Goal: Task Accomplishment & Management: Manage account settings

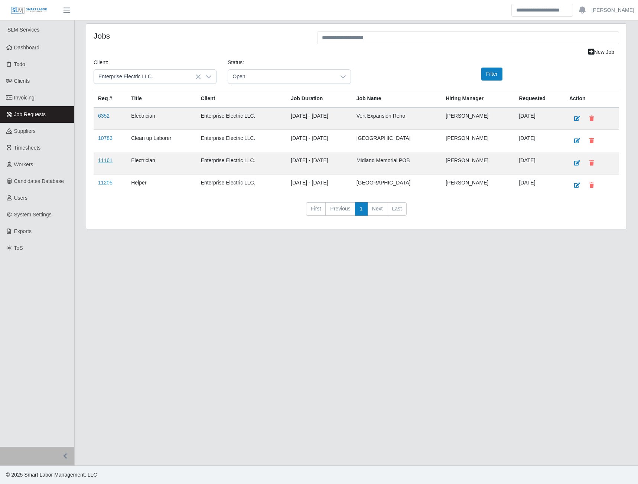
click at [109, 163] on link "11161" at bounding box center [105, 160] width 14 height 6
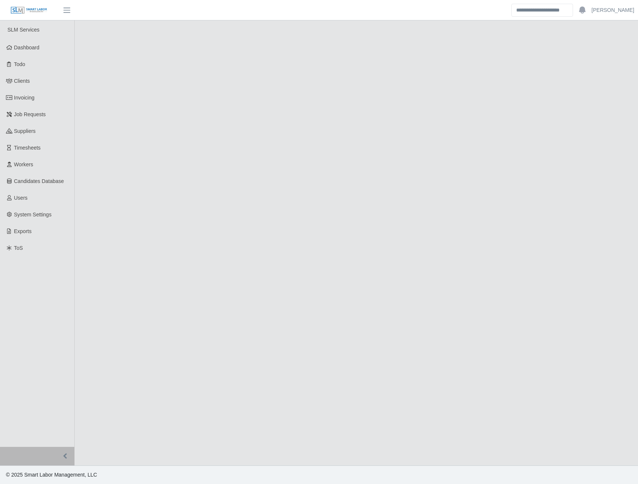
select select "****"
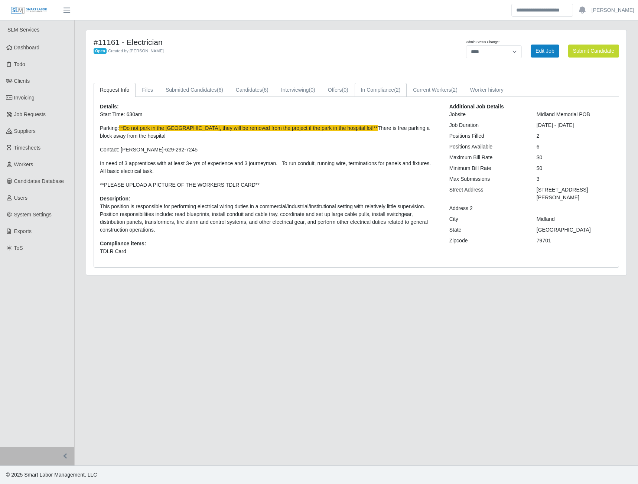
click at [387, 88] on link "In Compliance (2)" at bounding box center [381, 90] width 52 height 14
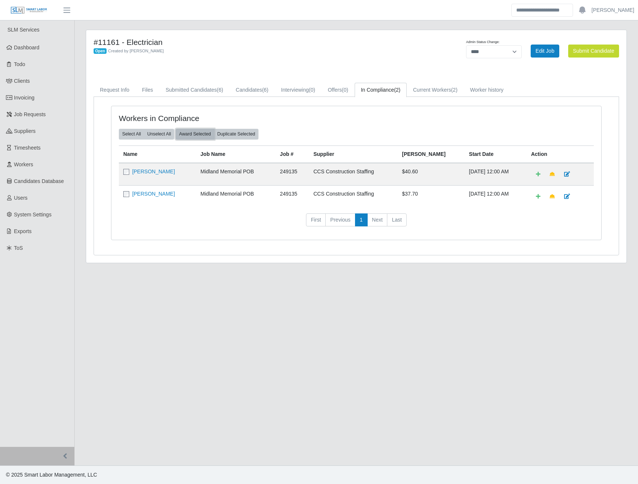
click at [187, 137] on button "Award Selected" at bounding box center [195, 134] width 39 height 10
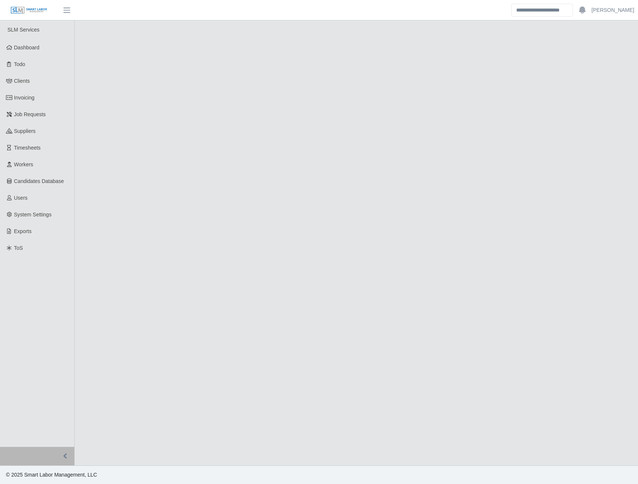
select select "****"
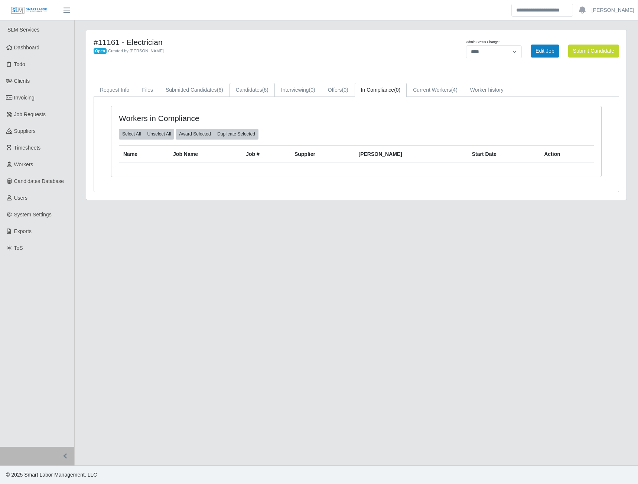
click at [255, 92] on link "Candidates (6)" at bounding box center [252, 90] width 45 height 14
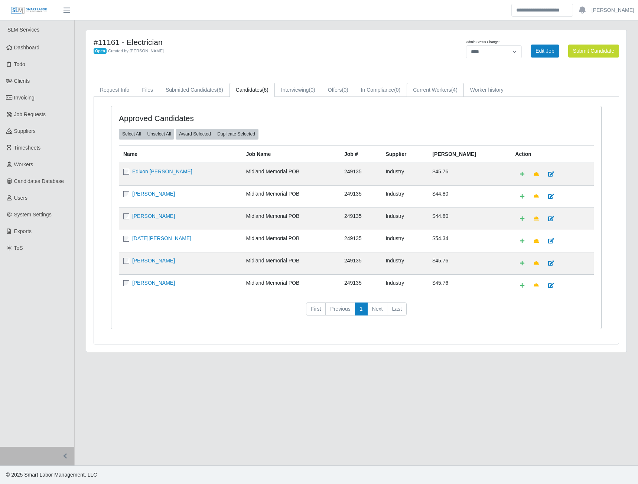
click at [443, 90] on link "Current Workers (4)" at bounding box center [435, 90] width 57 height 14
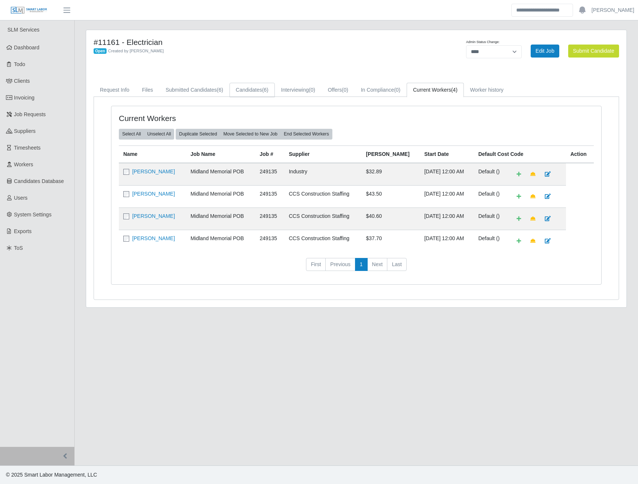
click at [260, 96] on link "Candidates (6)" at bounding box center [252, 90] width 45 height 14
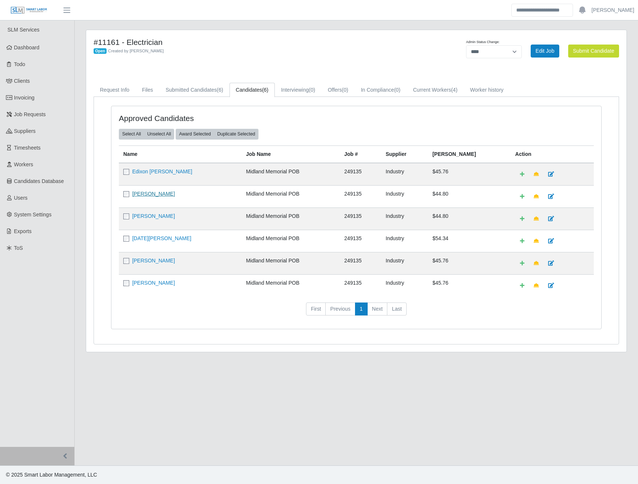
click at [136, 194] on link "Donny J Parra" at bounding box center [153, 194] width 43 height 6
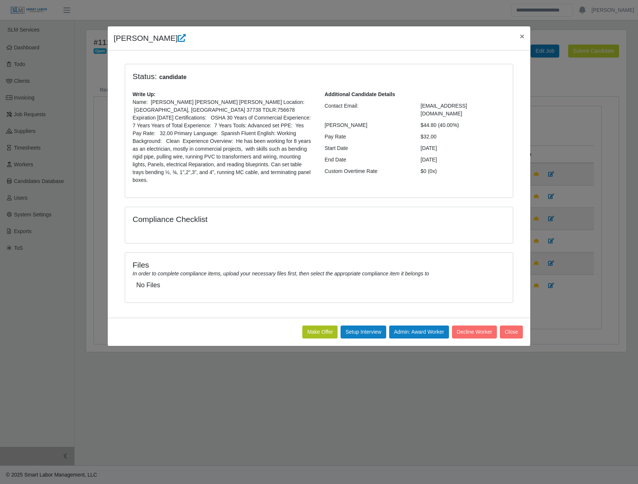
click at [312, 326] on button "Make Offer" at bounding box center [319, 332] width 35 height 13
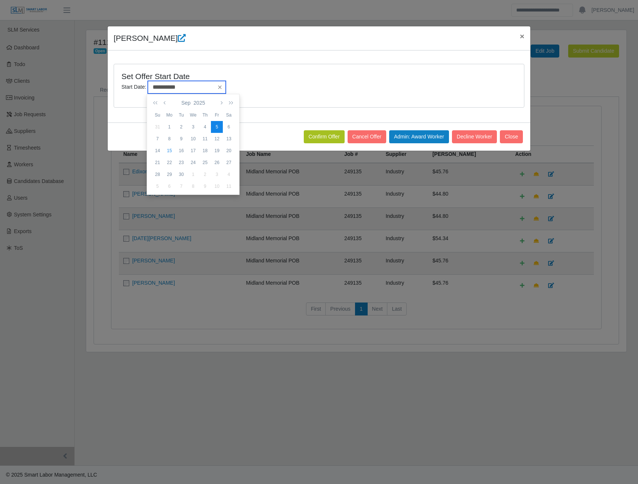
click at [218, 90] on input "**********" at bounding box center [187, 87] width 78 height 13
click at [181, 151] on div "16" at bounding box center [181, 150] width 12 height 7
type input "**********"
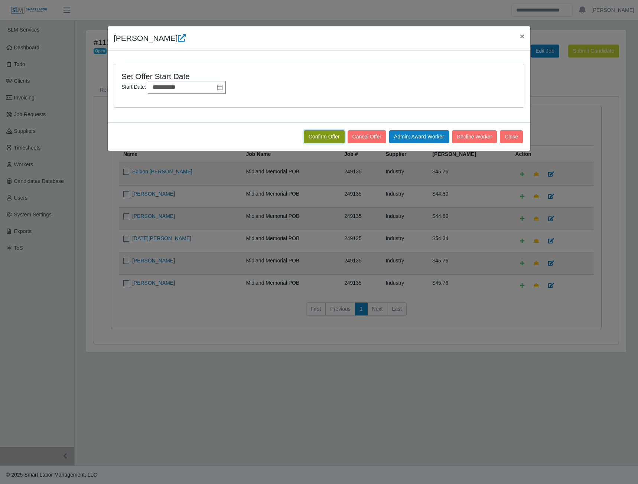
click at [313, 137] on button "Confirm Offer" at bounding box center [324, 136] width 41 height 13
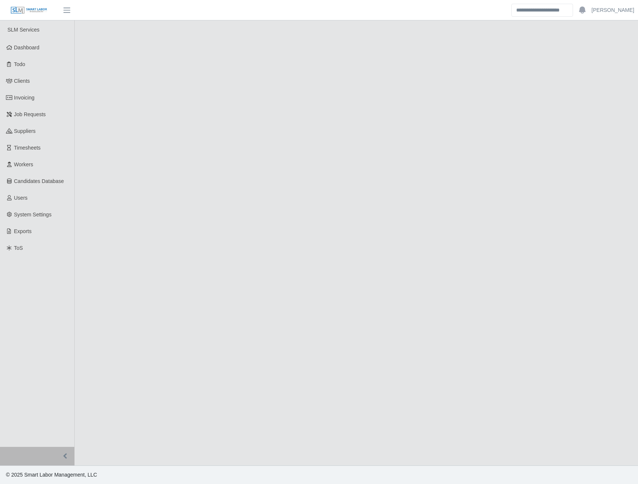
select select "****"
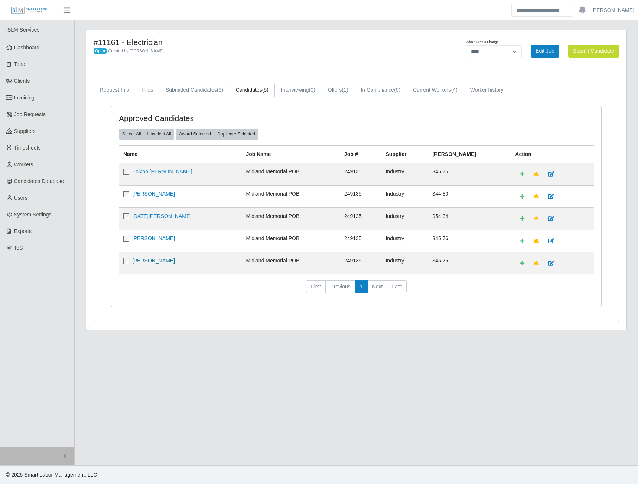
click at [142, 262] on link "[PERSON_NAME]" at bounding box center [153, 261] width 43 height 6
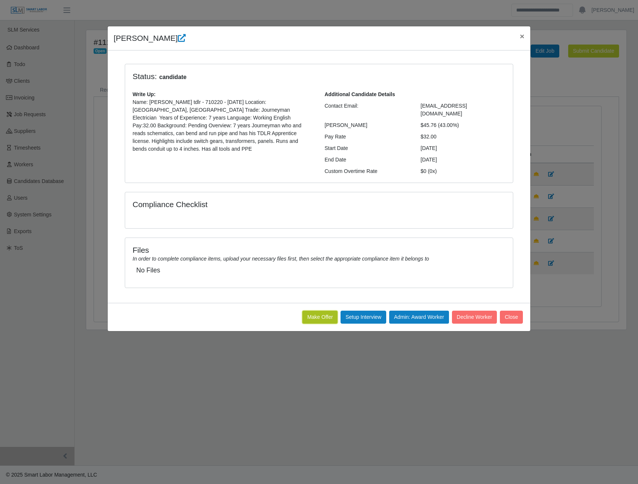
click at [319, 311] on button "Make Offer" at bounding box center [319, 317] width 35 height 13
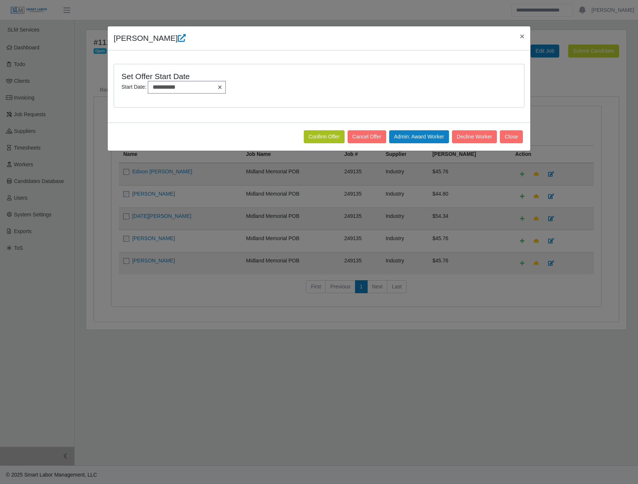
click at [217, 85] on icon at bounding box center [220, 87] width 6 height 6
click at [214, 85] on input "text" at bounding box center [187, 87] width 78 height 13
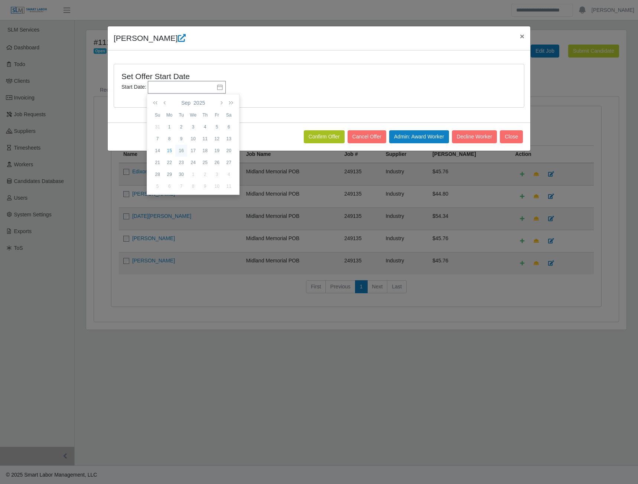
click at [181, 150] on div "16" at bounding box center [181, 150] width 12 height 7
type input "**********"
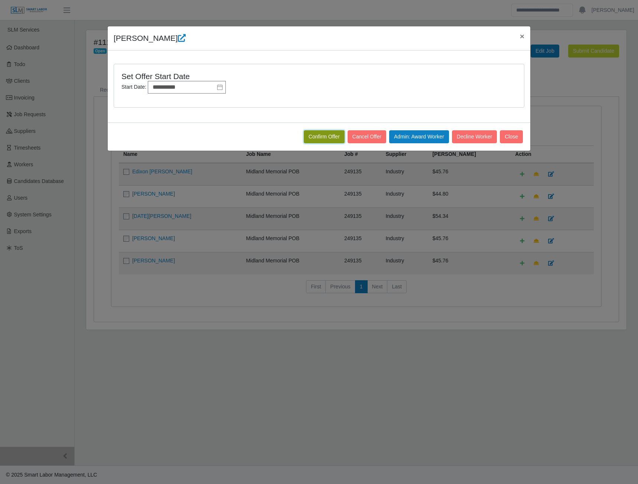
click at [307, 142] on button "Confirm Offer" at bounding box center [324, 136] width 41 height 13
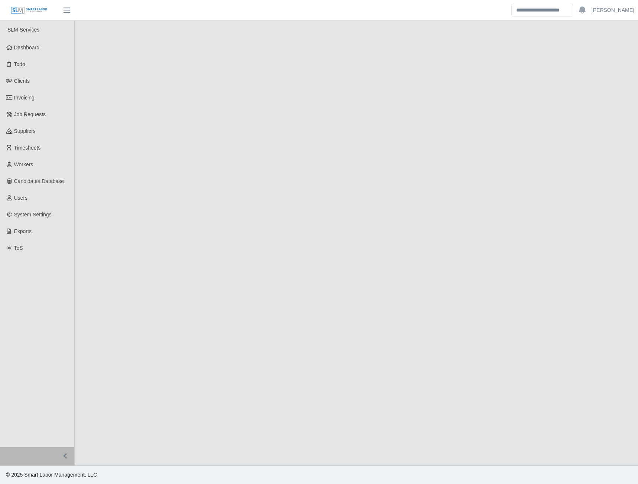
select select "****"
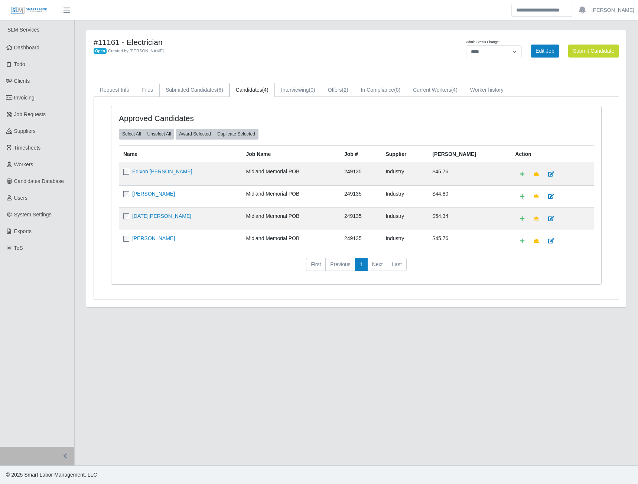
click at [198, 95] on link "Submitted Candidates (6)" at bounding box center [194, 90] width 70 height 14
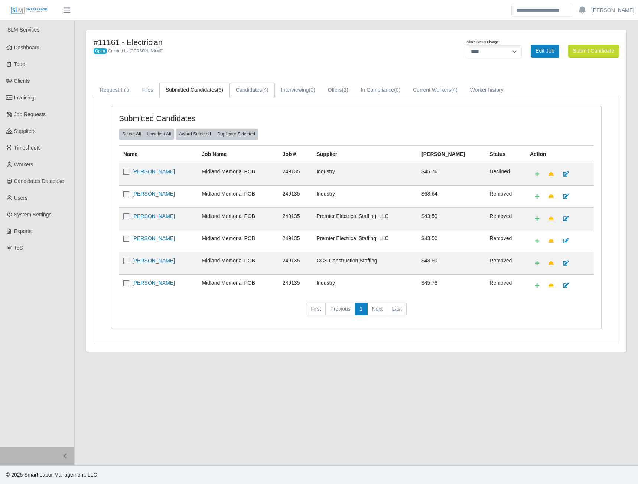
click at [253, 88] on link "Candidates (4)" at bounding box center [252, 90] width 45 height 14
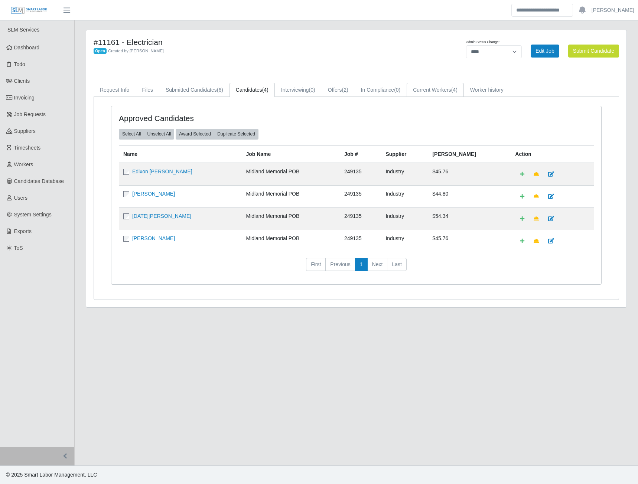
click at [431, 91] on link "Current Workers (4)" at bounding box center [435, 90] width 57 height 14
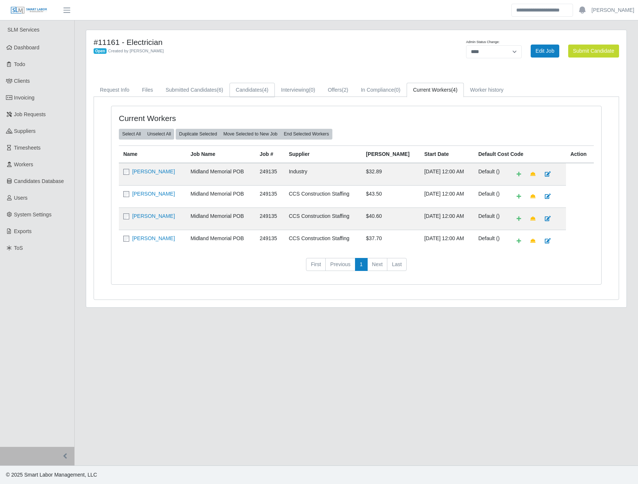
click at [249, 92] on link "Candidates (4)" at bounding box center [252, 90] width 45 height 14
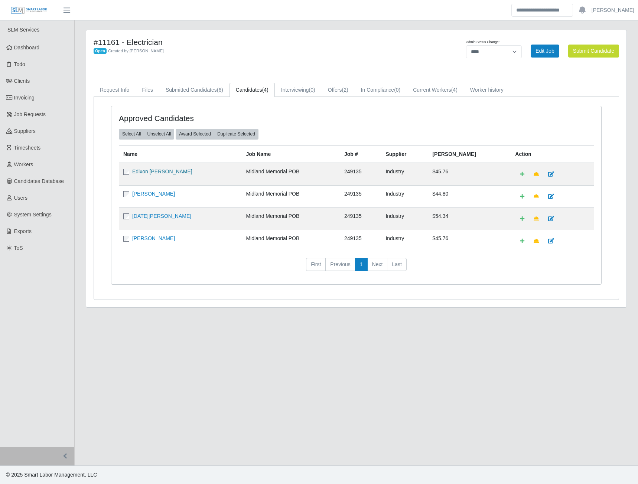
click at [144, 172] on link "Edixon Jose Fereira" at bounding box center [162, 172] width 60 height 6
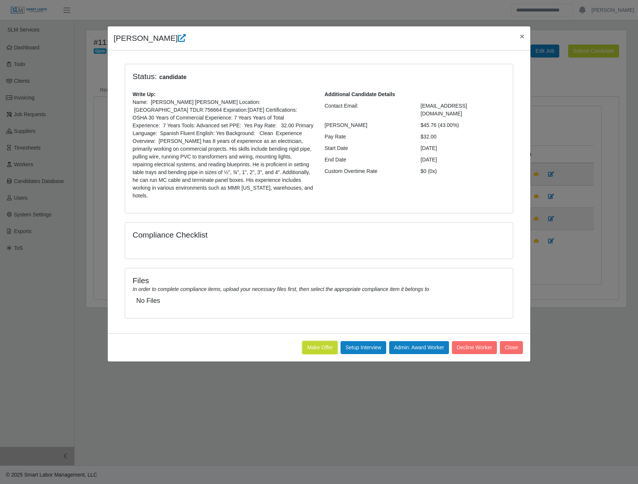
click at [303, 341] on button "Make Offer" at bounding box center [319, 347] width 35 height 13
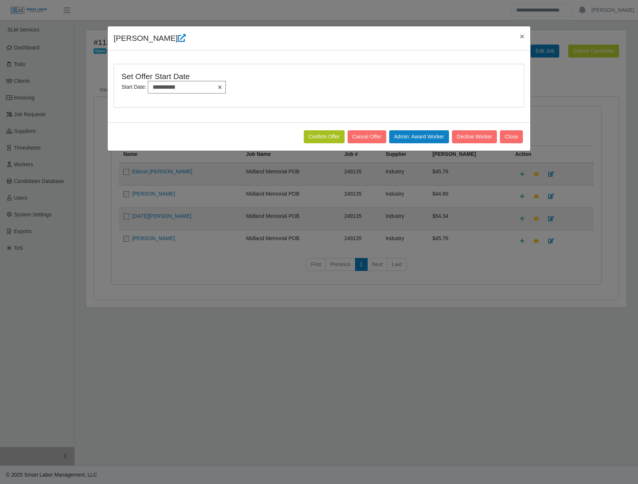
click at [222, 88] on icon at bounding box center [220, 87] width 6 height 6
click at [218, 88] on icon at bounding box center [220, 87] width 6 height 6
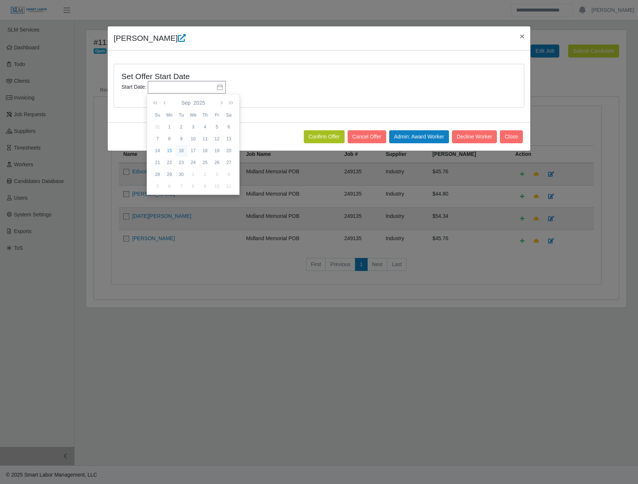
click at [184, 150] on div "16" at bounding box center [181, 150] width 12 height 7
type input "**********"
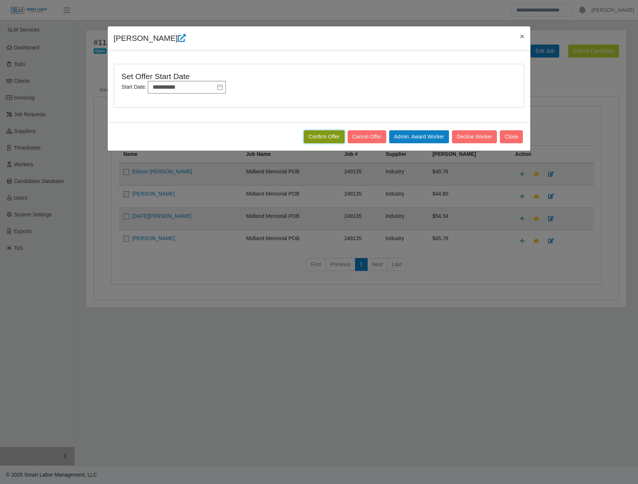
click at [321, 140] on button "Confirm Offer" at bounding box center [324, 136] width 41 height 13
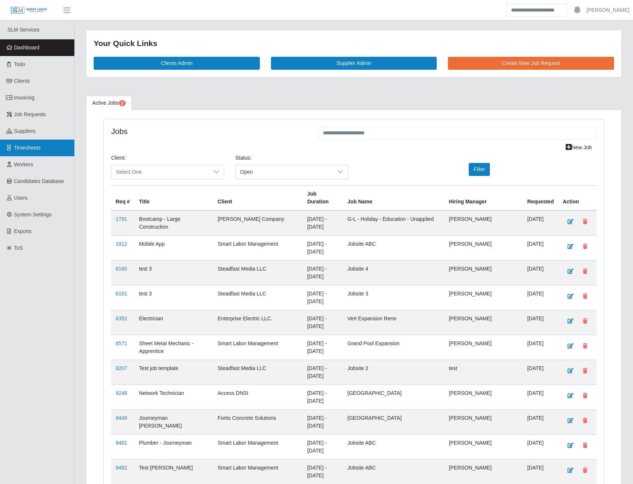
click at [36, 152] on link "Timesheets" at bounding box center [37, 148] width 74 height 17
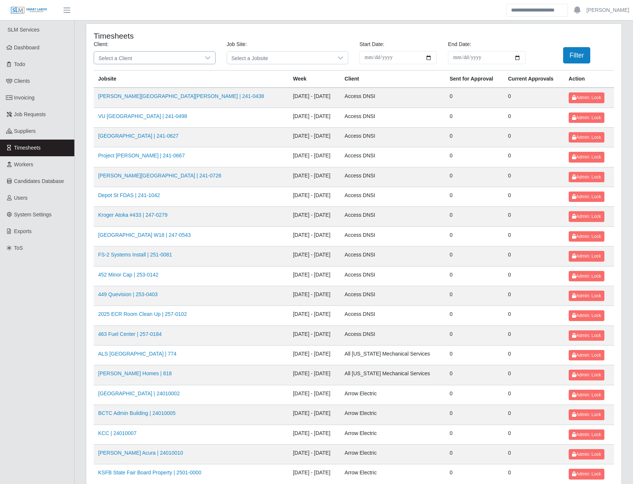
click at [158, 58] on span "Select a Client" at bounding box center [147, 58] width 106 height 12
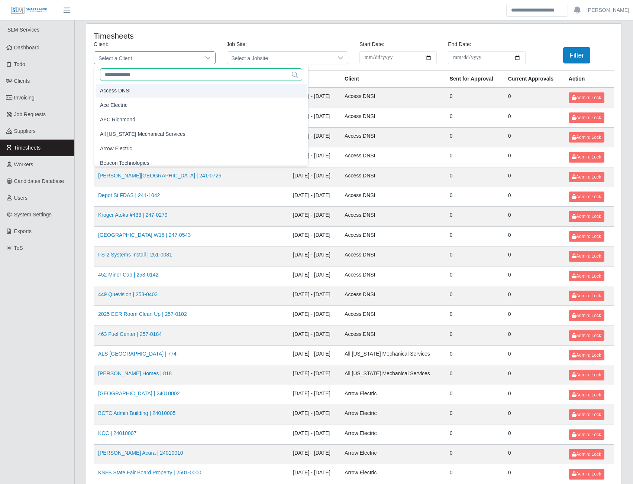
click at [117, 74] on input "text" at bounding box center [201, 74] width 202 height 13
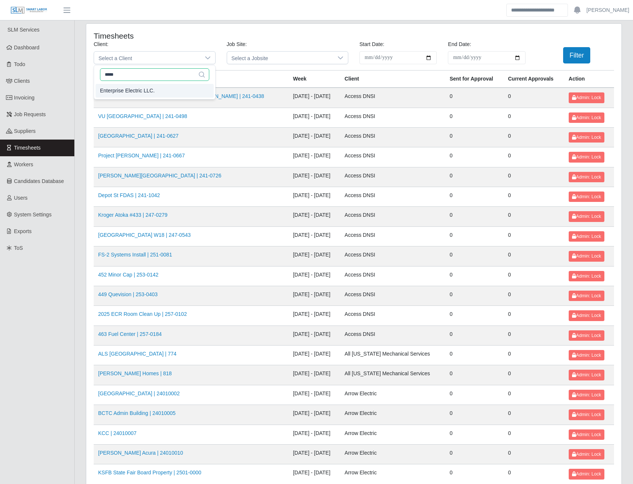
type input "*****"
click at [128, 90] on span "Enterprise Electric LLC." at bounding box center [127, 91] width 55 height 8
click at [429, 57] on input "**********" at bounding box center [397, 57] width 77 height 13
type input "**********"
click at [518, 57] on input "End Date:" at bounding box center [486, 57] width 77 height 13
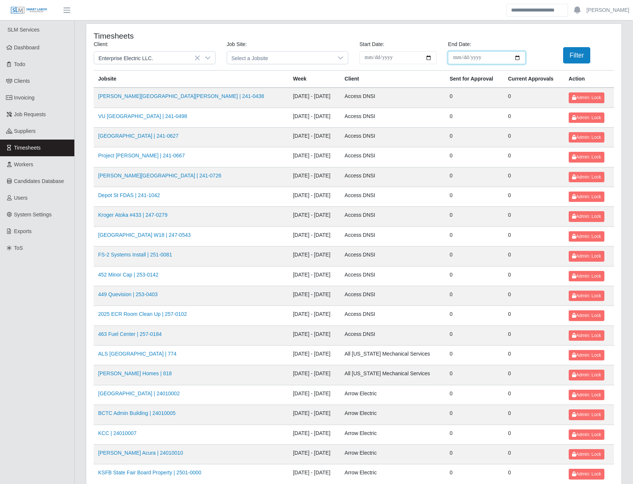
type input "**********"
click at [572, 56] on button "Filter" at bounding box center [576, 55] width 27 height 16
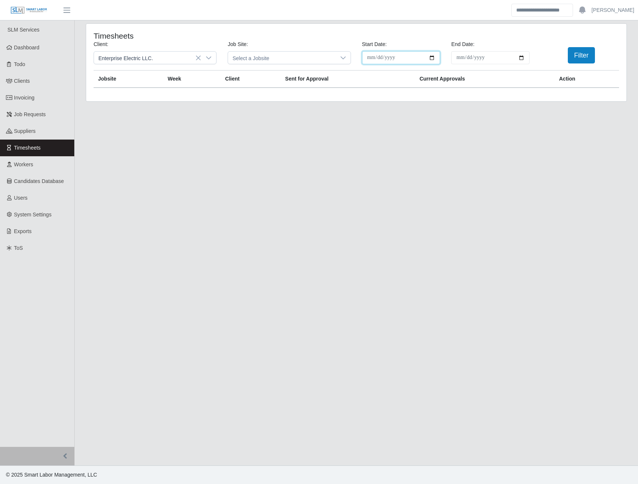
click at [433, 59] on input "**********" at bounding box center [401, 57] width 78 height 13
type input "**********"
click at [523, 57] on input "**********" at bounding box center [490, 57] width 78 height 13
type input "**********"
click at [576, 57] on button "Filter" at bounding box center [581, 55] width 27 height 16
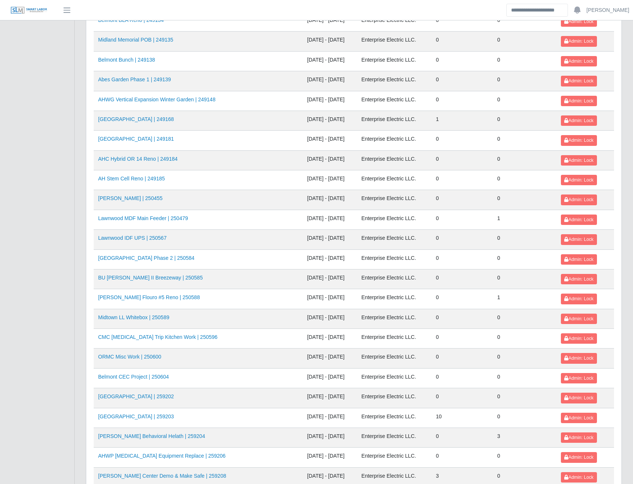
scroll to position [297, 0]
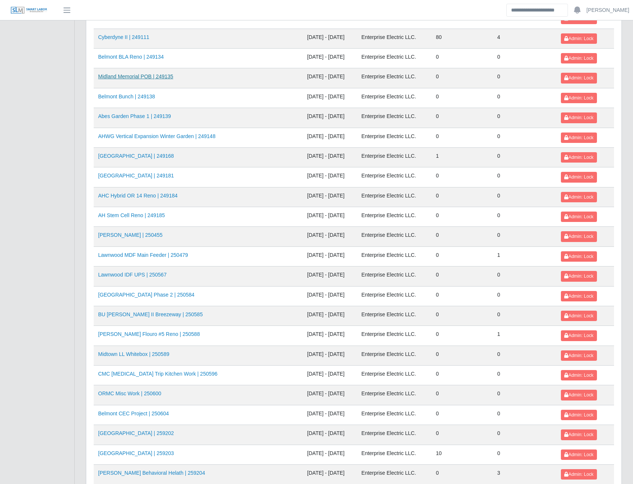
click at [142, 76] on link "Midland Memorial POB | 249135" at bounding box center [135, 77] width 75 height 6
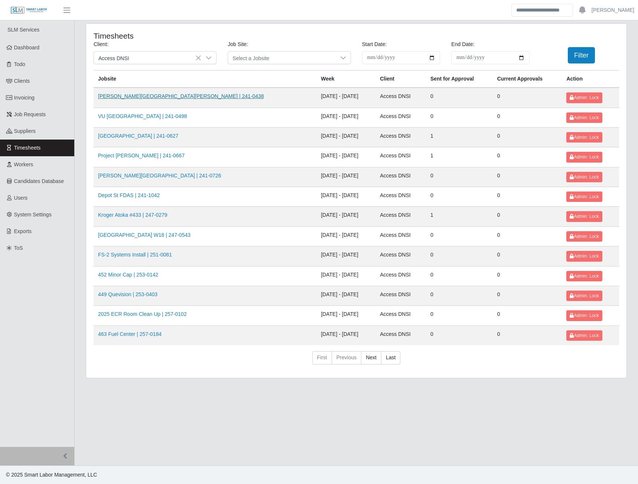
click at [143, 98] on link "[PERSON_NAME][GEOGRAPHIC_DATA][PERSON_NAME] | 241-0438" at bounding box center [181, 96] width 166 height 6
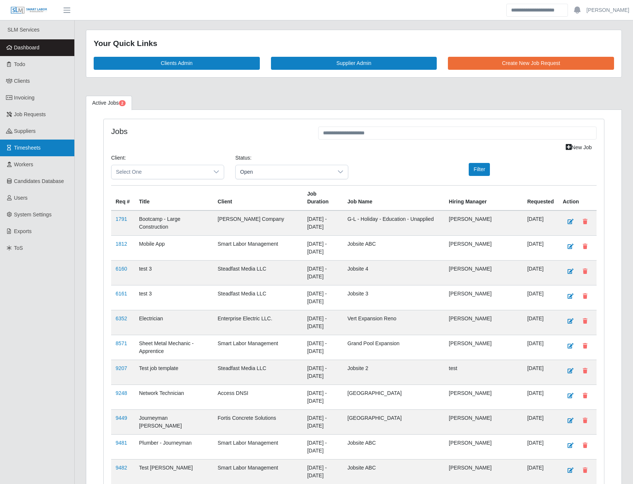
click at [36, 152] on link "Timesheets" at bounding box center [37, 148] width 74 height 17
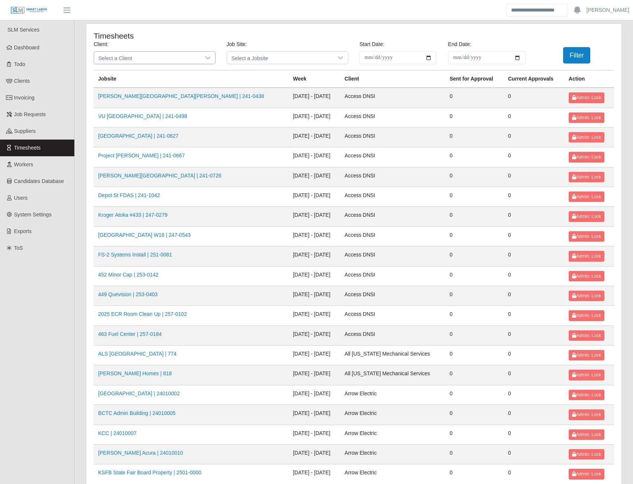
click at [132, 60] on span "Select a Client" at bounding box center [147, 58] width 106 height 12
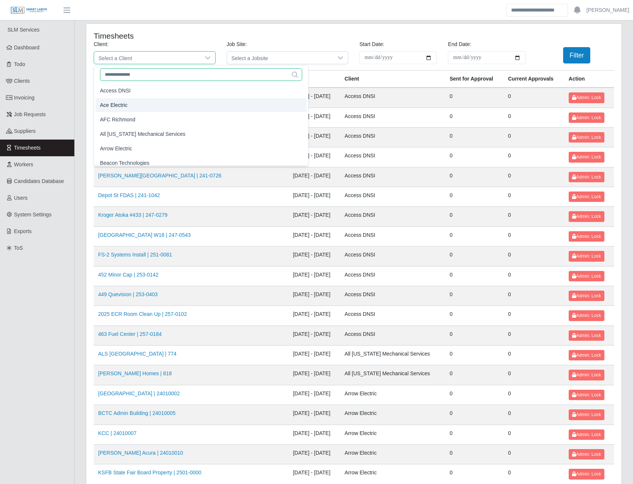
click at [129, 74] on input "text" at bounding box center [201, 74] width 202 height 13
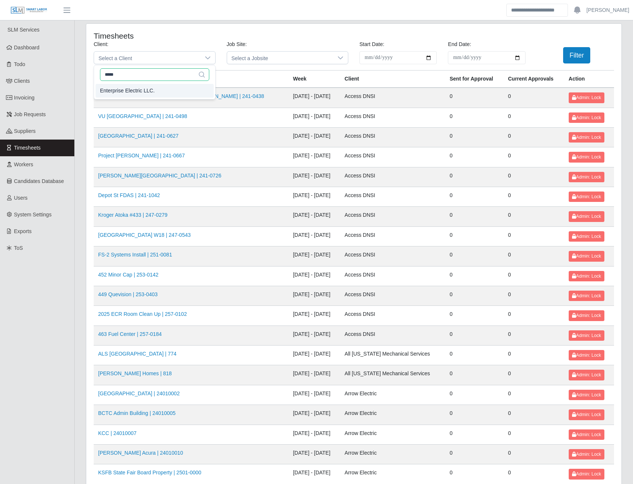
type input "*****"
click at [133, 91] on span "Enterprise Electric LLC." at bounding box center [127, 91] width 55 height 8
click at [427, 59] on input "**********" at bounding box center [397, 57] width 77 height 13
type input "**********"
click at [516, 59] on input "End Date:" at bounding box center [486, 57] width 77 height 13
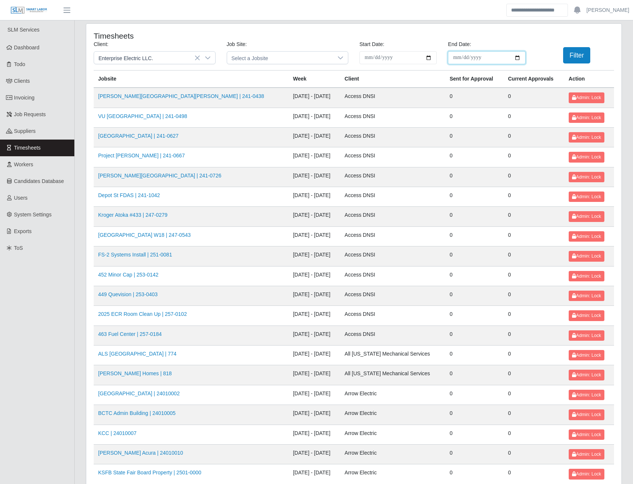
type input "**********"
click at [582, 59] on button "Filter" at bounding box center [576, 55] width 27 height 16
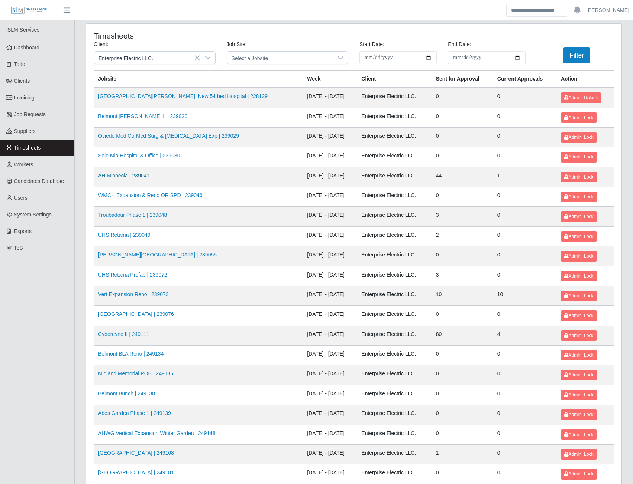
click at [131, 177] on link "AH Minneola | 239041" at bounding box center [123, 176] width 51 height 6
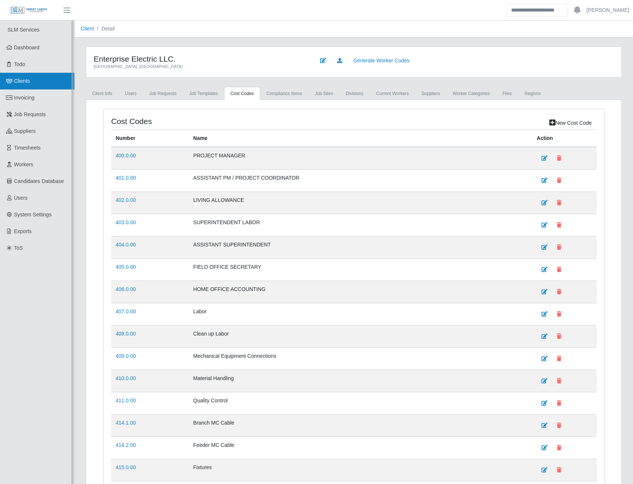
click at [30, 80] on link "Clients" at bounding box center [37, 81] width 74 height 17
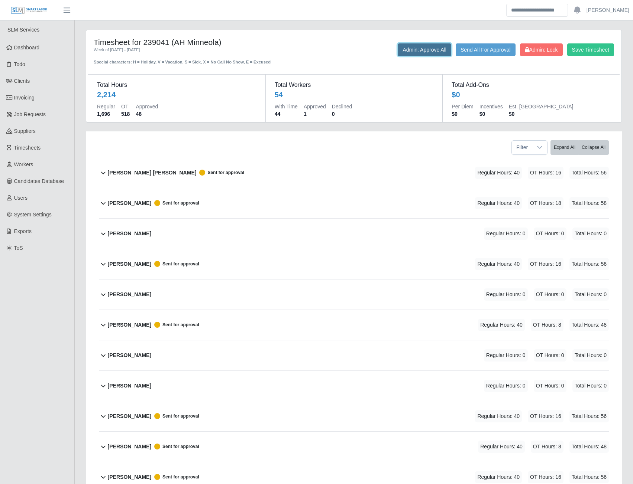
click at [422, 46] on button "Admin: Approve All" at bounding box center [423, 49] width 53 height 13
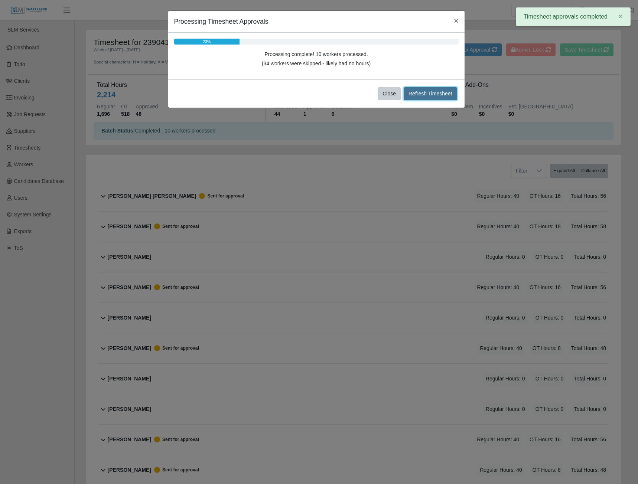
click at [430, 93] on button "Refresh Timesheet" at bounding box center [430, 93] width 53 height 13
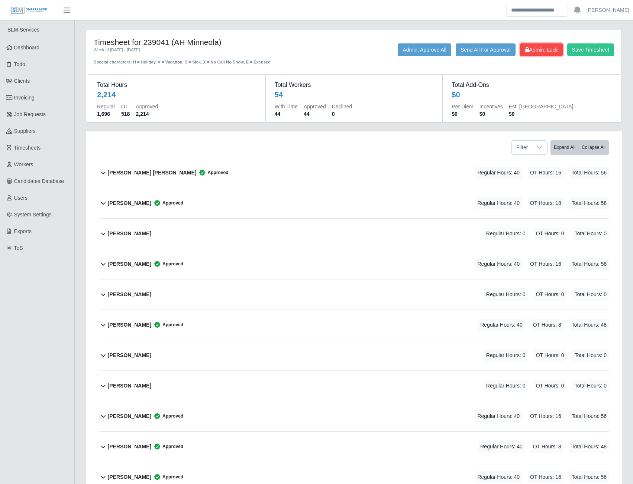
click at [530, 47] on span "Admin: Lock" at bounding box center [540, 50] width 33 height 6
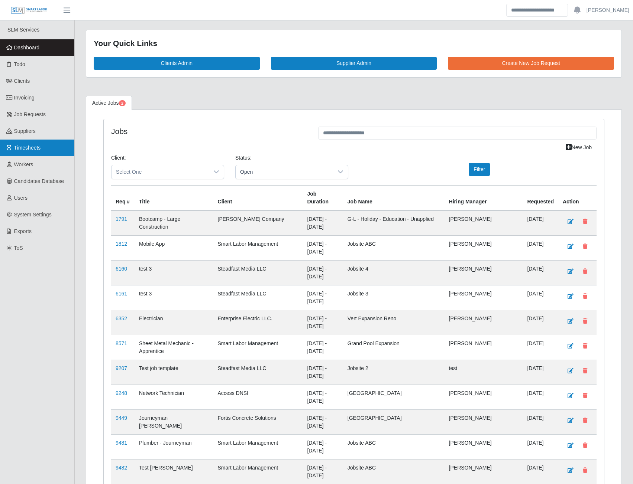
click at [42, 147] on link "Timesheets" at bounding box center [37, 148] width 74 height 17
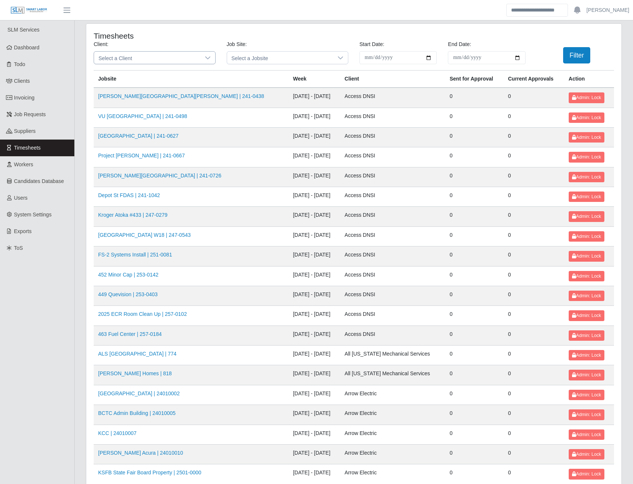
click at [167, 60] on span "Select a Client" at bounding box center [147, 58] width 106 height 12
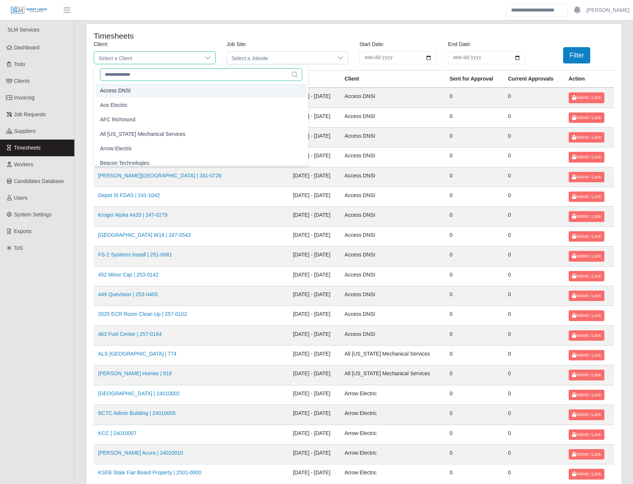
click at [132, 78] on input "text" at bounding box center [201, 74] width 202 height 13
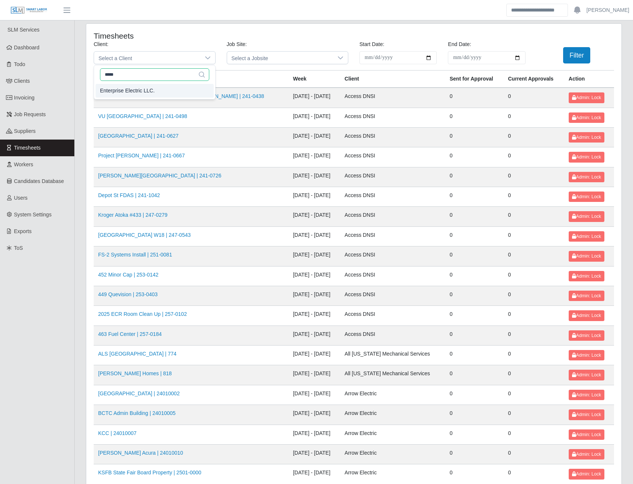
type input "*****"
click at [136, 91] on span "Enterprise Electric LLC." at bounding box center [127, 91] width 55 height 8
click at [431, 58] on input "**********" at bounding box center [397, 57] width 77 height 13
type input "**********"
click at [515, 57] on input "End Date:" at bounding box center [486, 57] width 77 height 13
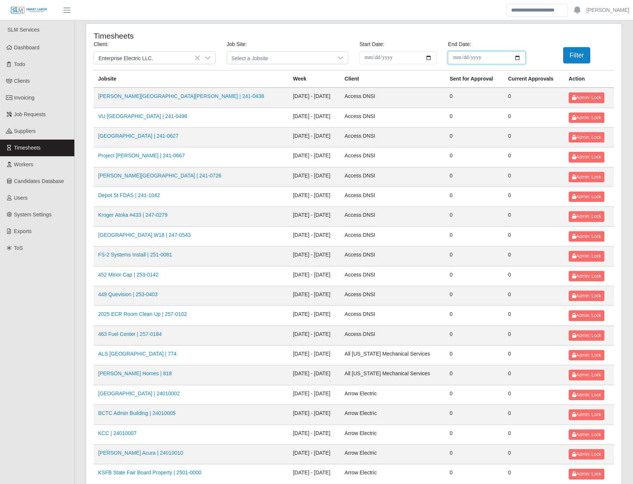
type input "**********"
click at [584, 55] on button "Filter" at bounding box center [576, 55] width 27 height 16
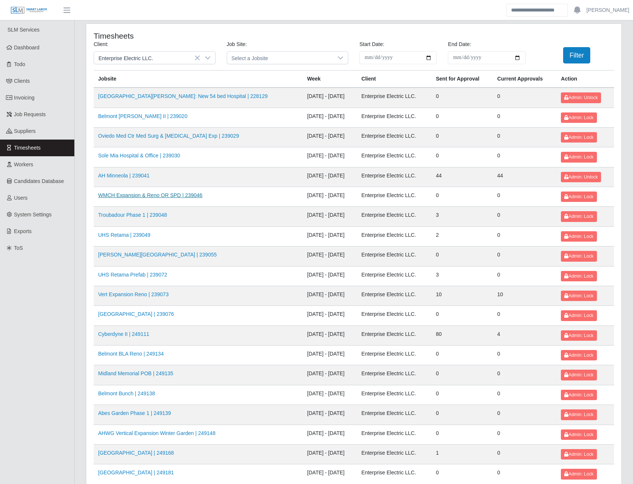
click at [142, 198] on link "WMCH Expansion & Reno OR SPD | 239046" at bounding box center [150, 195] width 104 height 6
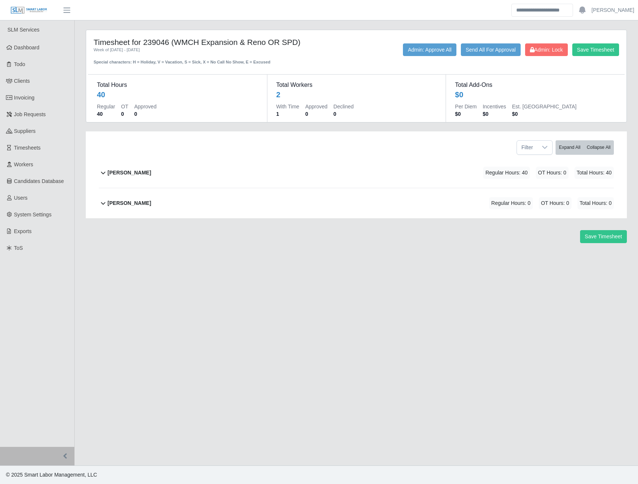
click at [136, 173] on b "Casey Shoemaker" at bounding box center [129, 173] width 43 height 8
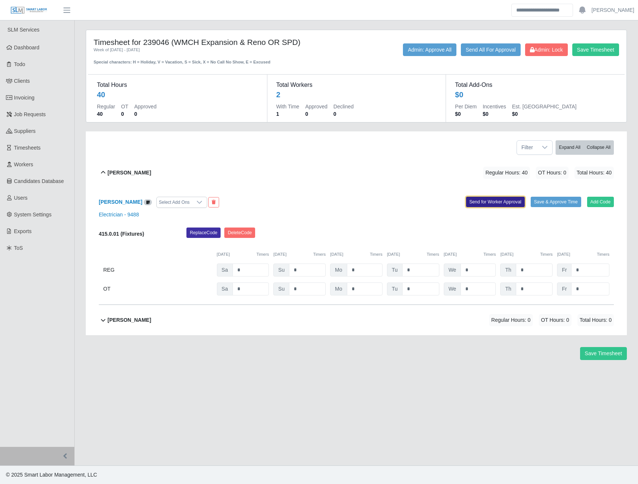
click at [507, 200] on button "Send for Worker Approval" at bounding box center [495, 202] width 59 height 10
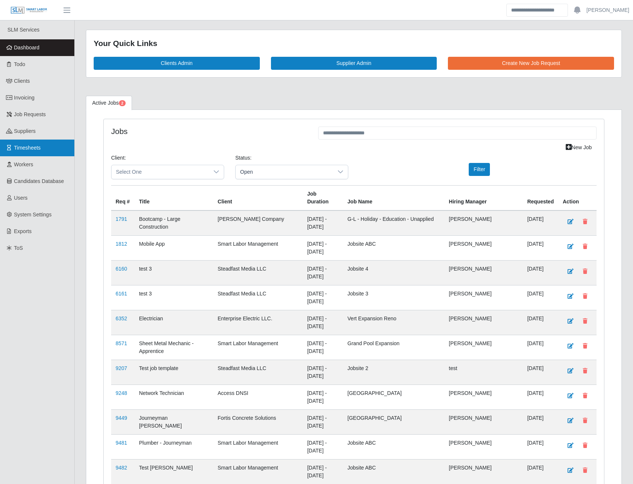
click at [35, 149] on span "Timesheets" at bounding box center [27, 148] width 27 height 6
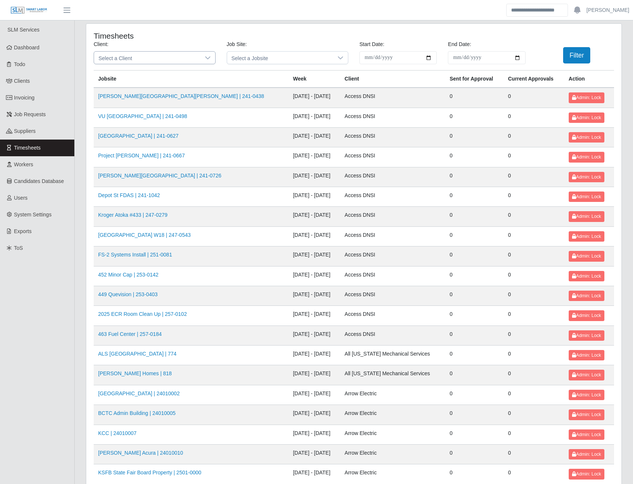
click at [204, 54] on div at bounding box center [207, 58] width 15 height 12
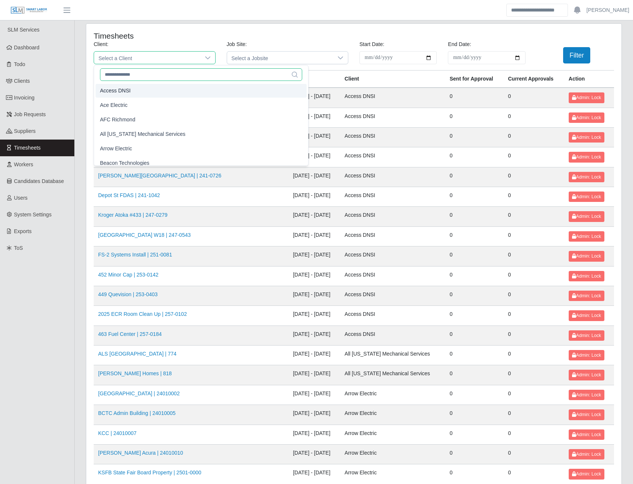
click at [141, 76] on input "text" at bounding box center [201, 74] width 202 height 13
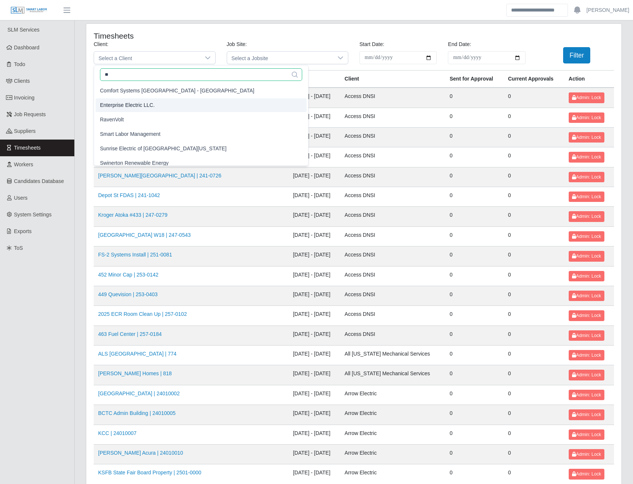
type input "**"
click at [133, 106] on span "Enterprise Electric LLC." at bounding box center [127, 105] width 55 height 8
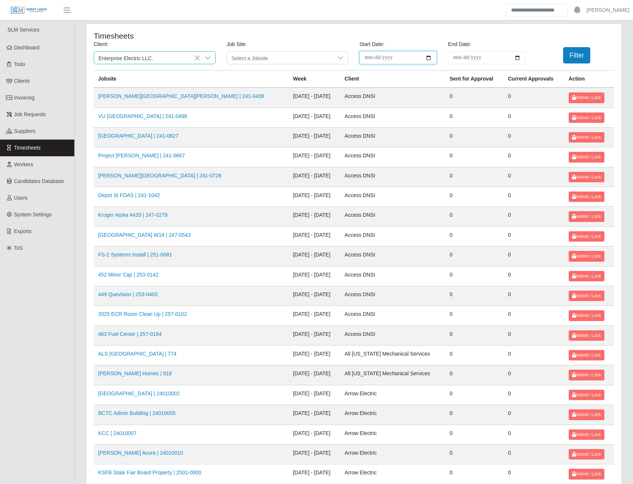
click at [409, 58] on input "**********" at bounding box center [397, 57] width 77 height 13
click at [429, 58] on input "**********" at bounding box center [397, 57] width 77 height 13
type input "**********"
click at [516, 57] on input "End Date:" at bounding box center [486, 57] width 77 height 13
type input "**********"
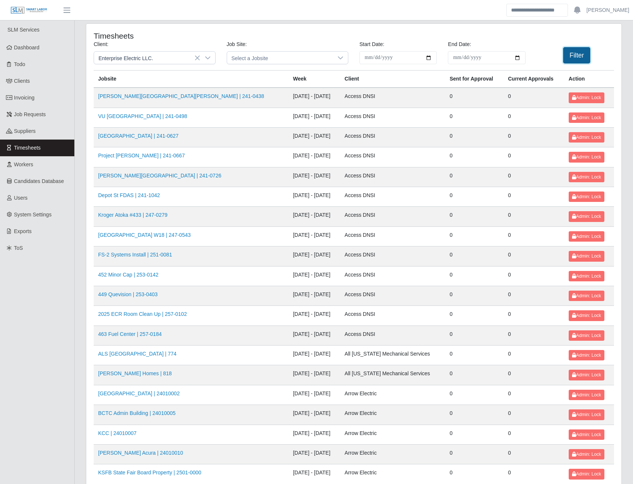
click at [570, 59] on button "Filter" at bounding box center [576, 55] width 27 height 16
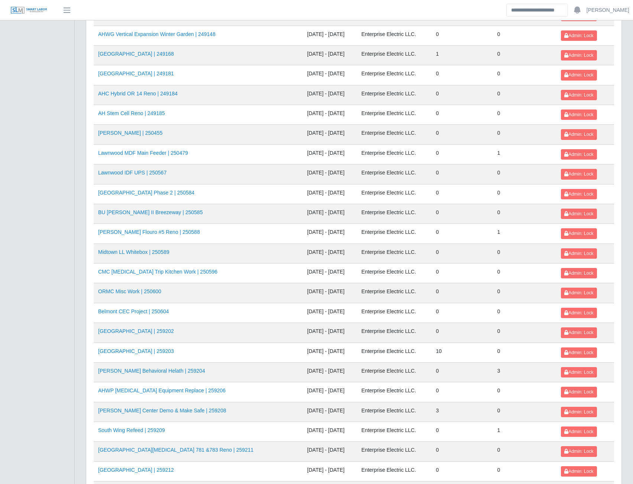
scroll to position [446, 0]
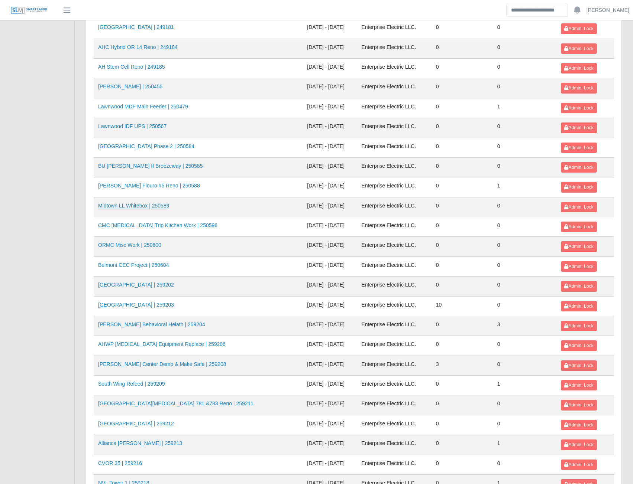
click at [157, 207] on link "Midtown LL Whitebox | 250589" at bounding box center [133, 206] width 71 height 6
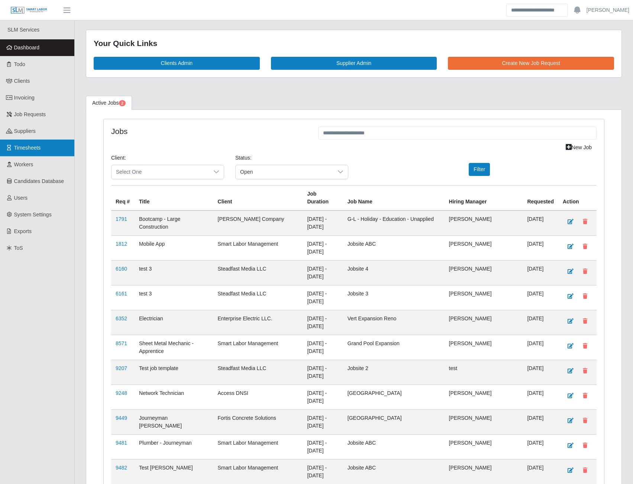
click at [32, 147] on span "Timesheets" at bounding box center [27, 148] width 27 height 6
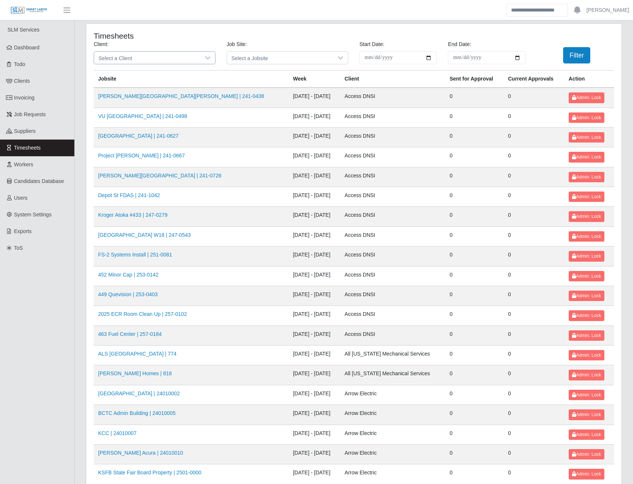
click at [188, 59] on span "Select a Client" at bounding box center [147, 58] width 106 height 12
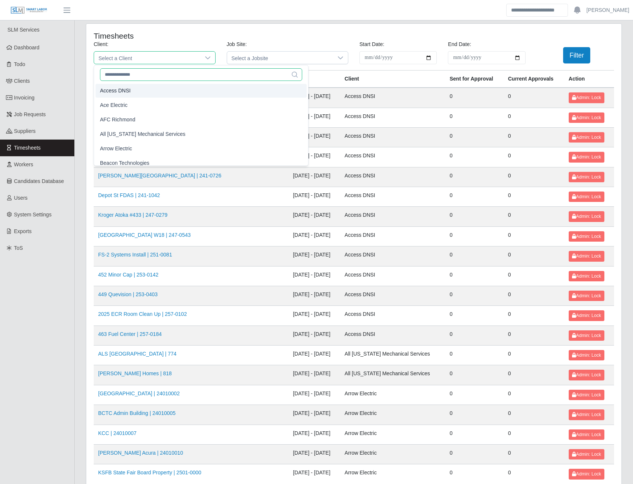
click at [149, 73] on input "text" at bounding box center [201, 74] width 202 height 13
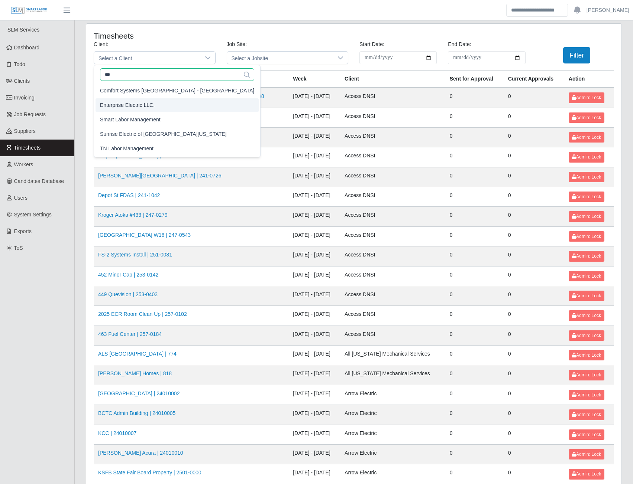
type input "***"
click at [131, 107] on span "Enterprise Electric LLC." at bounding box center [127, 105] width 55 height 8
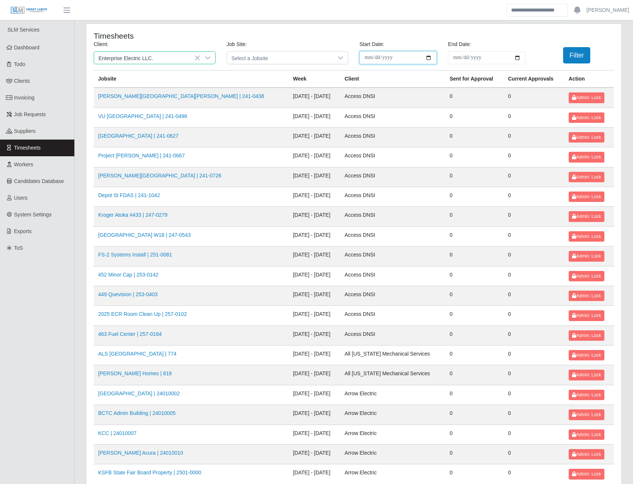
click at [427, 58] on input "**********" at bounding box center [397, 57] width 77 height 13
type input "**********"
click at [516, 57] on input "End Date:" at bounding box center [486, 57] width 77 height 13
type input "**********"
click at [574, 58] on button "Filter" at bounding box center [576, 55] width 27 height 16
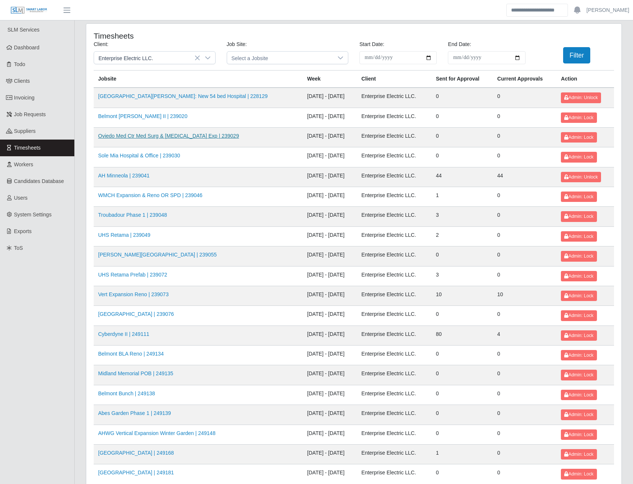
click at [158, 137] on link "Oviedo Med Ctr Med Surg & ICU Exp | 239029" at bounding box center [168, 136] width 141 height 6
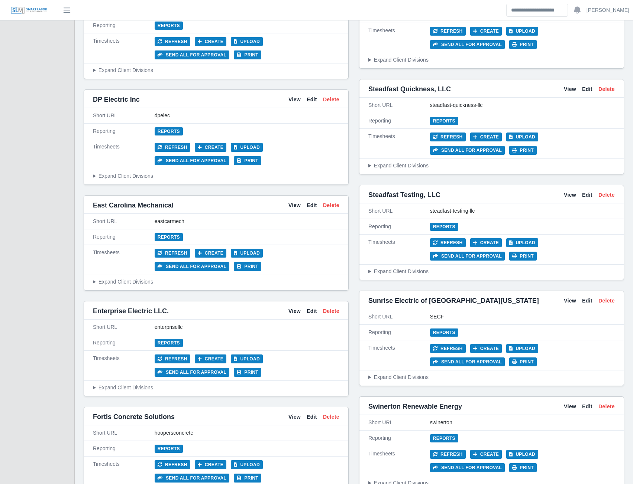
scroll to position [1708, 0]
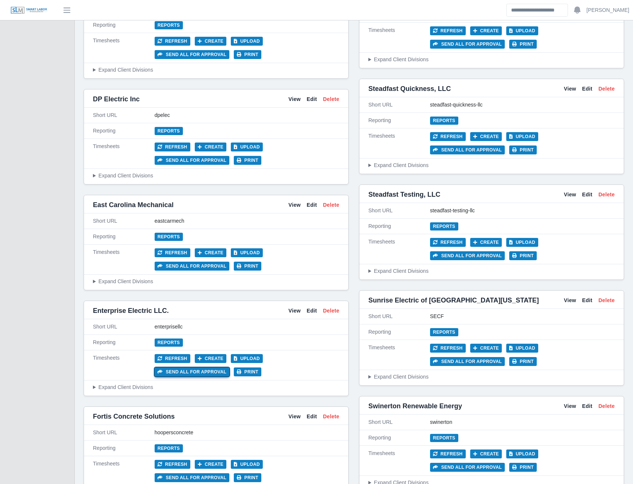
click at [229, 368] on button "Send all for approval" at bounding box center [192, 372] width 75 height 9
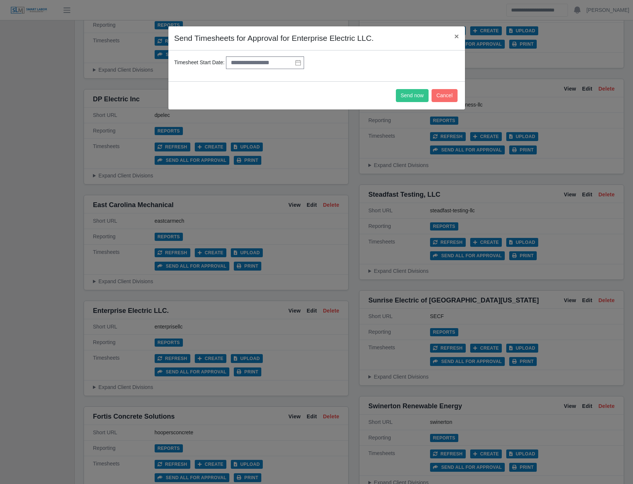
click at [296, 64] on icon at bounding box center [298, 63] width 6 height 6
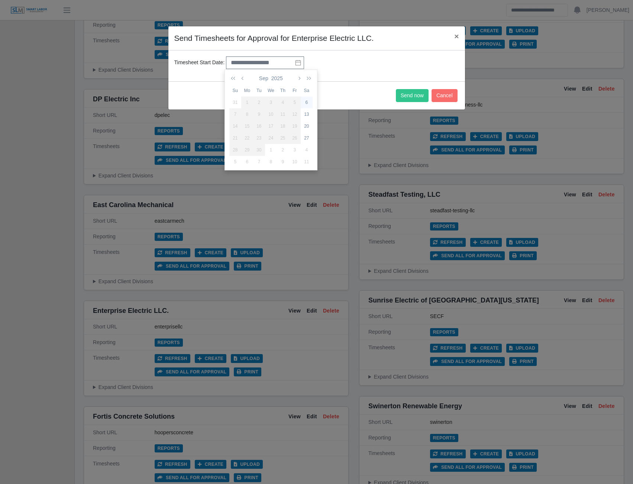
click at [306, 101] on div "6" at bounding box center [306, 102] width 12 height 7
type input "**********"
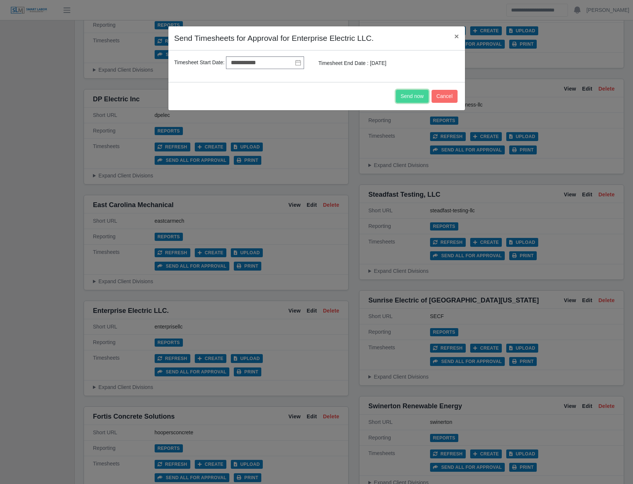
click at [404, 97] on button "Send now" at bounding box center [412, 96] width 33 height 13
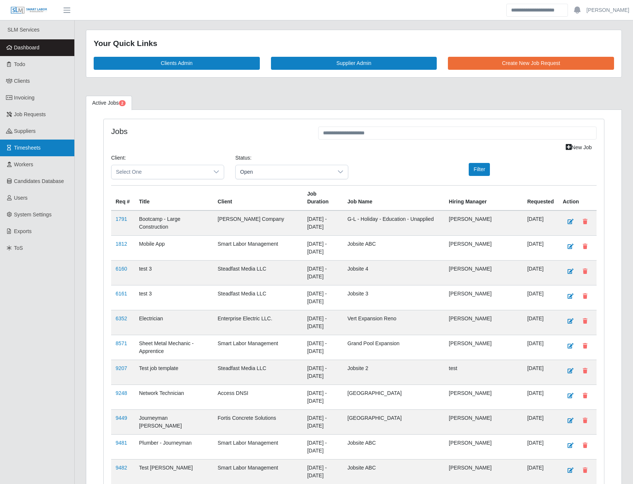
click at [31, 145] on span "Timesheets" at bounding box center [27, 148] width 27 height 6
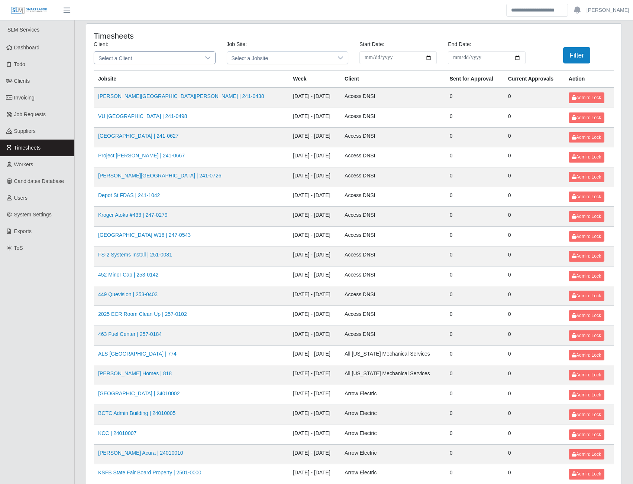
click at [198, 54] on span "Select a Client" at bounding box center [147, 58] width 106 height 12
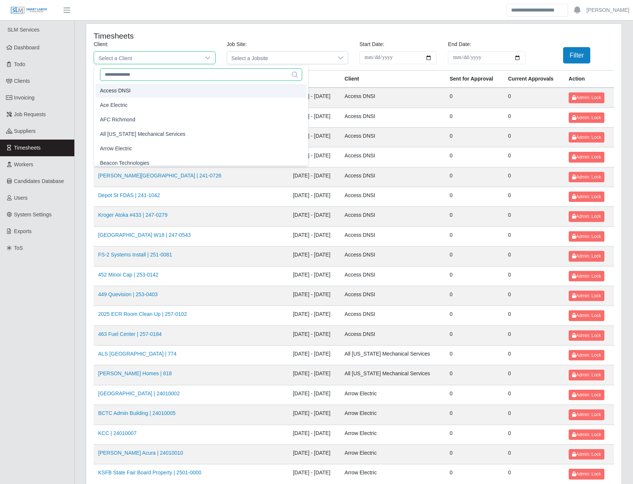
click at [143, 77] on input "text" at bounding box center [201, 74] width 202 height 13
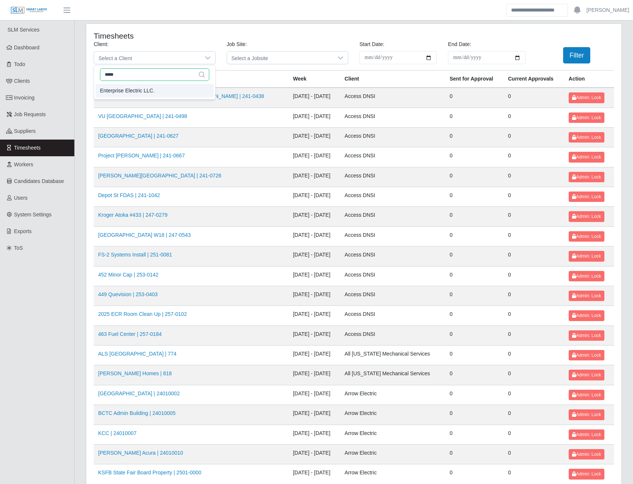
type input "*****"
click at [147, 94] on span "Enterprise Electric LLC." at bounding box center [127, 91] width 55 height 8
click at [430, 58] on input "**********" at bounding box center [397, 57] width 77 height 13
type input "**********"
click at [516, 59] on input "End Date:" at bounding box center [486, 57] width 77 height 13
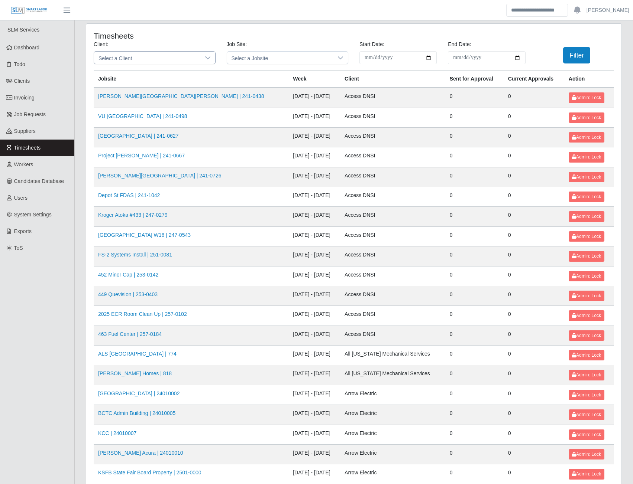
click at [205, 56] on icon at bounding box center [208, 58] width 6 height 6
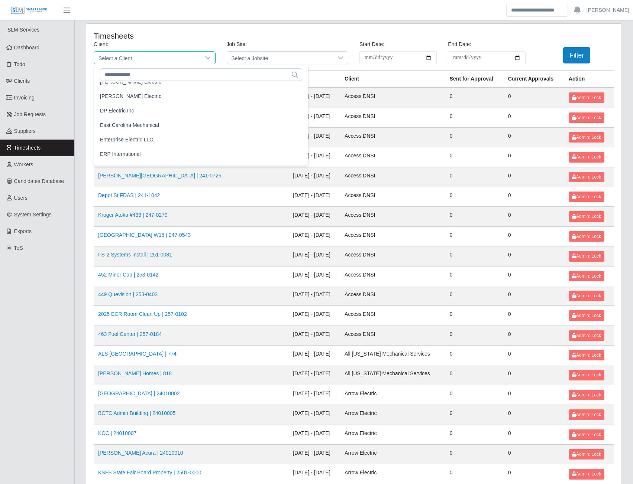
scroll to position [297, 0]
click at [126, 127] on span "Enterprise Electric LLC." at bounding box center [127, 127] width 55 height 8
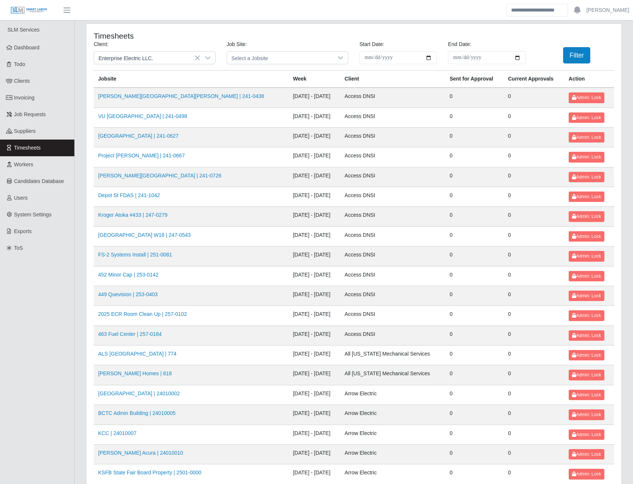
click at [427, 58] on input "**********" at bounding box center [397, 57] width 77 height 13
type input "**********"
click at [517, 58] on input "End Date:" at bounding box center [486, 57] width 77 height 13
type input "**********"
click at [568, 56] on button "Filter" at bounding box center [576, 55] width 27 height 16
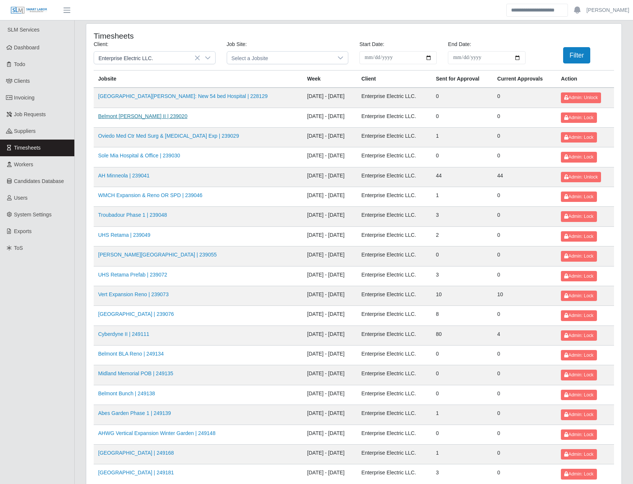
click at [140, 117] on link "Belmont [PERSON_NAME] II | 239020" at bounding box center [142, 116] width 89 height 6
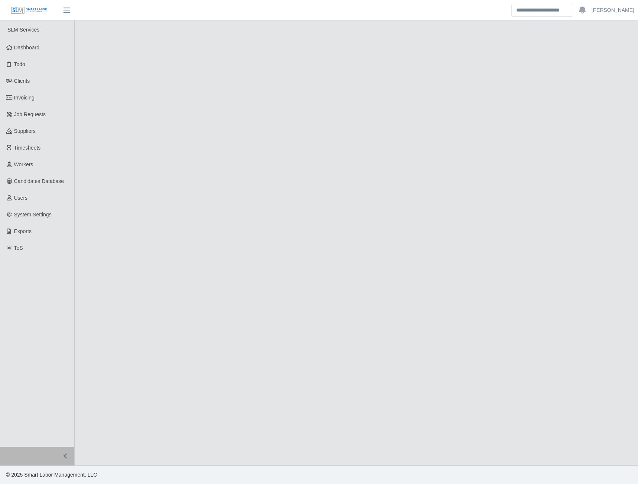
select select "****"
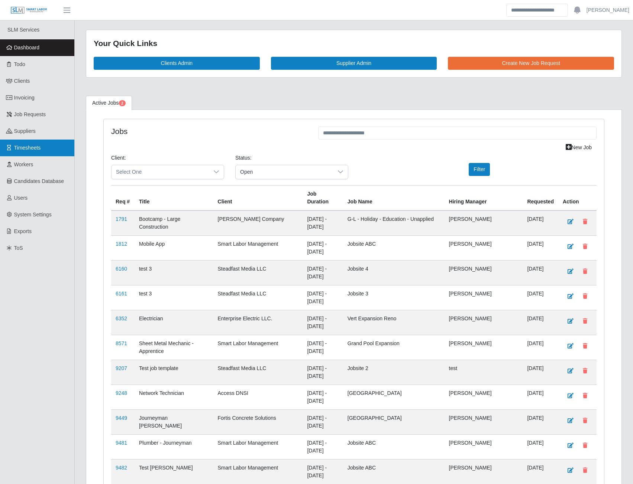
click at [35, 147] on span "Timesheets" at bounding box center [27, 148] width 27 height 6
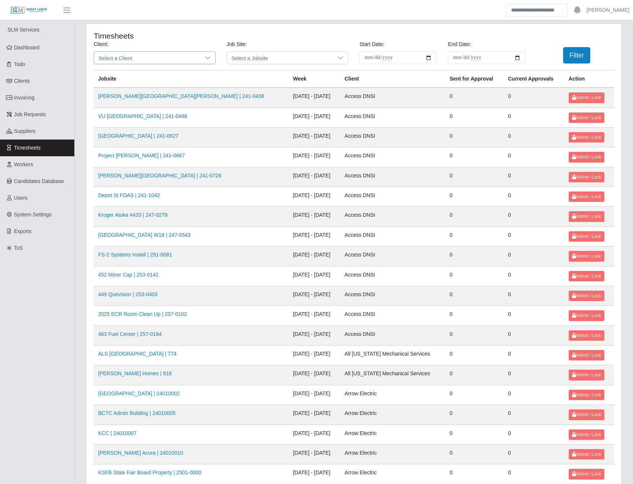
click at [171, 54] on span "Select a Client" at bounding box center [147, 58] width 106 height 12
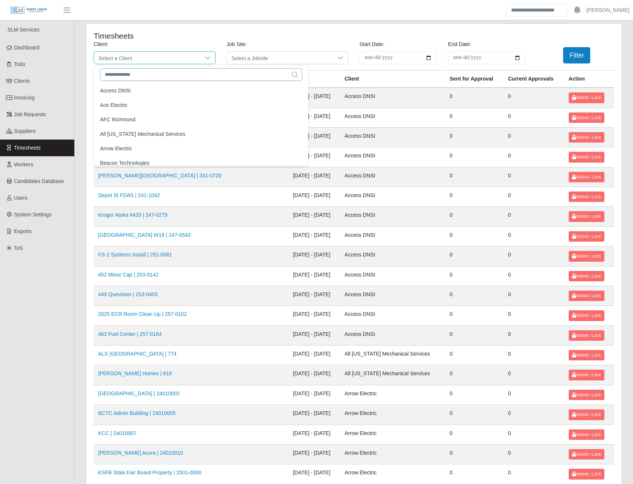
scroll to position [265, 0]
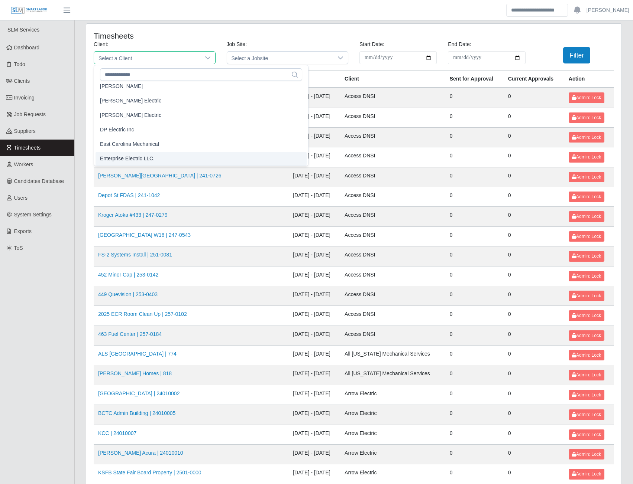
click at [133, 161] on span "Enterprise Electric LLC." at bounding box center [127, 159] width 55 height 8
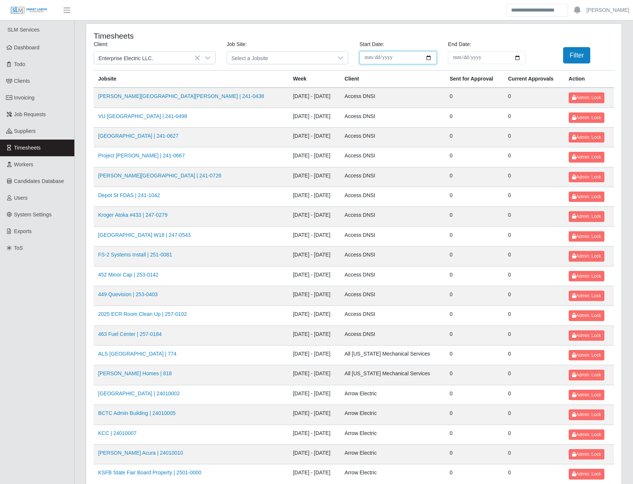
click at [429, 58] on input "**********" at bounding box center [397, 57] width 77 height 13
type input "**********"
click at [517, 57] on input "End Date:" at bounding box center [486, 57] width 77 height 13
type input "**********"
click at [571, 59] on button "Filter" at bounding box center [576, 55] width 27 height 16
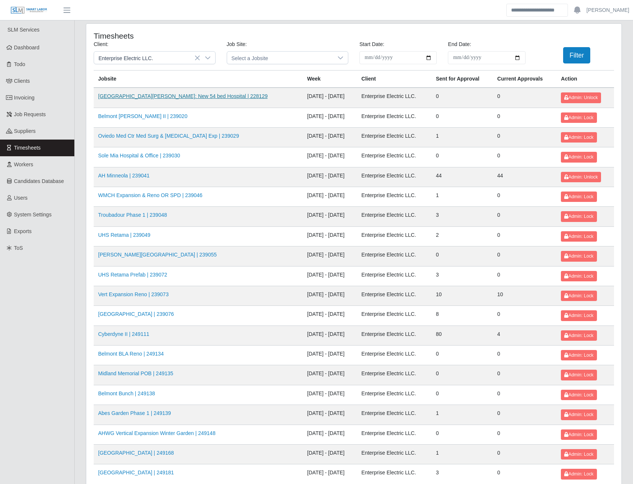
click at [161, 99] on link "HCA Methodist Westover Hills: New 54 bed Hospital | 228129" at bounding box center [182, 96] width 169 height 6
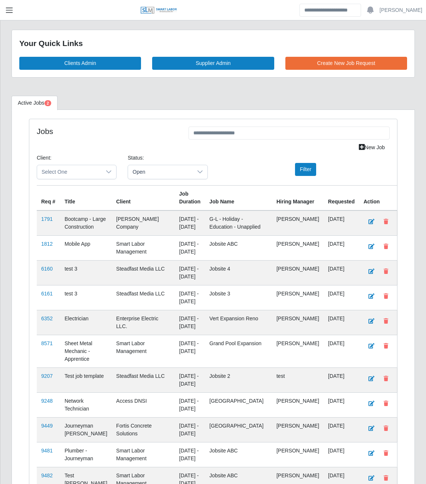
click at [9, 8] on span "button" at bounding box center [9, 10] width 10 height 9
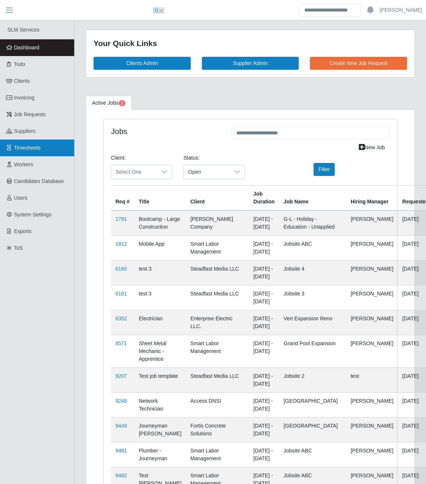
click at [40, 149] on span "Timesheets" at bounding box center [27, 148] width 27 height 6
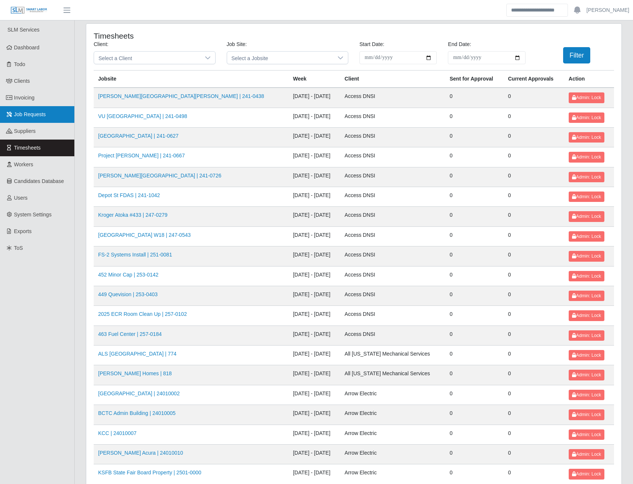
click at [26, 118] on link "Job Requests" at bounding box center [37, 114] width 74 height 17
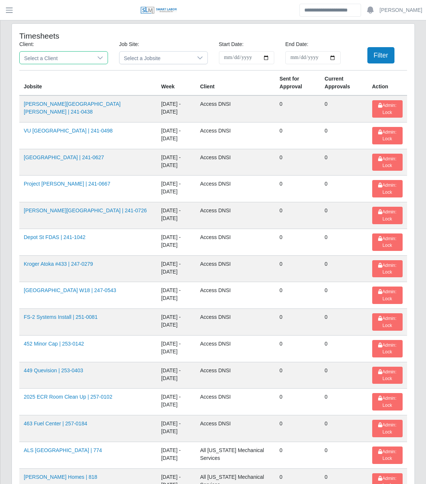
click at [71, 56] on span "Select a Client" at bounding box center [56, 58] width 73 height 12
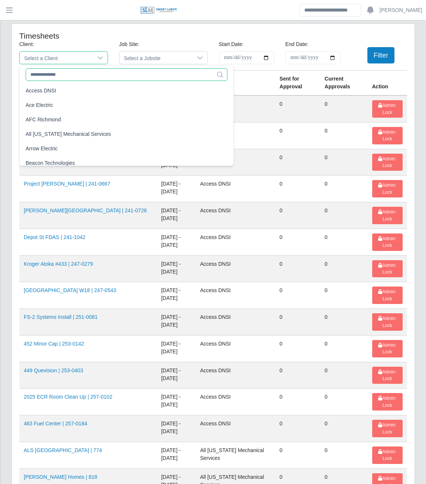
click at [68, 75] on input "text" at bounding box center [127, 74] width 202 height 13
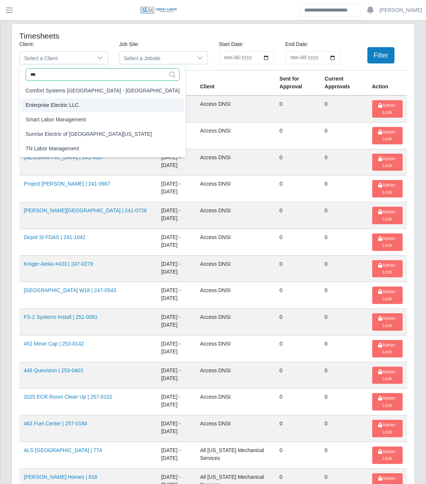
type input "***"
click at [66, 105] on span "Enterprise Electric LLC." at bounding box center [53, 105] width 55 height 8
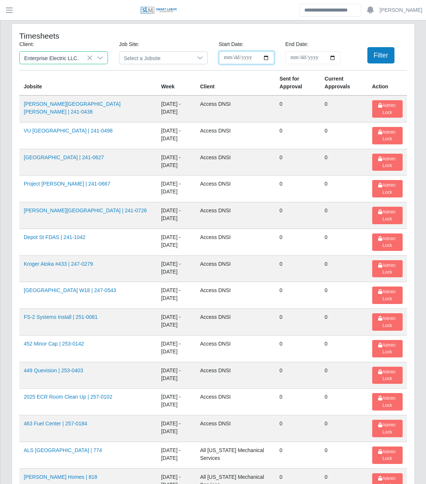
click at [237, 57] on input "**********" at bounding box center [246, 57] width 55 height 13
click at [373, 55] on button "Filter" at bounding box center [381, 55] width 27 height 16
click at [306, 59] on input "End Date:" at bounding box center [313, 57] width 55 height 13
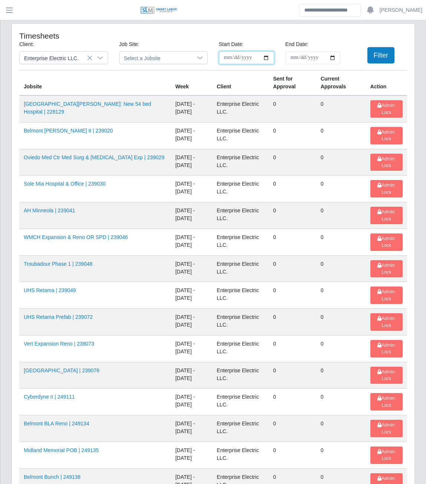
click at [268, 57] on input "**********" at bounding box center [246, 57] width 55 height 13
type input "**********"
click at [391, 55] on button "Filter" at bounding box center [381, 55] width 27 height 16
click at [130, 105] on link "HCA Methodist Westover Hills: New 54 bed Hospital | 228129" at bounding box center [87, 108] width 127 height 14
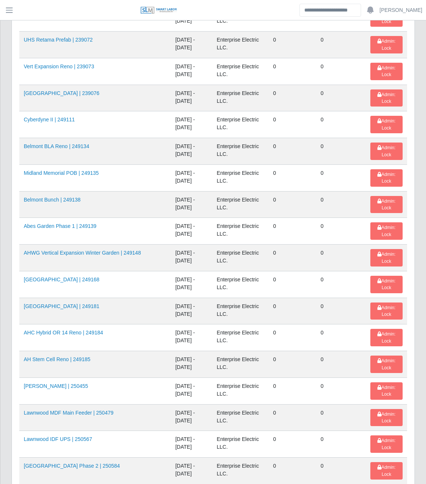
scroll to position [260, 0]
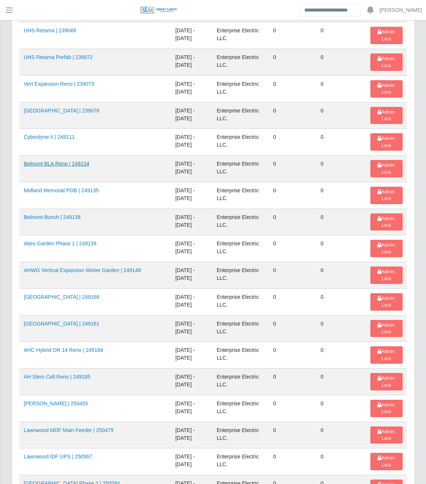
click at [69, 162] on link "Belmont BLA Reno | 249134" at bounding box center [56, 164] width 65 height 6
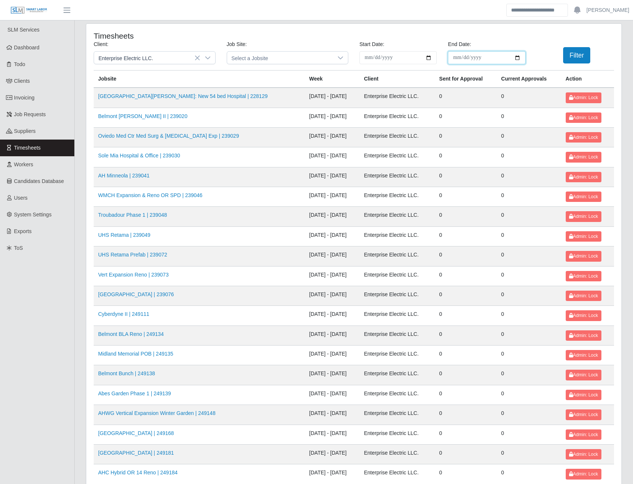
click at [432, 59] on input "End Date:" at bounding box center [486, 57] width 77 height 13
type input "**********"
click at [432, 56] on button "Filter" at bounding box center [576, 55] width 27 height 16
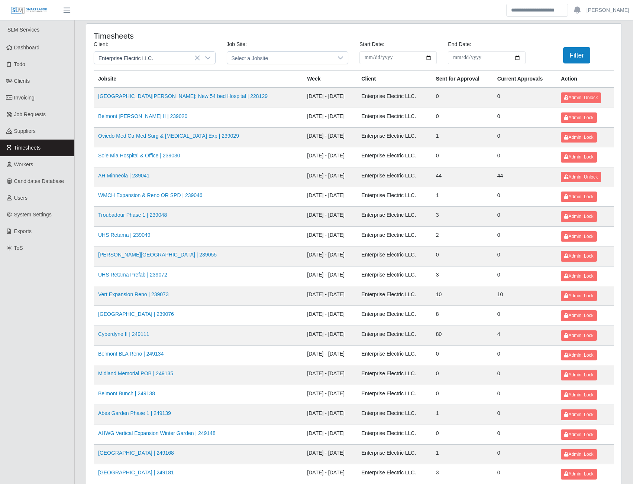
click at [161, 131] on td "Oviedo Med Ctr Med Surg & ICU Exp | 239029" at bounding box center [198, 137] width 209 height 20
click at [168, 136] on link "Oviedo Med Ctr Med Surg & ICU Exp | 239029" at bounding box center [168, 136] width 141 height 6
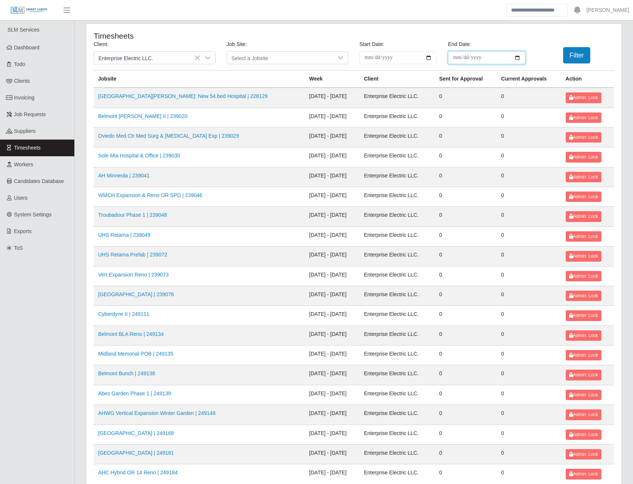
click at [514, 59] on input "End Date:" at bounding box center [486, 57] width 77 height 13
click at [517, 57] on input "**********" at bounding box center [486, 57] width 77 height 13
type input "**********"
click at [570, 62] on button "Filter" at bounding box center [576, 55] width 27 height 16
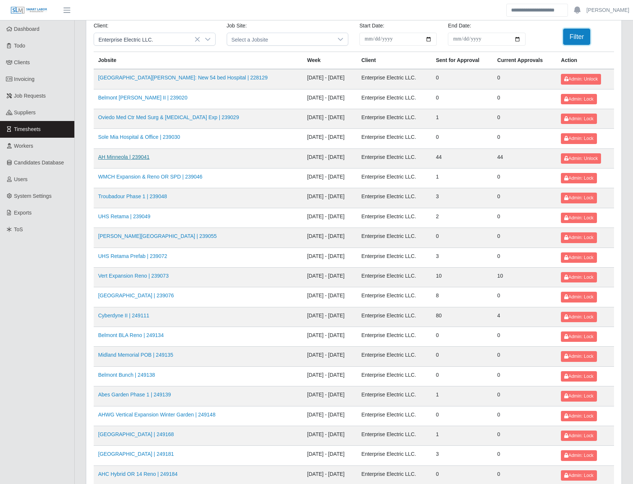
scroll to position [37, 0]
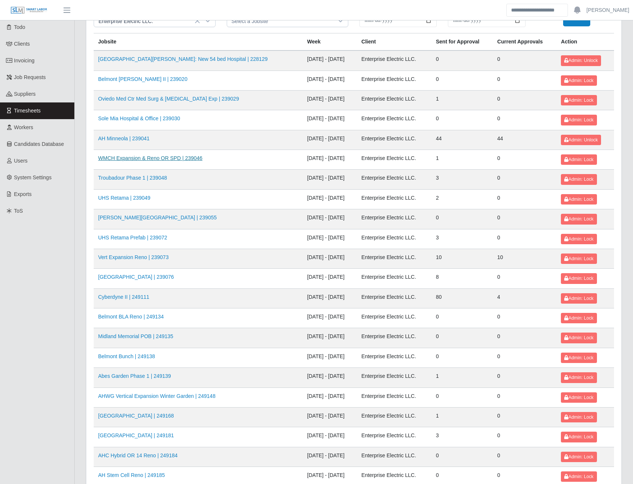
click at [153, 157] on link "WMCH Expansion & Reno OR SPD | 239046" at bounding box center [150, 158] width 104 height 6
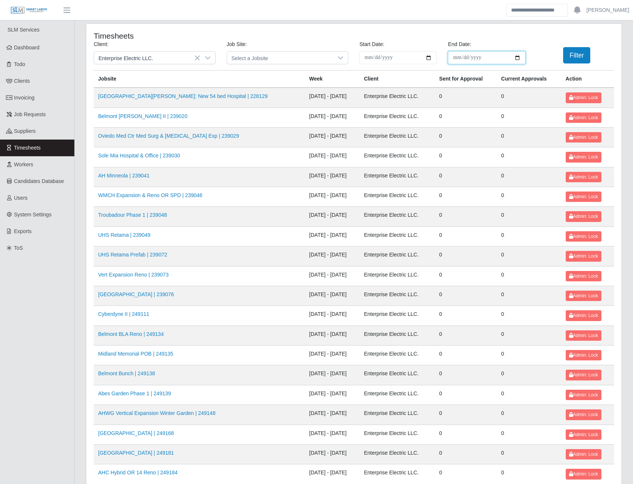
click at [517, 56] on input "End Date:" at bounding box center [486, 57] width 77 height 13
type input "**********"
click at [575, 58] on button "Filter" at bounding box center [576, 55] width 27 height 16
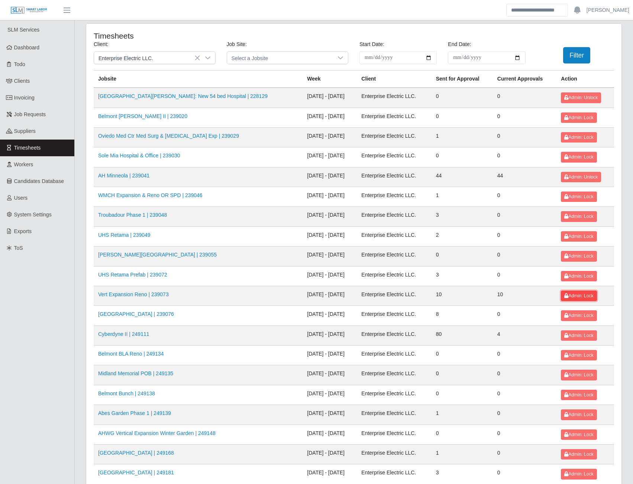
click at [570, 296] on span "Admin: Lock" at bounding box center [578, 295] width 29 height 5
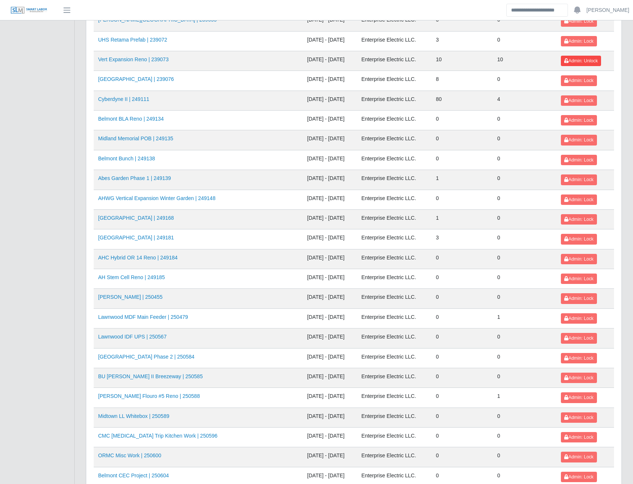
scroll to position [223, 0]
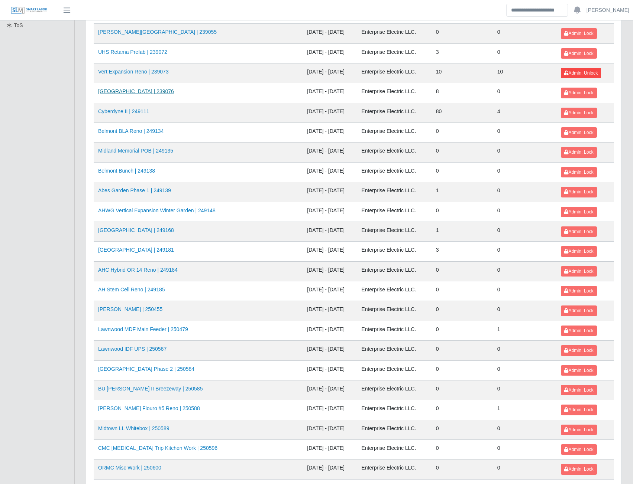
click at [142, 90] on link "Midland Memorial INFILL | 239076" at bounding box center [136, 91] width 76 height 6
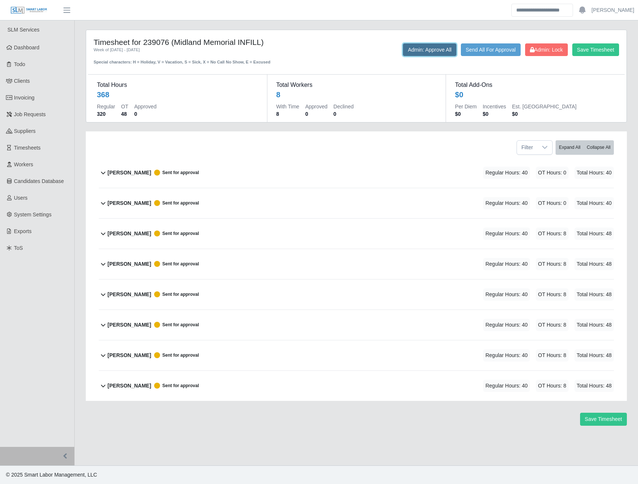
click at [425, 52] on button "Admin: Approve All" at bounding box center [429, 49] width 53 height 13
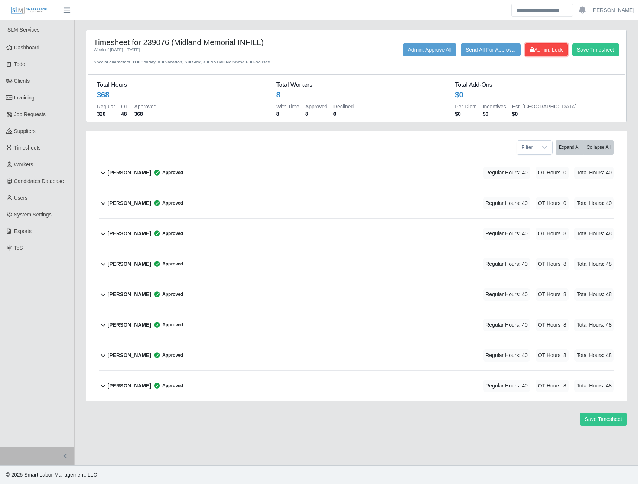
click at [532, 50] on icon at bounding box center [532, 49] width 4 height 5
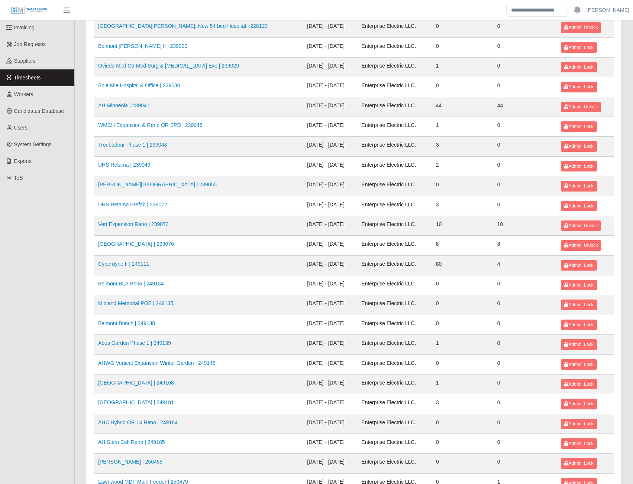
scroll to position [74, 0]
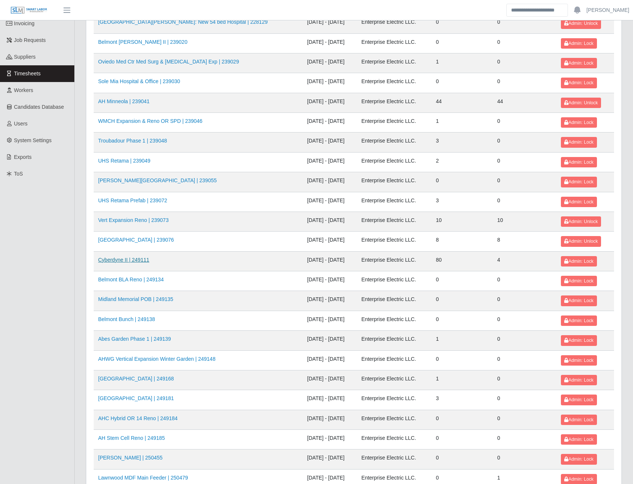
click at [139, 259] on link "Cyberdyne II | 249111" at bounding box center [123, 260] width 51 height 6
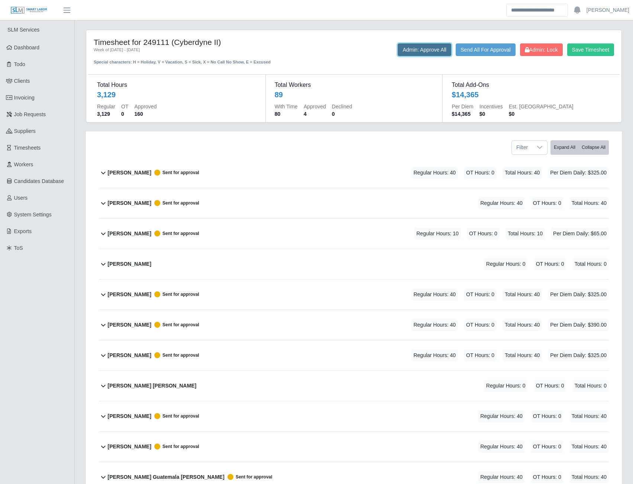
click at [418, 47] on button "Admin: Approve All" at bounding box center [423, 49] width 53 height 13
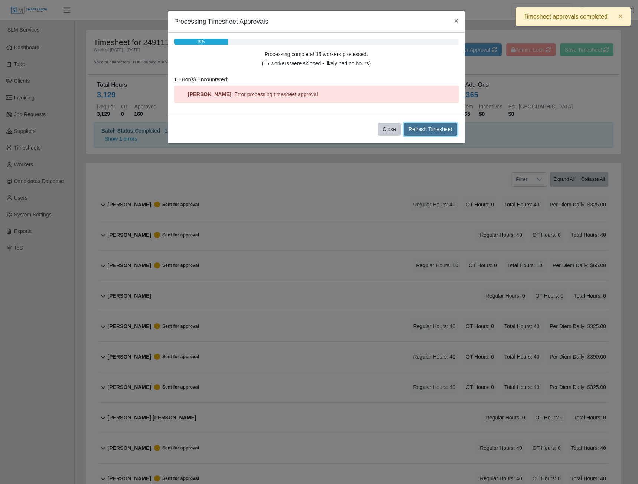
click at [421, 134] on button "Refresh Timesheet" at bounding box center [430, 129] width 53 height 13
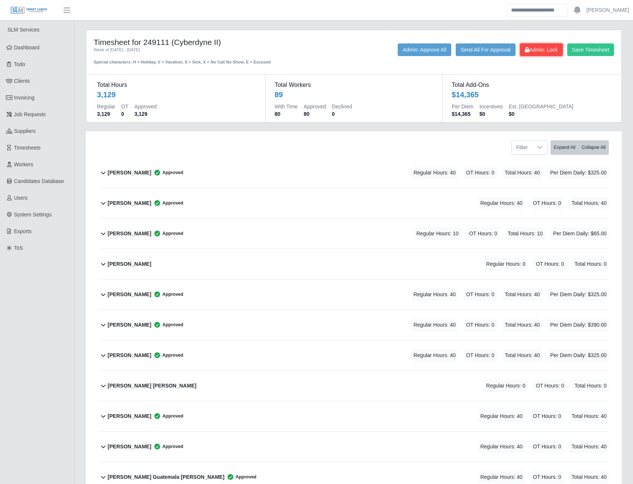
click at [527, 52] on icon at bounding box center [526, 49] width 4 height 5
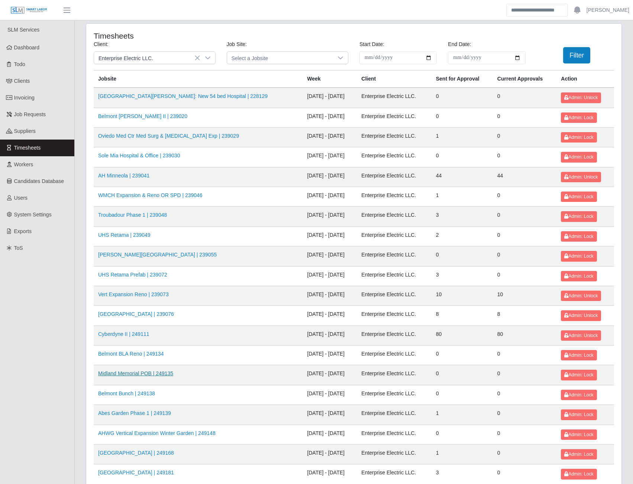
click at [132, 375] on link "Midland Memorial POB | 249135" at bounding box center [135, 374] width 75 height 6
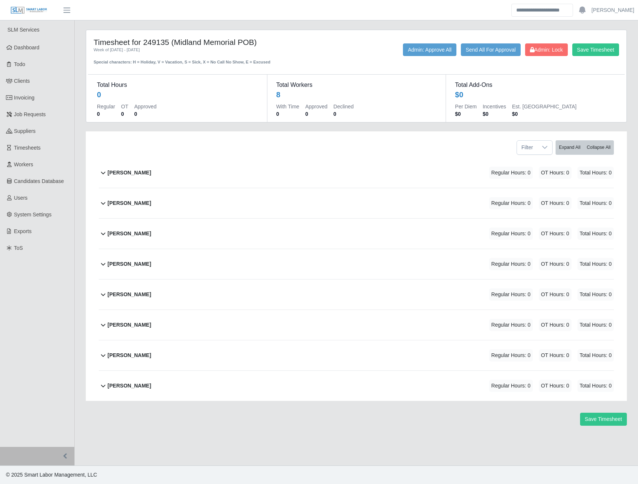
click at [137, 204] on b "[PERSON_NAME]" at bounding box center [129, 203] width 43 height 8
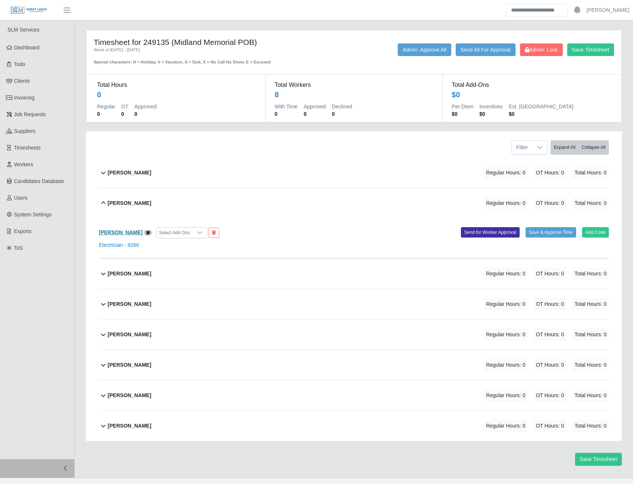
click at [137, 234] on b "[PERSON_NAME]" at bounding box center [120, 233] width 43 height 6
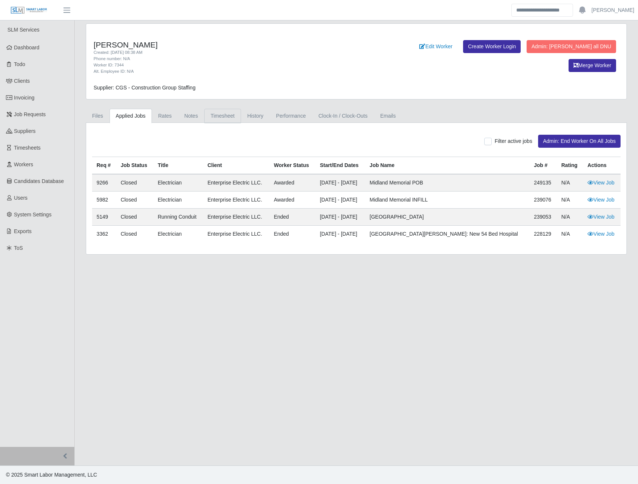
click at [222, 114] on link "Timesheet" at bounding box center [222, 116] width 37 height 14
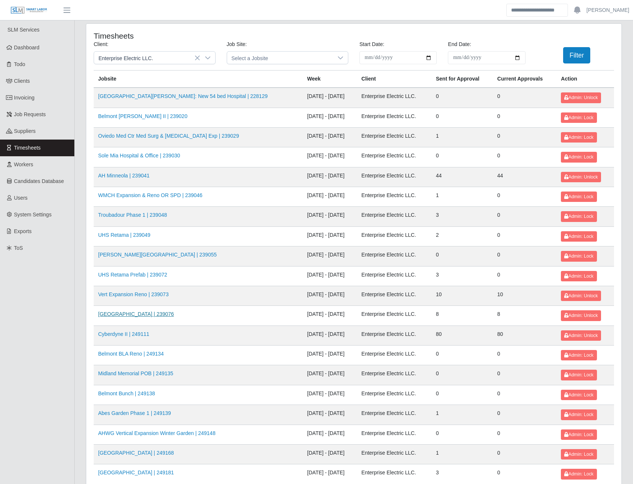
click at [161, 313] on link "[GEOGRAPHIC_DATA] | 239076" at bounding box center [136, 314] width 76 height 6
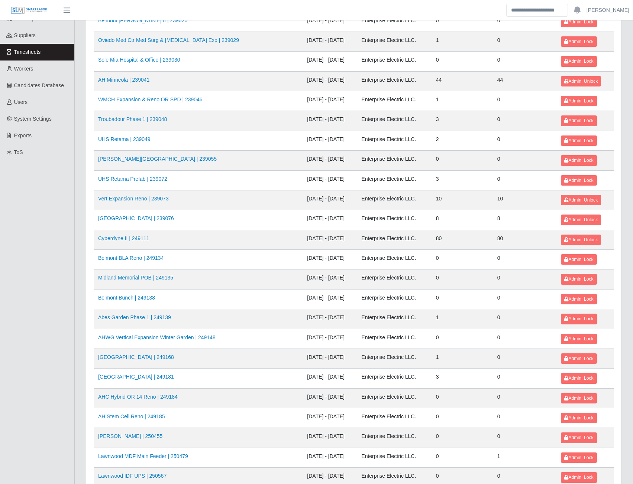
scroll to position [111, 0]
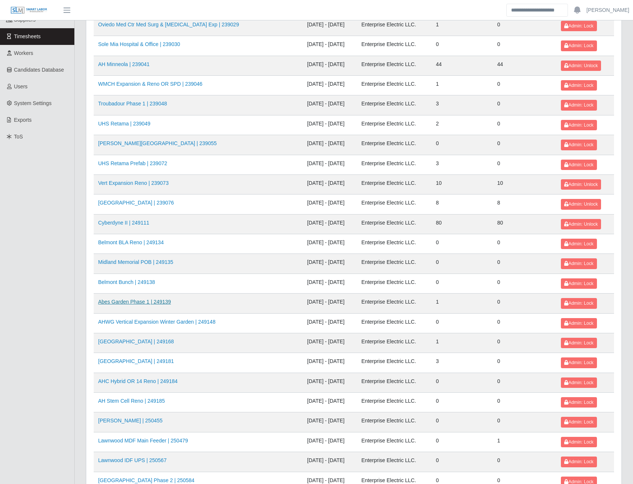
click at [134, 302] on link "Abes Garden Phase 1 | 249139" at bounding box center [134, 302] width 73 height 6
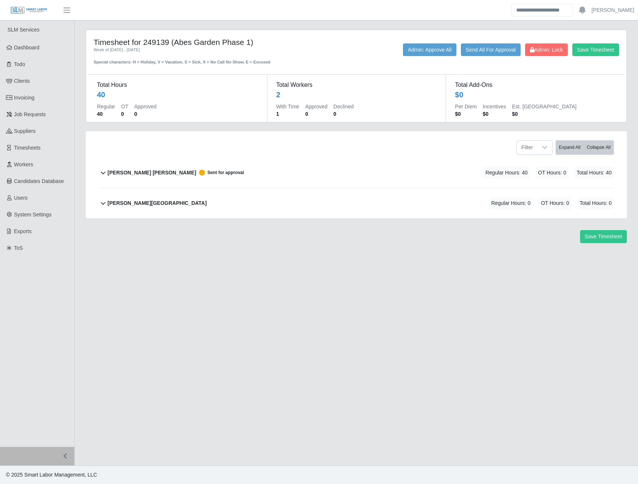
click at [135, 172] on b "[PERSON_NAME] [PERSON_NAME]" at bounding box center [152, 173] width 89 height 8
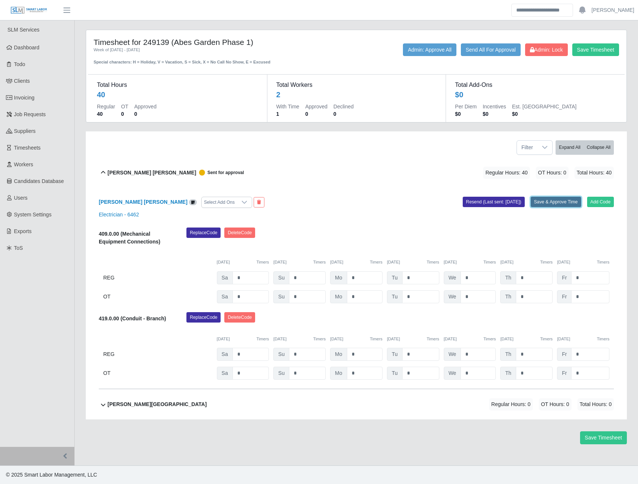
click at [549, 202] on button "Save & Approve Time" at bounding box center [556, 202] width 51 height 10
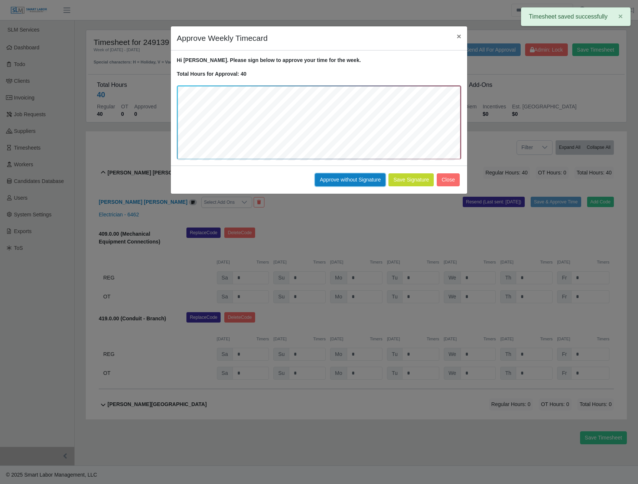
click at [332, 177] on button "Approve without Signature" at bounding box center [350, 179] width 71 height 13
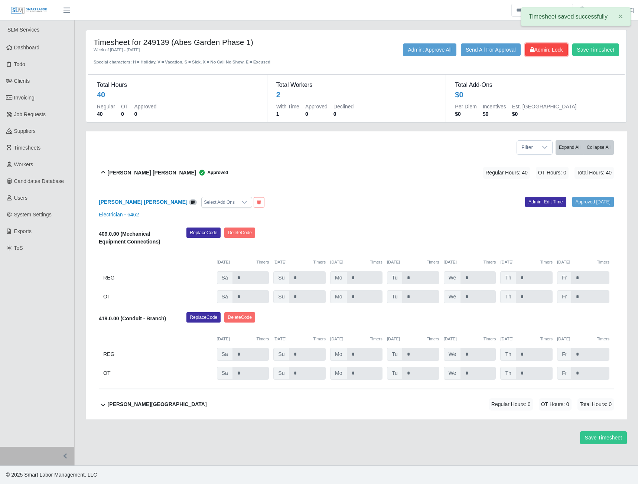
click at [541, 49] on span "Admin: Lock" at bounding box center [546, 50] width 33 height 6
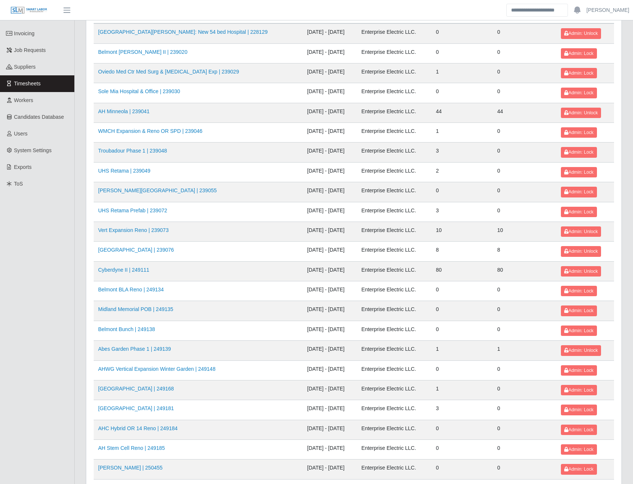
scroll to position [74, 0]
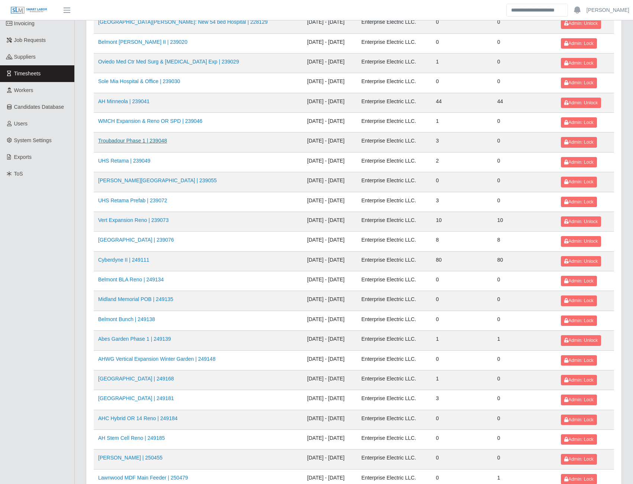
click at [155, 141] on link "Troubadour Phase 1 | 239048" at bounding box center [132, 141] width 69 height 6
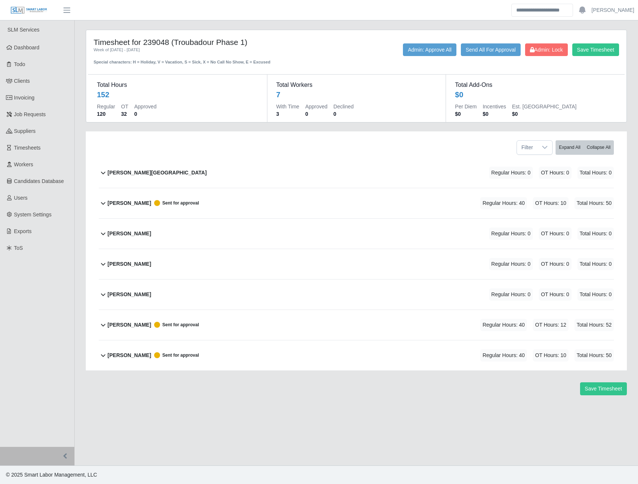
click at [145, 201] on b "Ever Sanchez Contreras" at bounding box center [129, 203] width 43 height 8
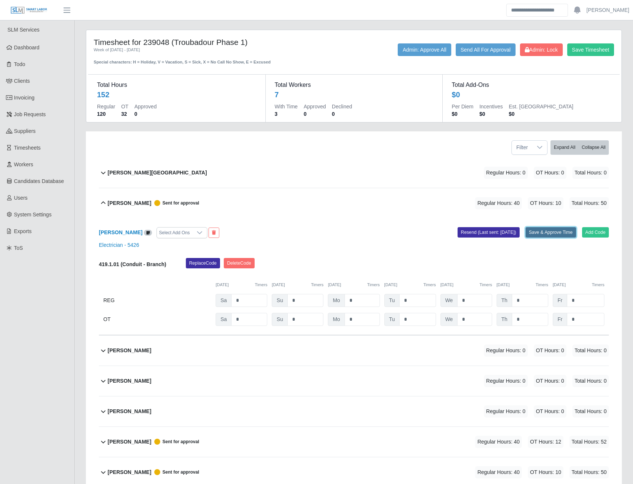
click at [545, 234] on button "Save & Approve Time" at bounding box center [550, 232] width 51 height 10
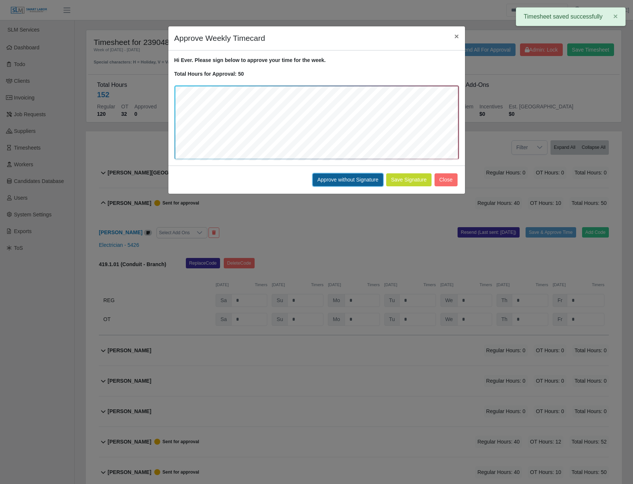
click at [334, 180] on button "Approve without Signature" at bounding box center [347, 179] width 71 height 13
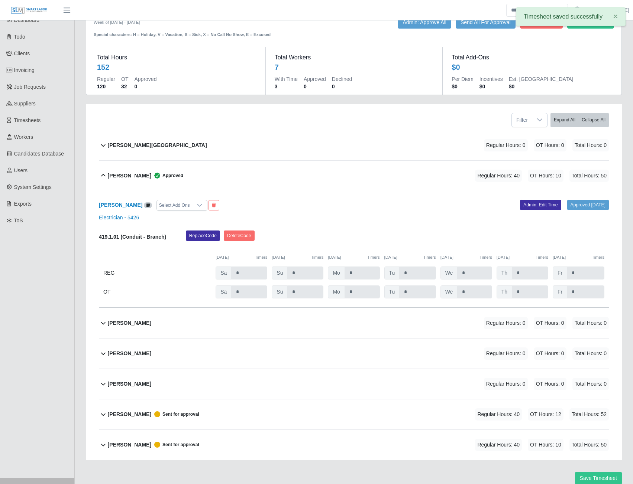
scroll to position [59, 0]
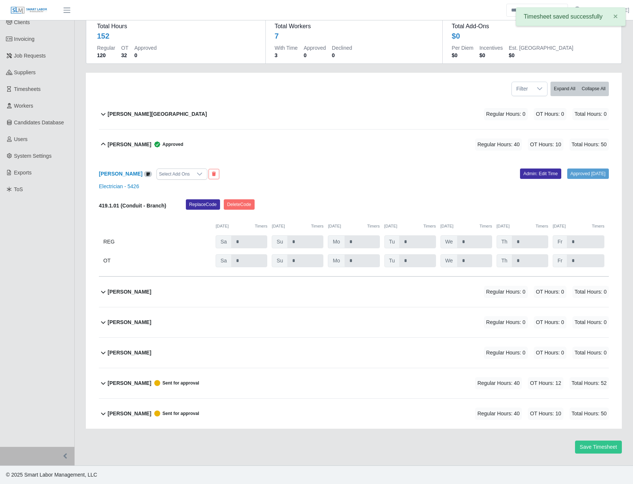
click at [129, 383] on b "Marvin Santos" at bounding box center [129, 384] width 43 height 8
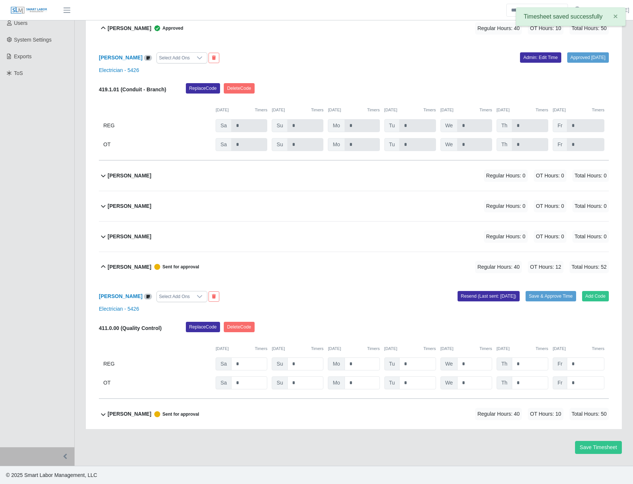
scroll to position [176, 0]
click at [535, 293] on button "Save & Approve Time" at bounding box center [550, 296] width 51 height 10
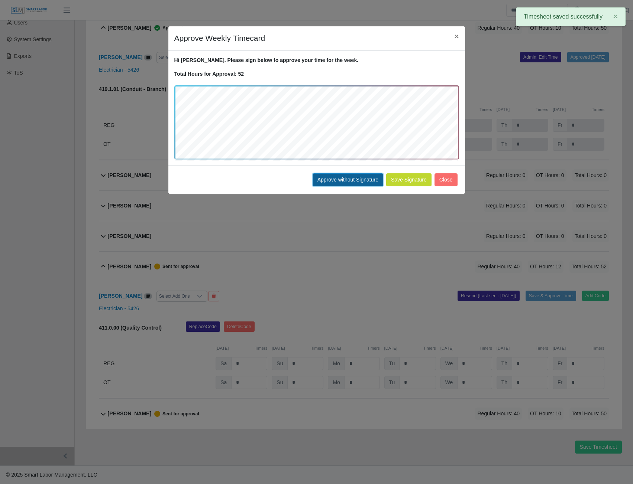
click at [347, 182] on button "Approve without Signature" at bounding box center [347, 179] width 71 height 13
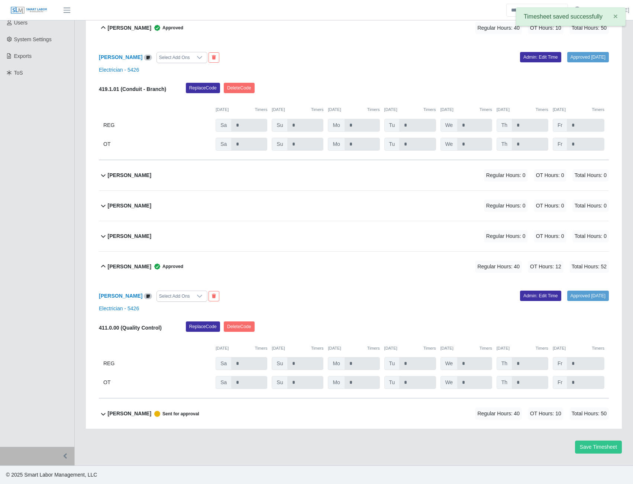
click at [127, 414] on b "Obed Isai Castillo" at bounding box center [129, 414] width 43 height 8
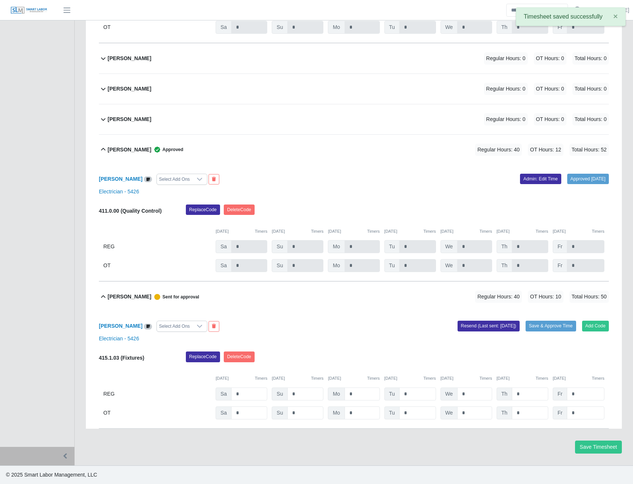
scroll to position [293, 0]
click at [536, 327] on button "Save & Approve Time" at bounding box center [550, 326] width 51 height 10
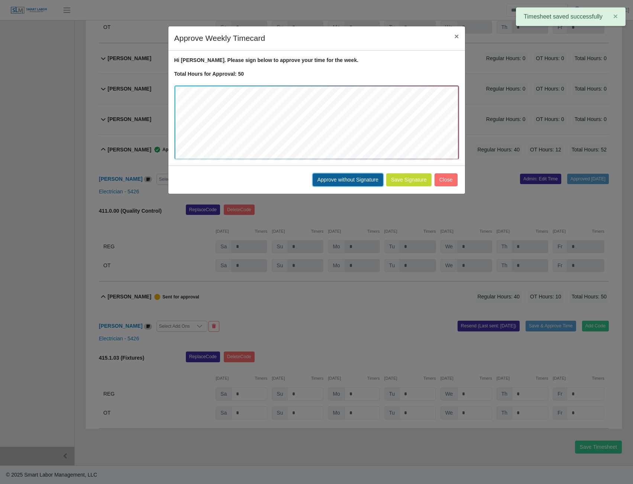
click at [330, 181] on button "Approve without Signature" at bounding box center [347, 179] width 71 height 13
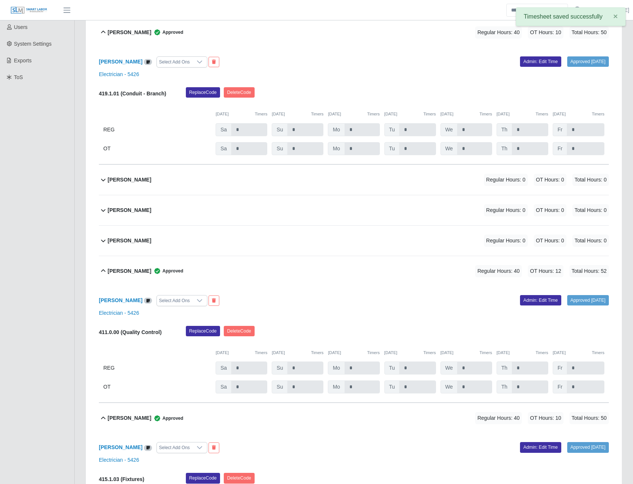
scroll to position [0, 0]
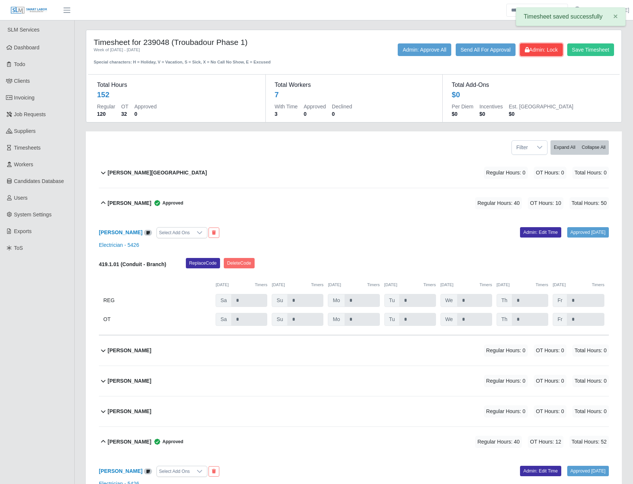
click at [529, 55] on button "Admin: Lock" at bounding box center [541, 49] width 43 height 13
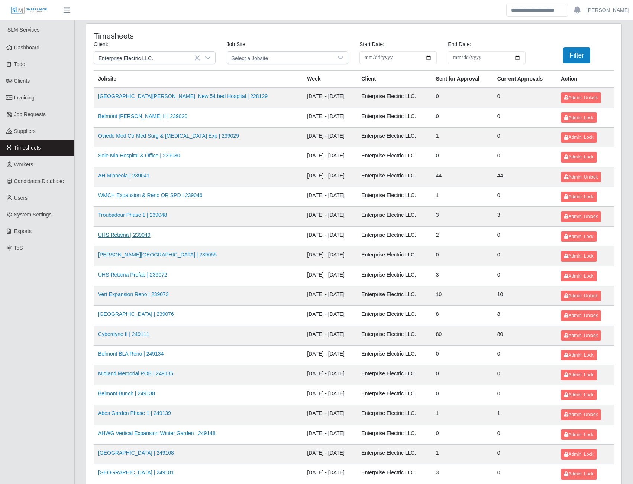
click at [136, 235] on link "UHS Retama | 239049" at bounding box center [124, 235] width 52 height 6
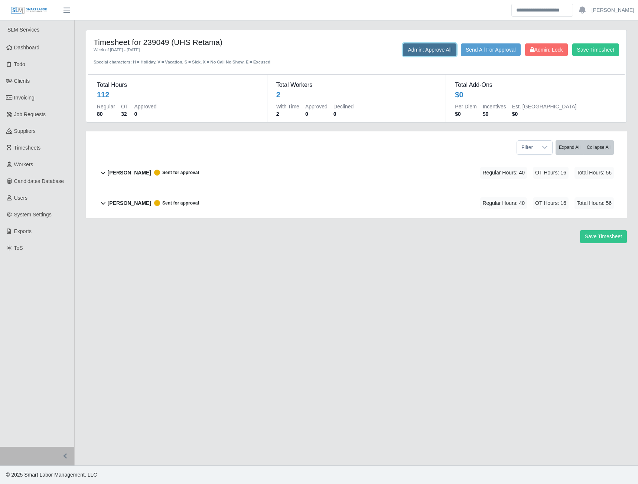
click at [432, 47] on button "Admin: Approve All" at bounding box center [429, 49] width 53 height 13
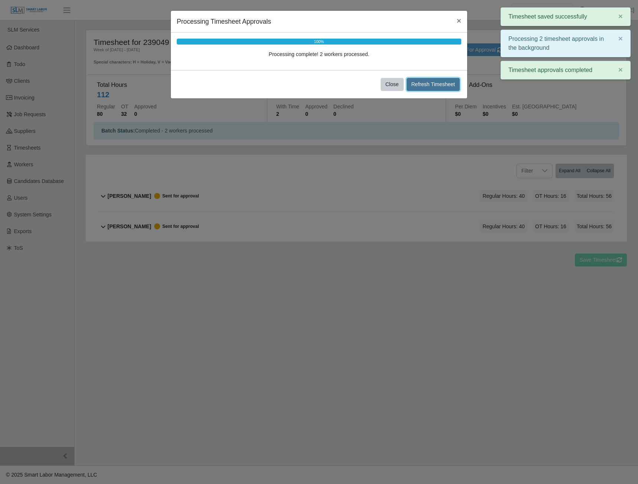
click at [432, 86] on button "Refresh Timesheet" at bounding box center [433, 84] width 53 height 13
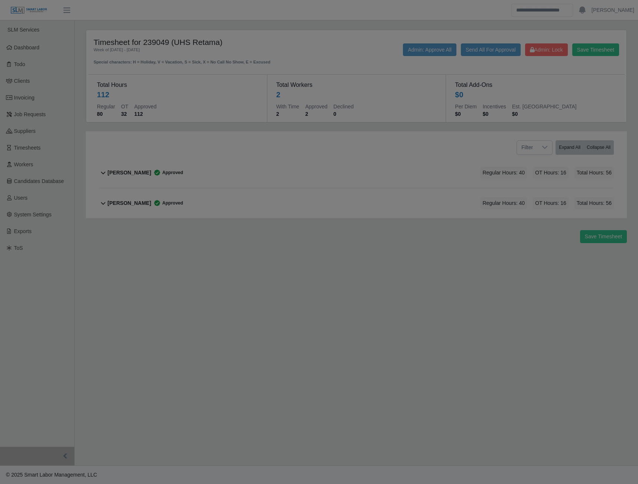
click at [539, 51] on div at bounding box center [319, 242] width 638 height 484
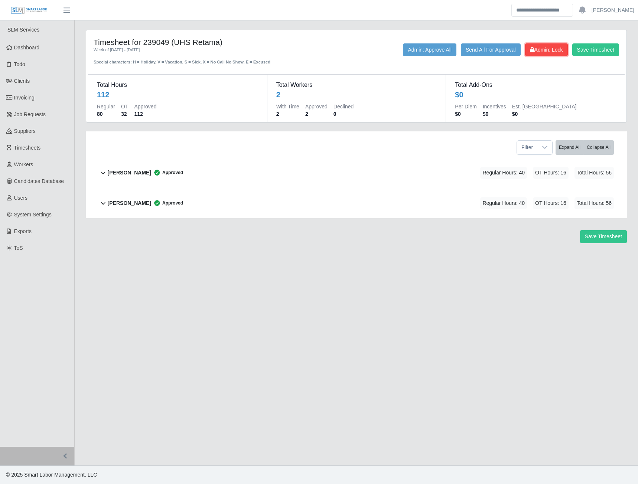
click at [545, 50] on span "Admin: Lock" at bounding box center [546, 50] width 33 height 6
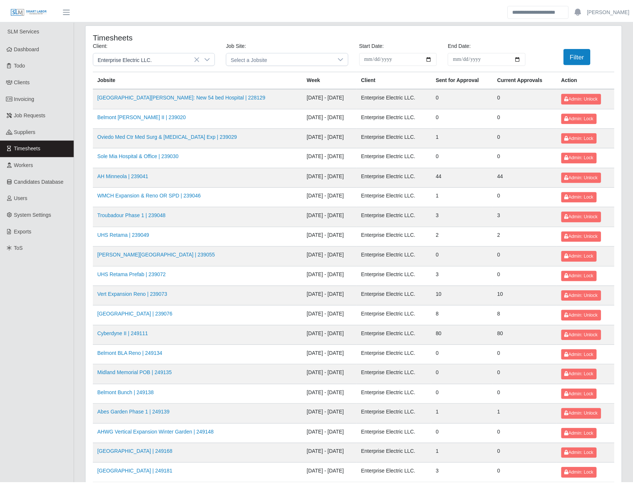
scroll to position [37, 0]
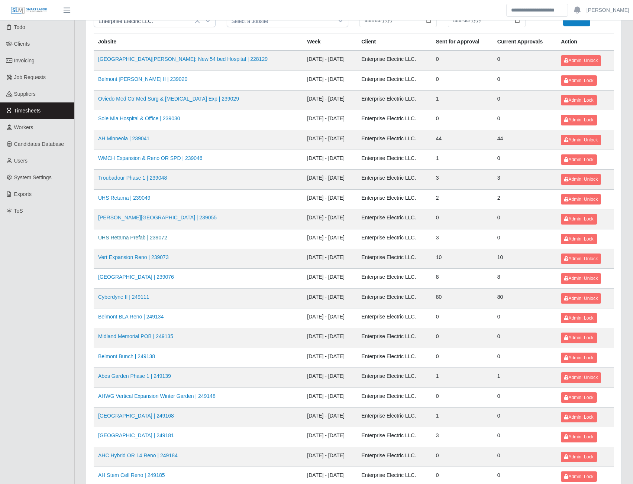
click at [133, 238] on link "UHS Retama Prefab | 239072" at bounding box center [132, 238] width 69 height 6
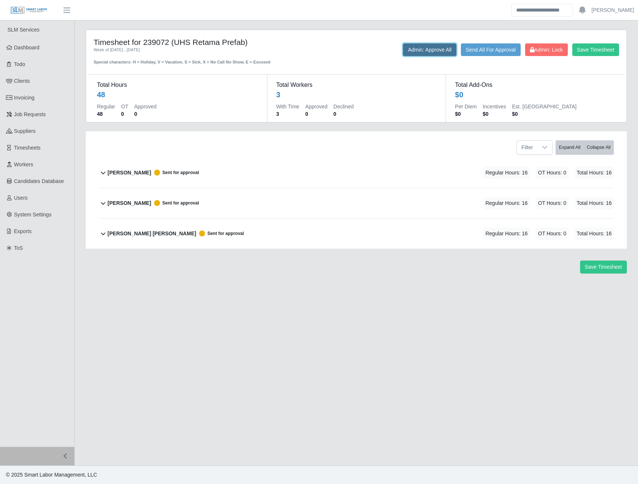
click at [428, 55] on button "Admin: Approve All" at bounding box center [429, 49] width 53 height 13
click at [544, 48] on span "Admin: Lock" at bounding box center [546, 50] width 33 height 6
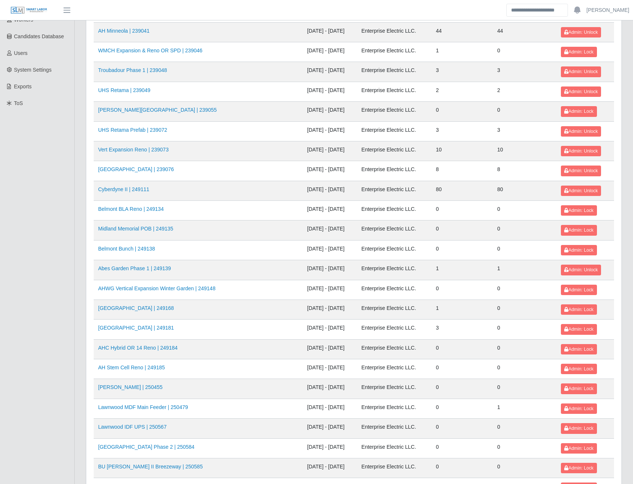
scroll to position [149, 0]
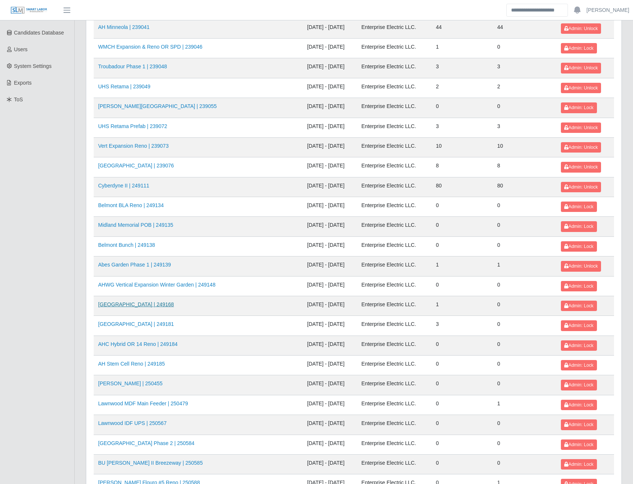
click at [130, 305] on link "[GEOGRAPHIC_DATA] | 249168" at bounding box center [136, 305] width 76 height 6
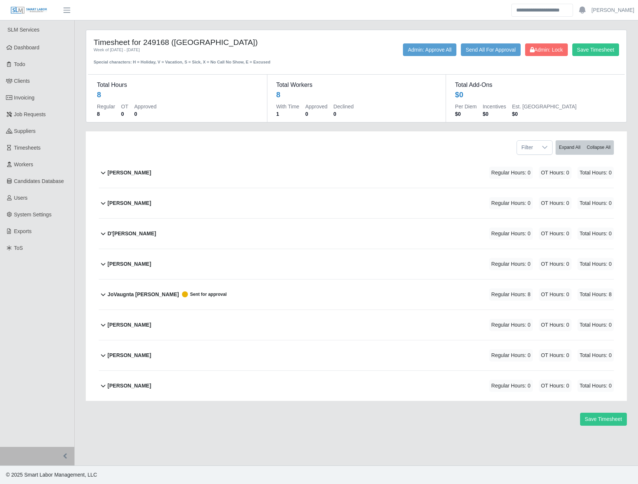
click at [139, 295] on b "JoVaugnta [PERSON_NAME]" at bounding box center [143, 295] width 71 height 8
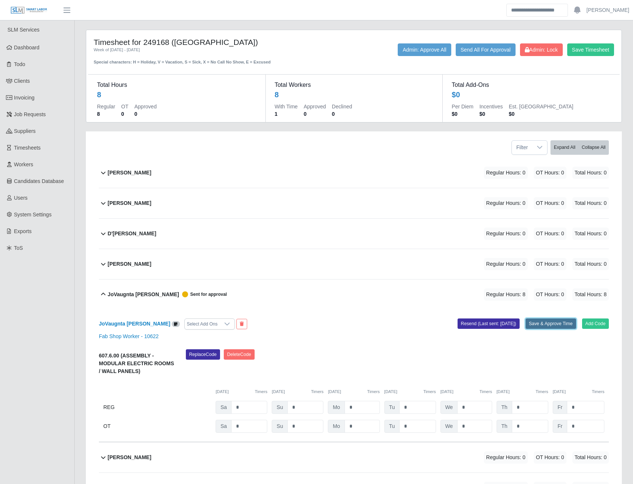
click at [535, 322] on button "Save & Approve Time" at bounding box center [550, 324] width 51 height 10
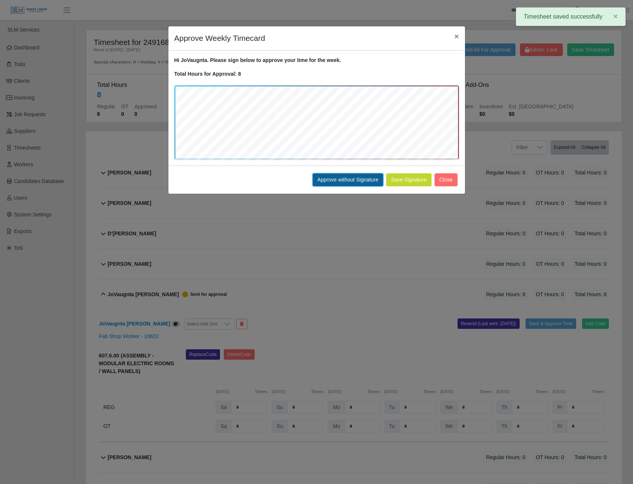
click at [358, 177] on button "Approve without Signature" at bounding box center [347, 179] width 71 height 13
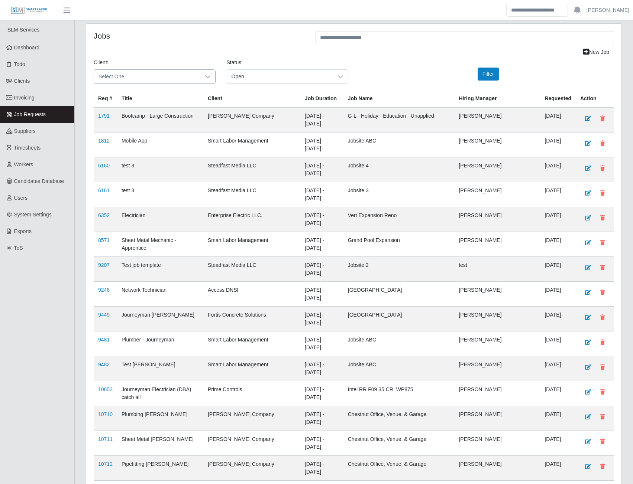
click at [142, 74] on span "Select One" at bounding box center [147, 77] width 106 height 14
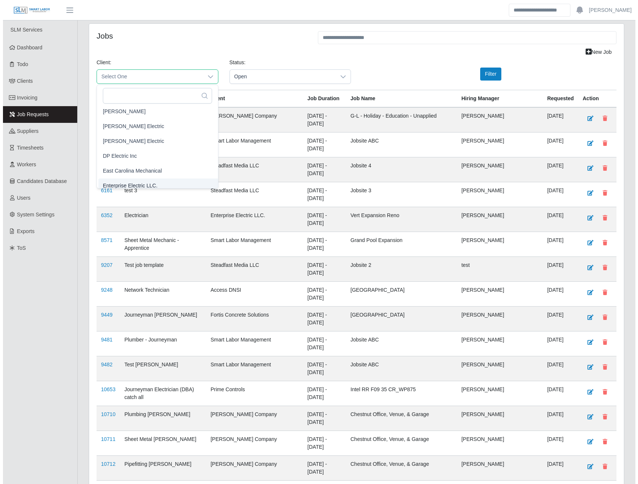
scroll to position [264, 0]
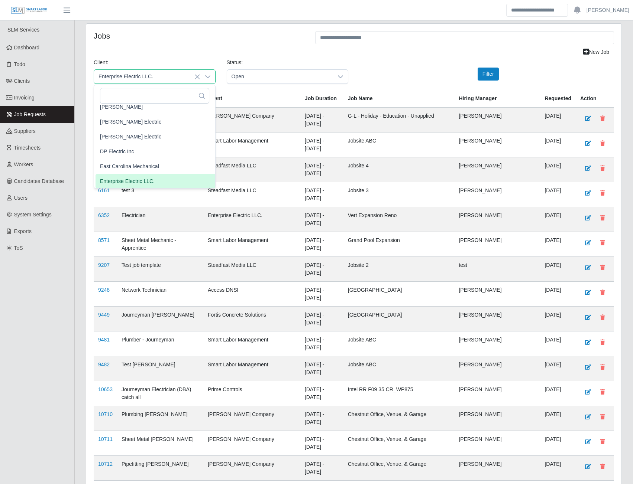
click at [122, 183] on span "Enterprise Electric LLC." at bounding box center [127, 182] width 55 height 8
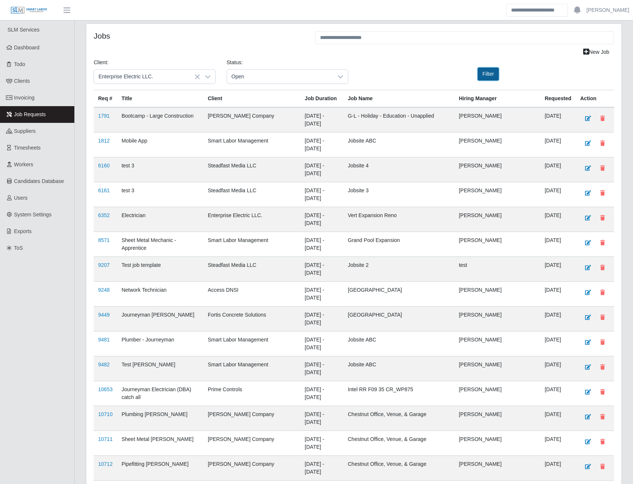
click at [486, 74] on button "Filter" at bounding box center [487, 74] width 21 height 13
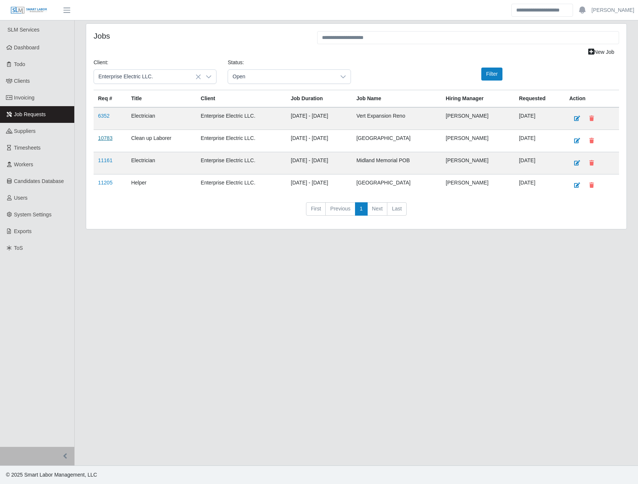
click at [101, 139] on link "10783" at bounding box center [105, 138] width 14 height 6
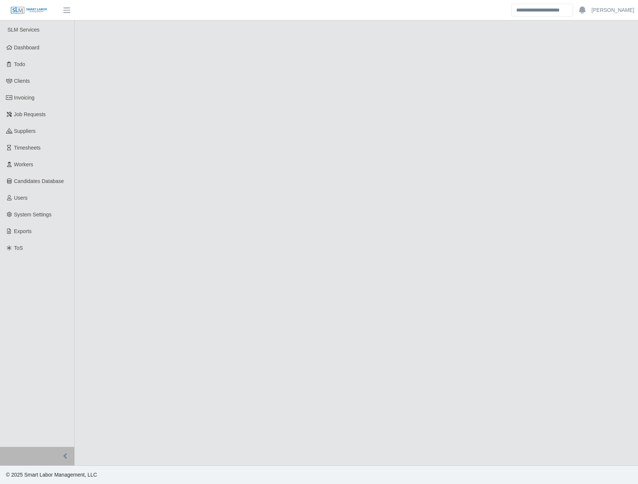
select select "****"
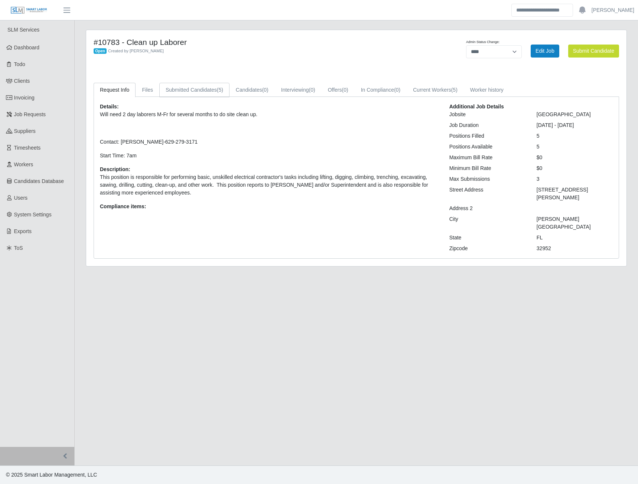
click at [210, 92] on link "Submitted Candidates (5)" at bounding box center [194, 90] width 70 height 14
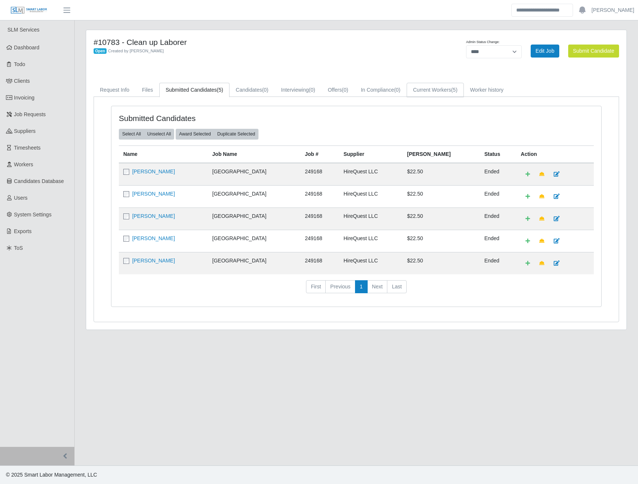
click at [448, 87] on link "Current Workers (5)" at bounding box center [435, 90] width 57 height 14
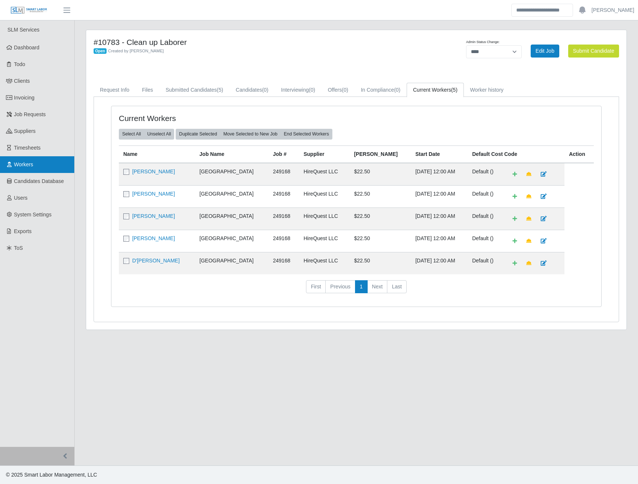
click at [32, 168] on link "Workers" at bounding box center [37, 164] width 74 height 17
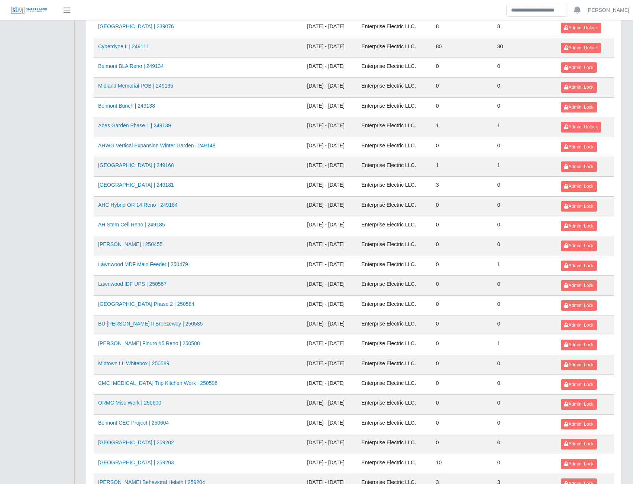
scroll to position [297, 0]
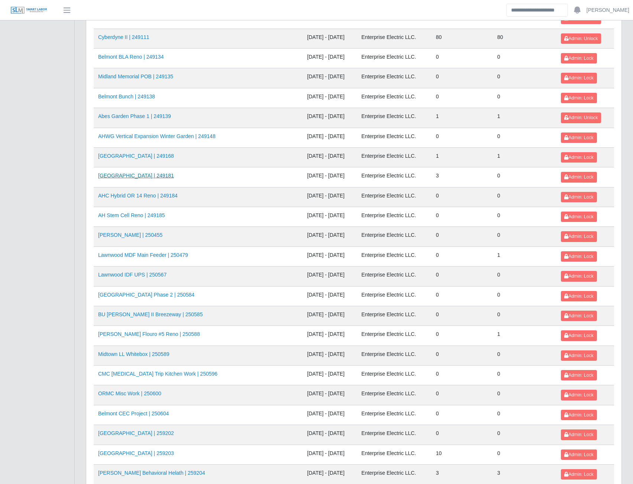
click at [157, 177] on link "AH Celebration Tower | 249181" at bounding box center [136, 176] width 76 height 6
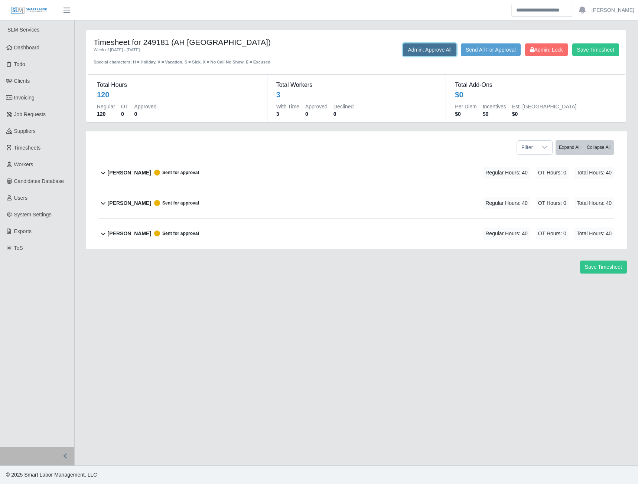
click at [420, 51] on button "Admin: Approve All" at bounding box center [429, 49] width 53 height 13
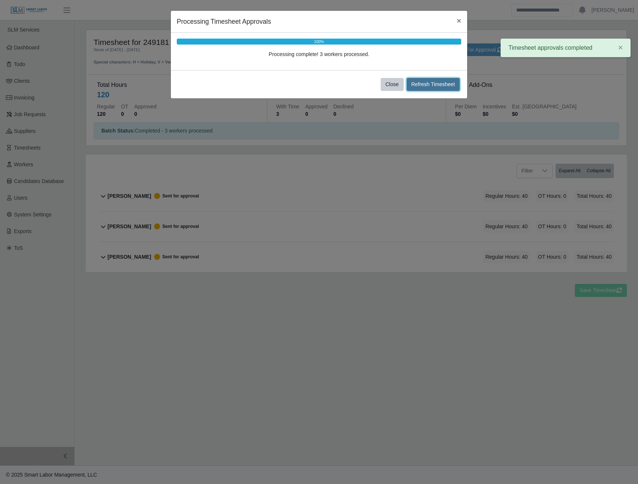
click at [428, 88] on button "Refresh Timesheet" at bounding box center [433, 84] width 53 height 13
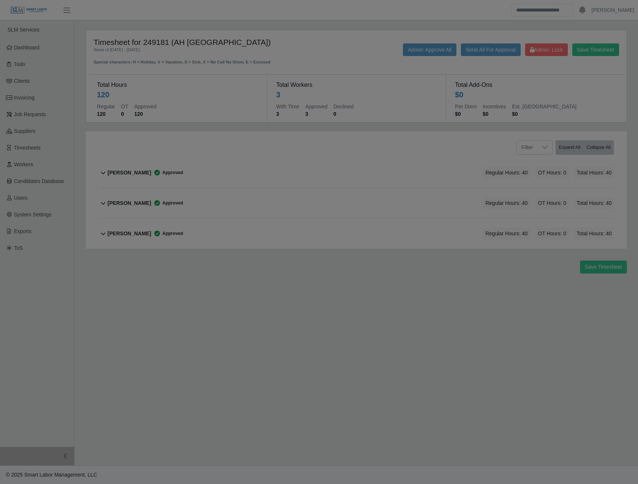
click at [246, 144] on div at bounding box center [319, 242] width 638 height 484
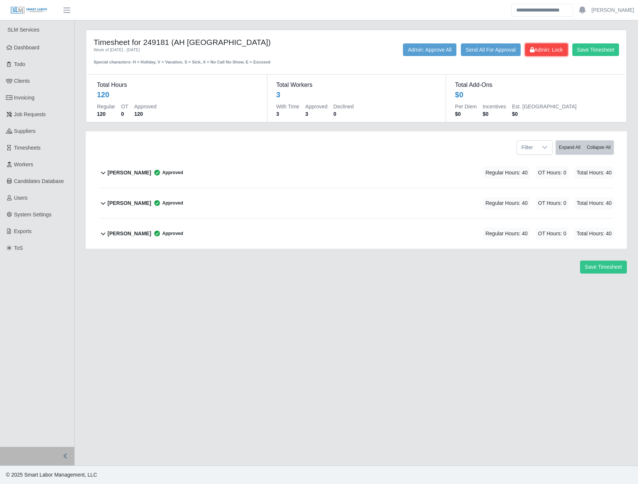
click at [539, 49] on span "Admin: Lock" at bounding box center [546, 50] width 33 height 6
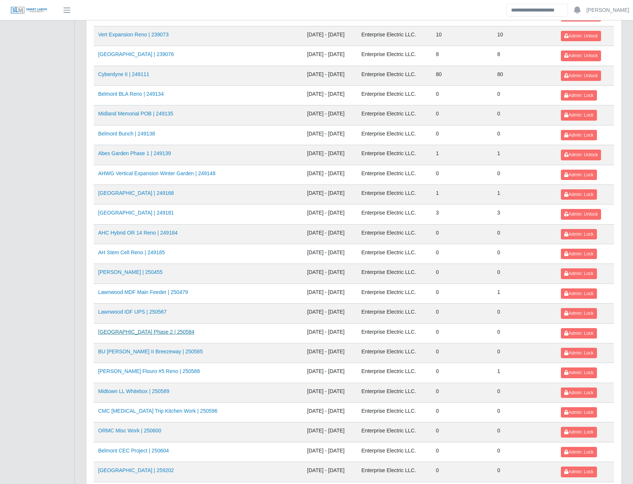
scroll to position [297, 0]
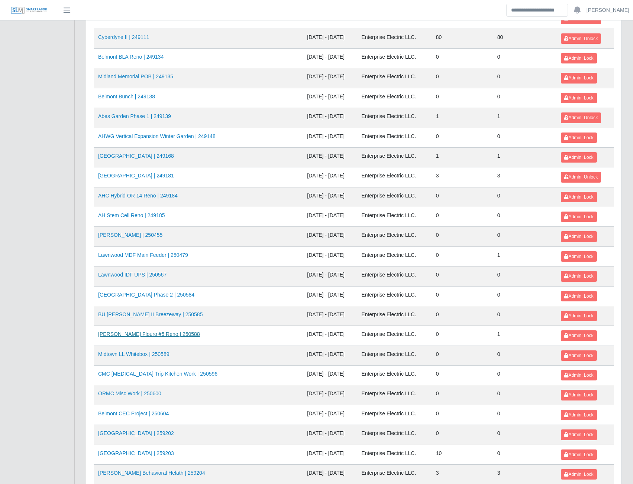
click at [160, 332] on link "AHO Flouro #5 Reno | 250588" at bounding box center [149, 334] width 102 height 6
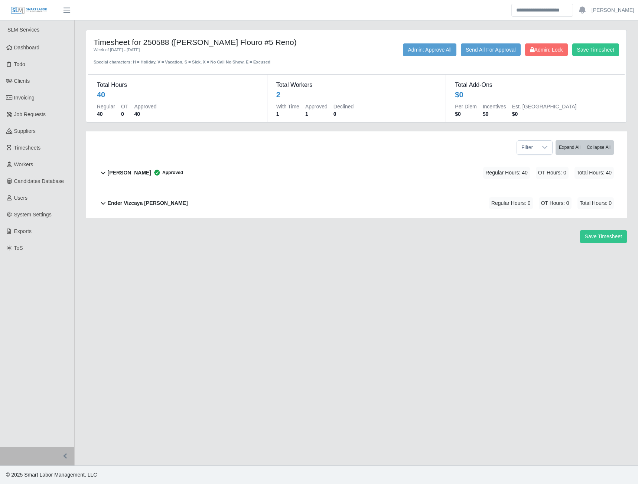
click at [126, 173] on b "[PERSON_NAME]" at bounding box center [129, 173] width 43 height 8
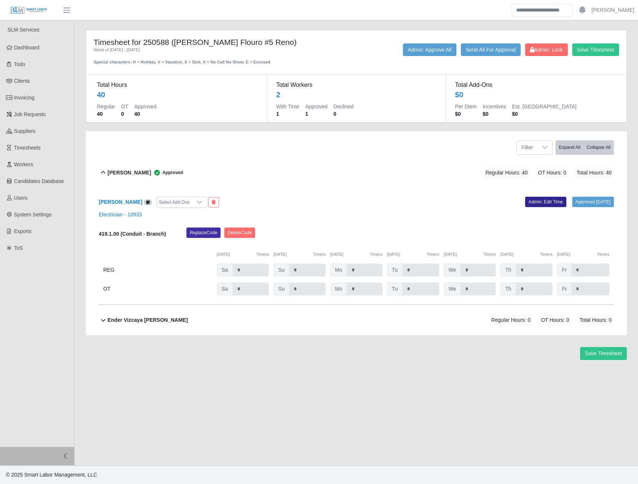
click at [547, 202] on link "Admin: Edit Time" at bounding box center [545, 202] width 41 height 10
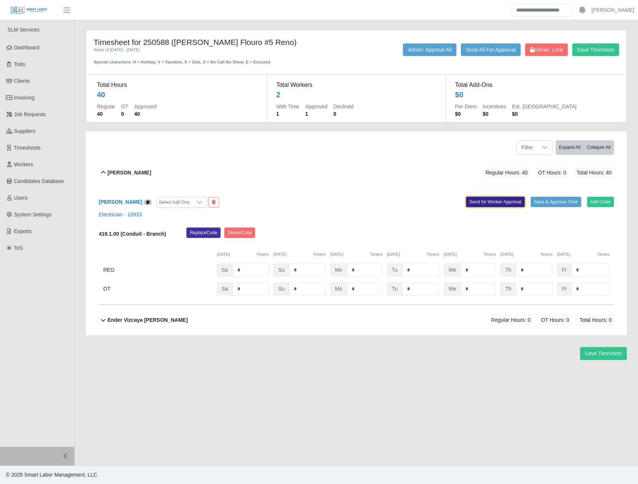
click at [468, 205] on button "Send for Worker Approval" at bounding box center [495, 202] width 59 height 10
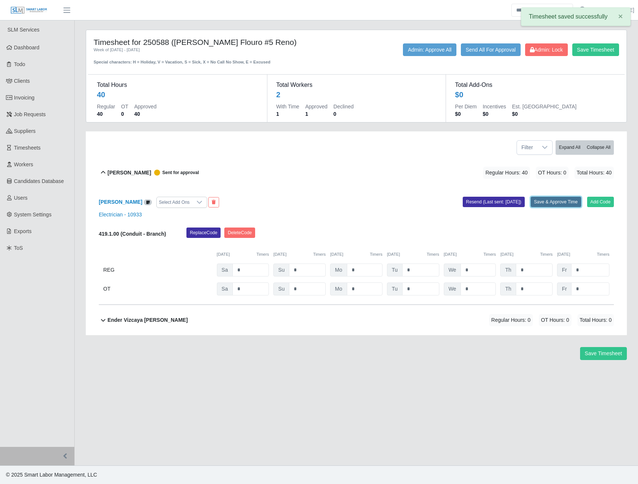
click at [556, 202] on button "Save & Approve Time" at bounding box center [556, 202] width 51 height 10
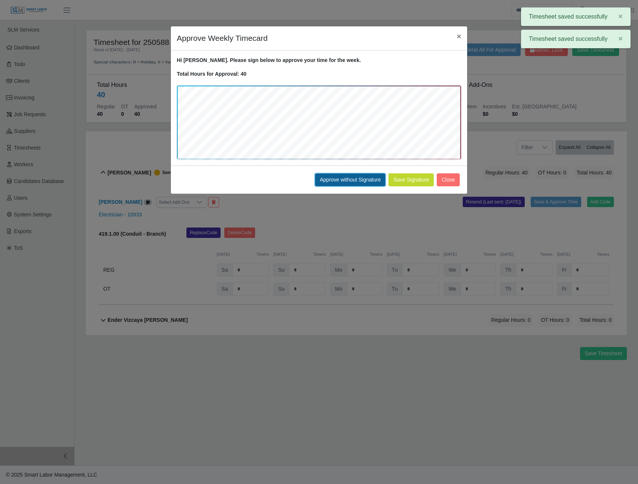
click at [354, 183] on button "Approve without Signature" at bounding box center [350, 179] width 71 height 13
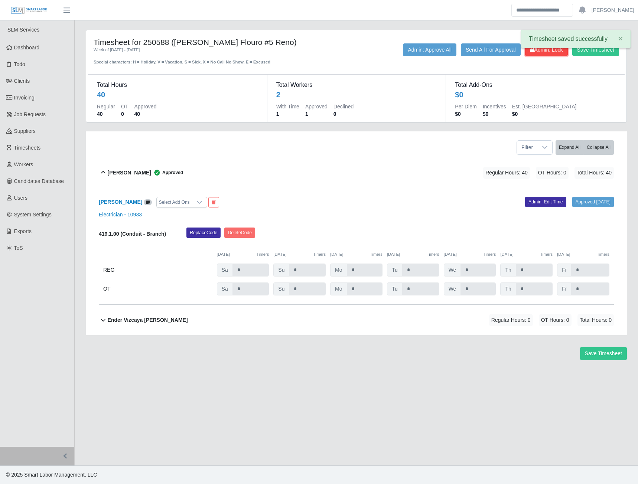
click at [549, 54] on button "Admin: Lock" at bounding box center [546, 49] width 43 height 13
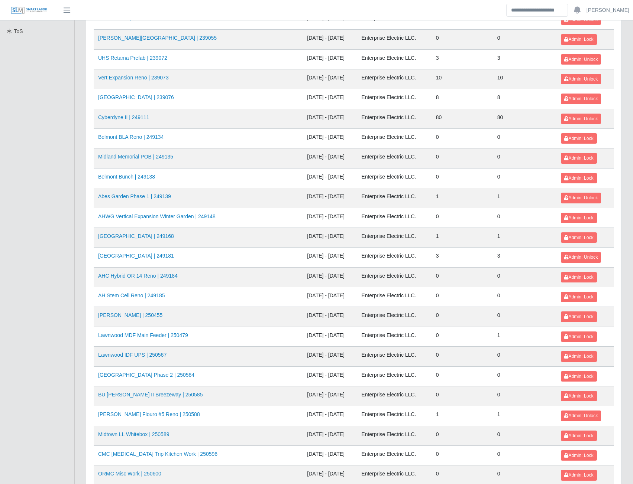
scroll to position [223, 0]
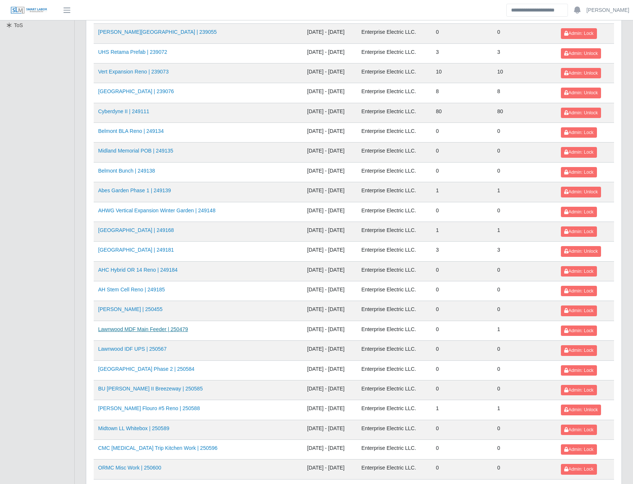
click at [159, 328] on link "Lawnwood MDF Main Feeder | 250479" at bounding box center [143, 329] width 90 height 6
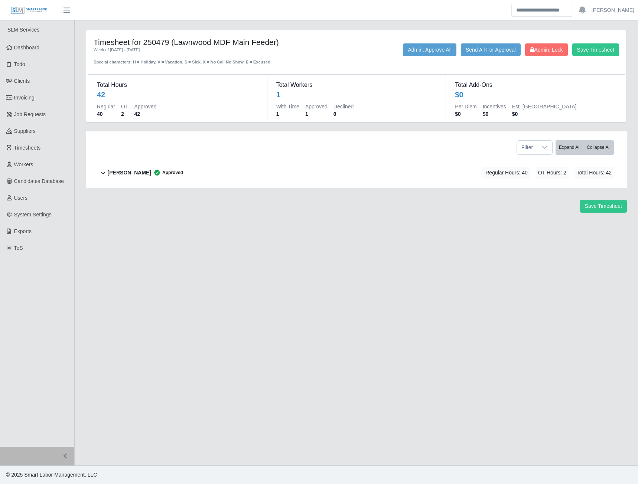
click at [138, 174] on b "Kevin Mendoza Rosario" at bounding box center [129, 173] width 43 height 8
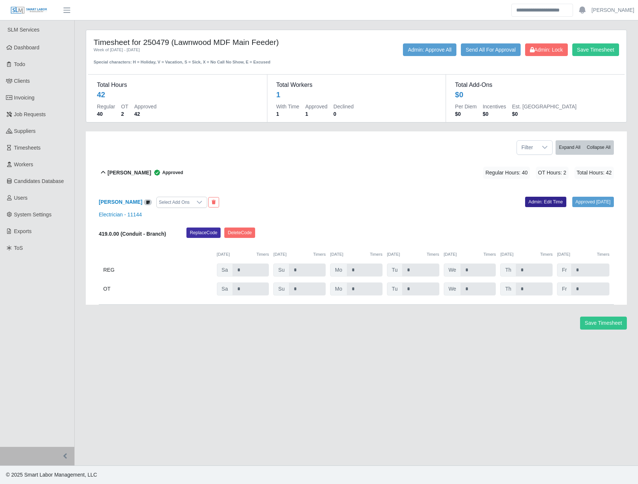
click at [529, 199] on link "Admin: Edit Time" at bounding box center [545, 202] width 41 height 10
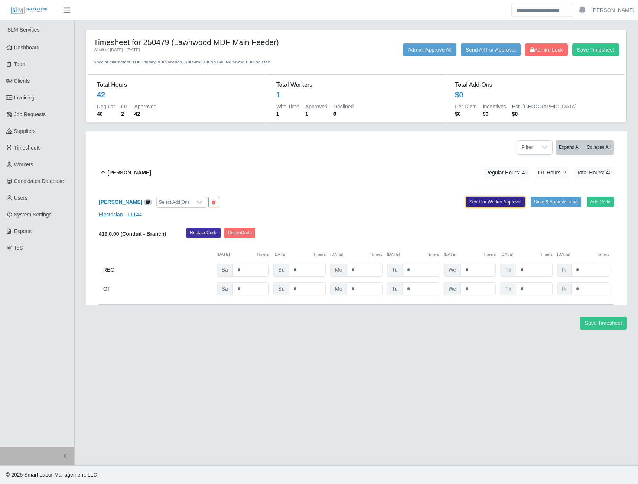
click at [494, 203] on button "Send for Worker Approval" at bounding box center [495, 202] width 59 height 10
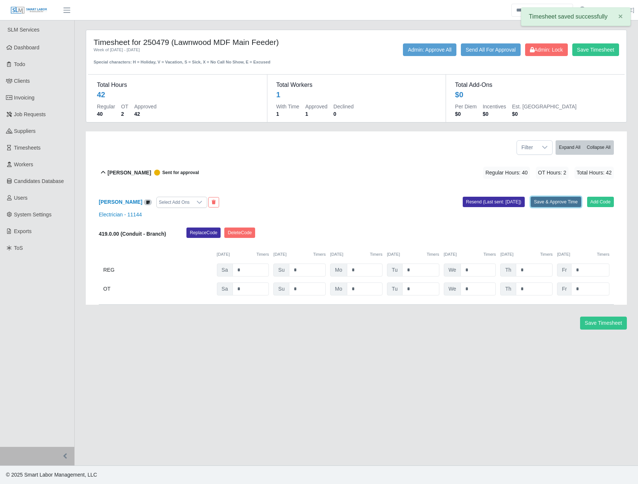
click at [542, 202] on button "Save & Approve Time" at bounding box center [556, 202] width 51 height 10
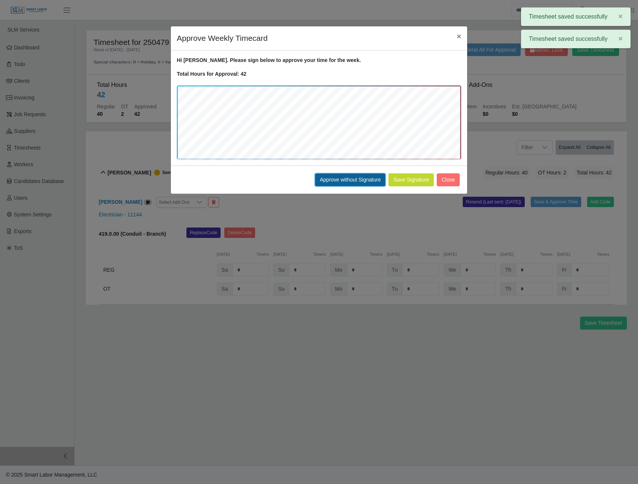
click at [358, 182] on button "Approve without Signature" at bounding box center [350, 179] width 71 height 13
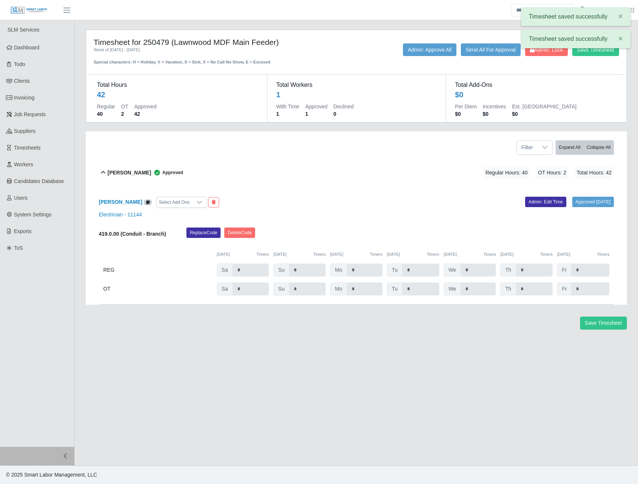
click at [542, 50] on div "Timesheet saved successfully × Timesheet saved successfully ×" at bounding box center [576, 29] width 110 height 45
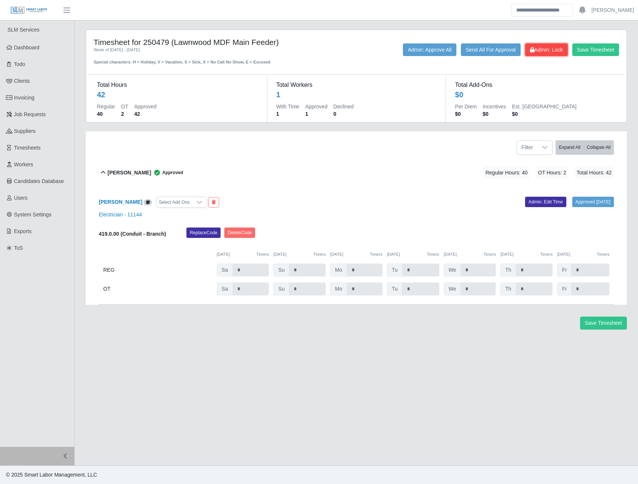
click at [539, 54] on button "Admin: Lock" at bounding box center [546, 49] width 43 height 13
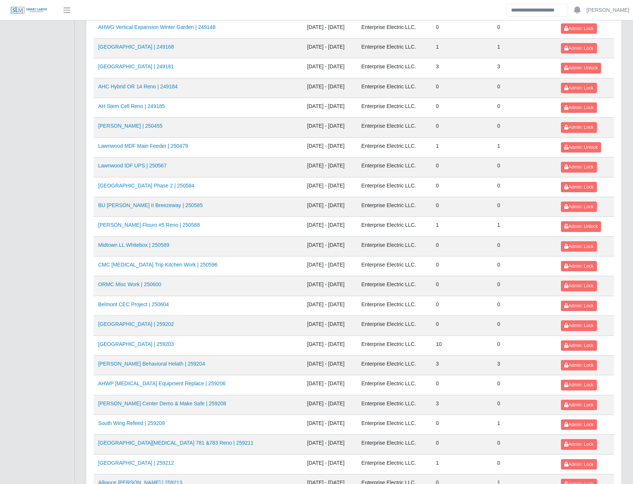
scroll to position [409, 0]
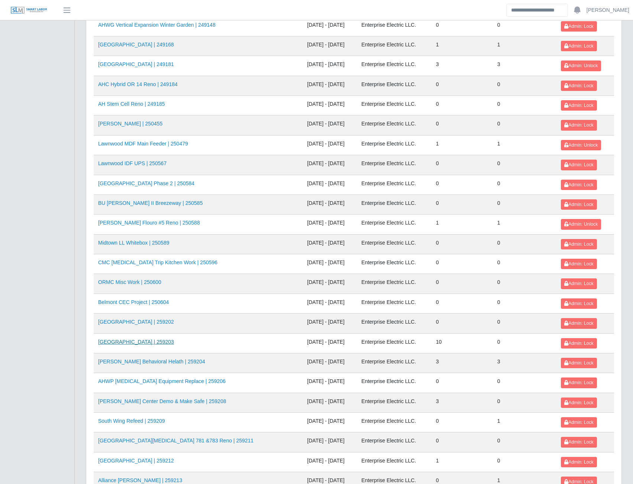
click at [156, 343] on link "[GEOGRAPHIC_DATA] | 259203" at bounding box center [136, 342] width 76 height 6
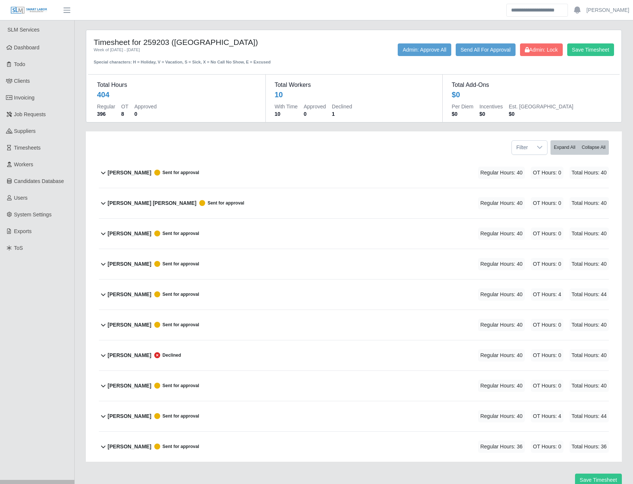
click at [146, 356] on b "[PERSON_NAME]" at bounding box center [129, 356] width 43 height 8
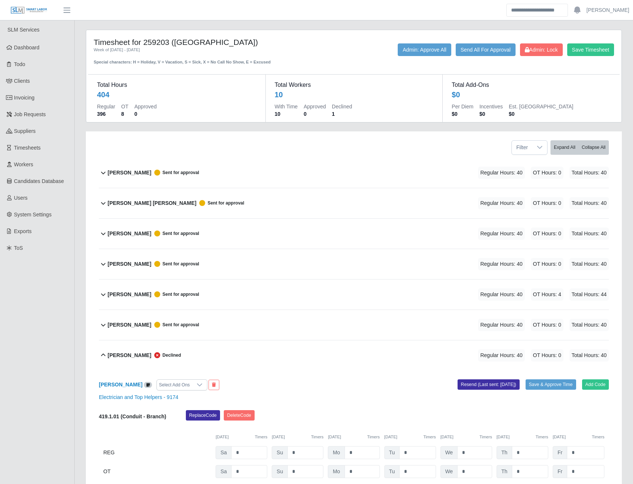
click at [151, 174] on b "[PERSON_NAME]" at bounding box center [129, 173] width 43 height 8
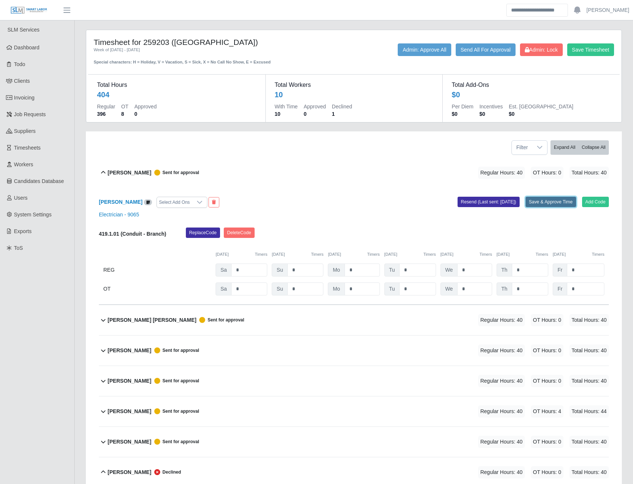
click at [534, 206] on button "Save & Approve Time" at bounding box center [550, 202] width 51 height 10
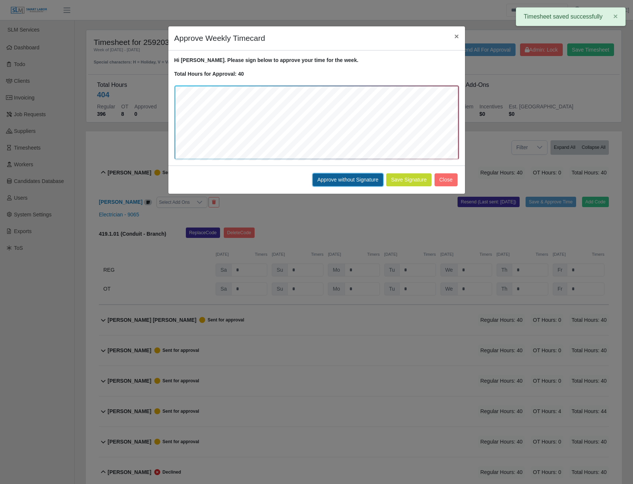
click at [363, 180] on button "Approve without Signature" at bounding box center [347, 179] width 71 height 13
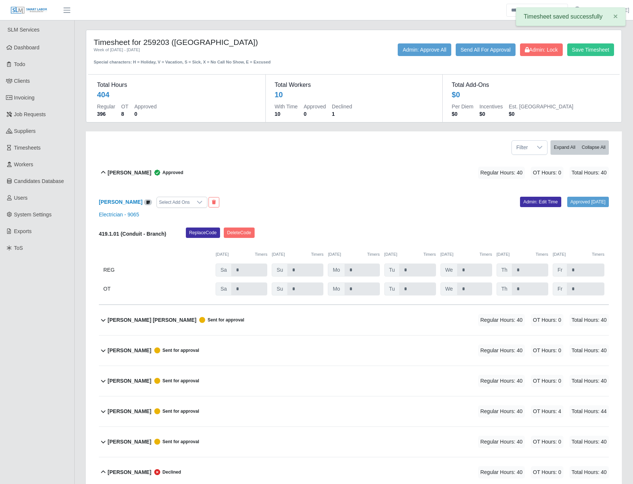
click at [136, 317] on b "[PERSON_NAME] [PERSON_NAME]" at bounding box center [152, 320] width 89 height 8
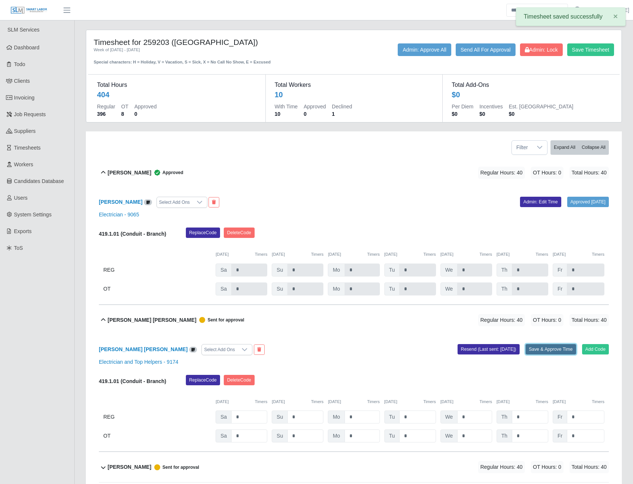
click at [542, 352] on button "Save & Approve Time" at bounding box center [550, 349] width 51 height 10
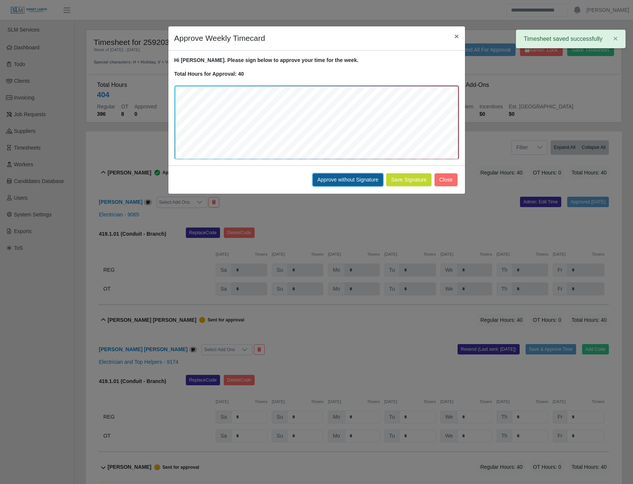
click at [332, 177] on button "Approve without Signature" at bounding box center [347, 179] width 71 height 13
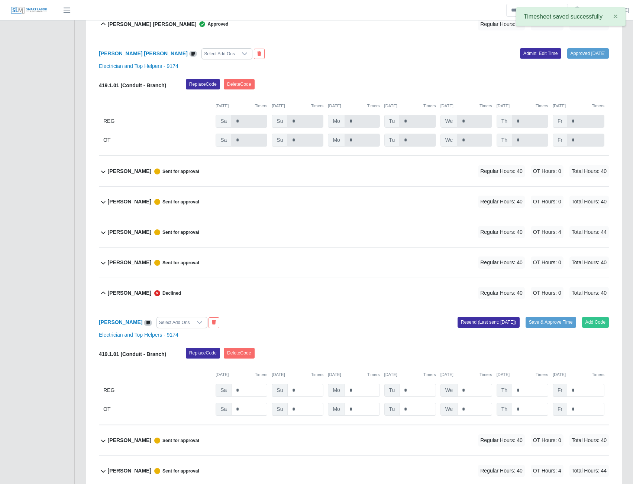
scroll to position [297, 0]
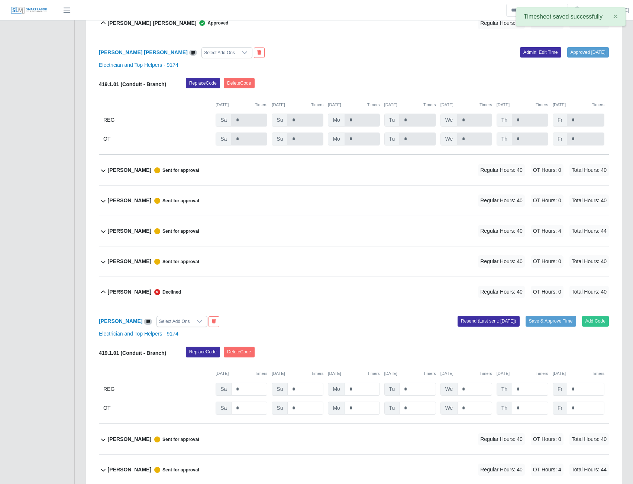
click at [120, 173] on b "[PERSON_NAME]" at bounding box center [129, 170] width 43 height 8
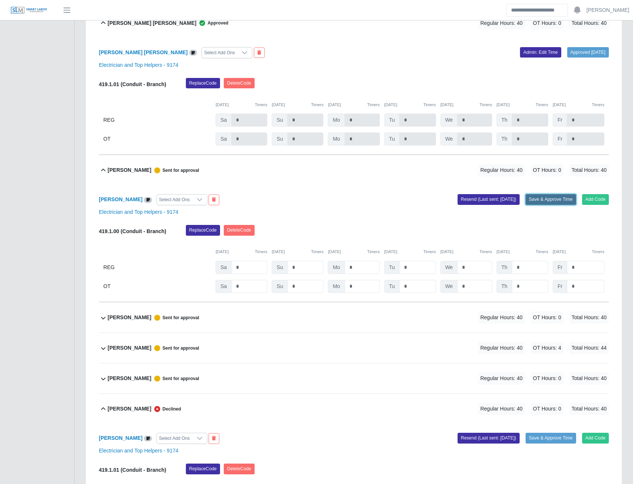
click at [538, 201] on button "Save & Approve Time" at bounding box center [550, 199] width 51 height 10
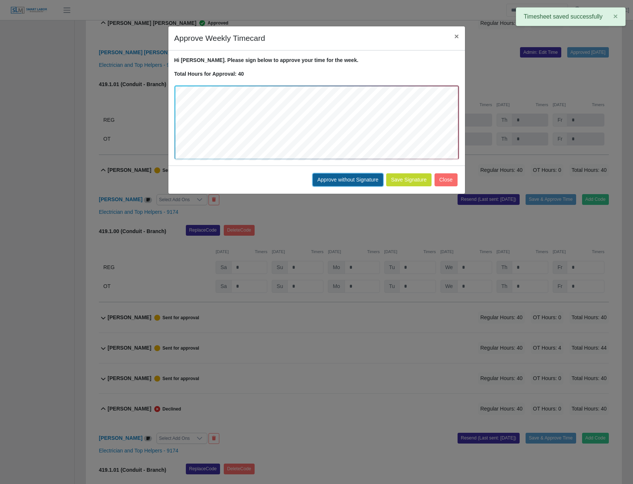
click at [338, 183] on button "Approve without Signature" at bounding box center [347, 179] width 71 height 13
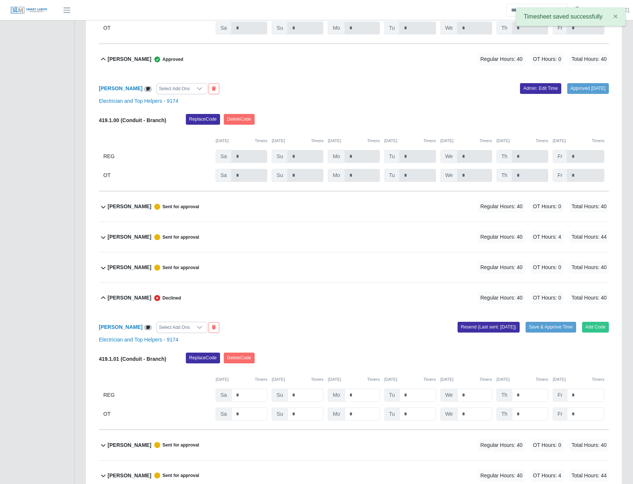
scroll to position [409, 0]
click at [126, 208] on b "[PERSON_NAME]" at bounding box center [129, 206] width 43 height 8
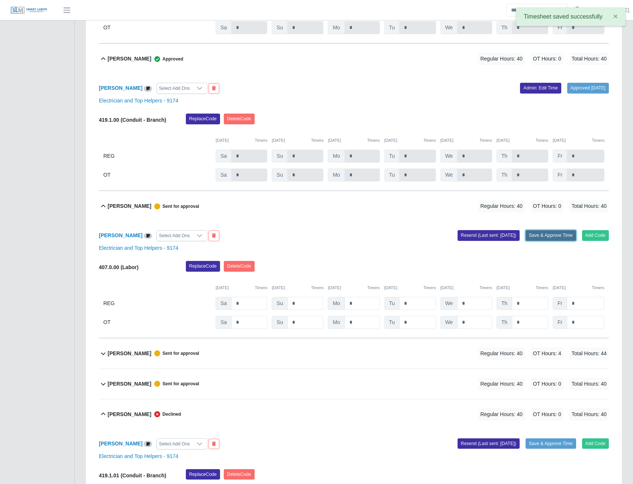
click at [553, 235] on button "Save & Approve Time" at bounding box center [550, 235] width 51 height 10
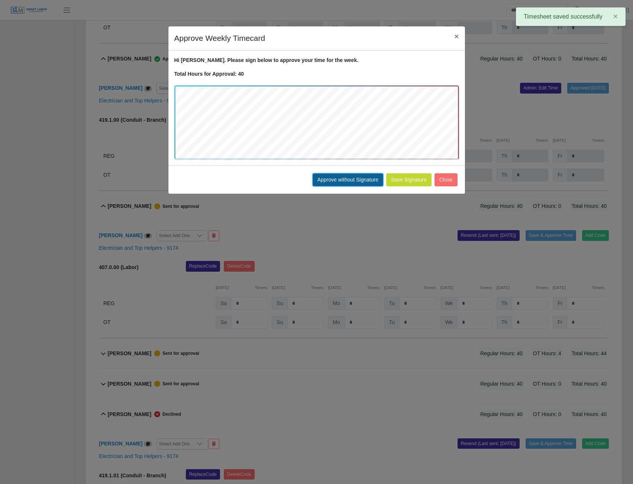
click at [339, 175] on button "Approve without Signature" at bounding box center [347, 179] width 71 height 13
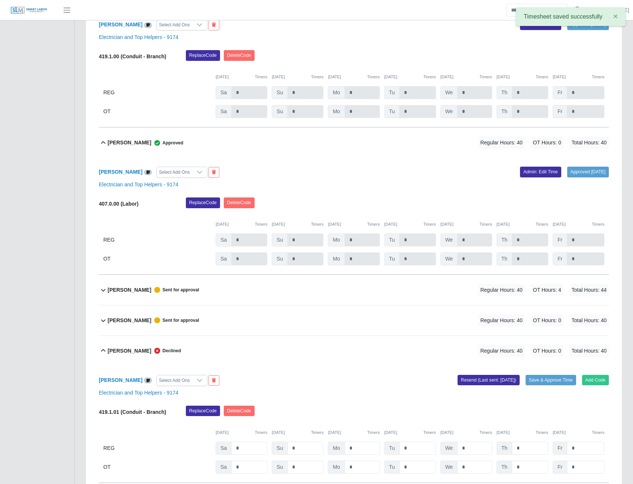
scroll to position [520, 0]
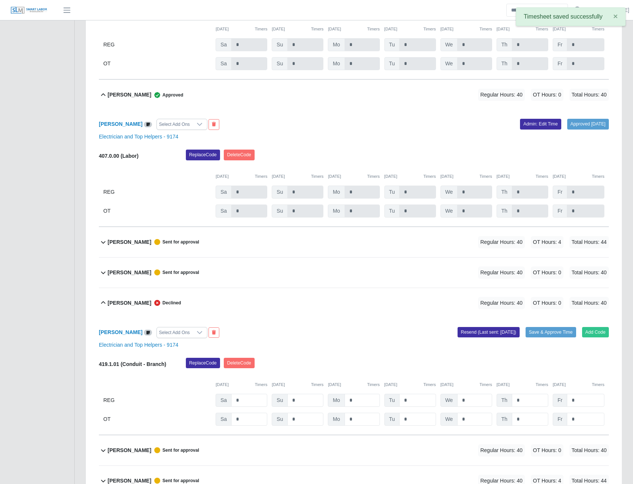
click at [141, 241] on b "Ely Martinez Alvarado" at bounding box center [129, 242] width 43 height 8
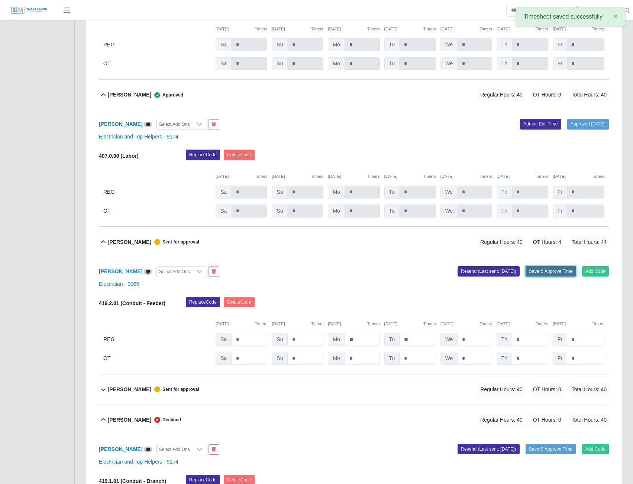
click at [555, 272] on button "Save & Approve Time" at bounding box center [550, 271] width 51 height 10
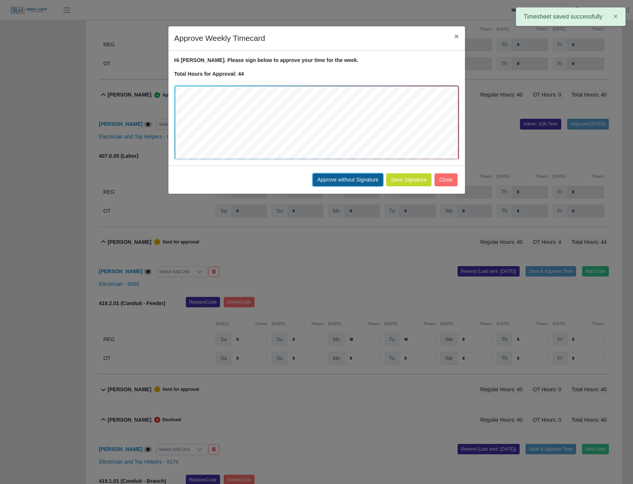
click at [329, 183] on button "Approve without Signature" at bounding box center [347, 179] width 71 height 13
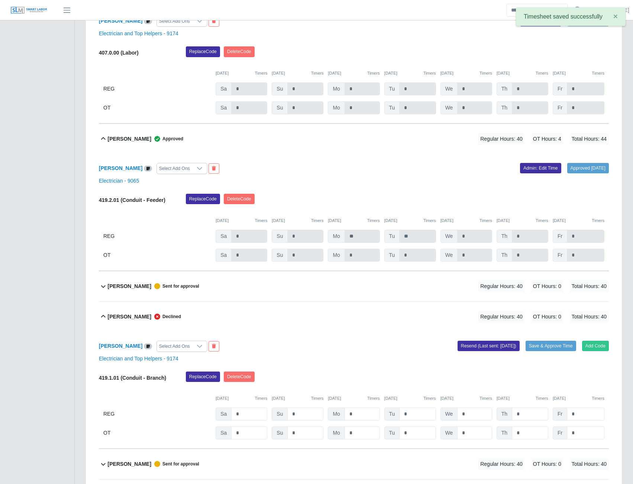
scroll to position [669, 0]
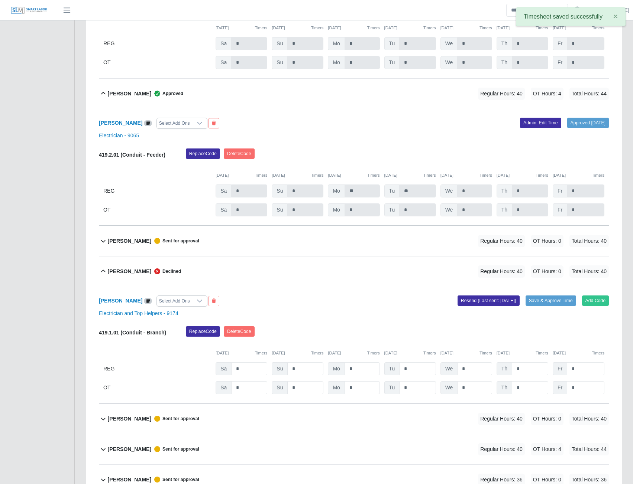
click at [132, 244] on b "Juan Flores" at bounding box center [129, 241] width 43 height 8
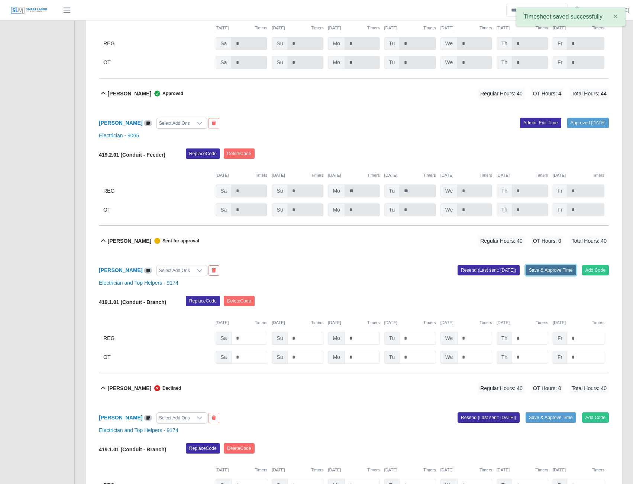
click at [560, 275] on button "Save & Approve Time" at bounding box center [550, 270] width 51 height 10
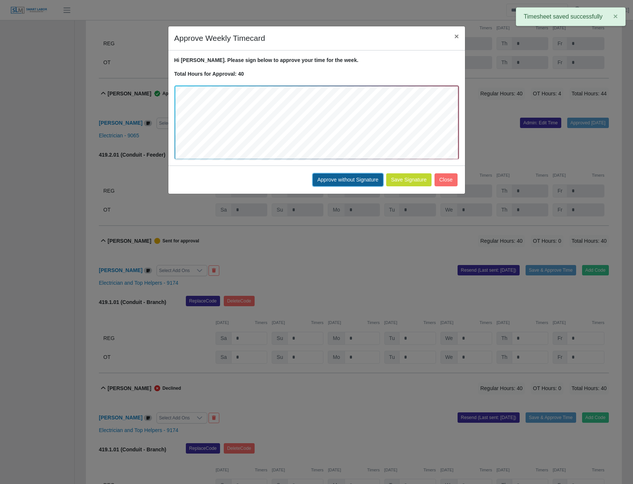
click at [323, 180] on button "Approve without Signature" at bounding box center [347, 179] width 71 height 13
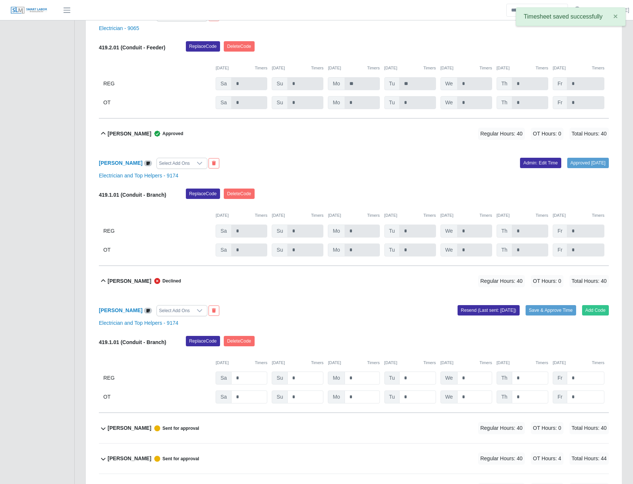
scroll to position [853, 0]
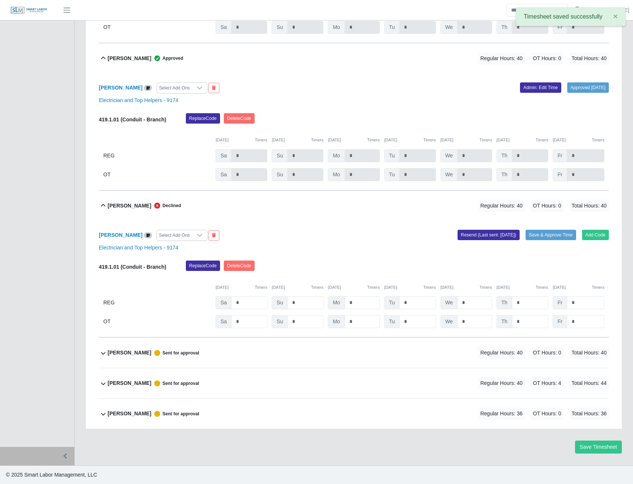
click at [133, 353] on b "Luis Monroy Morales" at bounding box center [129, 353] width 43 height 8
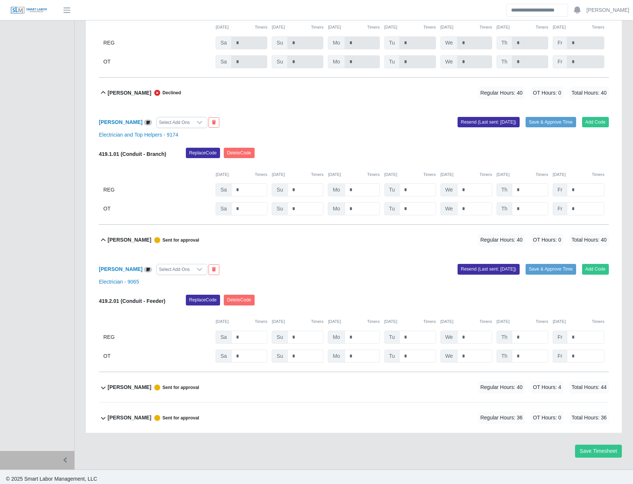
scroll to position [970, 0]
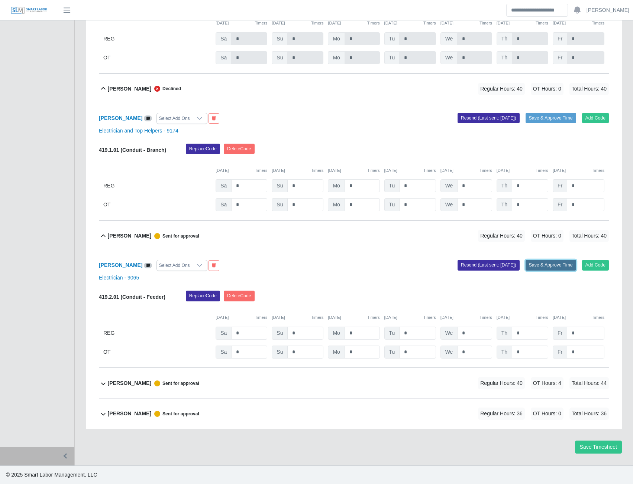
click at [539, 265] on button "Save & Approve Time" at bounding box center [550, 265] width 51 height 10
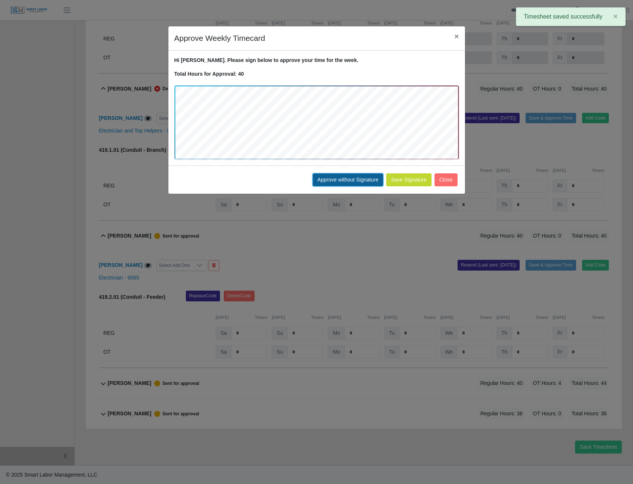
click at [347, 175] on button "Approve without Signature" at bounding box center [347, 179] width 71 height 13
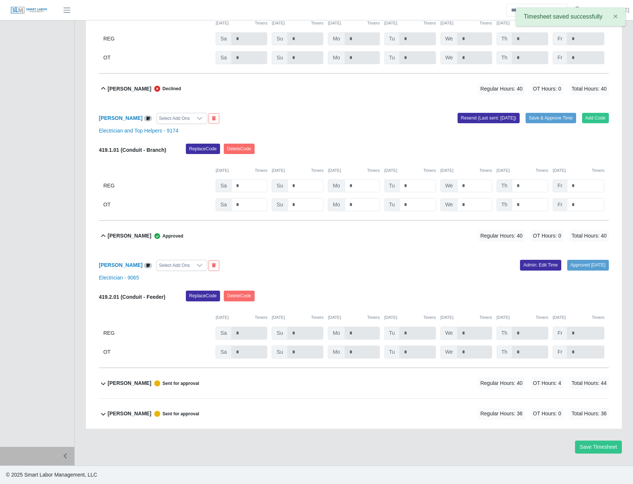
click at [129, 384] on b "Mynor Hernandez" at bounding box center [129, 384] width 43 height 8
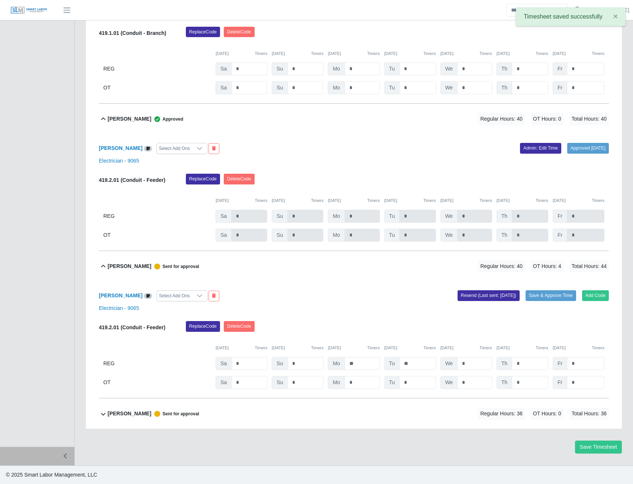
scroll to position [1087, 0]
click at [541, 298] on button "Save & Approve Time" at bounding box center [550, 295] width 51 height 10
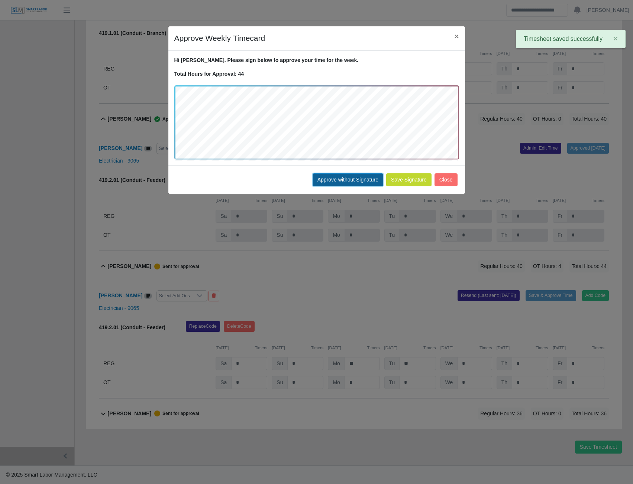
click at [346, 181] on button "Approve without Signature" at bounding box center [347, 179] width 71 height 13
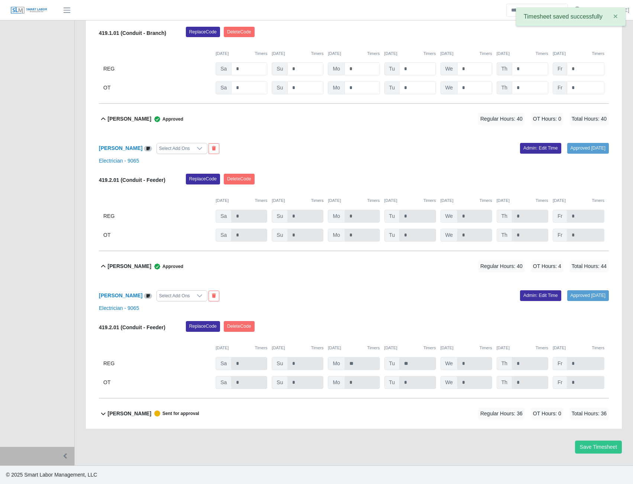
click at [127, 414] on b "Orlando Perez Aberu" at bounding box center [129, 414] width 43 height 8
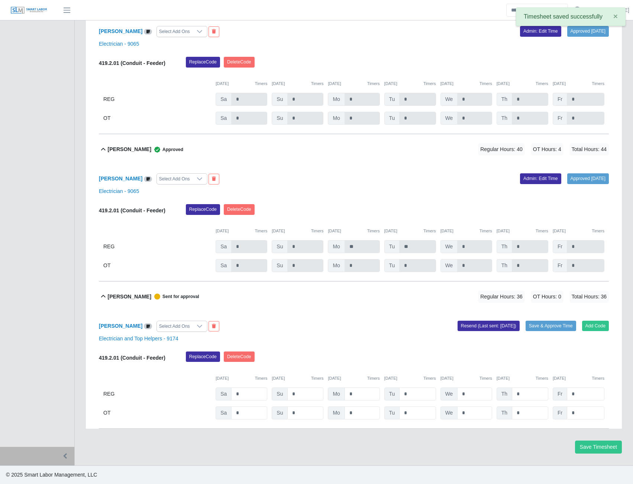
scroll to position [1205, 0]
click at [539, 330] on button "Save & Approve Time" at bounding box center [550, 326] width 51 height 10
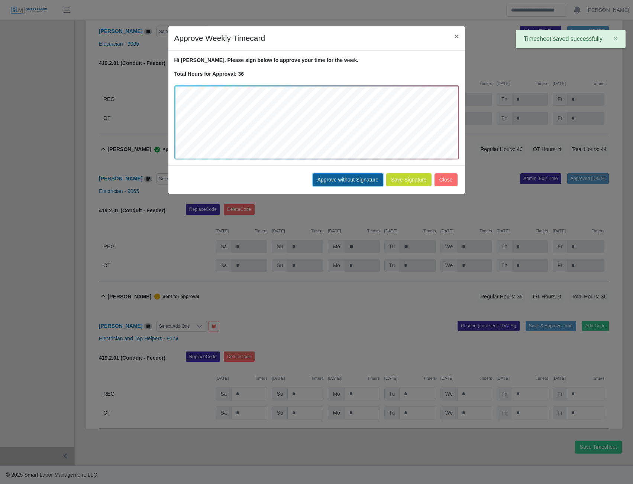
click at [343, 184] on button "Approve without Signature" at bounding box center [347, 179] width 71 height 13
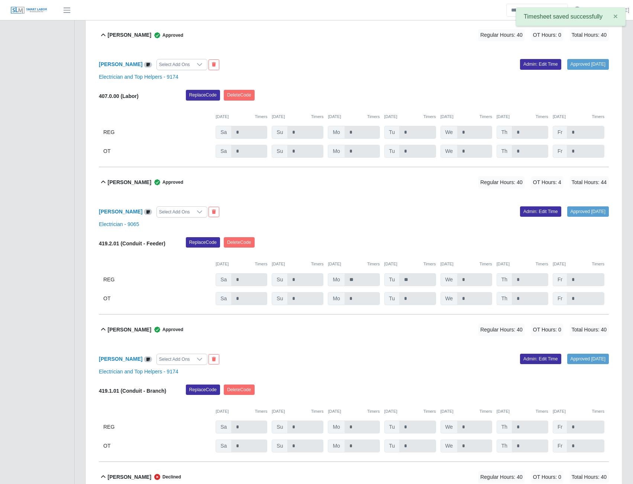
scroll to position [536, 0]
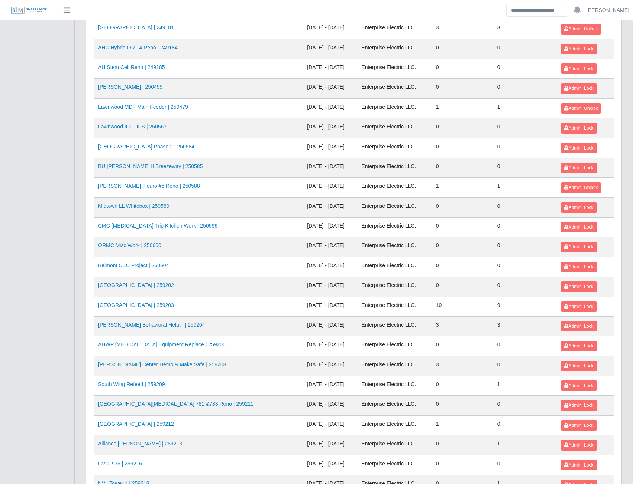
scroll to position [446, 0]
click at [568, 324] on span "Admin: Lock" at bounding box center [578, 325] width 29 height 5
click at [203, 366] on link "VU Seigenthaler Center Demo & Make Safe | 259208" at bounding box center [162, 364] width 128 height 6
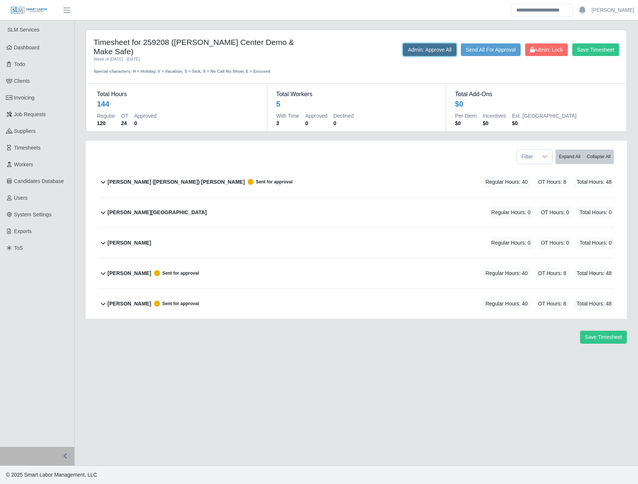
click at [436, 49] on button "Admin: Approve All" at bounding box center [429, 49] width 53 height 13
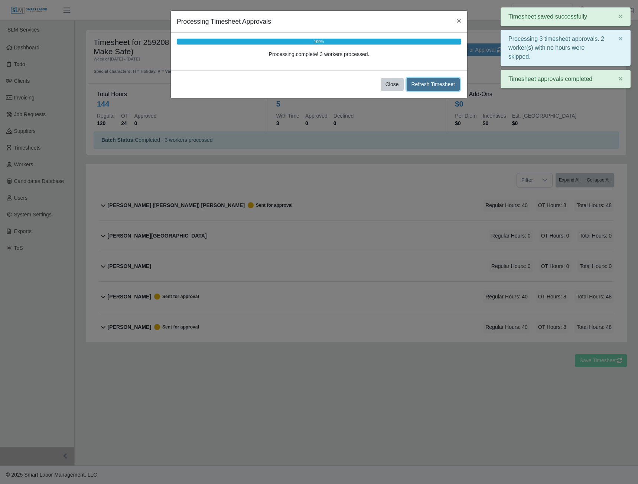
click at [426, 85] on button "Refresh Timesheet" at bounding box center [433, 84] width 53 height 13
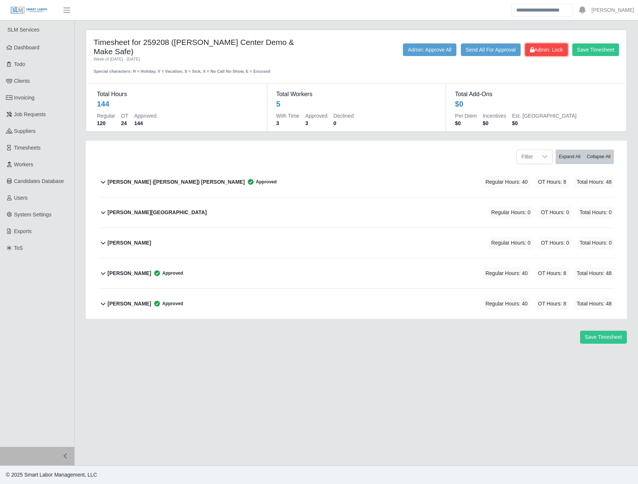
click at [546, 51] on span "Admin: Lock" at bounding box center [546, 50] width 33 height 6
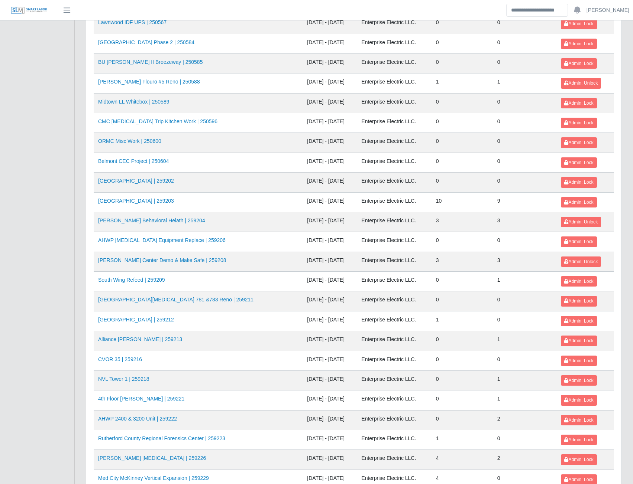
scroll to position [557, 0]
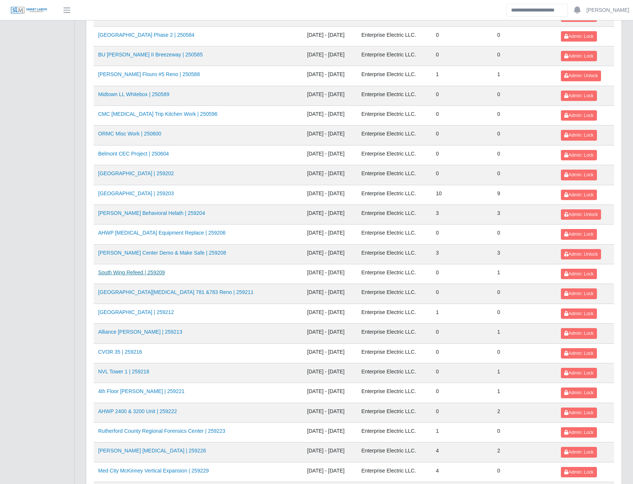
click at [144, 274] on link "South Wing Refeed | 259209" at bounding box center [131, 273] width 67 height 6
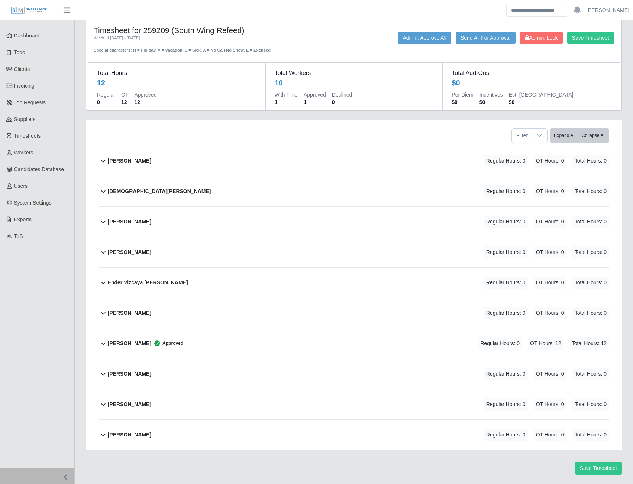
scroll to position [33, 0]
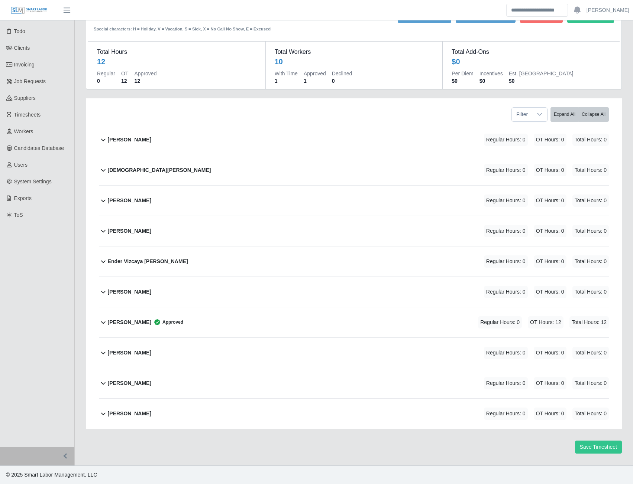
click at [138, 325] on b "Leandro Carrillo Custodio" at bounding box center [129, 323] width 43 height 8
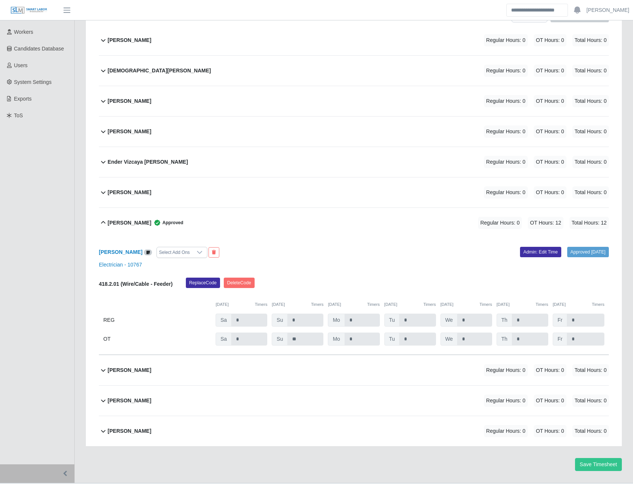
scroll to position [150, 0]
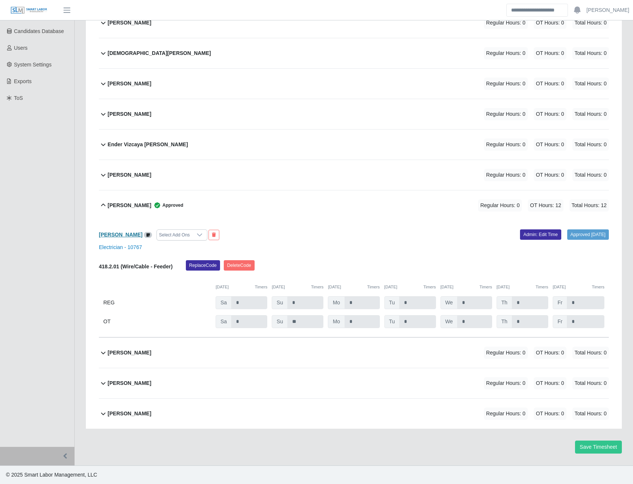
click at [113, 236] on b "Leandro Carrillo Custodio" at bounding box center [120, 235] width 43 height 6
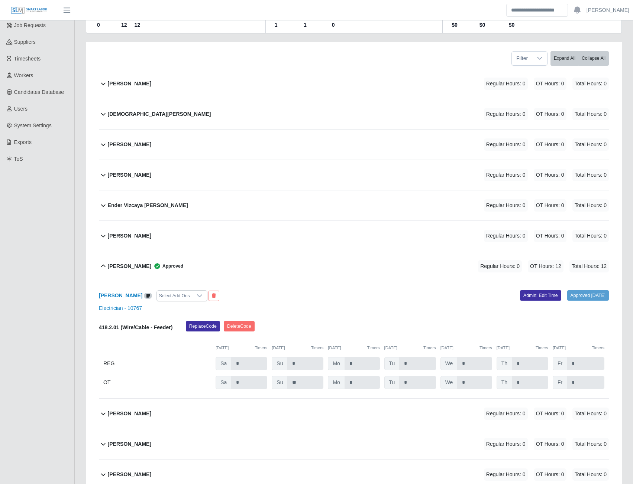
scroll to position [0, 0]
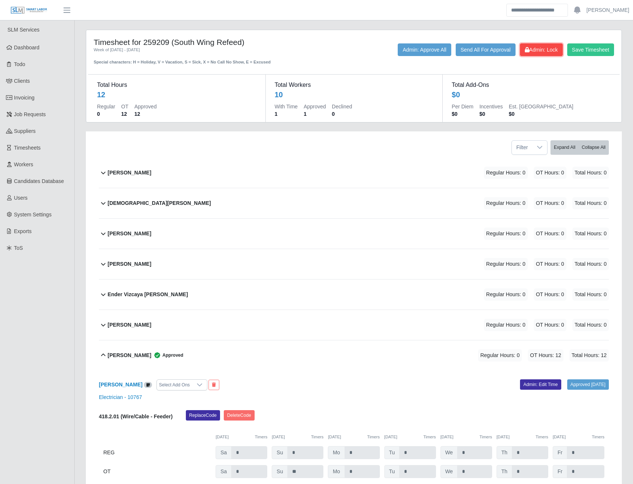
click at [536, 53] on span "Admin: Lock" at bounding box center [540, 50] width 33 height 6
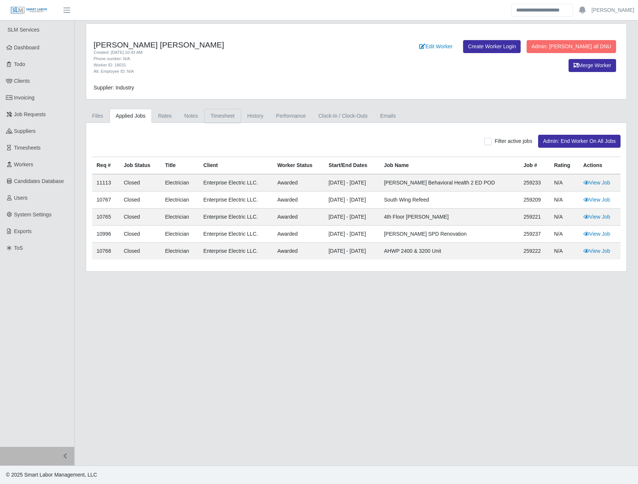
click at [221, 121] on link "Timesheet" at bounding box center [222, 116] width 37 height 14
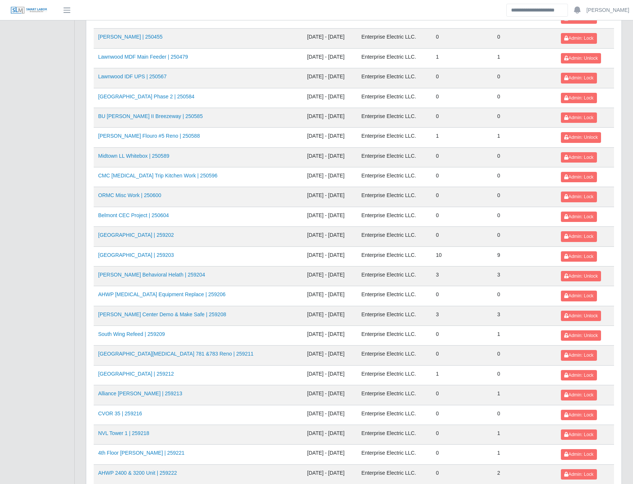
scroll to position [520, 0]
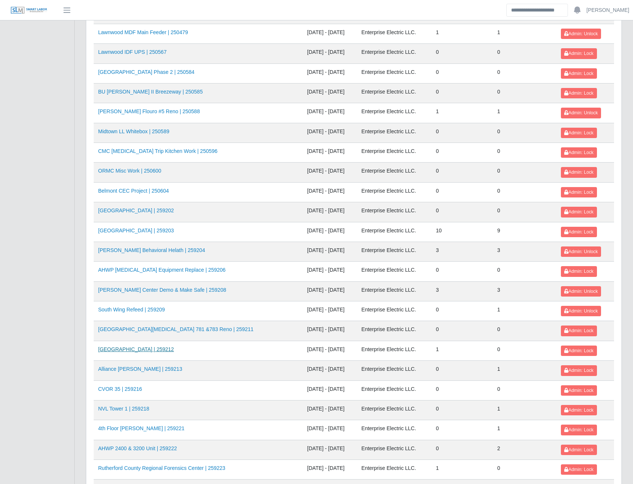
click at [166, 350] on link "HCA Oviedo Medical Center | 259212" at bounding box center [136, 350] width 76 height 6
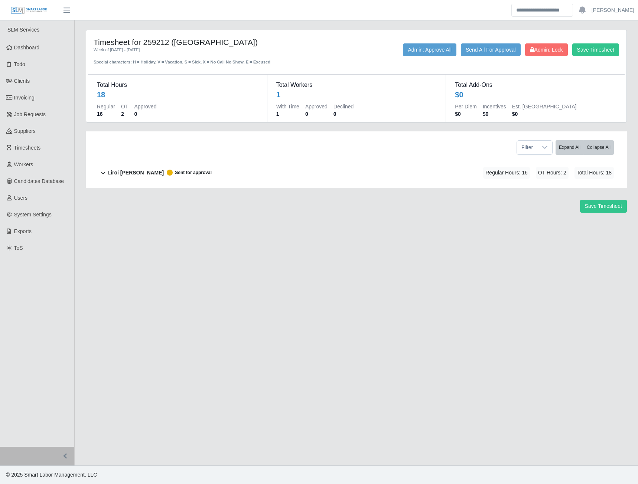
click at [137, 173] on b "Liroi Anguiano" at bounding box center [136, 173] width 56 height 8
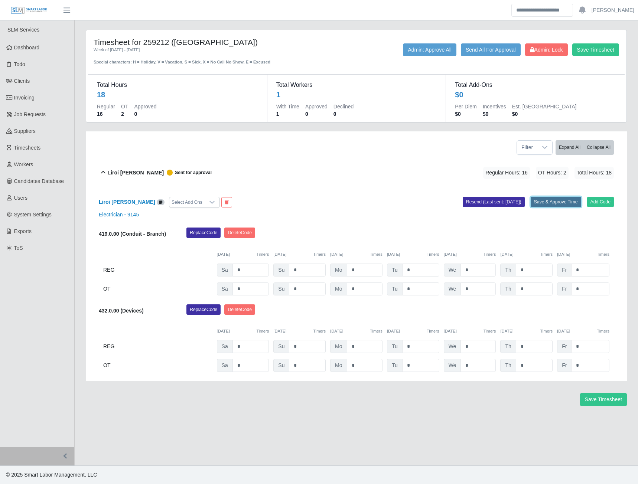
click at [541, 201] on button "Save & Approve Time" at bounding box center [556, 202] width 51 height 10
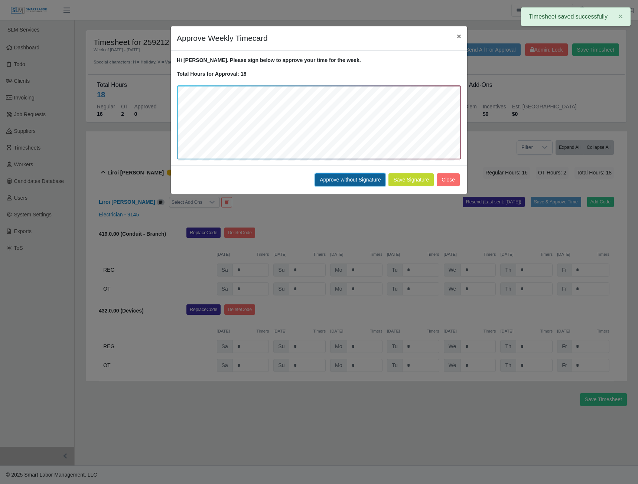
click at [345, 181] on button "Approve without Signature" at bounding box center [350, 179] width 71 height 13
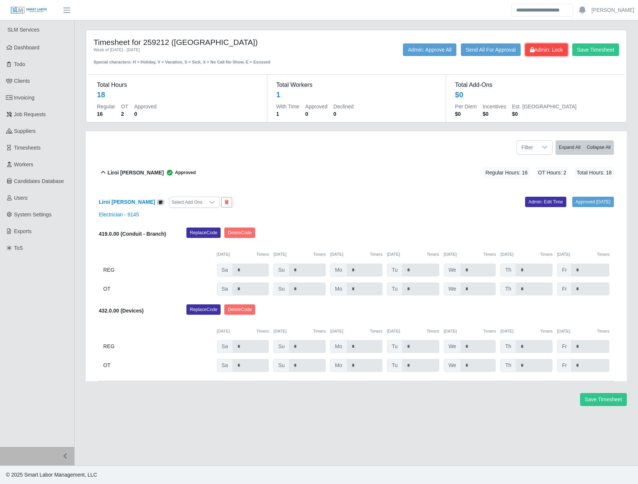
click at [546, 47] on span "Admin: Lock" at bounding box center [546, 50] width 33 height 6
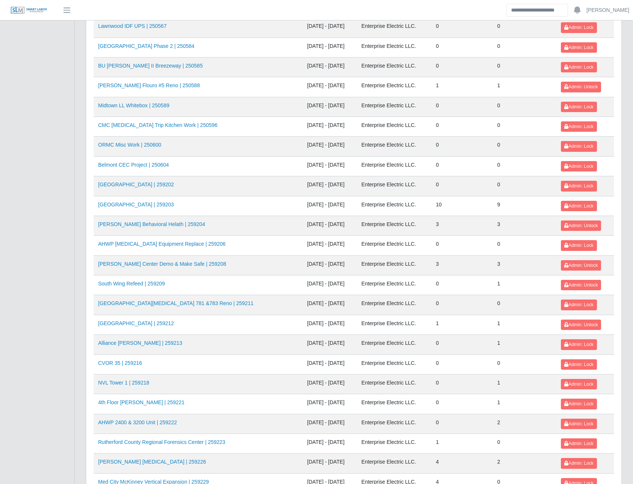
scroll to position [594, 0]
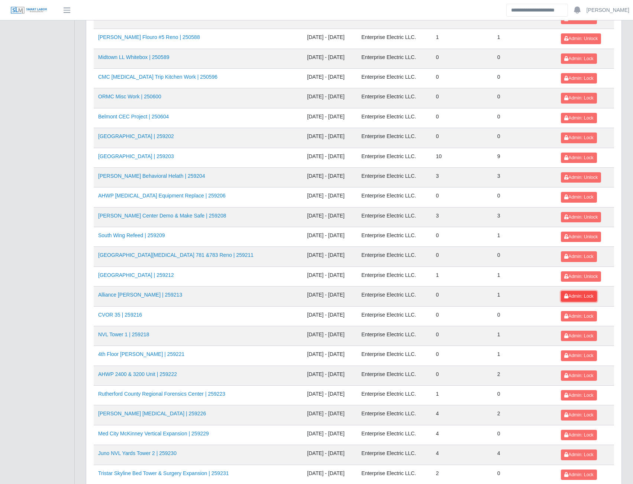
click at [572, 294] on span "Admin: Lock" at bounding box center [578, 296] width 29 height 5
click at [568, 337] on span "Admin: Lock" at bounding box center [578, 336] width 29 height 5
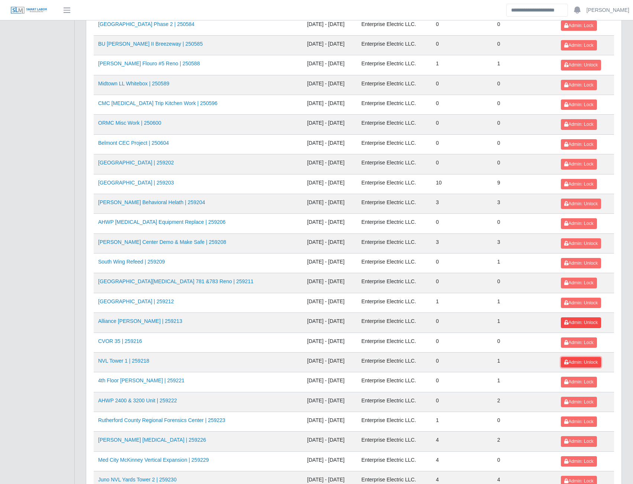
scroll to position [618, 0]
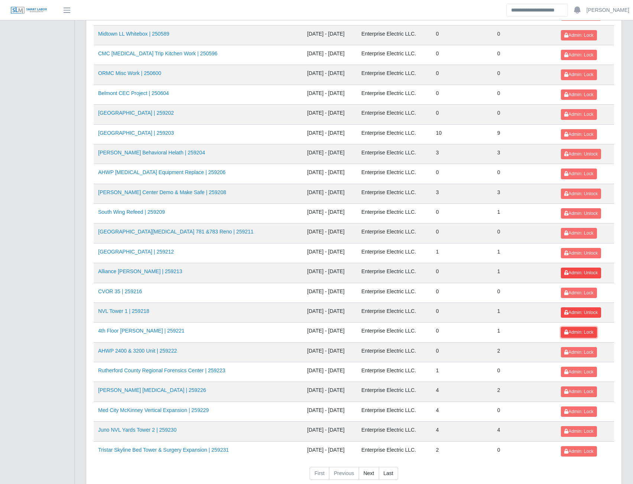
click at [569, 331] on span "Admin: Lock" at bounding box center [578, 332] width 29 height 5
click at [569, 351] on span "Admin: Lock" at bounding box center [578, 352] width 29 height 5
click at [192, 369] on link "Rutherford County Regional Forensics Center | 259223" at bounding box center [161, 371] width 127 height 6
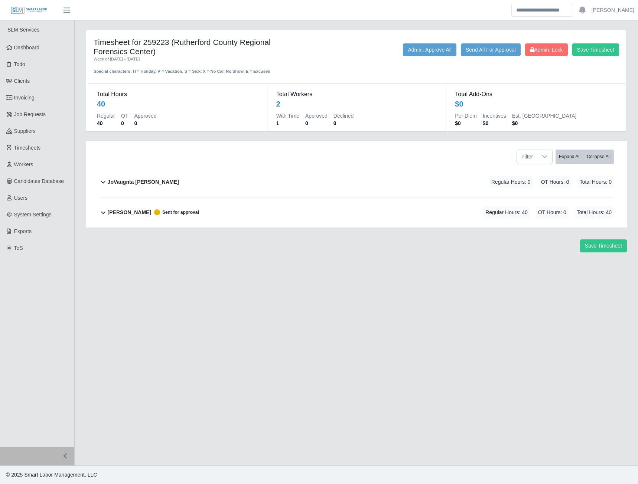
click at [131, 212] on b "[PERSON_NAME]" at bounding box center [129, 213] width 43 height 8
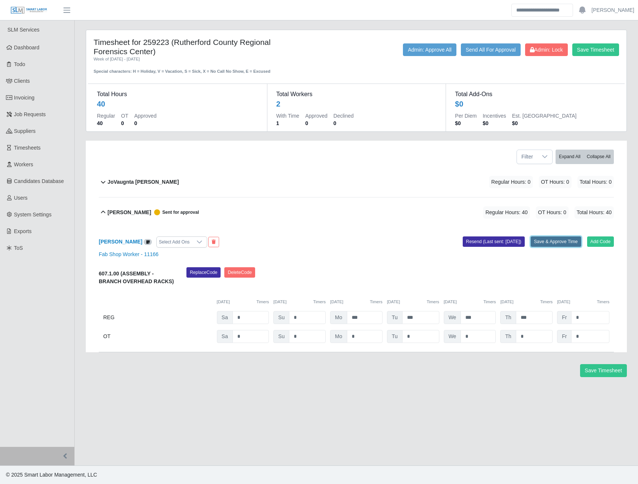
click at [540, 245] on button "Save & Approve Time" at bounding box center [556, 242] width 51 height 10
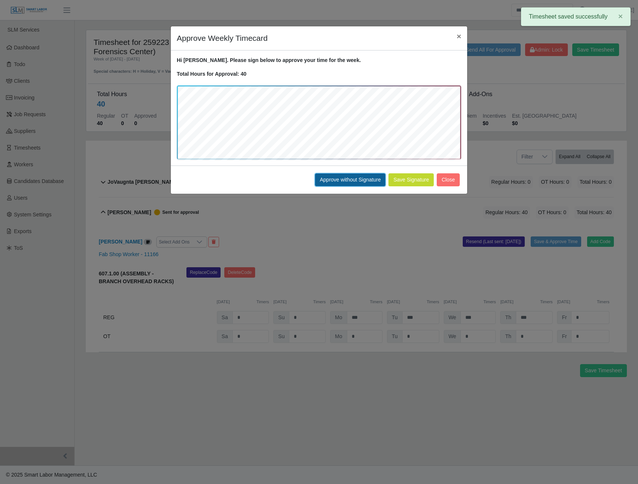
click at [348, 183] on button "Approve without Signature" at bounding box center [350, 179] width 71 height 13
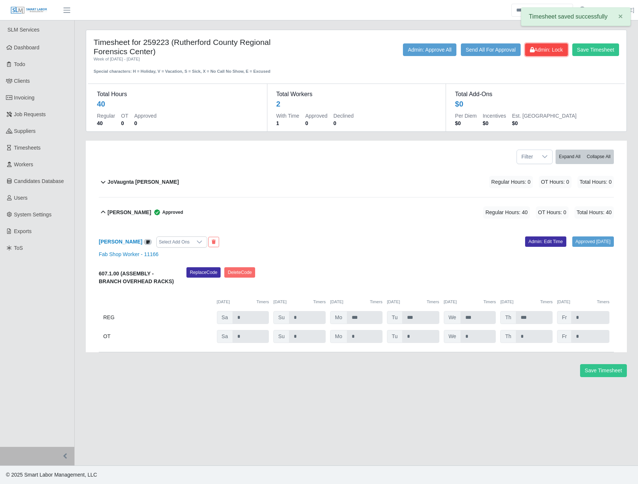
click at [533, 53] on button "Admin: Lock" at bounding box center [546, 49] width 43 height 13
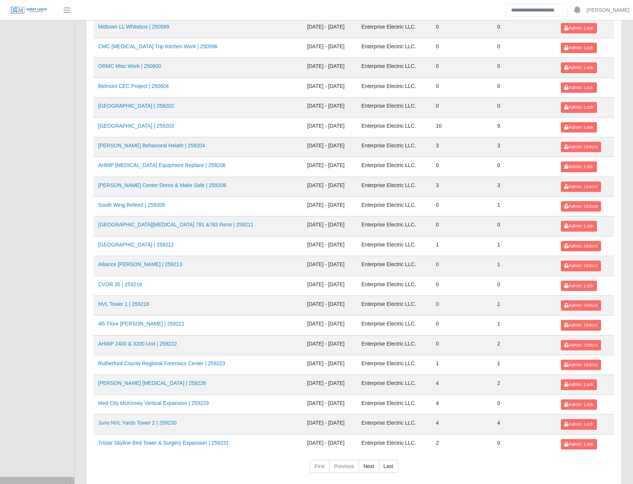
scroll to position [655, 0]
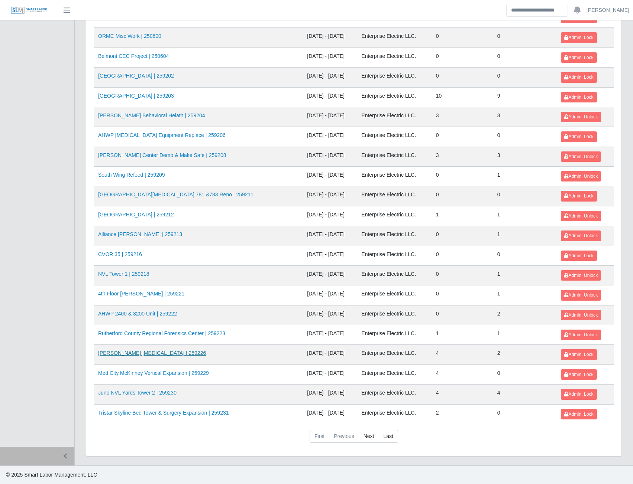
click at [141, 352] on link "[PERSON_NAME] [MEDICAL_DATA] | 259226" at bounding box center [152, 353] width 108 height 6
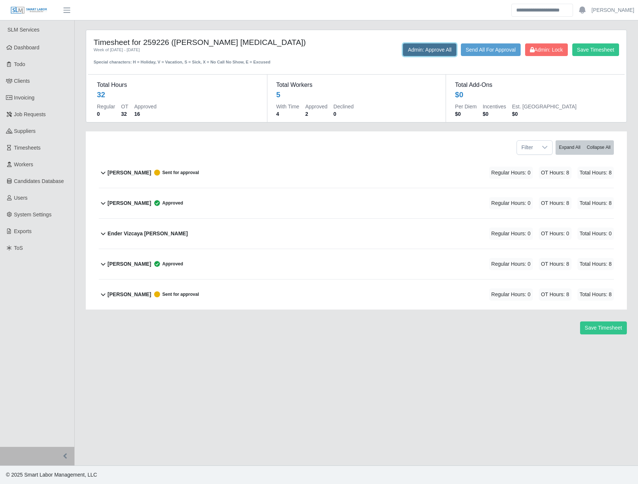
click at [434, 51] on button "Admin: Approve All" at bounding box center [429, 49] width 53 height 13
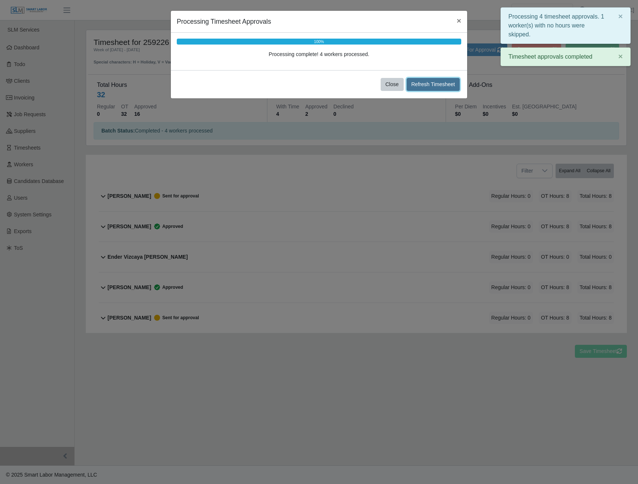
click at [415, 85] on button "Refresh Timesheet" at bounding box center [433, 84] width 53 height 13
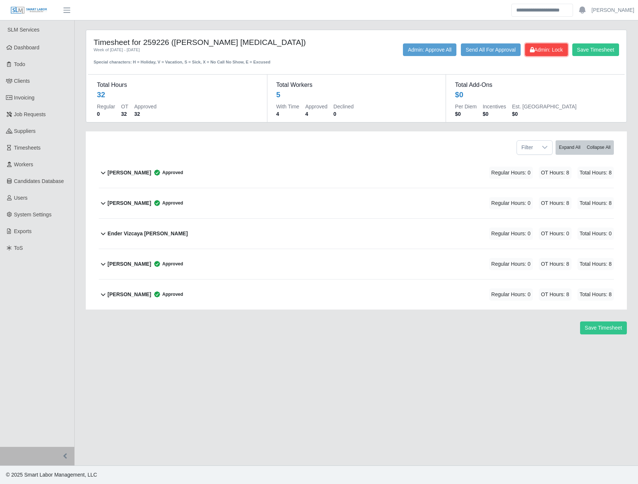
click at [541, 52] on span "Admin: Lock" at bounding box center [546, 50] width 33 height 6
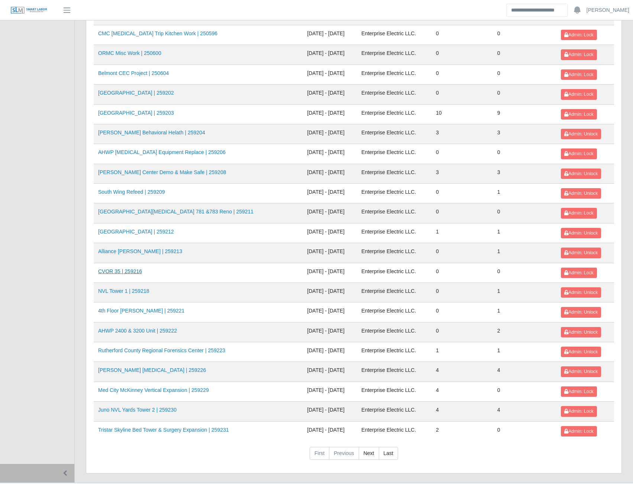
scroll to position [655, 0]
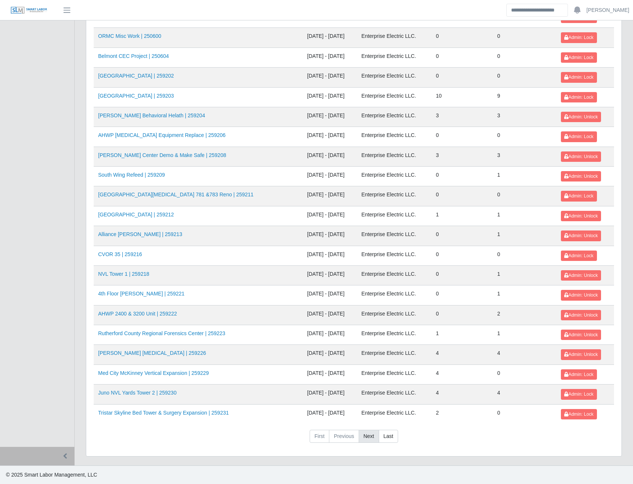
click at [368, 436] on link "Next" at bounding box center [368, 436] width 20 height 13
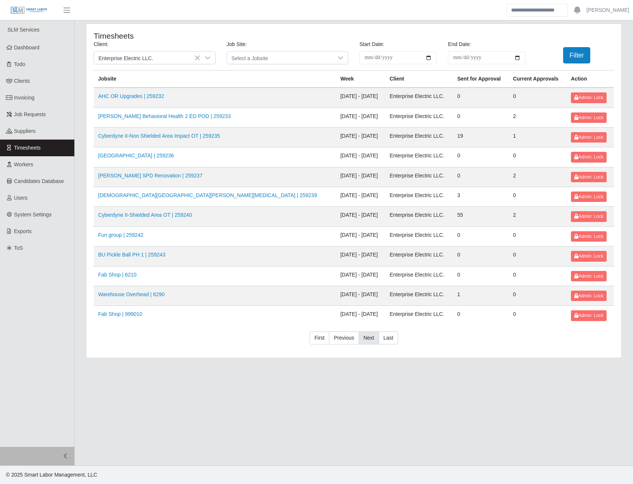
scroll to position [0, 0]
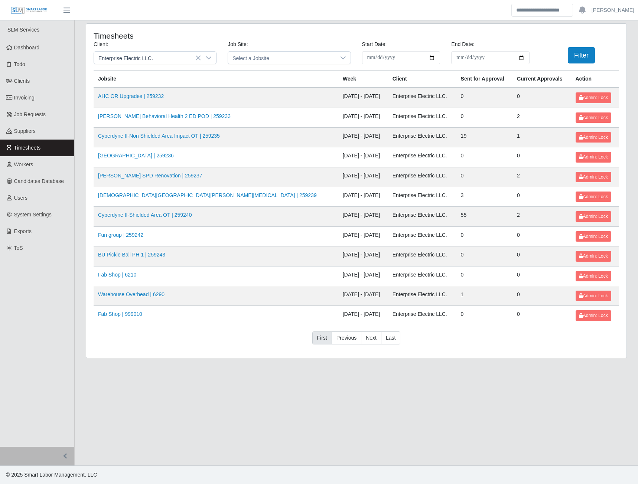
click at [325, 339] on link "First" at bounding box center [322, 338] width 20 height 13
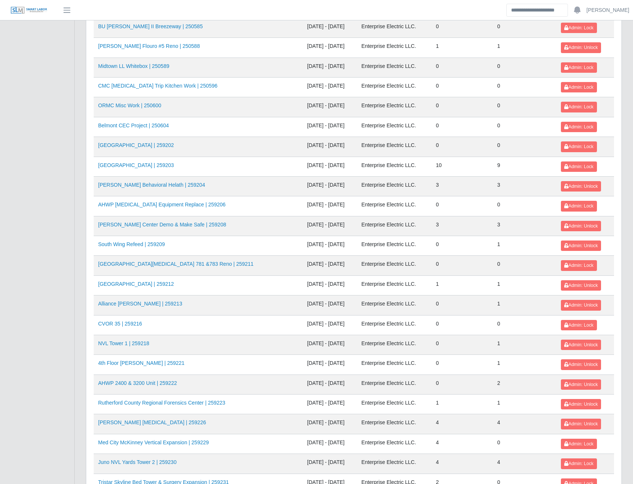
scroll to position [594, 0]
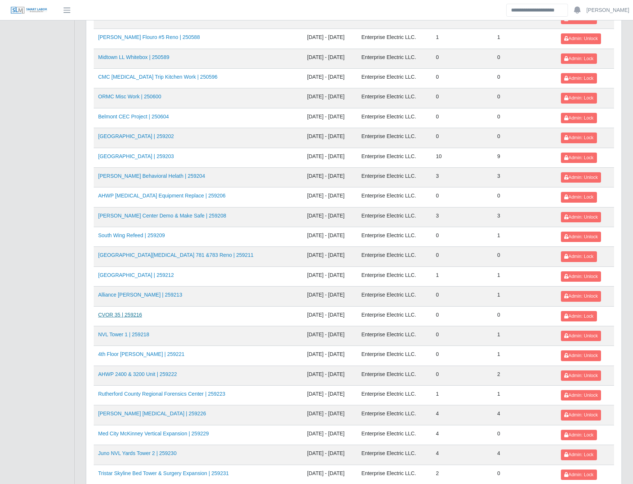
click at [126, 317] on link "CVOR 35 | 259216" at bounding box center [120, 315] width 44 height 6
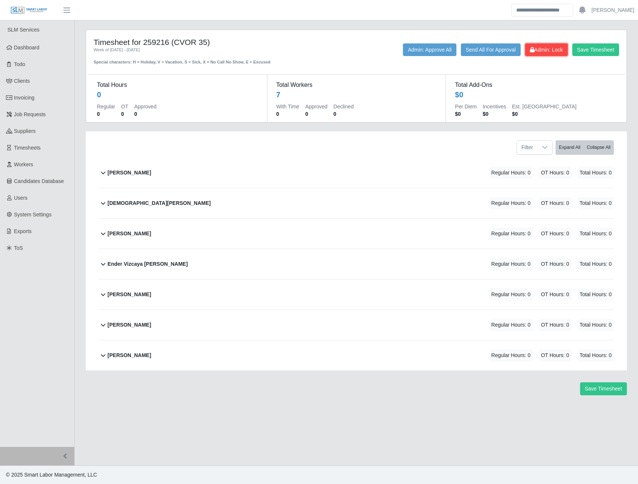
click at [534, 49] on span "Admin: Lock" at bounding box center [546, 50] width 33 height 6
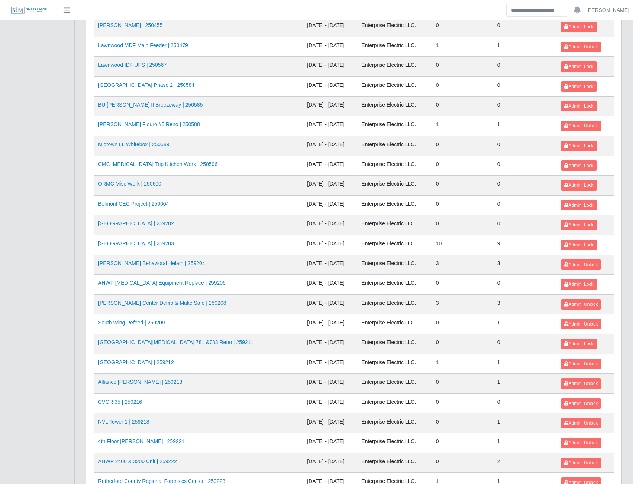
scroll to position [520, 0]
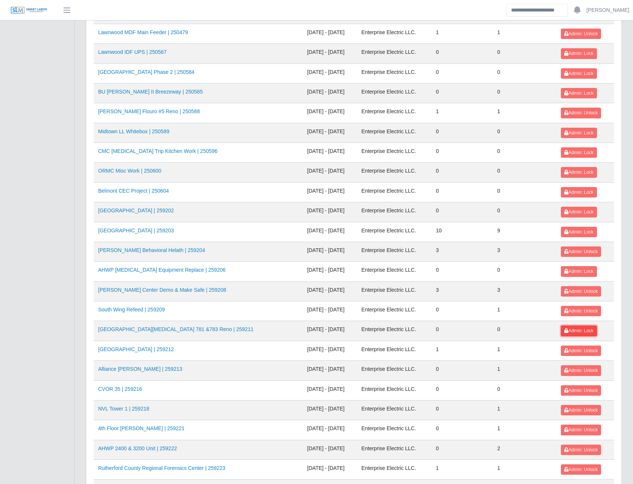
click at [578, 329] on span "Admin: Lock" at bounding box center [578, 330] width 29 height 5
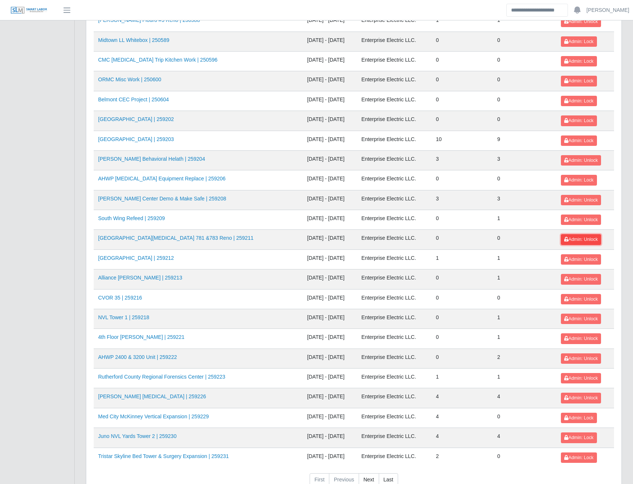
scroll to position [631, 0]
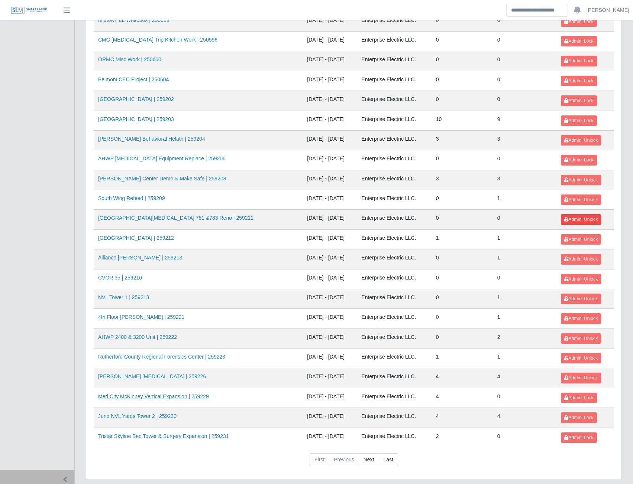
click at [162, 399] on link "Med City McKinney Vertical Expansion | 259229" at bounding box center [153, 397] width 111 height 6
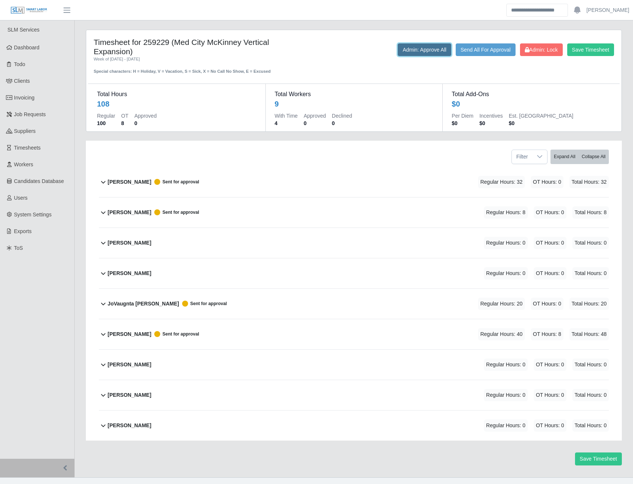
click at [423, 43] on button "Admin: Approve All" at bounding box center [423, 49] width 53 height 13
click at [534, 53] on button "Admin: Lock" at bounding box center [541, 49] width 43 height 13
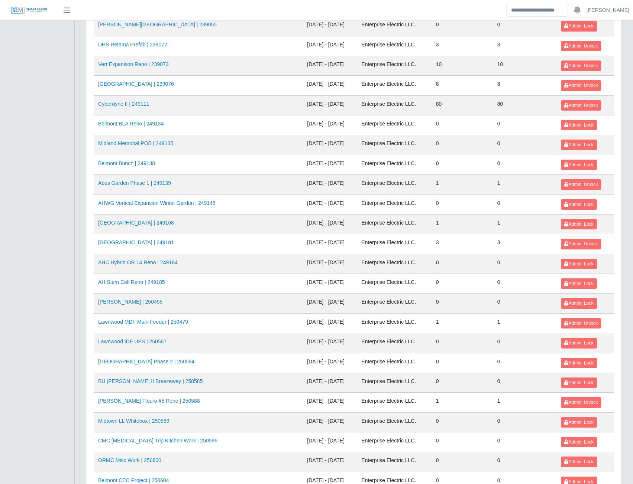
scroll to position [655, 0]
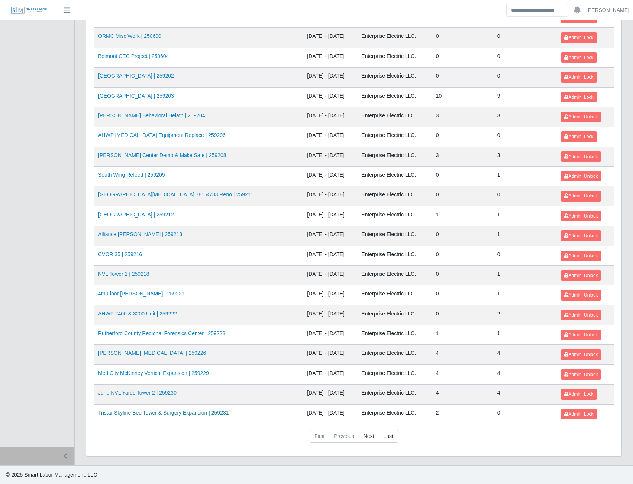
click at [154, 413] on link "Tristar Skyline Bed Tower & Surgery Expansion | 259231" at bounding box center [163, 413] width 130 height 6
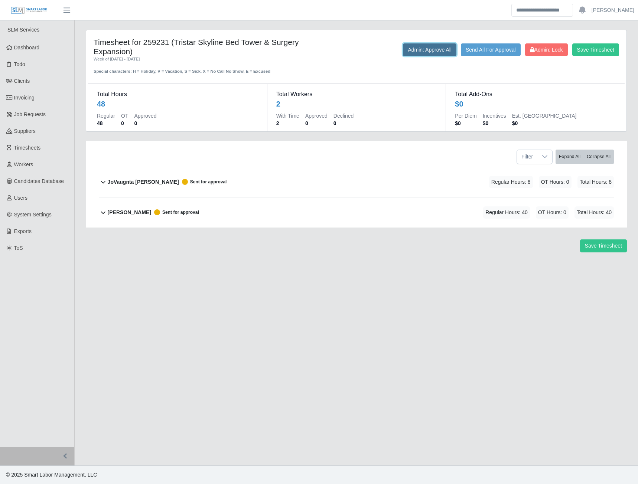
click at [425, 51] on button "Admin: Approve All" at bounding box center [429, 49] width 53 height 13
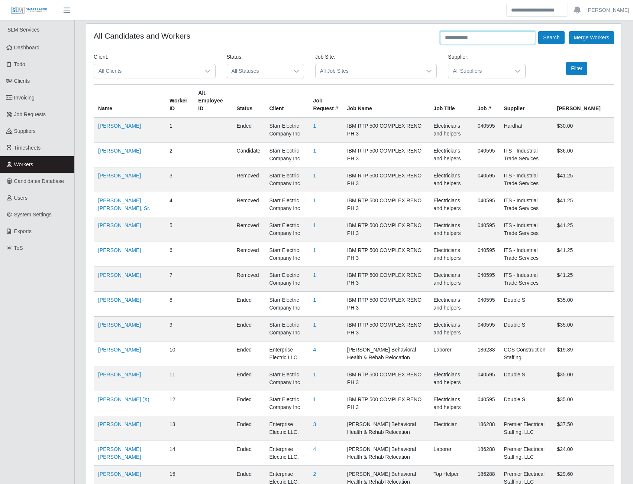
click at [472, 36] on input "text" at bounding box center [487, 37] width 95 height 13
type input "******"
click at [538, 31] on button "Search" at bounding box center [551, 37] width 26 height 13
click at [552, 40] on button "Search" at bounding box center [551, 37] width 26 height 13
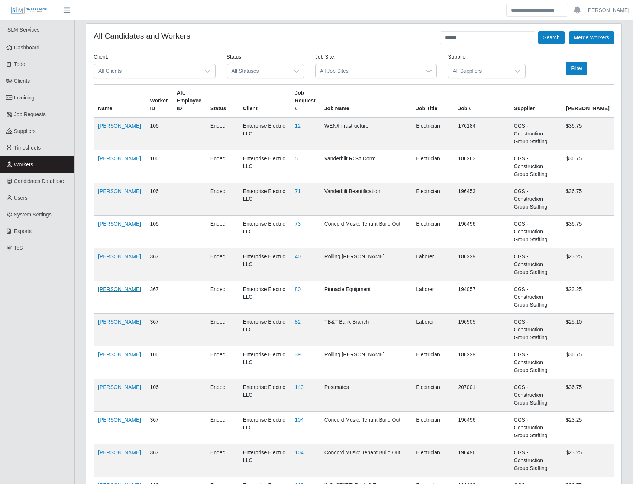
click at [105, 286] on link "[PERSON_NAME]" at bounding box center [119, 289] width 43 height 6
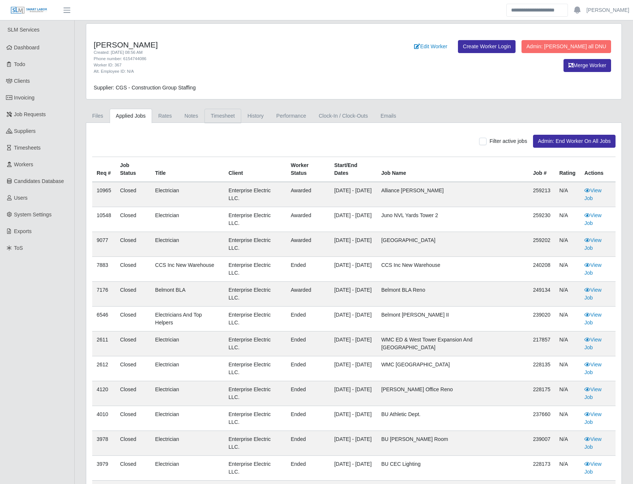
click at [222, 119] on link "Timesheet" at bounding box center [222, 116] width 37 height 14
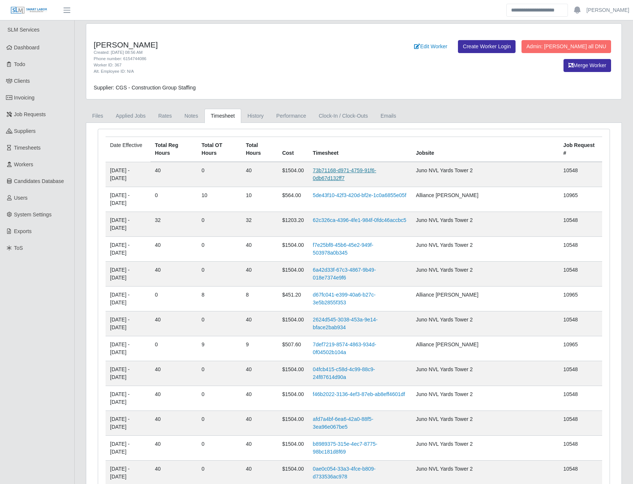
click at [376, 168] on link "73b71168-d971-4759-91f6-0db67d132ff7" at bounding box center [344, 175] width 63 height 14
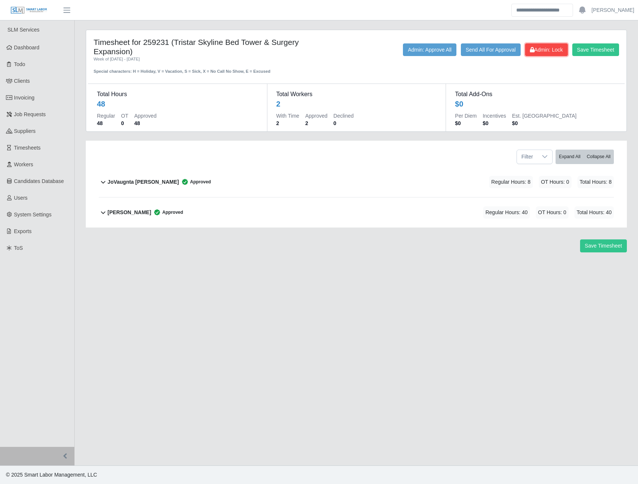
click at [530, 53] on span "Admin: Lock" at bounding box center [546, 50] width 33 height 6
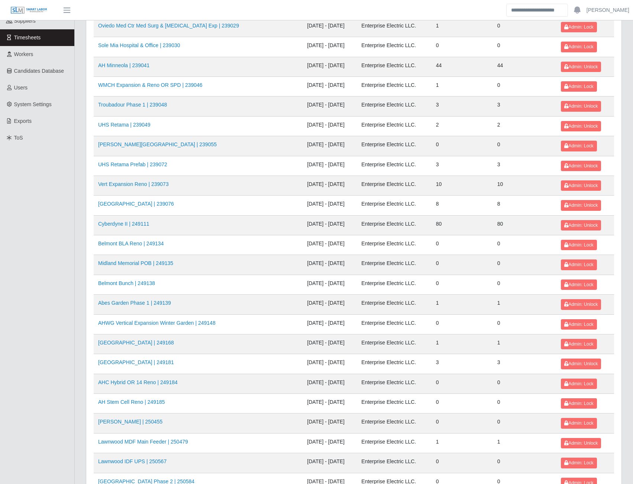
scroll to position [111, 0]
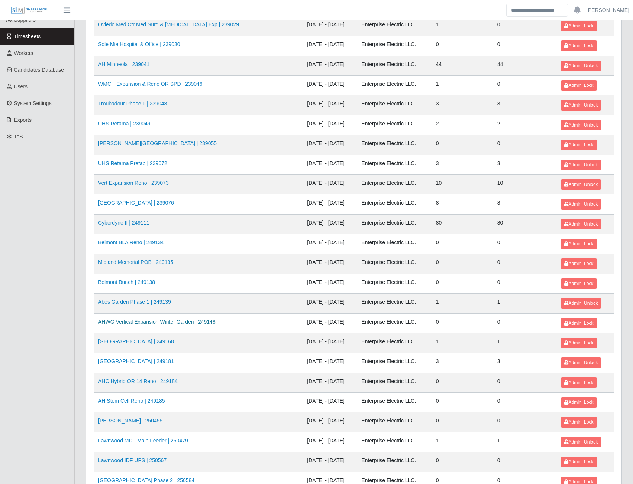
click at [191, 324] on link "AHWG Vertical Expansion Winter Garden | 249148" at bounding box center [156, 322] width 117 height 6
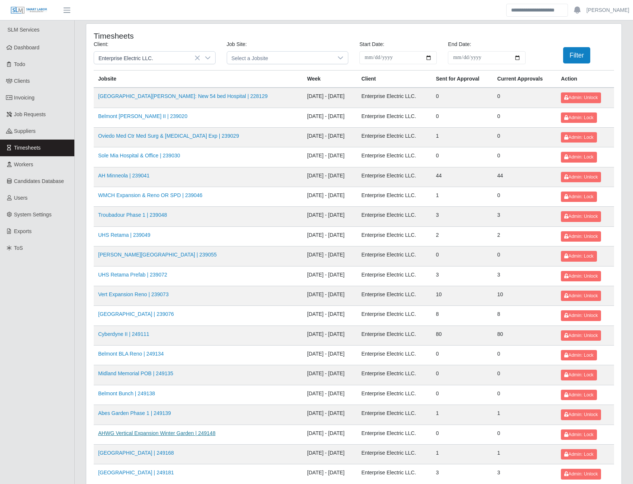
click at [188, 435] on link "AHWG Vertical Expansion Winter Garden | 249148" at bounding box center [156, 433] width 117 height 6
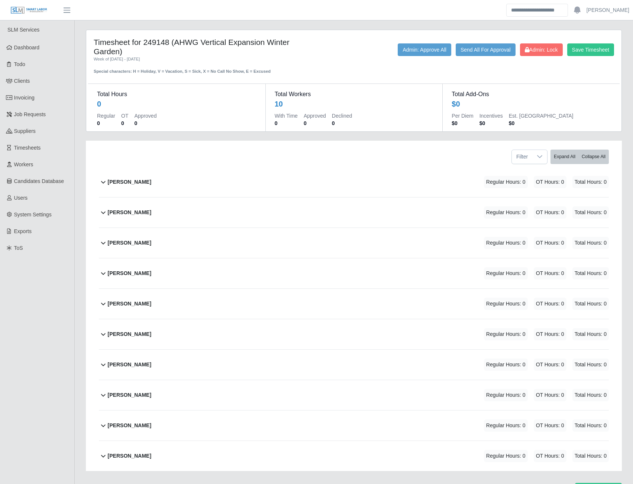
click at [142, 183] on b "Carlos Flores-Rodriguez" at bounding box center [129, 182] width 43 height 8
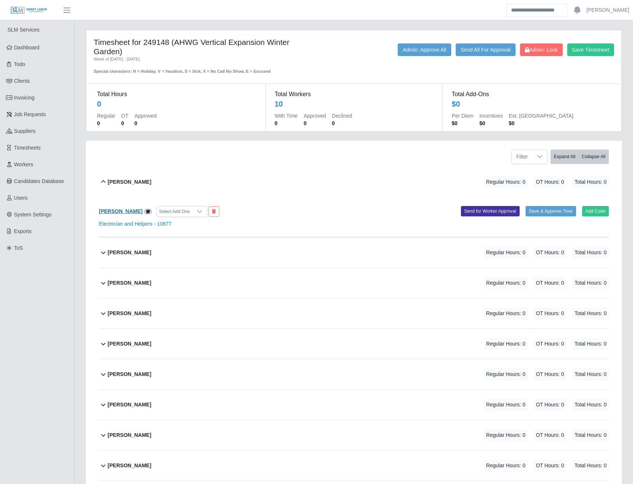
click at [135, 209] on b "Carlos Flores-Rodriguez" at bounding box center [120, 211] width 43 height 6
click at [124, 285] on b "Cesar Sequera" at bounding box center [129, 283] width 43 height 8
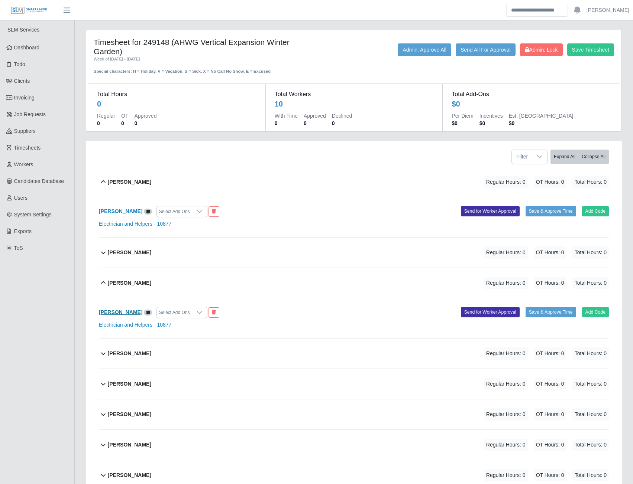
click at [123, 313] on b "Cesar Sequera" at bounding box center [120, 312] width 43 height 6
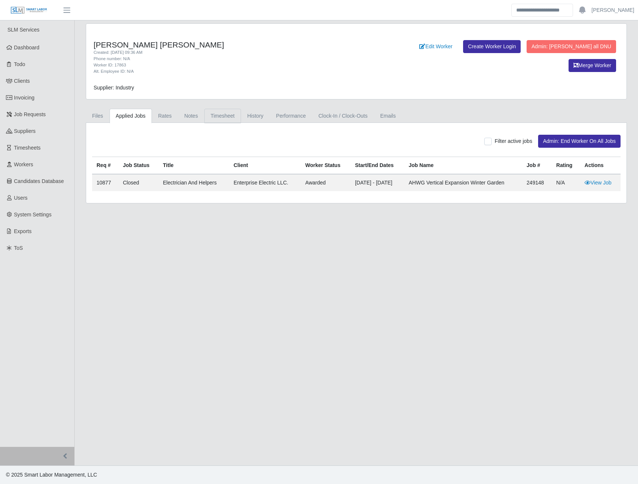
click at [224, 116] on link "Timesheet" at bounding box center [222, 116] width 37 height 14
click at [221, 115] on link "Timesheet" at bounding box center [222, 116] width 37 height 14
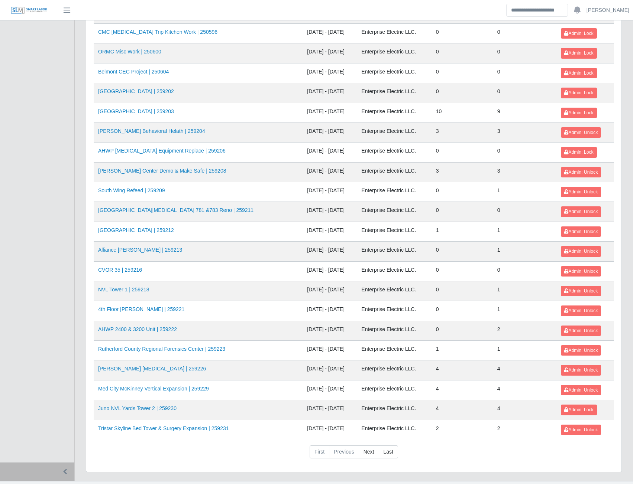
scroll to position [655, 0]
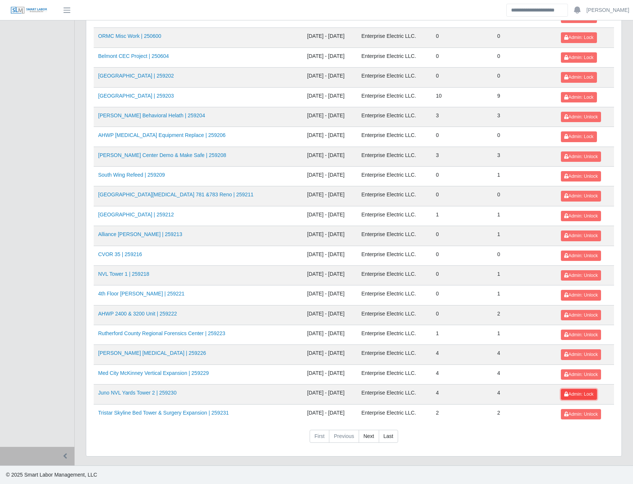
click at [578, 396] on span "Admin: Lock" at bounding box center [578, 394] width 29 height 5
click at [366, 434] on link "Next" at bounding box center [368, 436] width 20 height 13
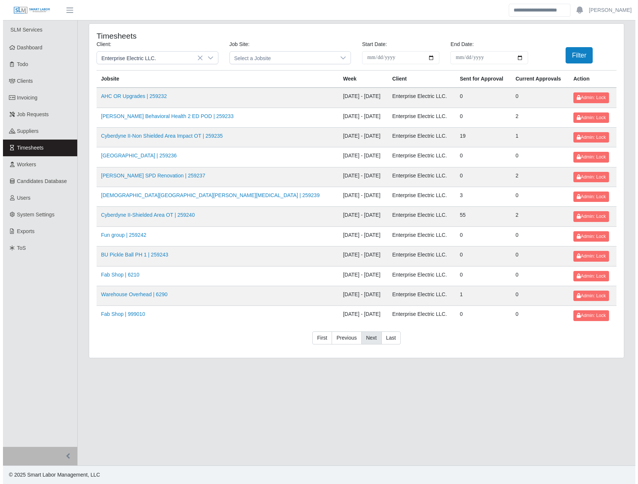
scroll to position [0, 0]
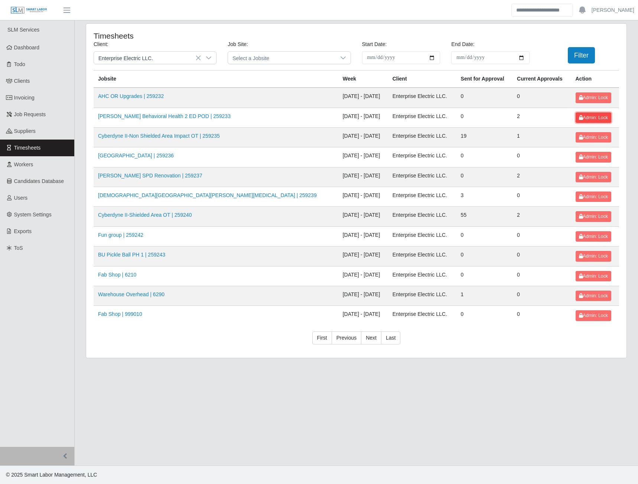
click at [581, 117] on span "Admin: Lock" at bounding box center [593, 117] width 29 height 5
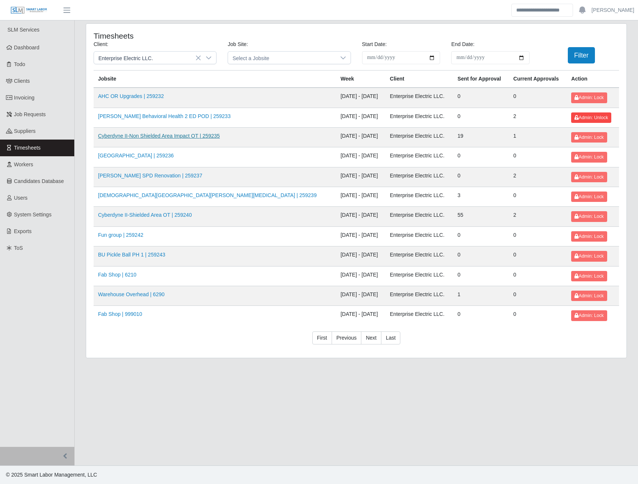
click at [199, 136] on link "Cyberdyne II-Non Shielded Area Impact OT | 259235" at bounding box center [159, 136] width 122 height 6
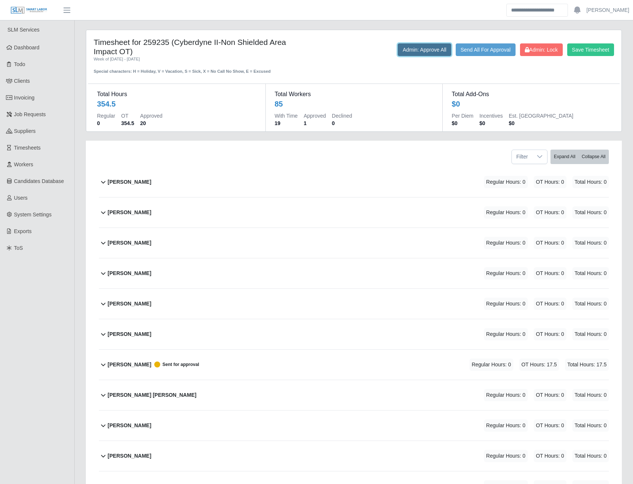
click at [417, 51] on button "Admin: Approve All" at bounding box center [423, 49] width 53 height 13
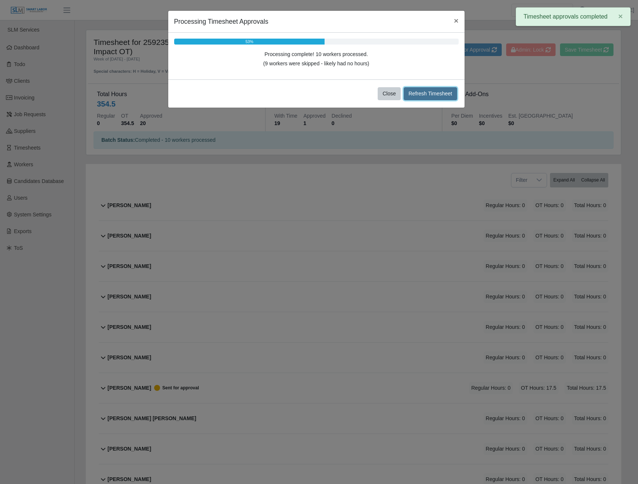
click at [432, 97] on button "Refresh Timesheet" at bounding box center [430, 93] width 53 height 13
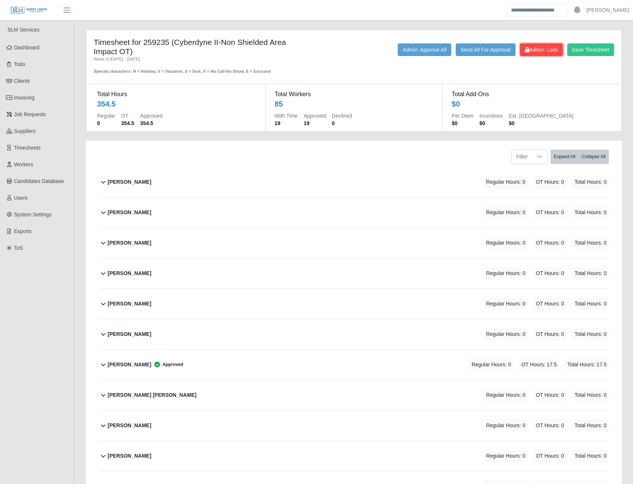
click at [528, 51] on span "Admin: Lock" at bounding box center [540, 50] width 33 height 6
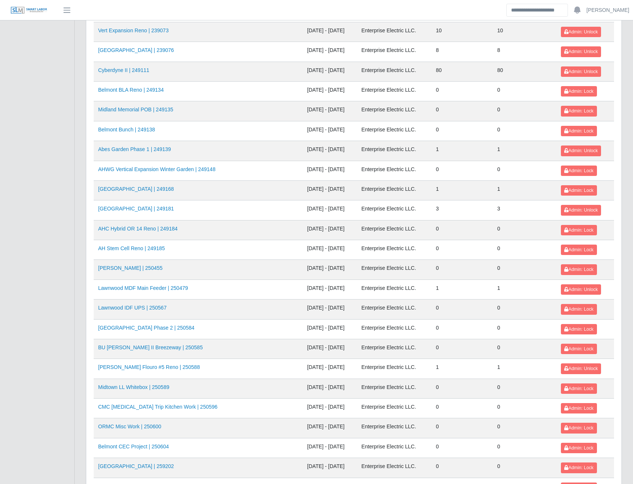
scroll to position [655, 0]
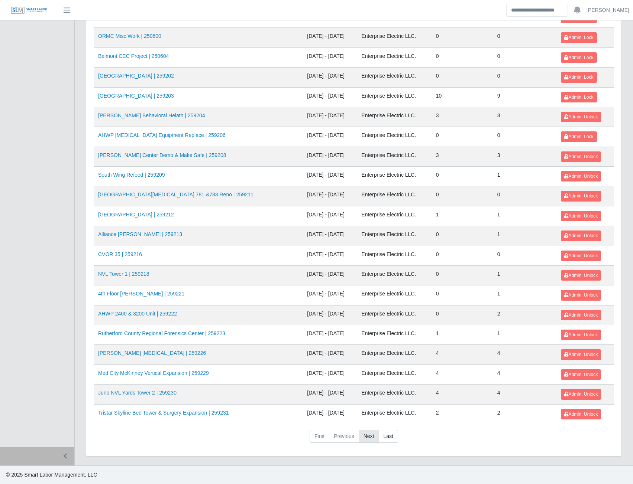
click at [370, 438] on link "Next" at bounding box center [368, 436] width 20 height 13
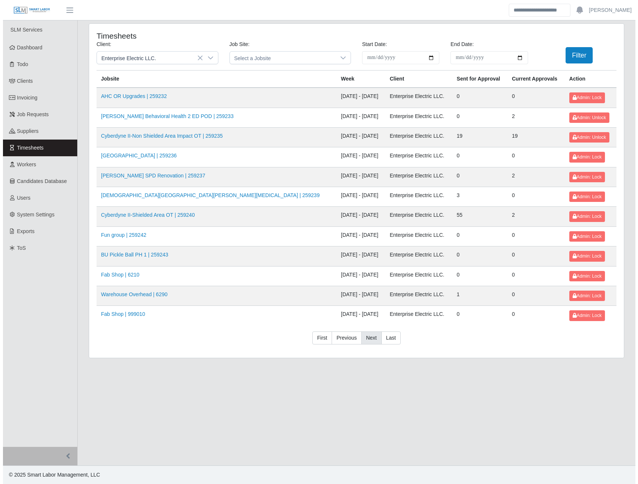
scroll to position [0, 0]
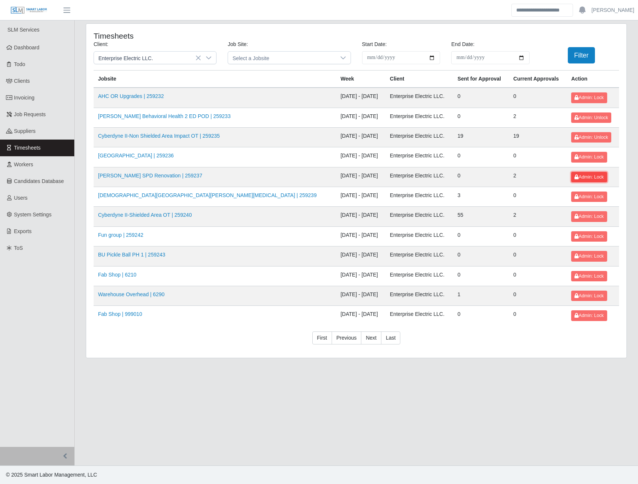
click at [577, 177] on span "Admin: Lock" at bounding box center [589, 177] width 29 height 5
click at [142, 154] on link "HCA Methodist Hospital | 259236" at bounding box center [136, 156] width 76 height 6
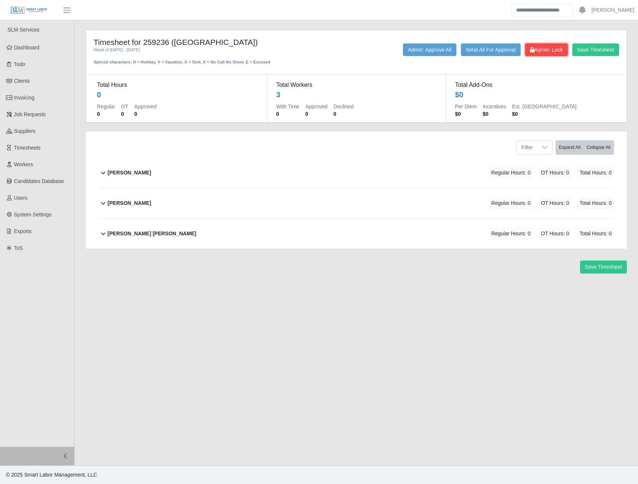
click at [530, 47] on span "Admin: Lock" at bounding box center [546, 50] width 33 height 6
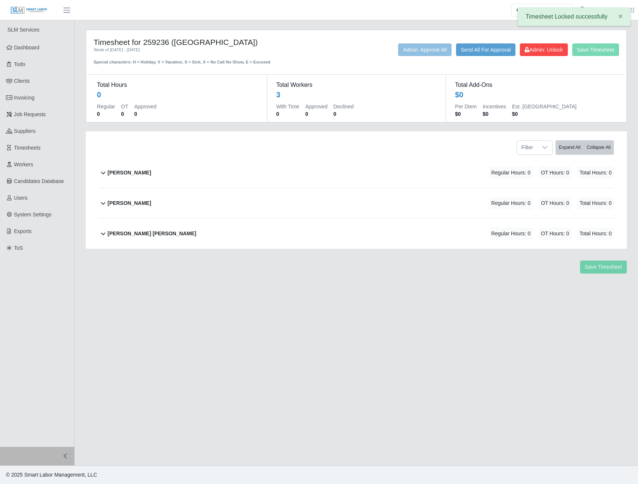
click at [124, 171] on b "[PERSON_NAME]" at bounding box center [129, 173] width 43 height 8
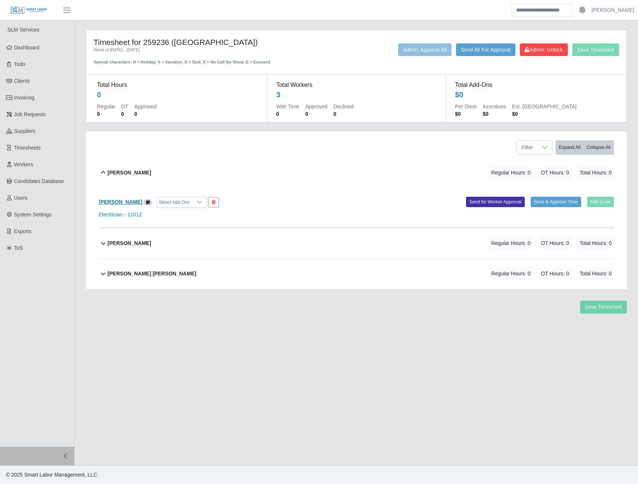
click at [125, 202] on b "[PERSON_NAME]" at bounding box center [120, 202] width 43 height 6
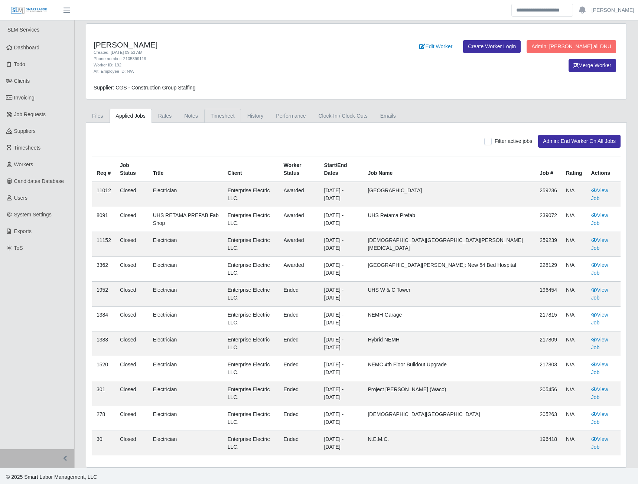
click at [220, 114] on link "Timesheet" at bounding box center [222, 116] width 37 height 14
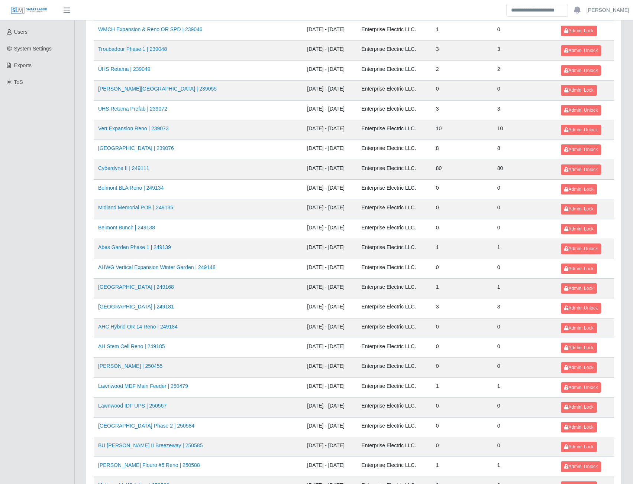
scroll to position [655, 0]
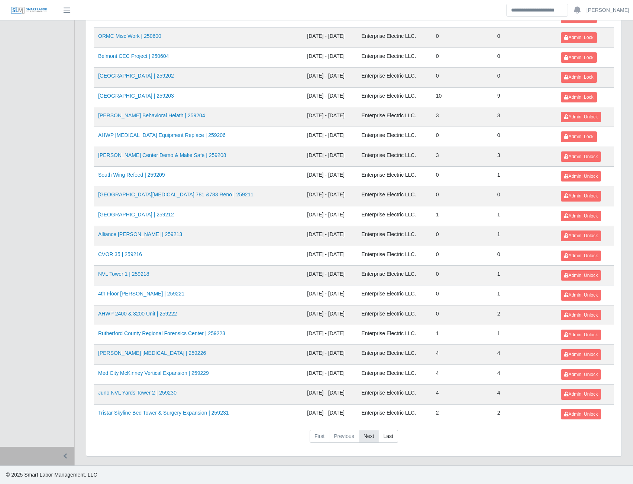
click at [372, 439] on link "Next" at bounding box center [368, 436] width 20 height 13
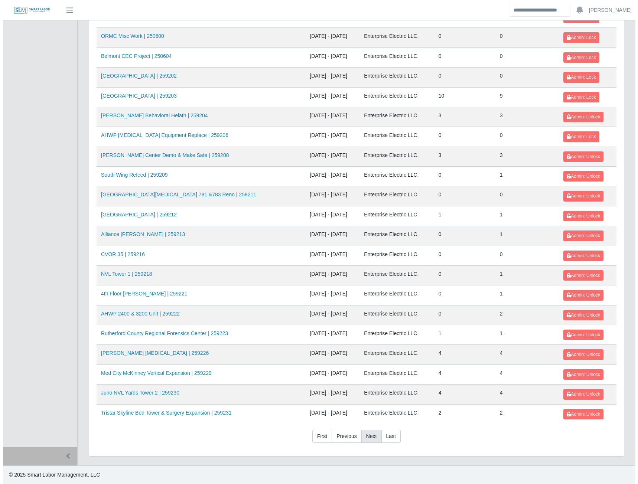
scroll to position [0, 0]
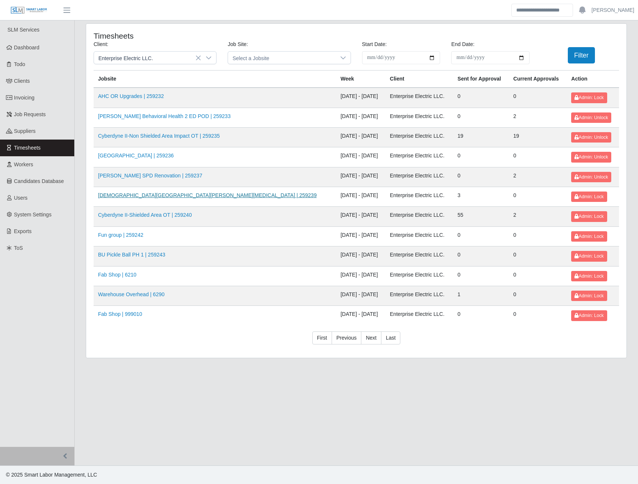
click at [175, 195] on link "Methodist Westover Hills ICU | 259239" at bounding box center [207, 195] width 219 height 6
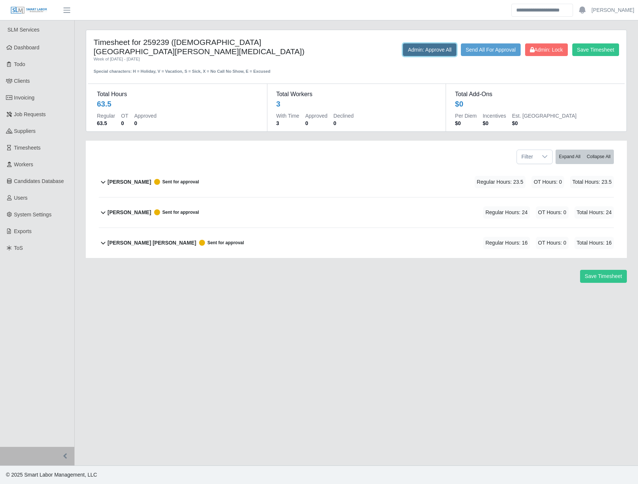
click at [417, 53] on button "Admin: Approve All" at bounding box center [429, 49] width 53 height 13
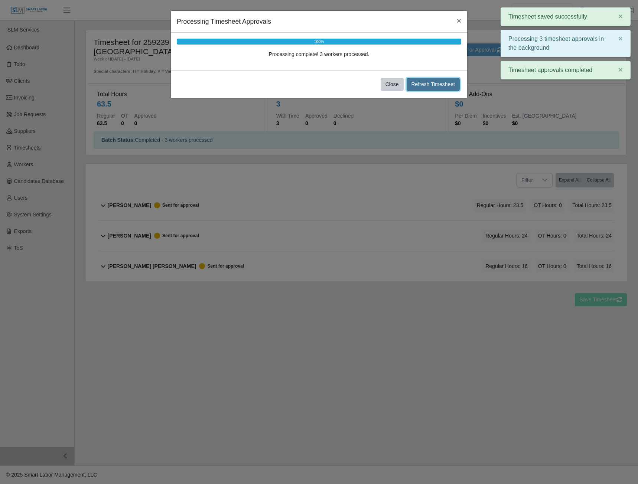
click at [422, 86] on button "Refresh Timesheet" at bounding box center [433, 84] width 53 height 13
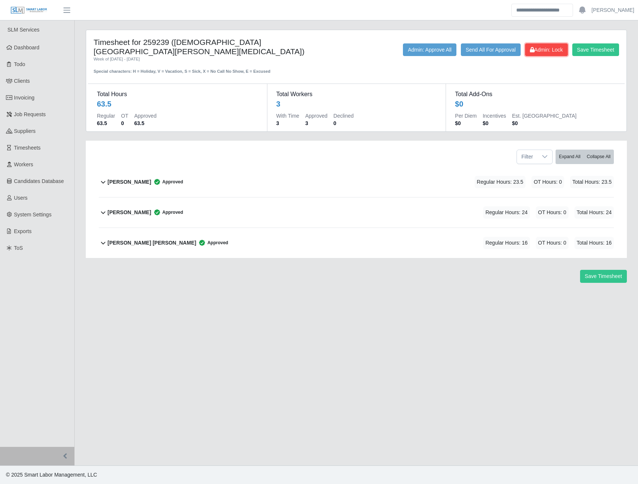
click at [531, 53] on span "Admin: Lock" at bounding box center [546, 50] width 33 height 6
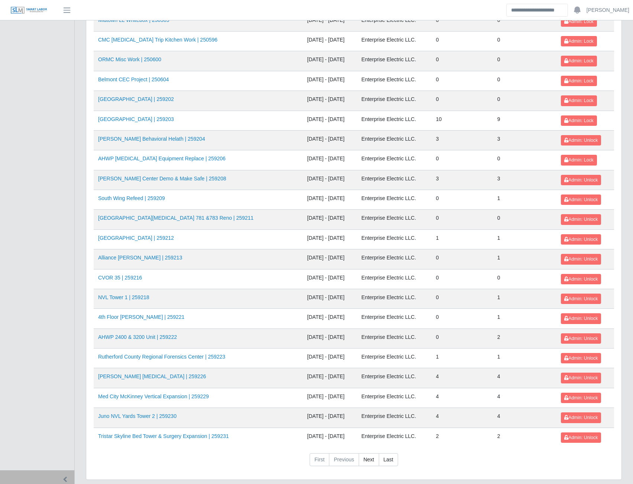
scroll to position [655, 0]
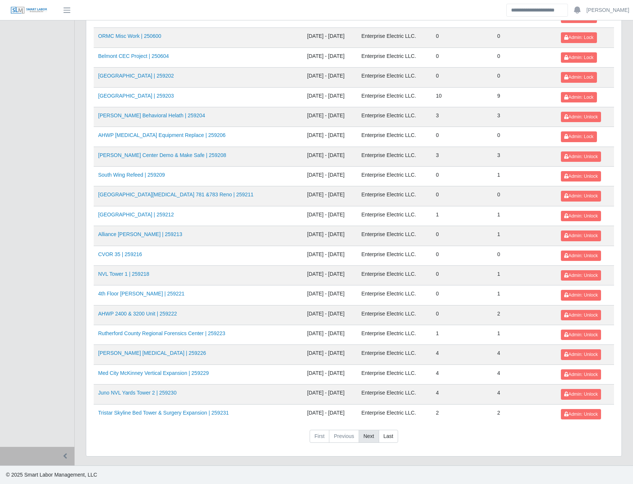
click at [365, 437] on link "Next" at bounding box center [368, 436] width 20 height 13
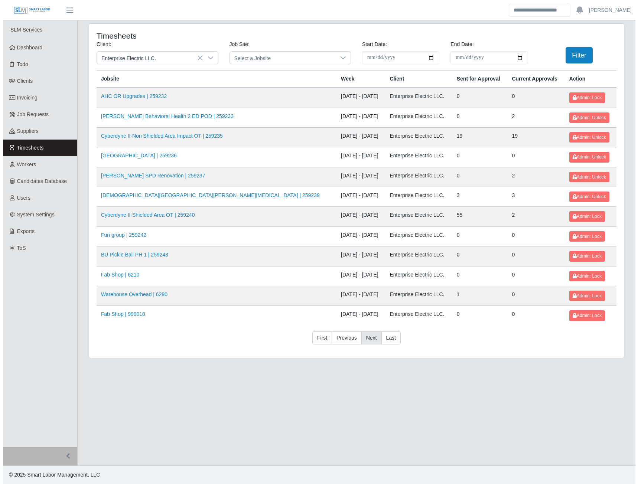
scroll to position [0, 0]
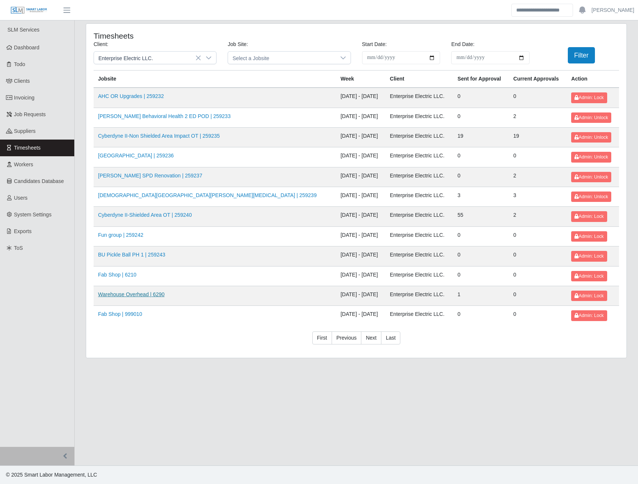
click at [136, 296] on link "Warehouse Overhead | 6290" at bounding box center [131, 295] width 66 height 6
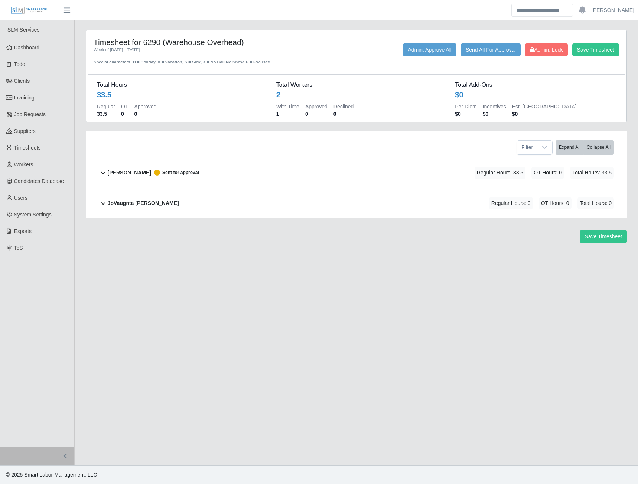
click at [143, 175] on b "James Kneeland" at bounding box center [129, 173] width 43 height 8
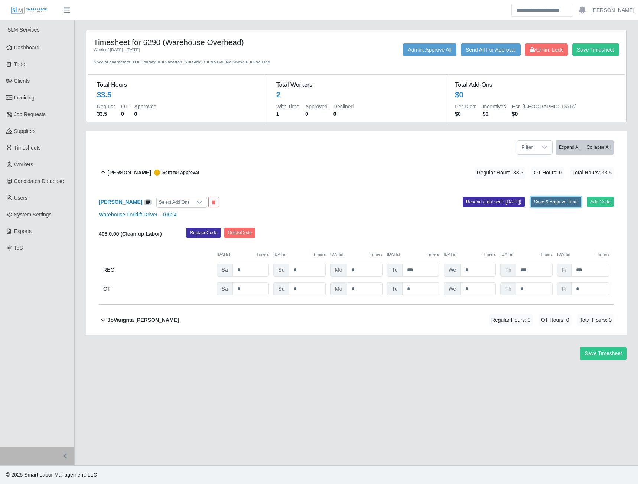
click at [541, 200] on button "Save & Approve Time" at bounding box center [556, 202] width 51 height 10
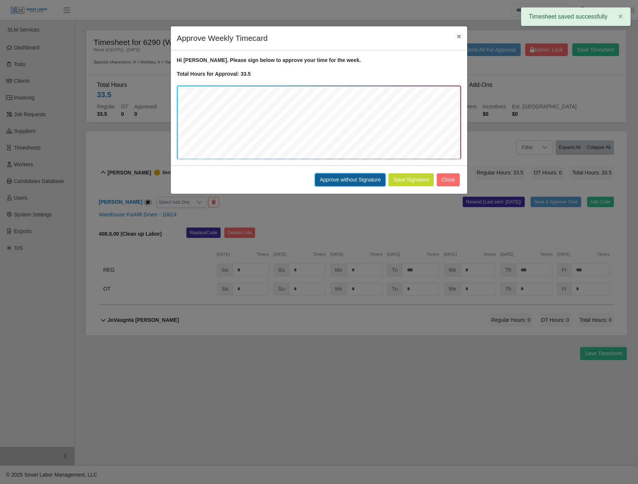
click at [355, 176] on button "Approve without Signature" at bounding box center [350, 179] width 71 height 13
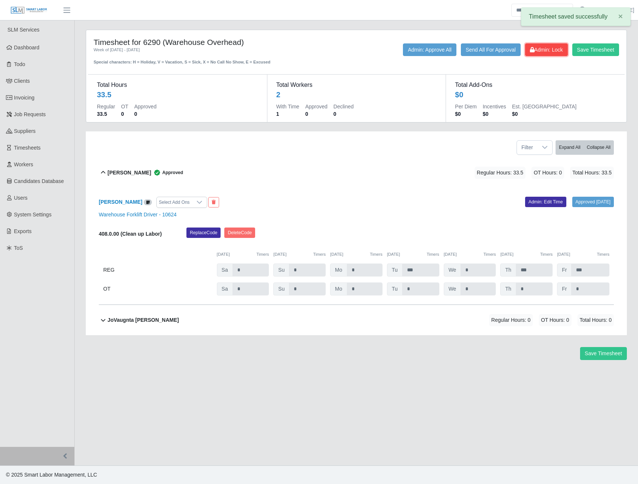
click at [543, 49] on span "Admin: Lock" at bounding box center [546, 50] width 33 height 6
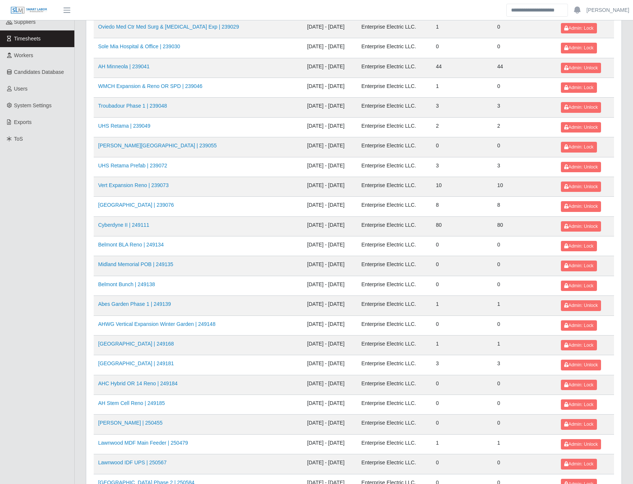
scroll to position [655, 0]
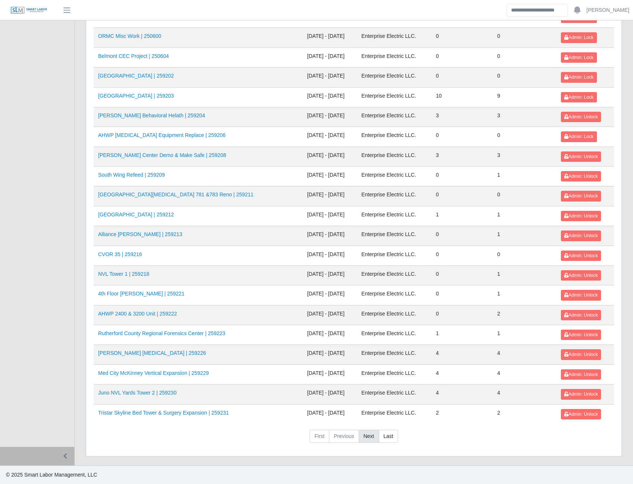
click at [370, 443] on link "Next" at bounding box center [368, 436] width 20 height 13
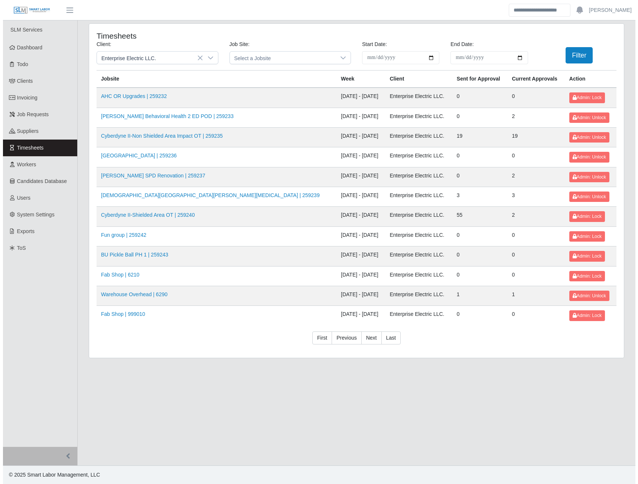
scroll to position [0, 0]
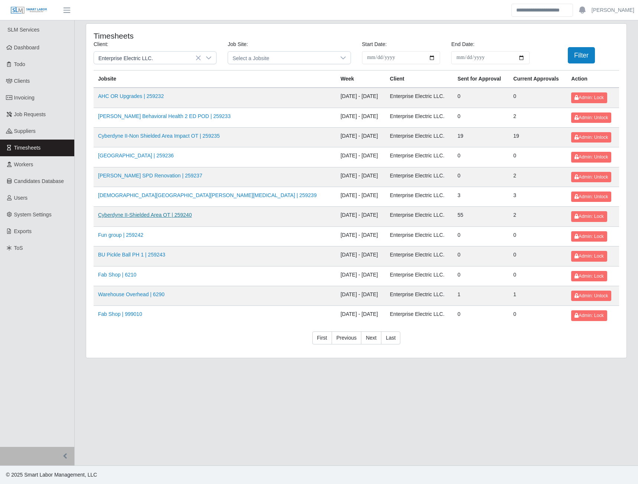
click at [154, 215] on link "Cyberdyne II-Shielded Area OT | 259240" at bounding box center [145, 215] width 94 height 6
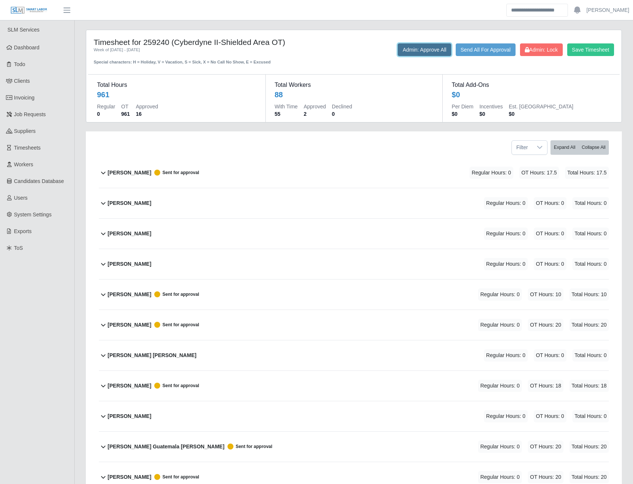
click at [408, 52] on button "Admin: Approve All" at bounding box center [423, 49] width 53 height 13
click at [526, 48] on icon at bounding box center [526, 49] width 4 height 5
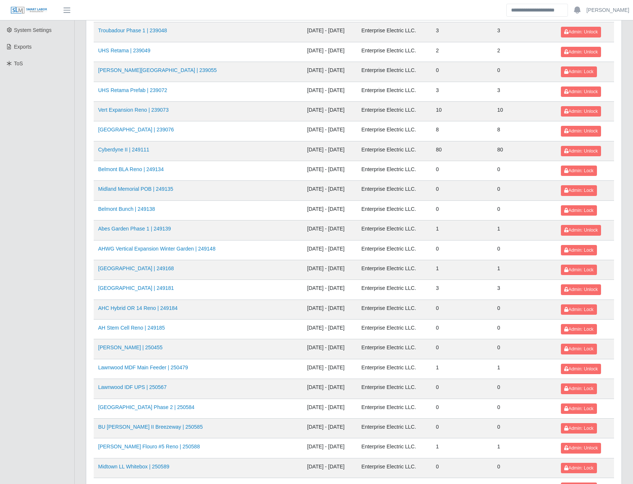
scroll to position [655, 0]
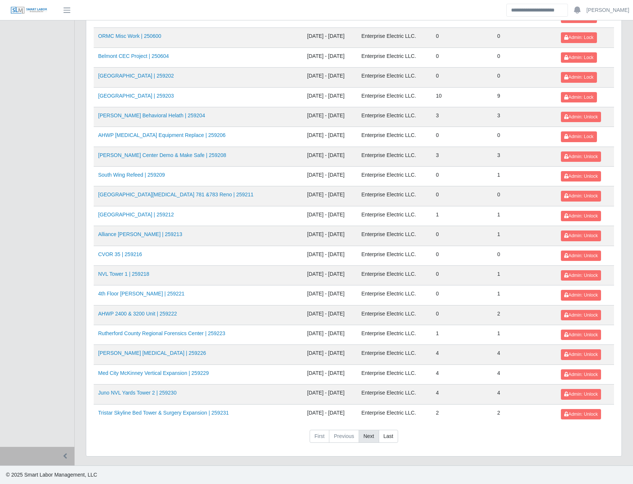
click at [368, 439] on link "Next" at bounding box center [368, 436] width 20 height 13
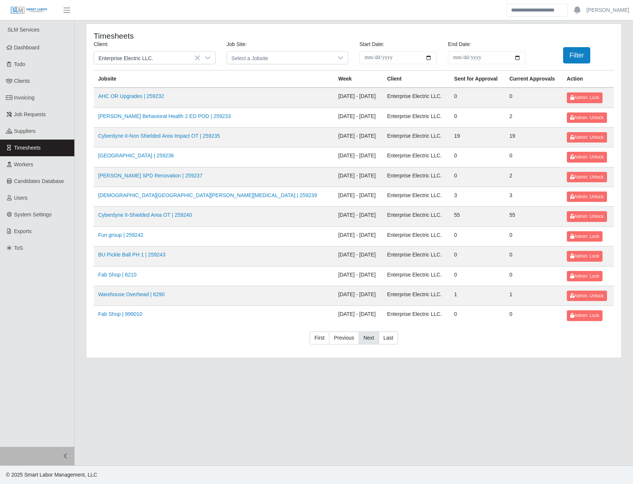
scroll to position [0, 0]
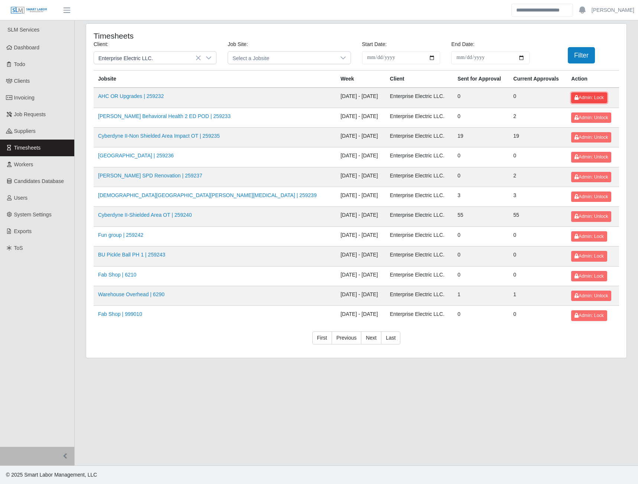
click at [575, 98] on span "Admin: Lock" at bounding box center [589, 97] width 29 height 5
click at [585, 241] on button "Admin: Lock" at bounding box center [589, 236] width 36 height 10
click at [583, 254] on span "Admin: Lock" at bounding box center [589, 256] width 29 height 5
click at [576, 275] on span "Admin: Lock" at bounding box center [589, 276] width 29 height 5
click at [579, 315] on span "Admin: Lock" at bounding box center [589, 315] width 29 height 5
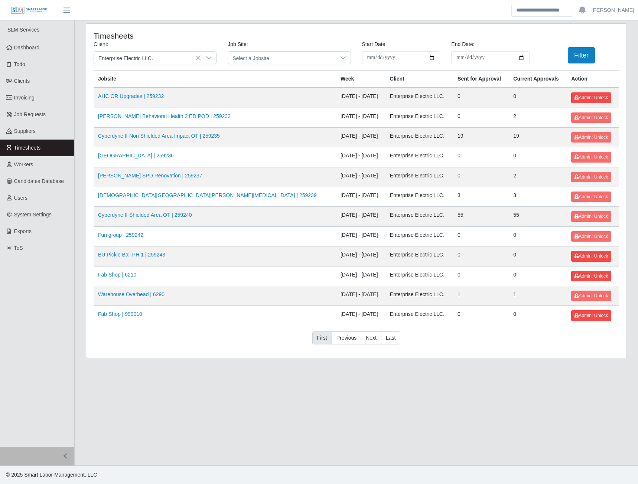
click at [323, 337] on link "First" at bounding box center [322, 338] width 20 height 13
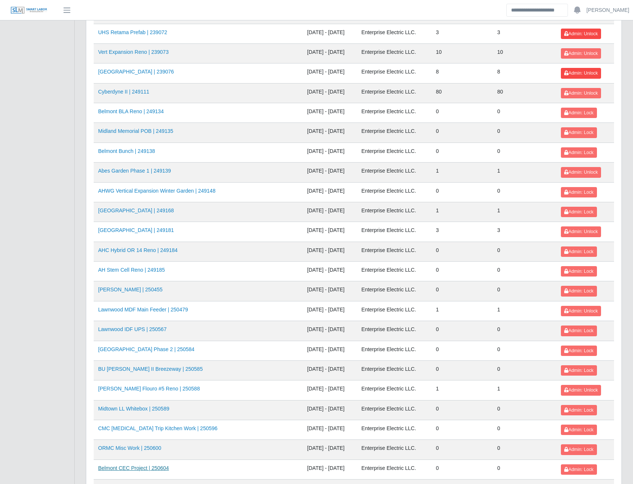
scroll to position [223, 0]
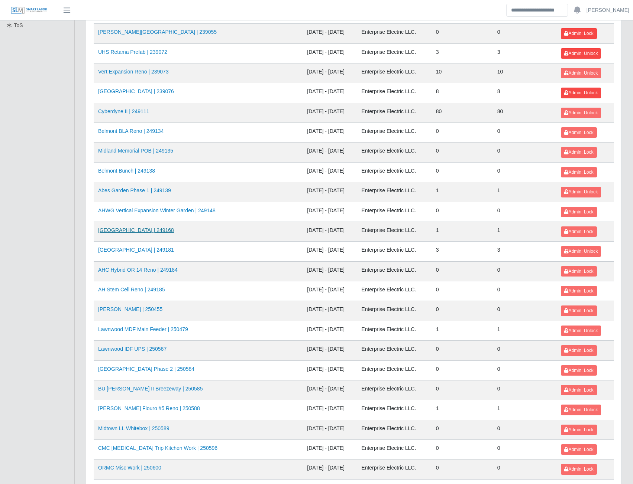
click at [134, 228] on link "HFMI Hospital | 249168" at bounding box center [136, 230] width 76 height 6
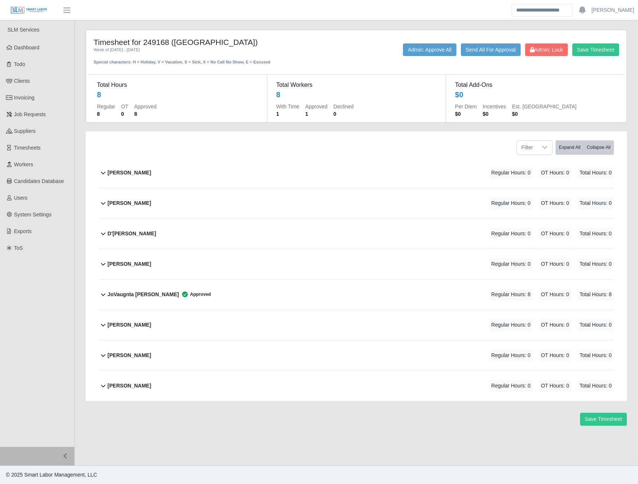
click at [125, 326] on b "Kenyatta Brown" at bounding box center [129, 325] width 43 height 8
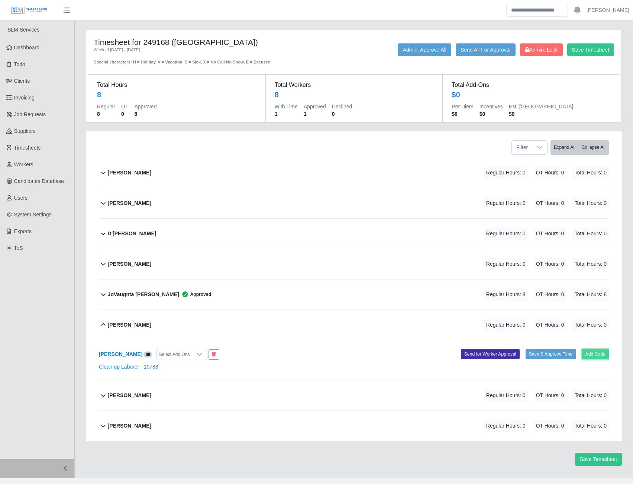
click at [589, 352] on button "Add Code" at bounding box center [595, 354] width 27 height 10
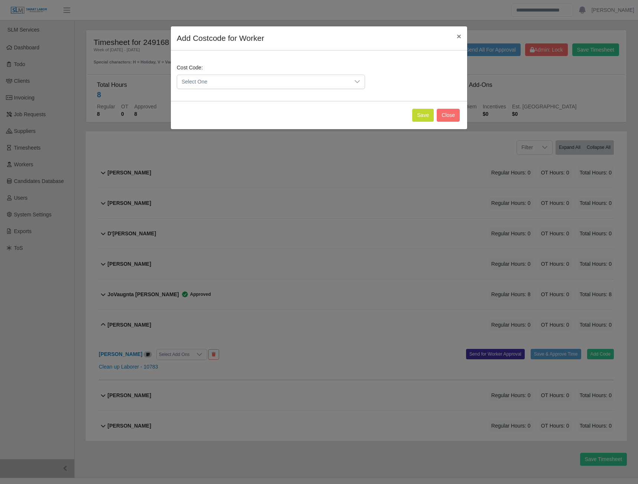
click at [309, 86] on span "Select One" at bounding box center [263, 82] width 173 height 14
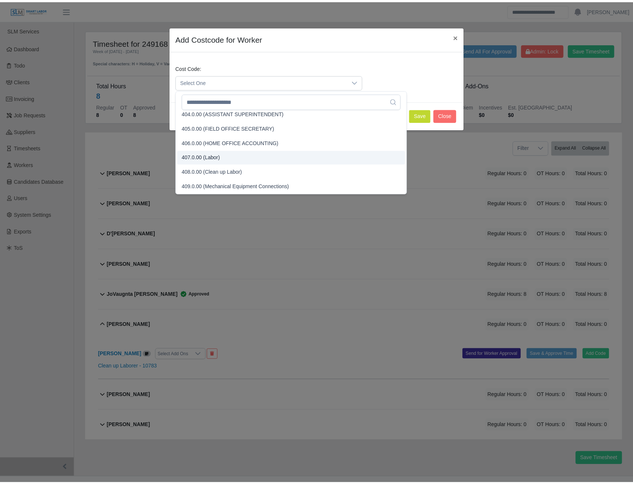
scroll to position [74, 0]
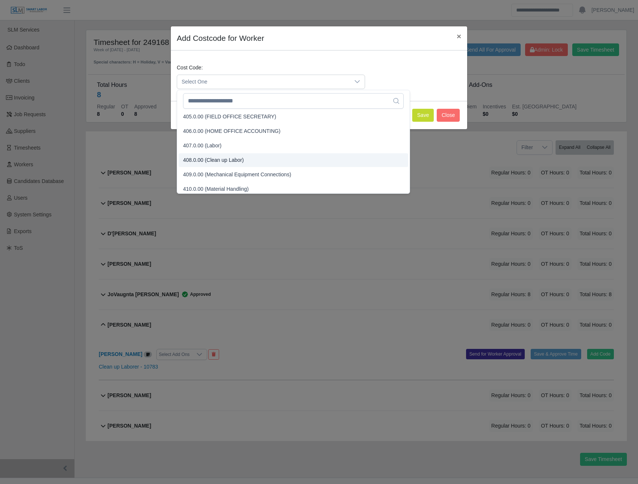
click at [218, 158] on span "408.0.00 (Clean up Labor)" at bounding box center [213, 160] width 61 height 8
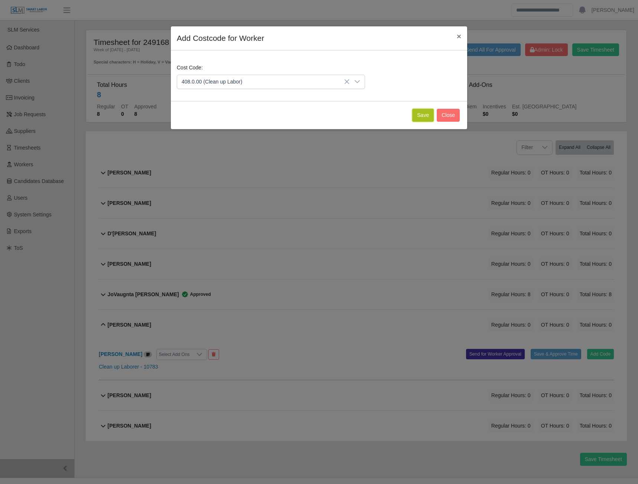
click at [421, 118] on button "Save" at bounding box center [423, 115] width 22 height 13
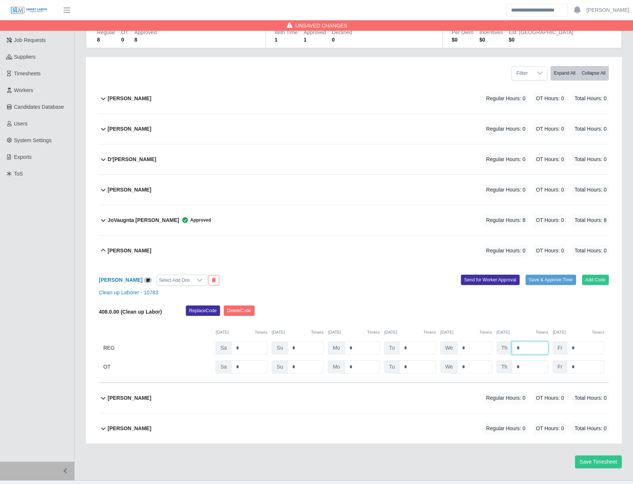
click at [531, 350] on input "*" at bounding box center [529, 348] width 36 height 13
type input "*"
click at [588, 349] on input "*" at bounding box center [585, 348] width 38 height 13
type input "*"
click at [520, 347] on input "*" at bounding box center [529, 348] width 36 height 13
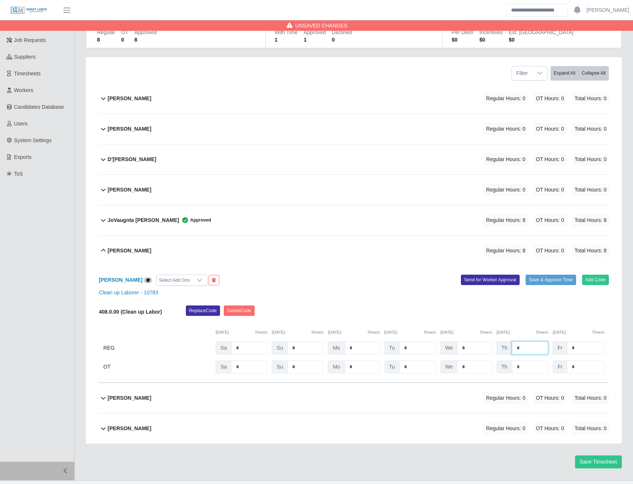
type input "*"
click at [130, 191] on b "Doneisha Simpson" at bounding box center [129, 190] width 43 height 8
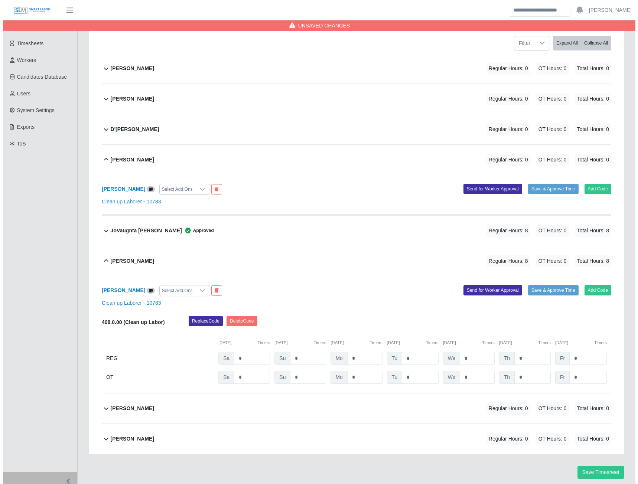
scroll to position [115, 0]
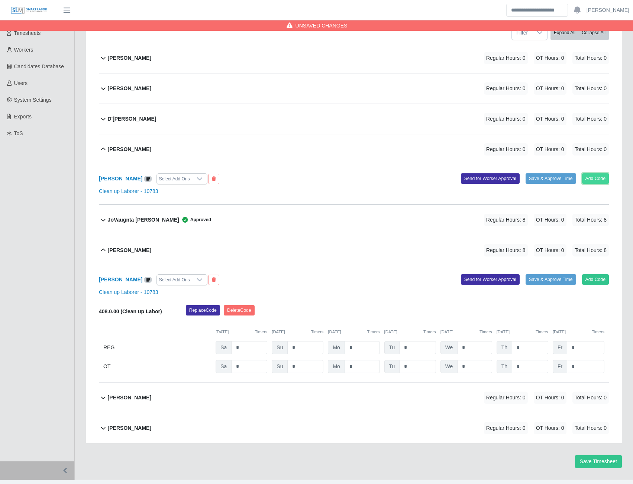
click at [592, 174] on button "Add Code" at bounding box center [595, 178] width 27 height 10
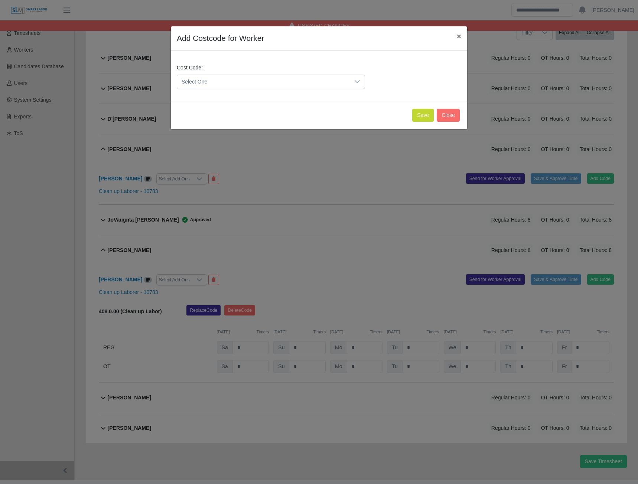
click at [277, 87] on span "Select One" at bounding box center [263, 82] width 173 height 14
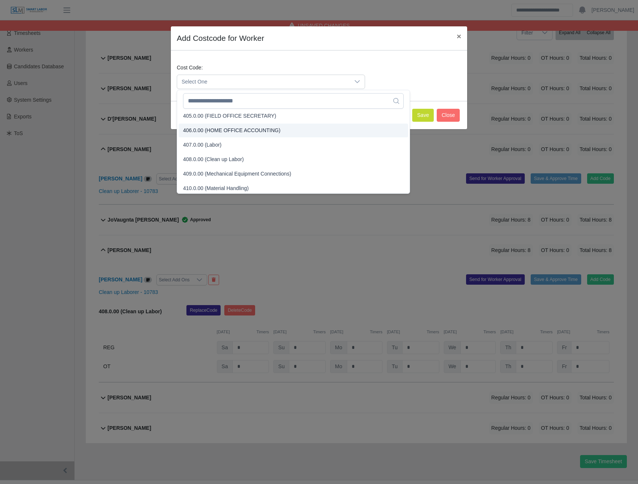
scroll to position [111, 0]
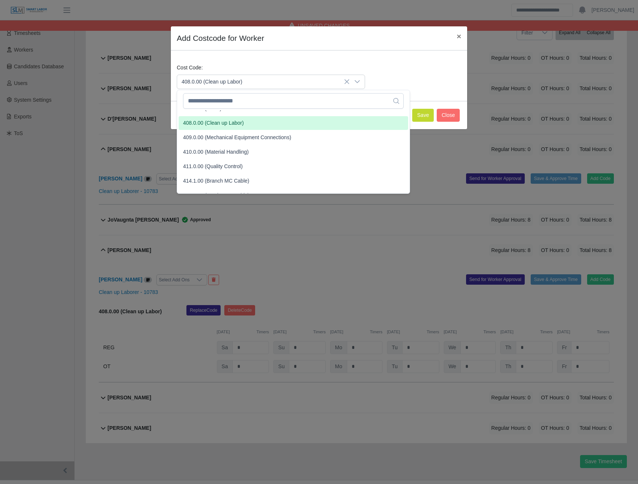
click at [214, 123] on span "408.0.00 (Clean up Labor)" at bounding box center [213, 123] width 61 height 8
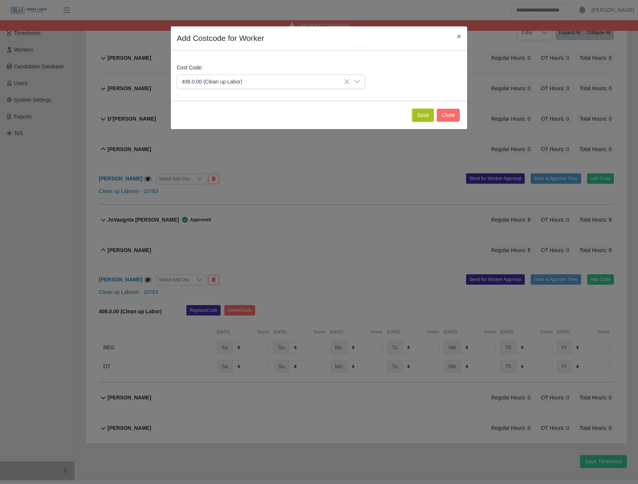
click at [427, 114] on button "Save" at bounding box center [423, 115] width 22 height 13
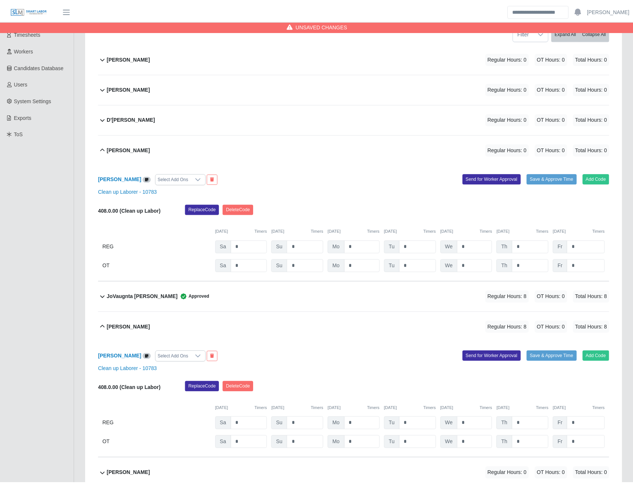
scroll to position [192, 0]
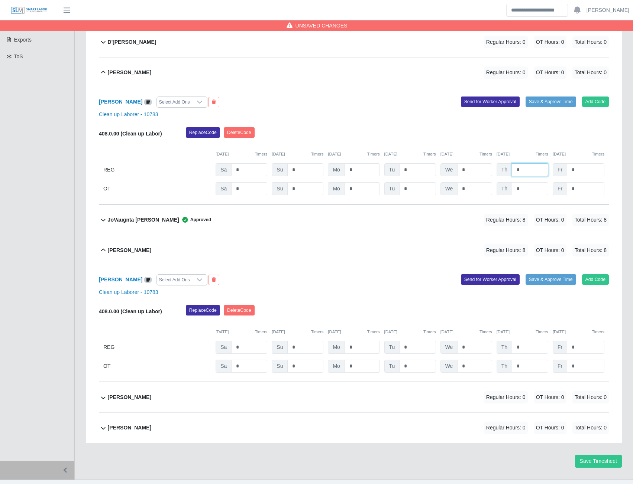
click at [521, 169] on input "*" at bounding box center [529, 169] width 36 height 13
type input "*"
click at [531, 348] on input "*" at bounding box center [529, 347] width 36 height 13
type input "*"
click at [470, 169] on input "*" at bounding box center [474, 169] width 35 height 13
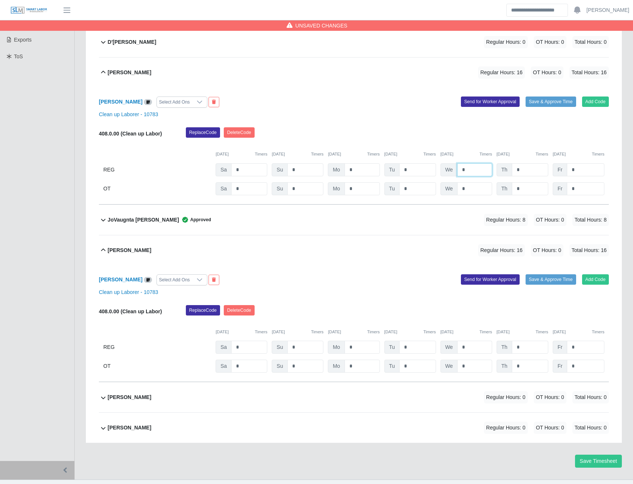
type input "*"
click at [470, 346] on input "*" at bounding box center [474, 347] width 35 height 13
type input "*"
click at [465, 169] on input "*" at bounding box center [474, 169] width 35 height 13
type input "*"
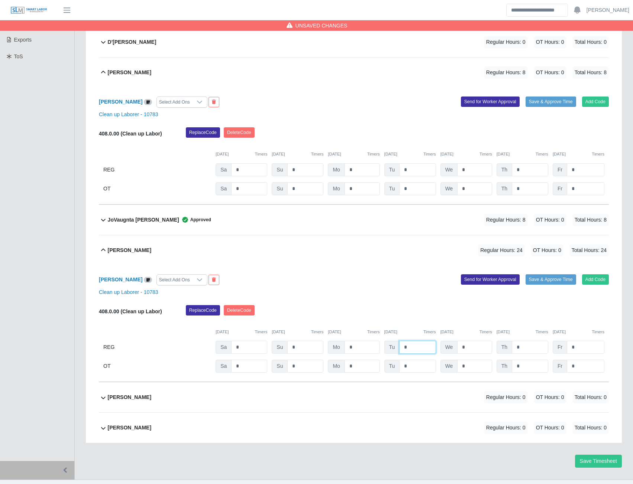
click at [416, 348] on input "*" at bounding box center [417, 347] width 36 height 13
type input "*"
click at [360, 347] on input "*" at bounding box center [361, 347] width 35 height 13
type input "*"
click at [592, 463] on button "Save Timesheet" at bounding box center [598, 461] width 47 height 13
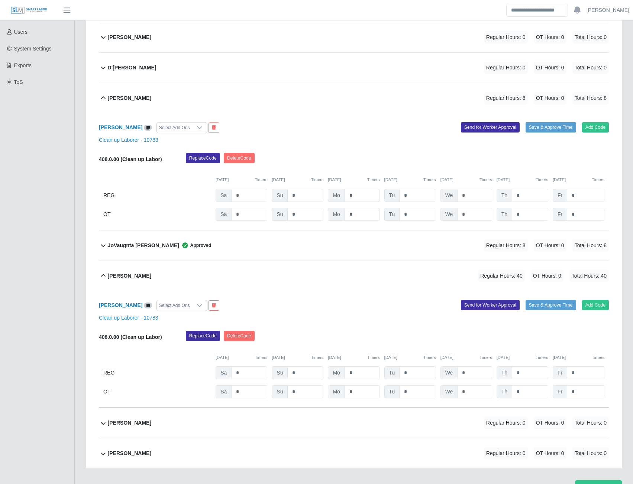
scroll to position [155, 0]
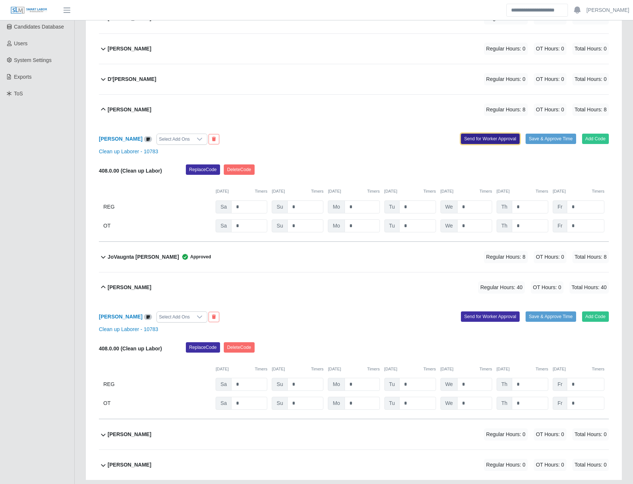
click at [477, 137] on button "Send for Worker Approval" at bounding box center [490, 139] width 59 height 10
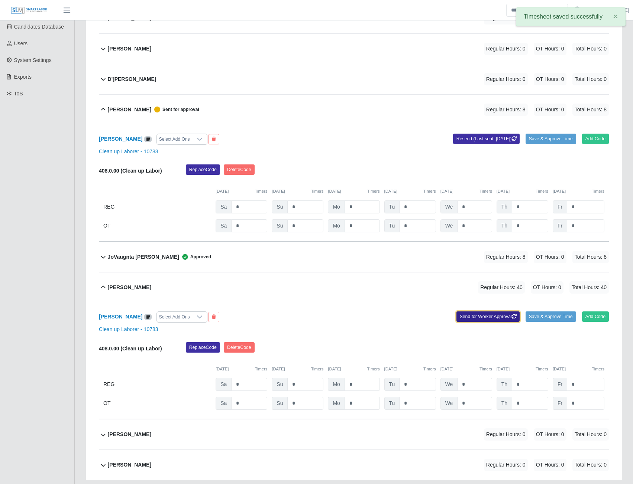
click at [480, 315] on button "Send for Worker Approval" at bounding box center [487, 317] width 63 height 10
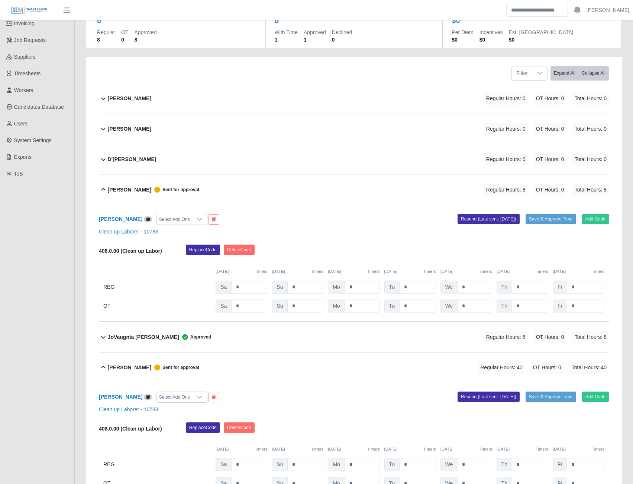
scroll to position [0, 0]
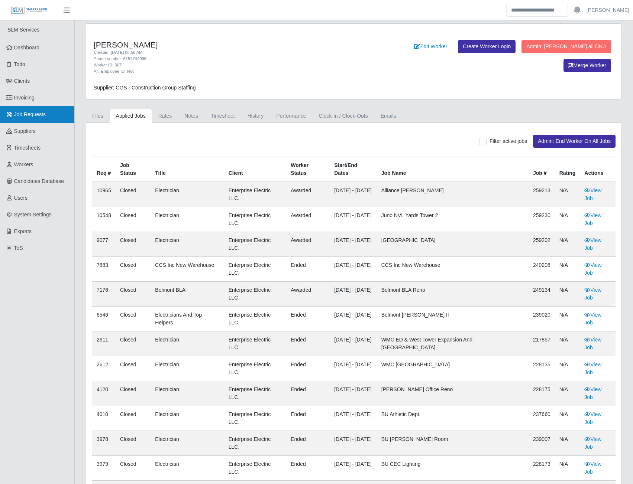
click at [30, 116] on span "Job Requests" at bounding box center [30, 114] width 32 height 6
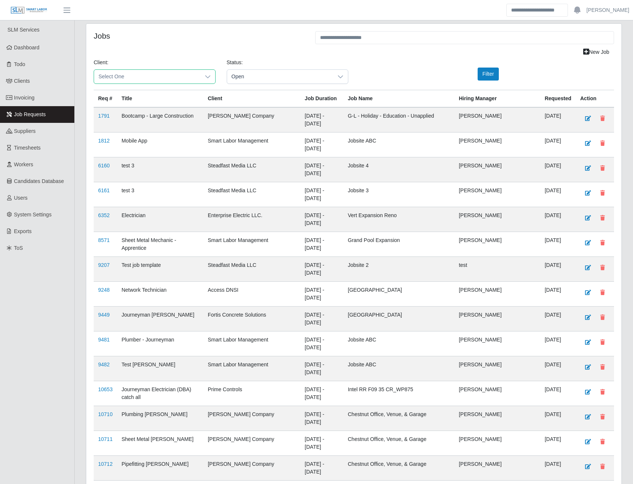
click at [156, 78] on span "Select One" at bounding box center [147, 77] width 106 height 14
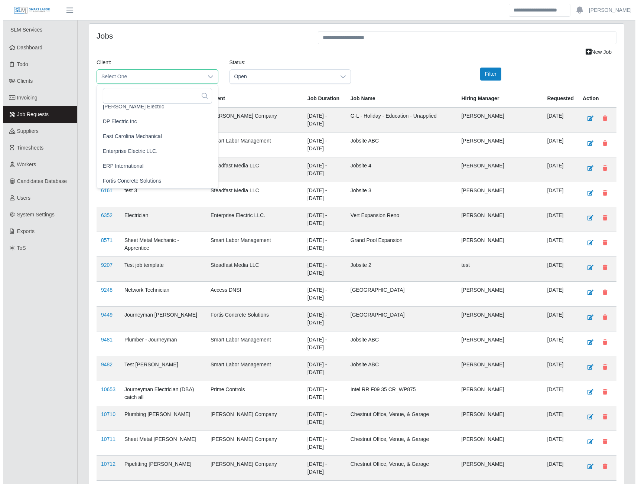
scroll to position [297, 0]
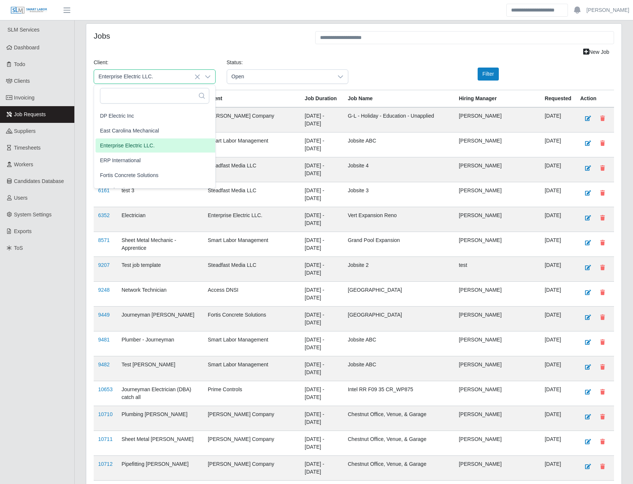
click at [123, 147] on span "Enterprise Electric LLC." at bounding box center [127, 146] width 55 height 8
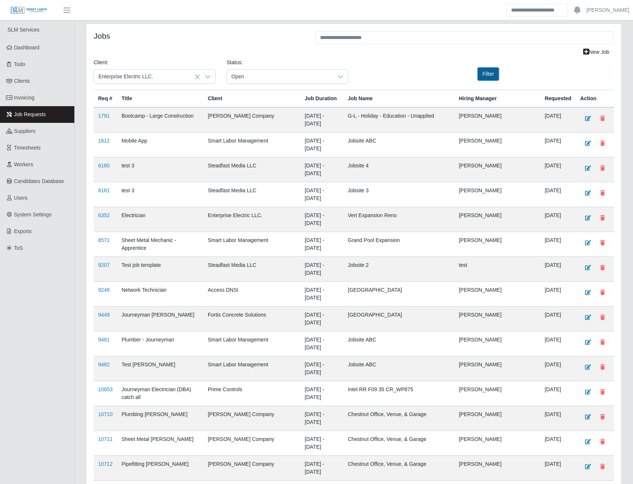
click at [478, 78] on button "Filter" at bounding box center [487, 74] width 21 height 13
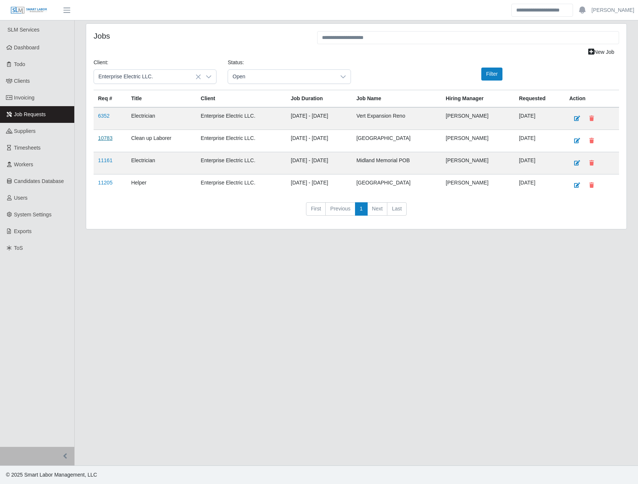
click at [101, 138] on link "10783" at bounding box center [105, 138] width 14 height 6
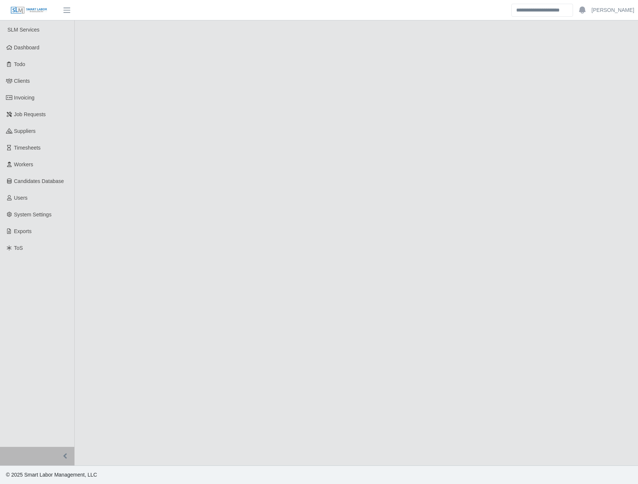
select select "****"
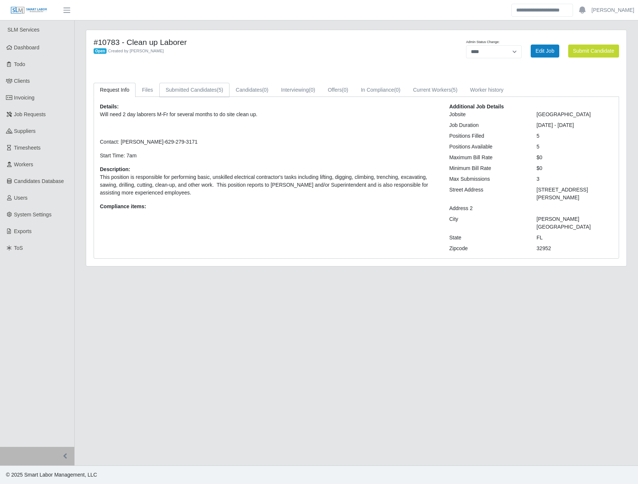
click at [217, 92] on span "(5)" at bounding box center [220, 90] width 6 height 6
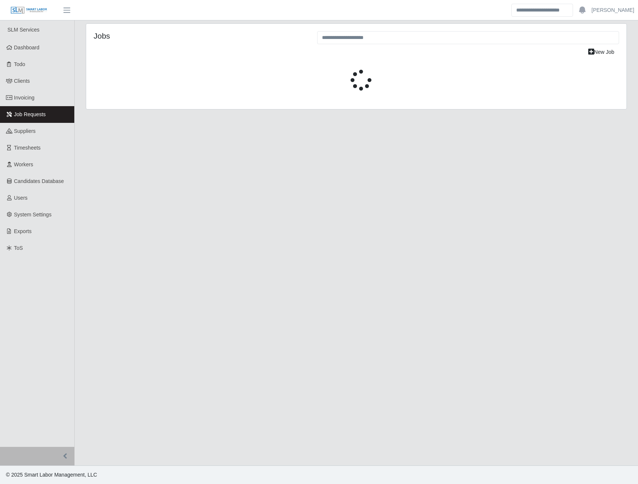
select select "****"
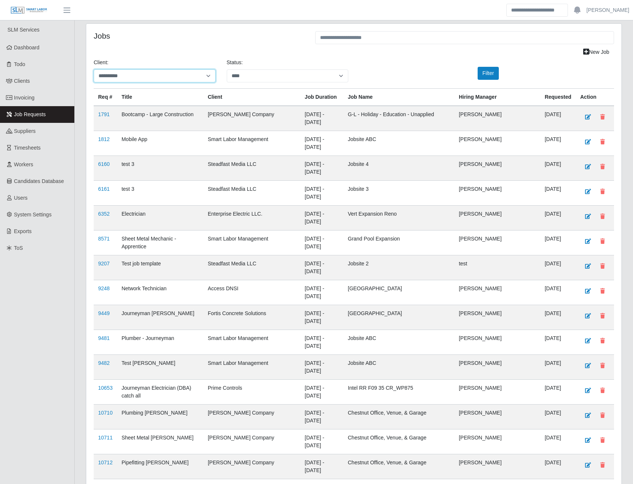
click at [139, 76] on select "**********" at bounding box center [155, 75] width 122 height 13
select select "**********"
click at [94, 69] on select "**********" at bounding box center [155, 75] width 122 height 13
click at [482, 73] on button "Filter" at bounding box center [487, 73] width 21 height 13
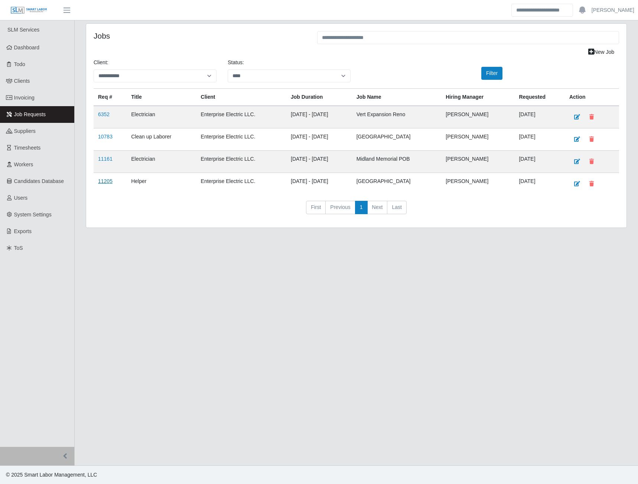
click at [107, 180] on link "11205" at bounding box center [105, 181] width 14 height 6
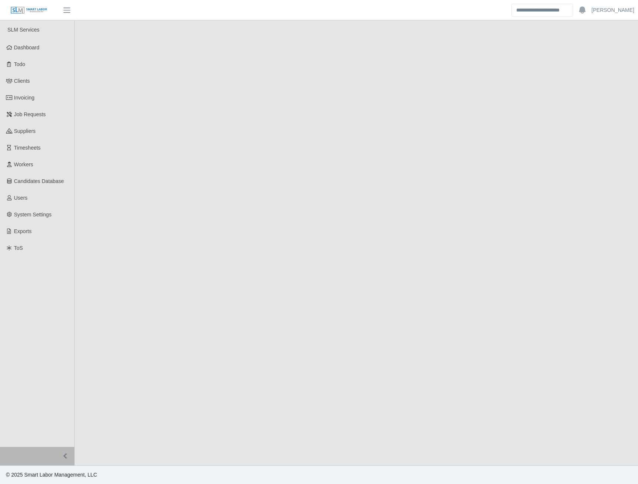
select select "****"
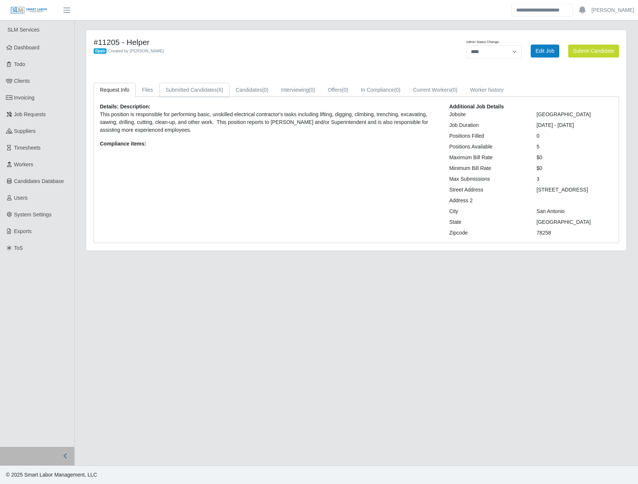
click at [210, 88] on link "Submitted Candidates (6)" at bounding box center [194, 90] width 70 height 14
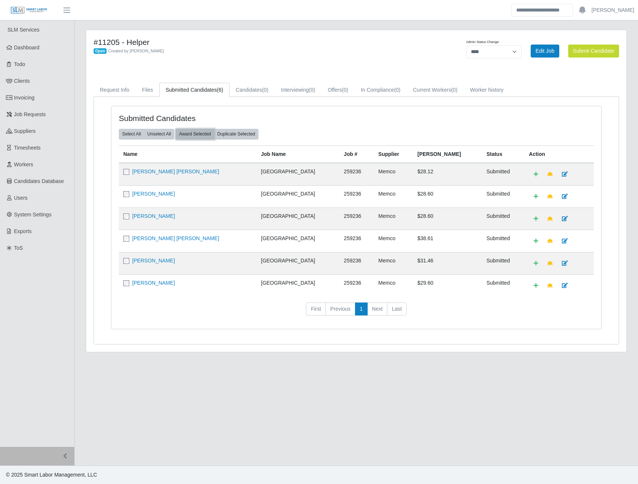
click at [191, 134] on button "Award Selected" at bounding box center [195, 134] width 39 height 10
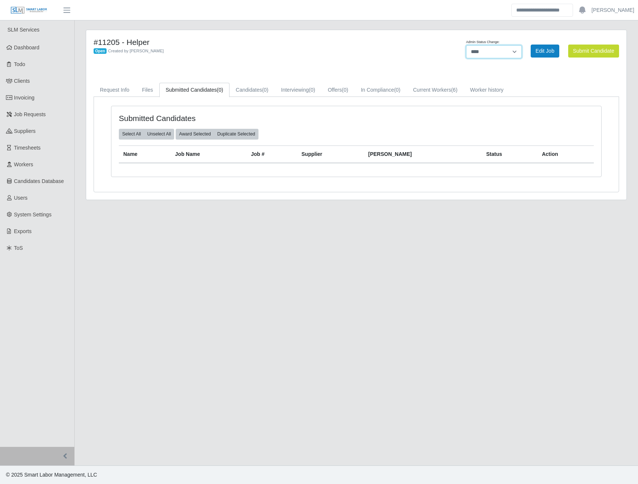
click at [492, 53] on select "******* **** ******" at bounding box center [494, 51] width 56 height 13
select select "******"
click at [522, 45] on select "******* **** ******" at bounding box center [494, 51] width 56 height 13
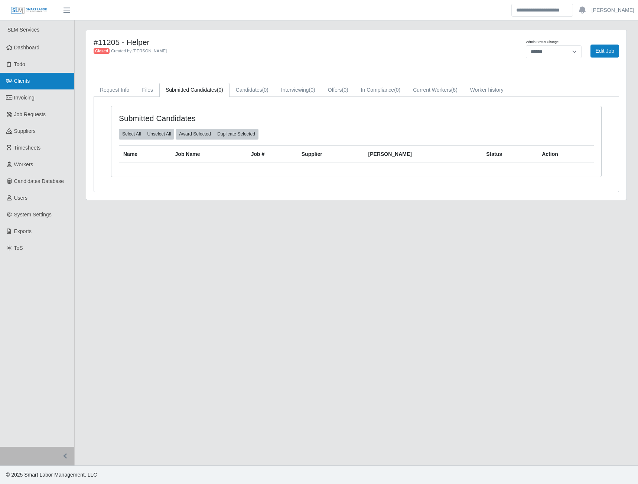
click at [22, 85] on link "Clients" at bounding box center [37, 81] width 74 height 17
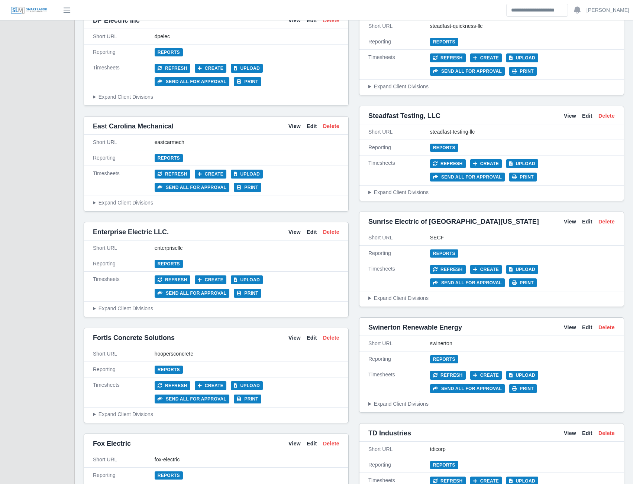
scroll to position [1820, 0]
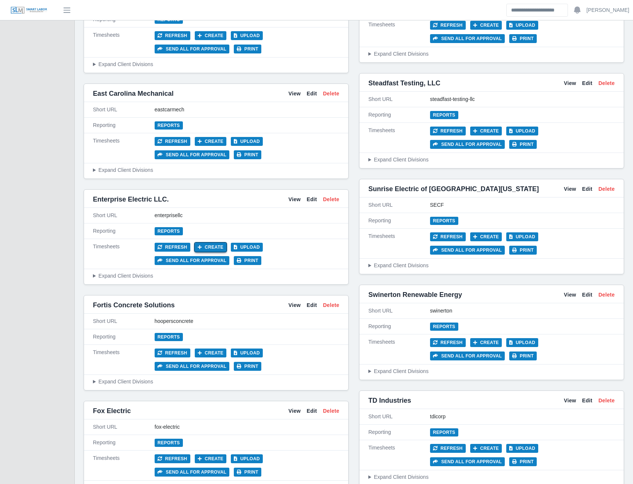
click at [199, 243] on button "Create" at bounding box center [211, 247] width 32 height 9
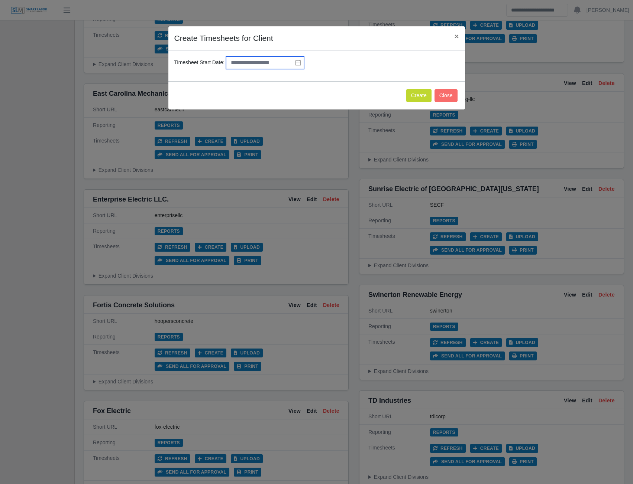
click at [294, 66] on input "text" at bounding box center [265, 62] width 78 height 13
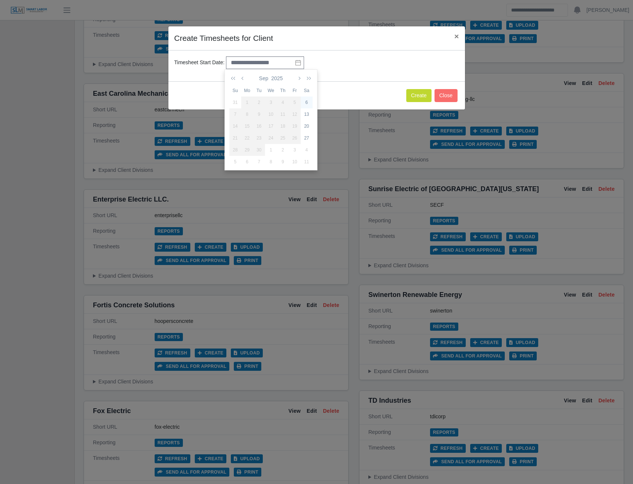
click at [307, 104] on div "6" at bounding box center [306, 102] width 12 height 7
type input "**********"
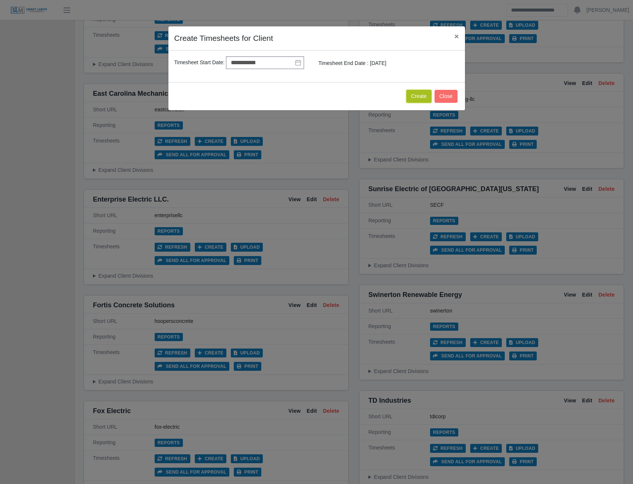
click at [411, 97] on button "Create" at bounding box center [418, 96] width 25 height 13
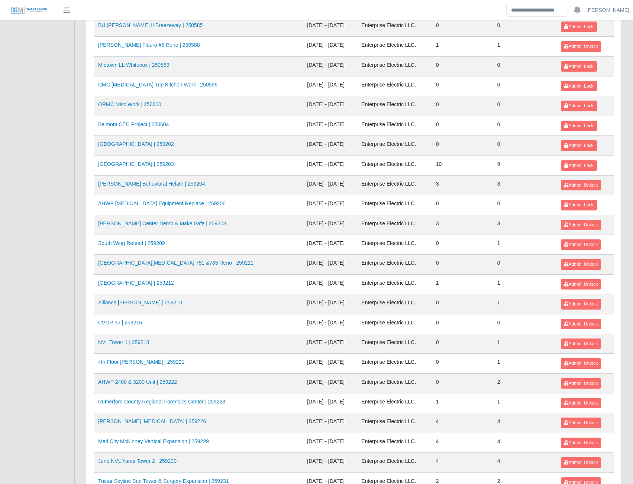
scroll to position [655, 0]
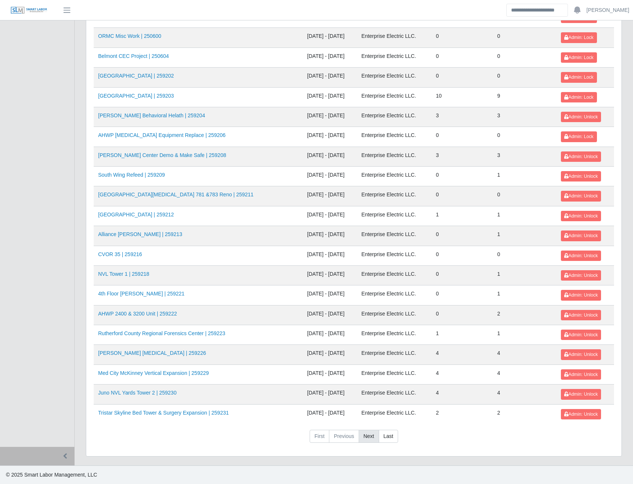
click at [368, 438] on link "Next" at bounding box center [368, 436] width 20 height 13
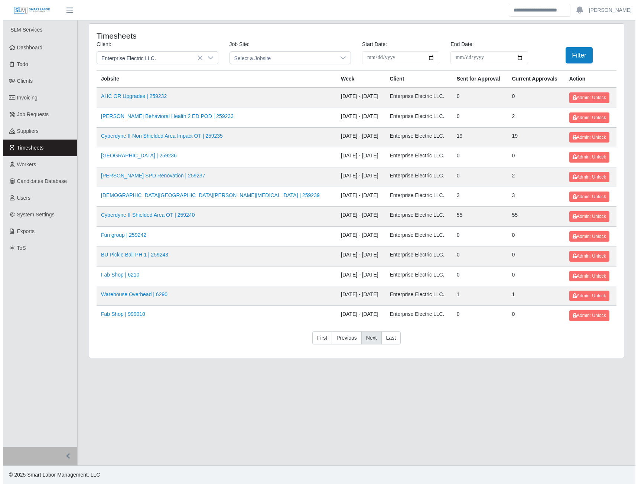
scroll to position [0, 0]
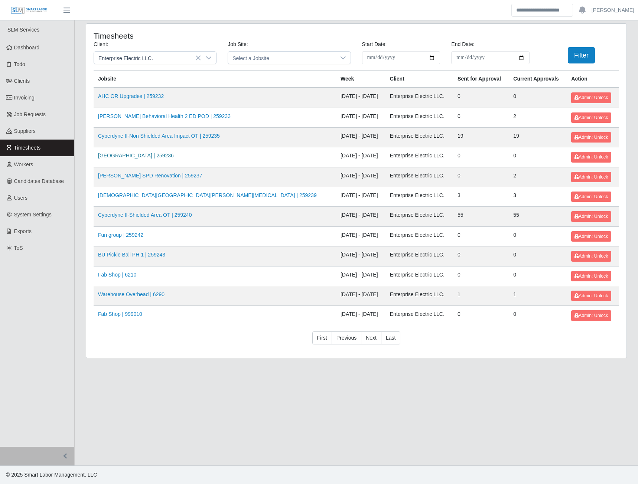
click at [144, 158] on link "[GEOGRAPHIC_DATA] | 259236" at bounding box center [136, 156] width 76 height 6
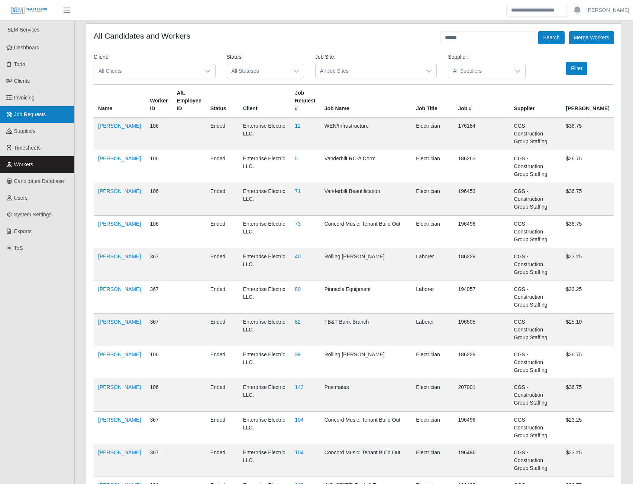
click at [40, 117] on span "Job Requests" at bounding box center [30, 114] width 32 height 6
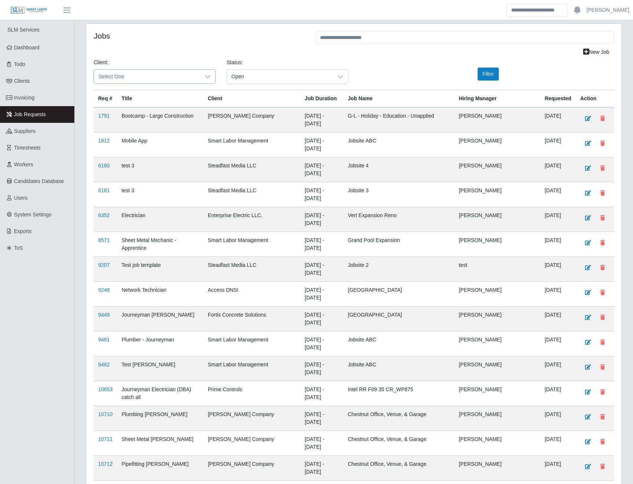
click at [168, 81] on span "Select One" at bounding box center [147, 77] width 106 height 14
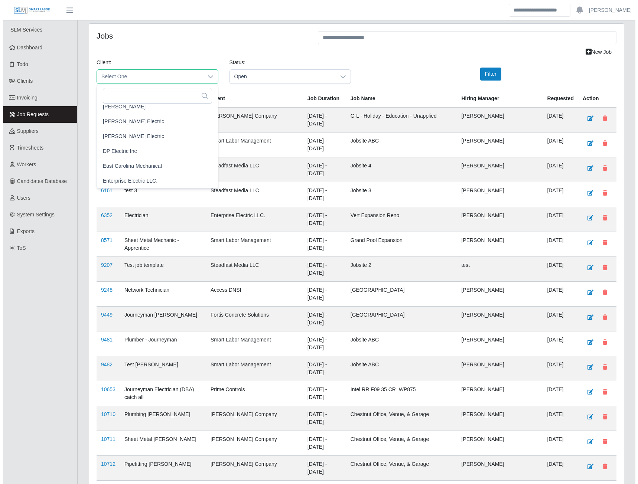
scroll to position [297, 0]
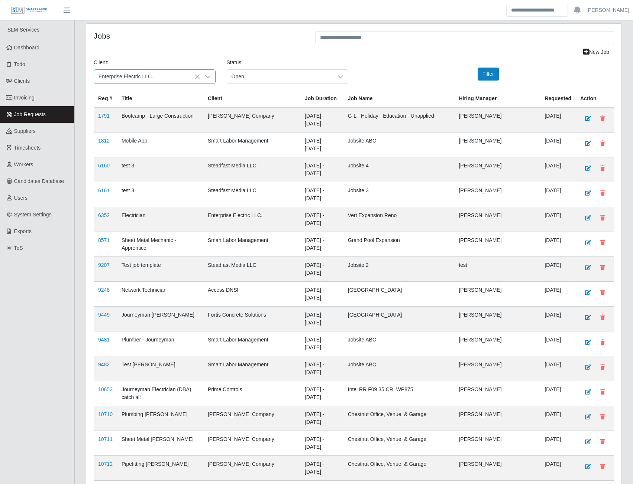
click at [125, 146] on span "Enterprise Electric LLC." at bounding box center [127, 147] width 55 height 8
click at [495, 76] on button "Filter" at bounding box center [487, 74] width 21 height 13
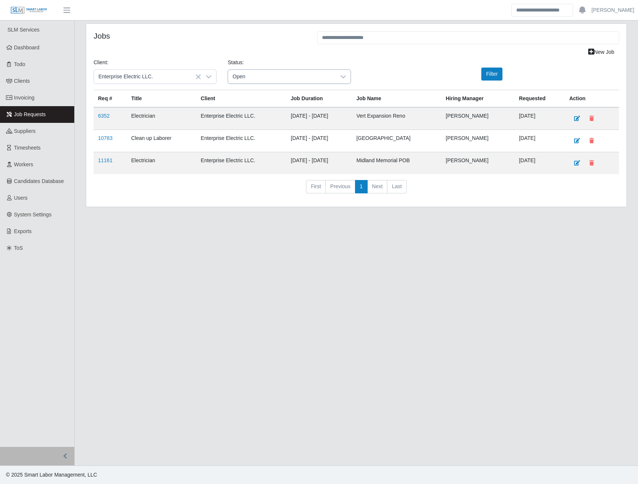
click at [302, 81] on span "Open" at bounding box center [281, 77] width 107 height 14
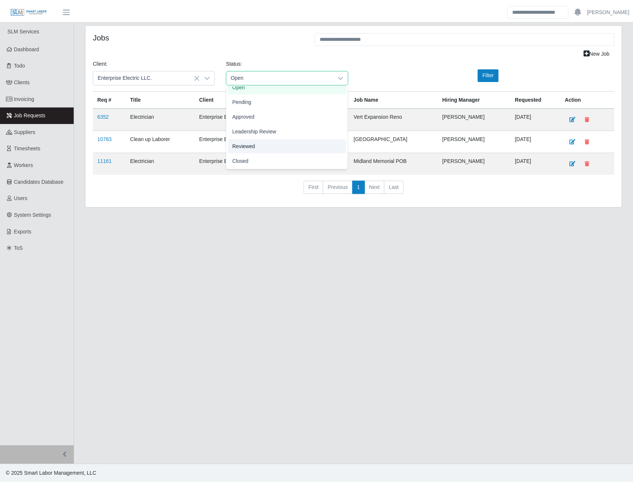
scroll to position [23, 0]
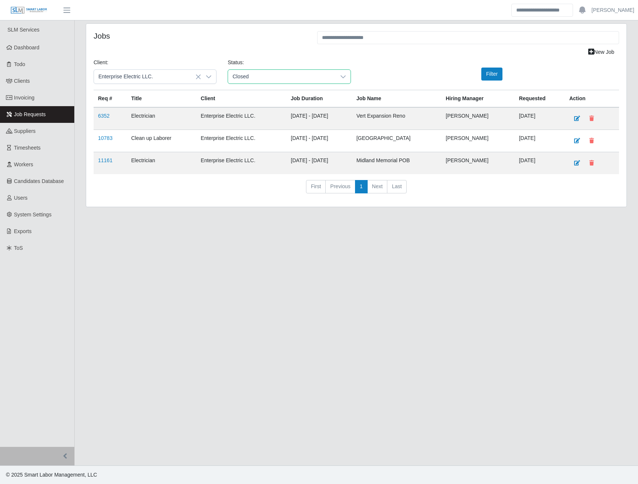
click at [242, 160] on span "Closed" at bounding box center [242, 160] width 16 height 8
click at [495, 74] on button "Filter" at bounding box center [491, 74] width 21 height 13
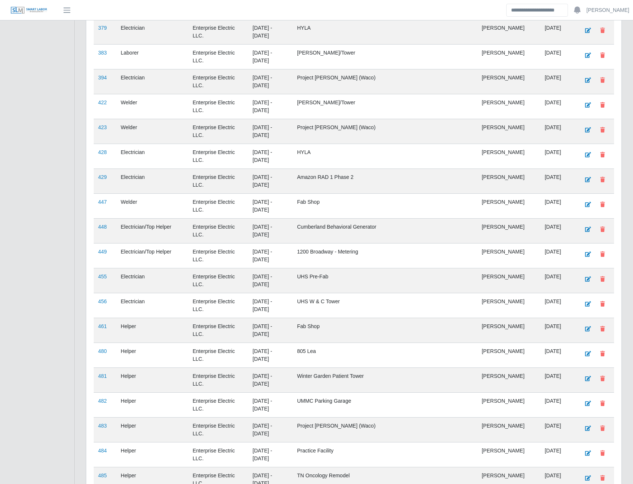
scroll to position [5255, 0]
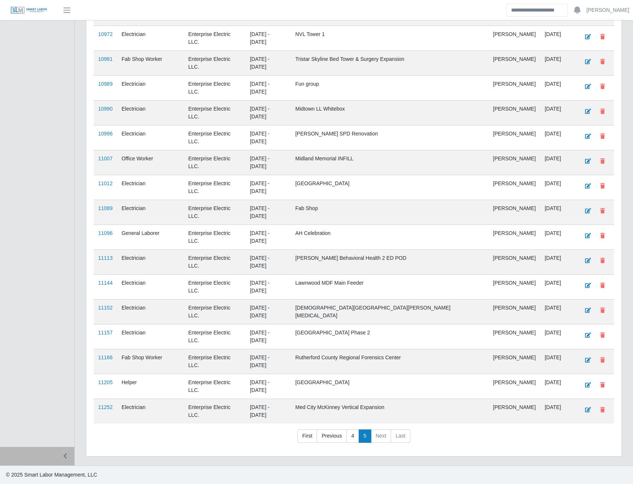
scroll to position [553, 0]
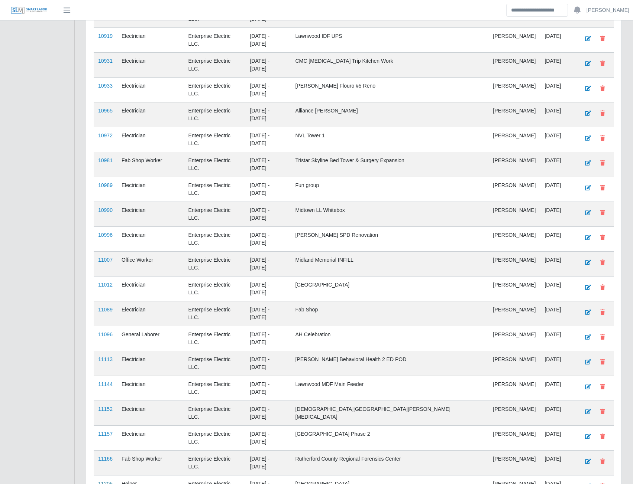
click at [105, 481] on link "11205" at bounding box center [105, 484] width 14 height 6
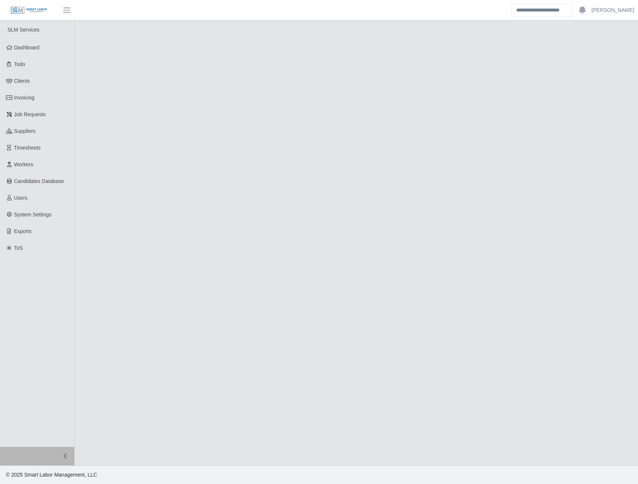
select select "******"
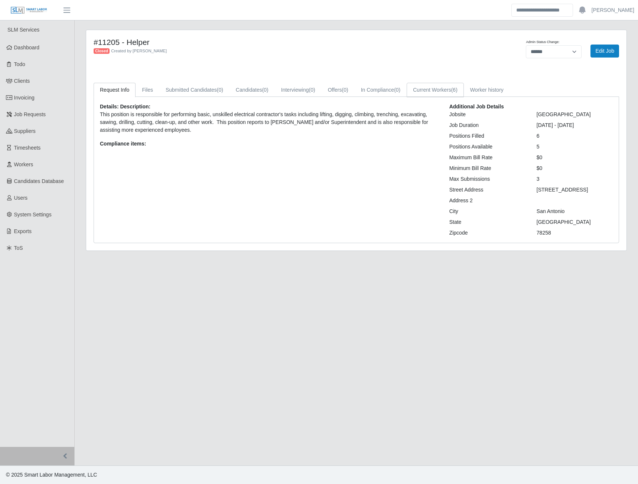
click at [442, 94] on link "Current Workers (6)" at bounding box center [435, 90] width 57 height 14
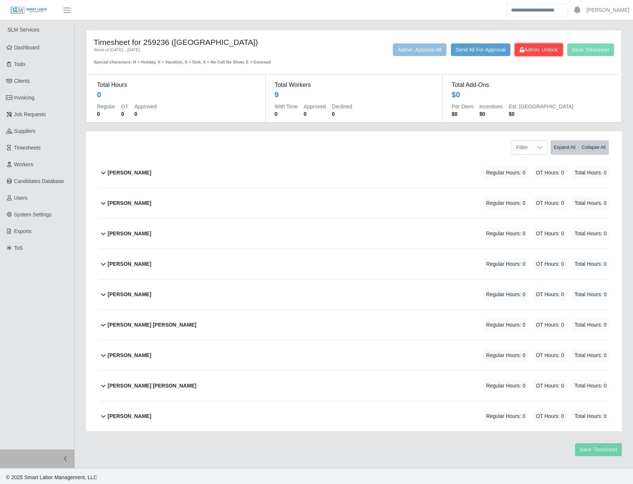
click at [537, 49] on span "Admin: Unlock" at bounding box center [538, 50] width 38 height 6
click at [122, 173] on b "[PERSON_NAME]" at bounding box center [129, 173] width 43 height 8
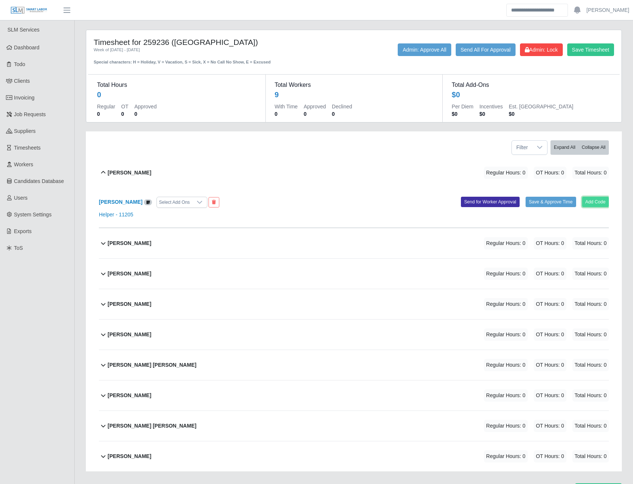
click at [592, 203] on button "Add Code" at bounding box center [595, 202] width 27 height 10
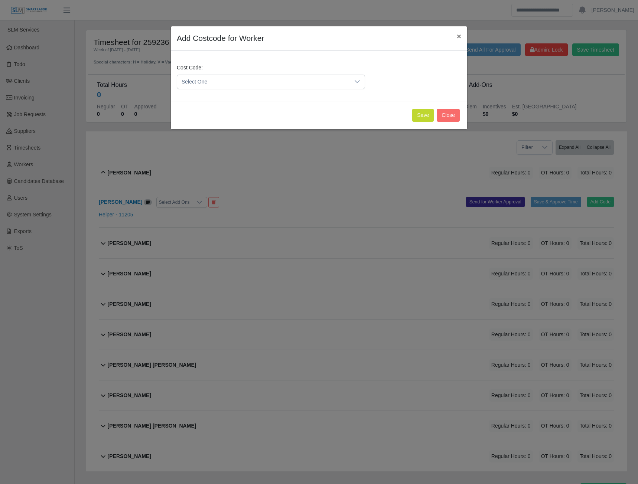
click at [355, 82] on icon at bounding box center [357, 82] width 6 height 6
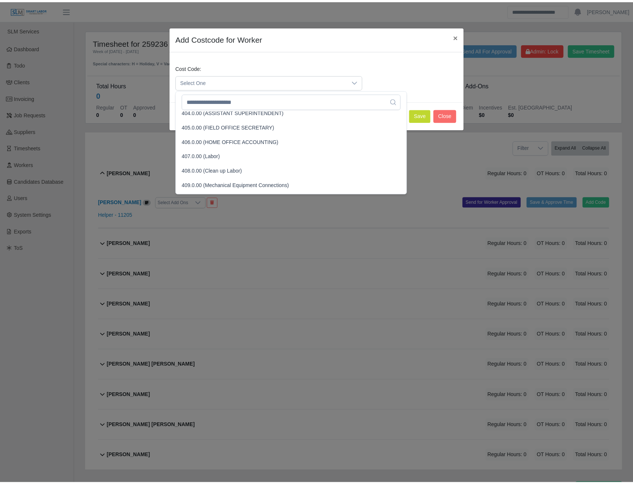
scroll to position [74, 0]
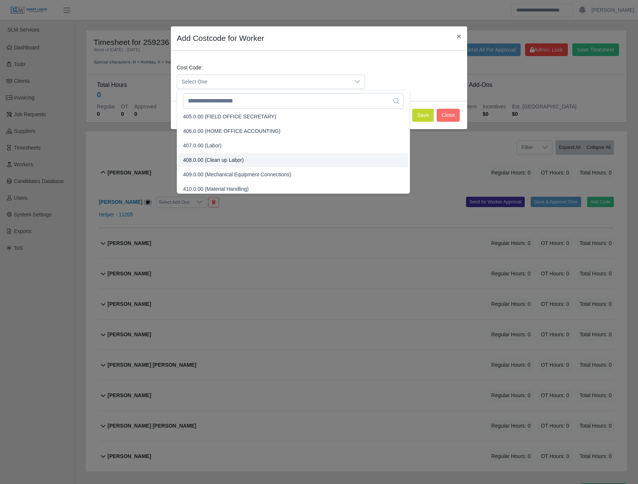
click at [202, 161] on span "408.0.00 (Clean up Labor)" at bounding box center [213, 160] width 61 height 8
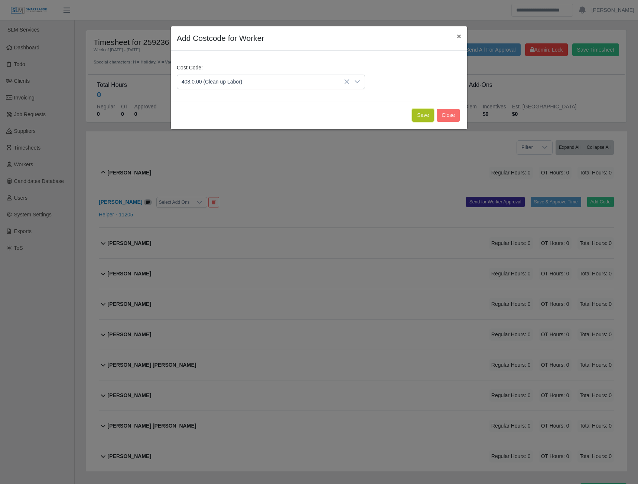
click at [423, 113] on button "Save" at bounding box center [423, 115] width 22 height 13
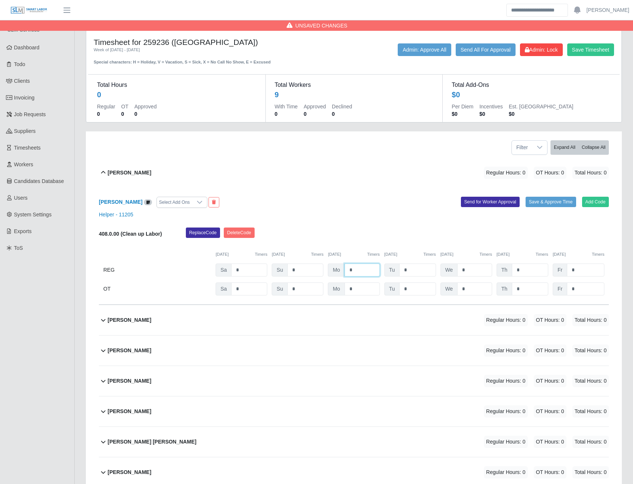
click at [357, 270] on input "*" at bounding box center [361, 270] width 35 height 13
type input "***"
click at [137, 442] on b "Luis Mujica Leon" at bounding box center [152, 442] width 89 height 8
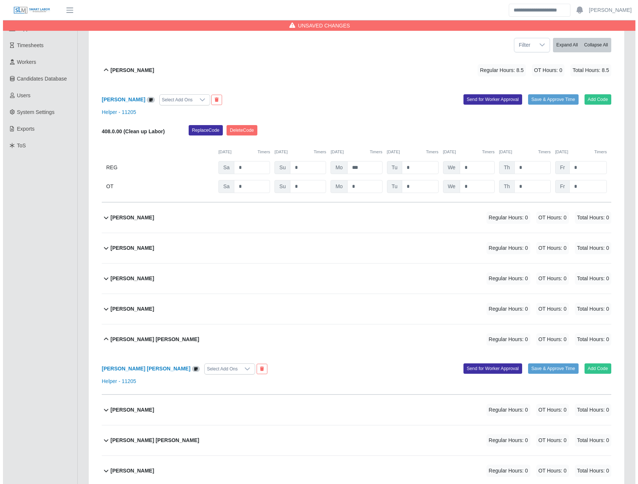
scroll to position [160, 0]
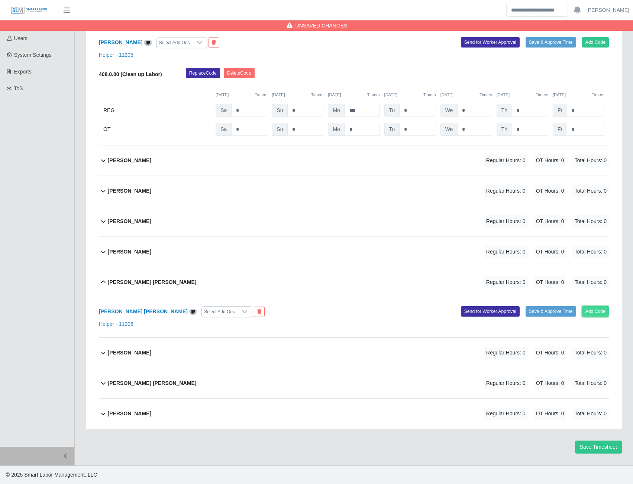
click at [595, 313] on button "Add Code" at bounding box center [595, 311] width 27 height 10
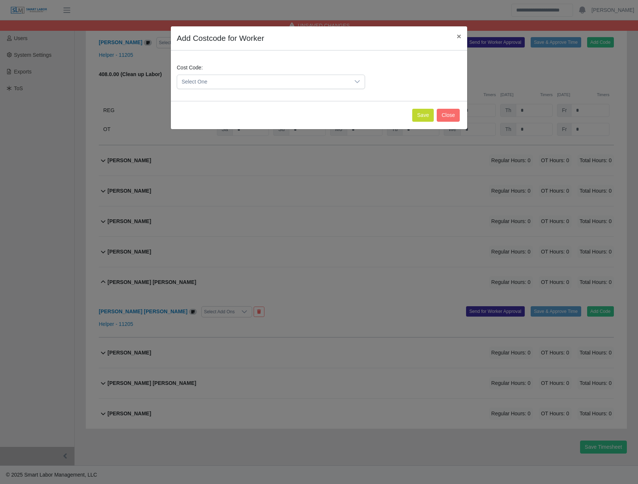
click at [349, 78] on span "Select One" at bounding box center [263, 82] width 173 height 14
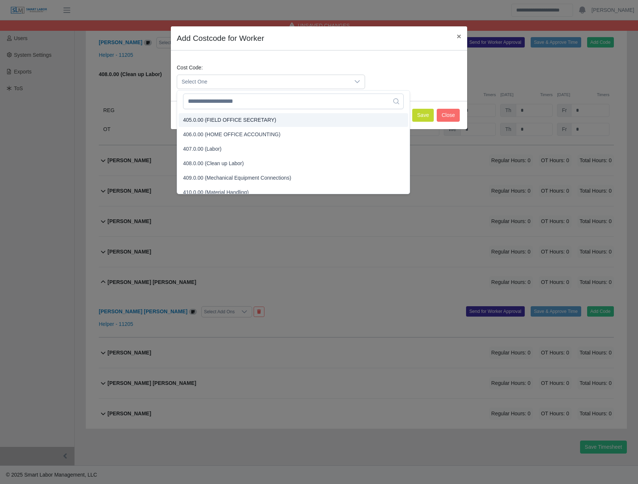
scroll to position [74, 0]
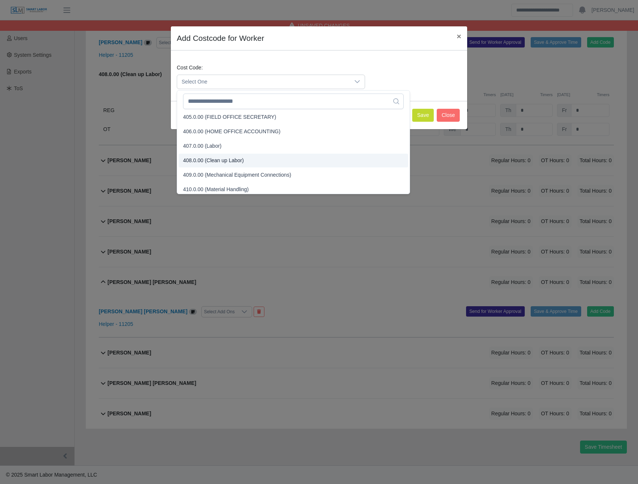
click at [217, 158] on span "408.0.00 (Clean up Labor)" at bounding box center [213, 161] width 61 height 8
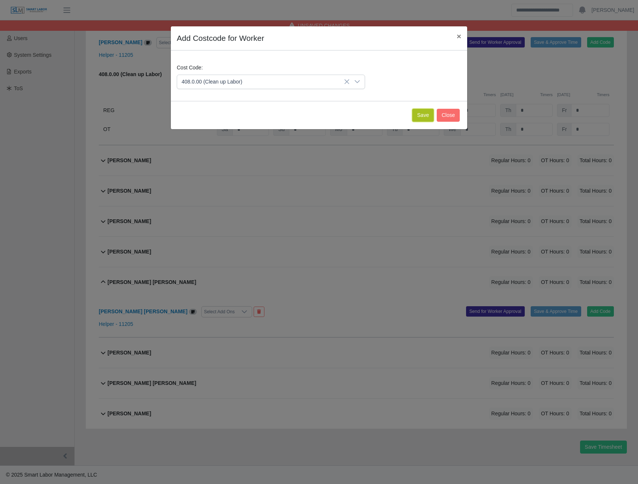
click at [418, 117] on button "Save" at bounding box center [423, 115] width 22 height 13
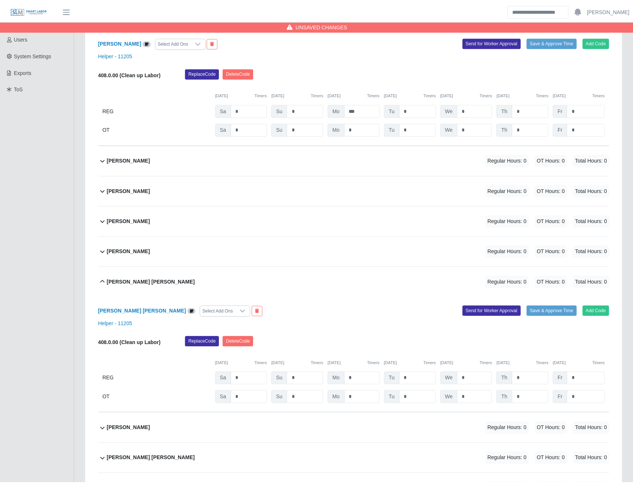
scroll to position [237, 0]
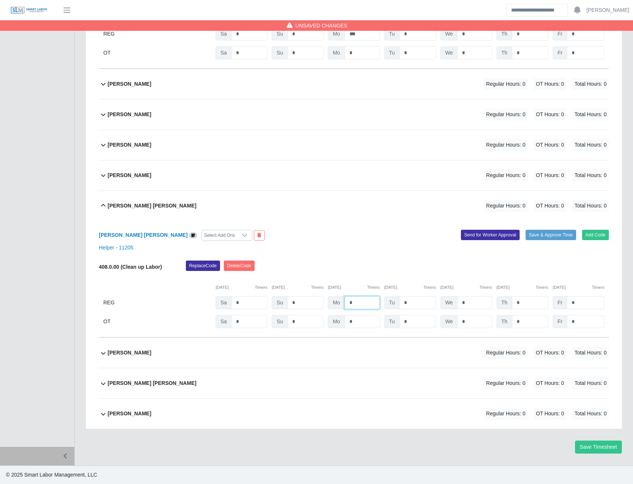
click at [357, 297] on input "*" at bounding box center [361, 302] width 35 height 13
type input "***"
click at [141, 414] on b "Wuillian Ramirez Martinez" at bounding box center [129, 414] width 43 height 8
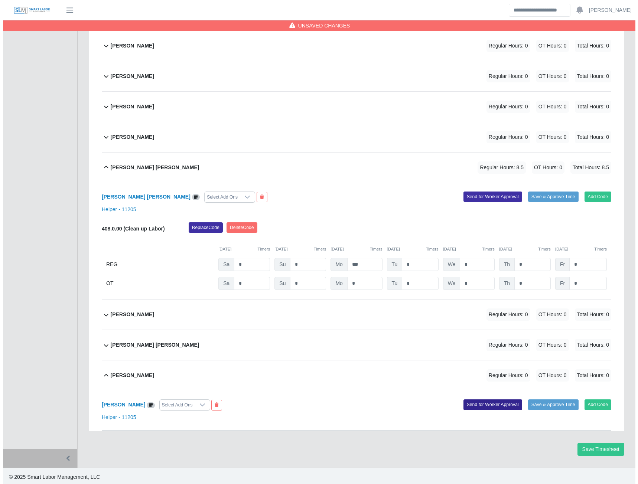
scroll to position [277, 0]
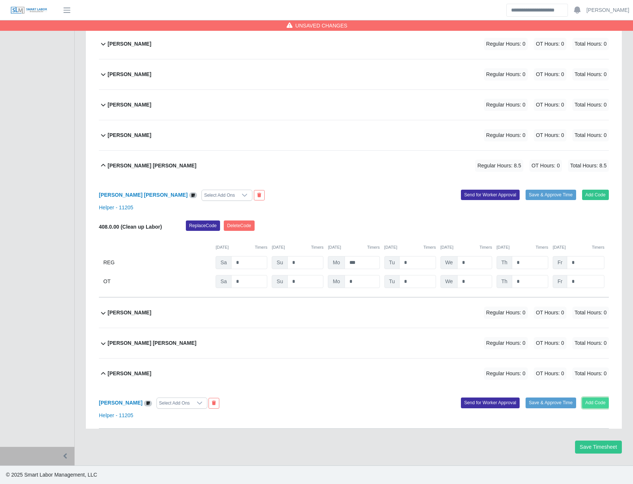
click at [592, 404] on button "Add Code" at bounding box center [595, 403] width 27 height 10
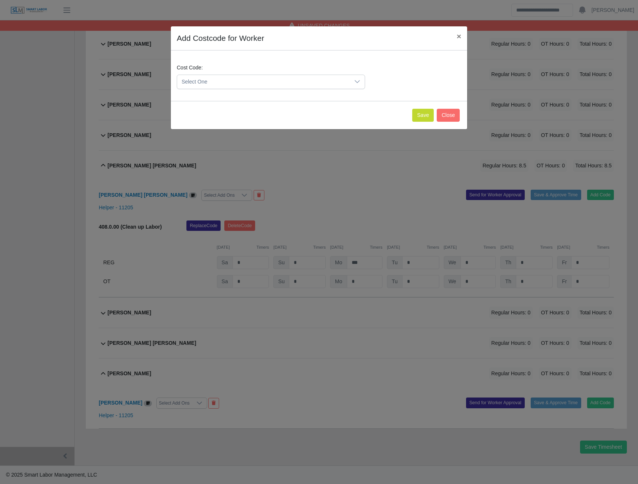
click at [326, 88] on span "Select One" at bounding box center [263, 82] width 173 height 14
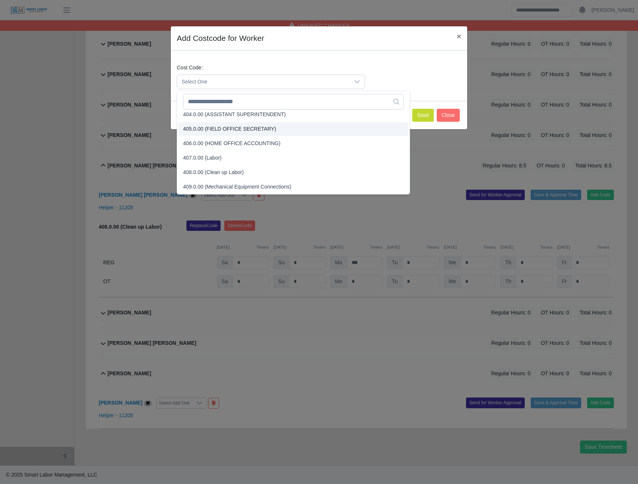
scroll to position [74, 0]
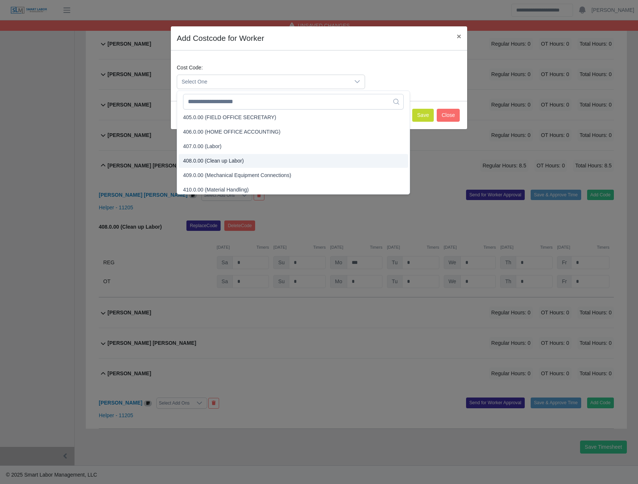
click at [216, 161] on span "408.0.00 (Clean up Labor)" at bounding box center [213, 161] width 61 height 8
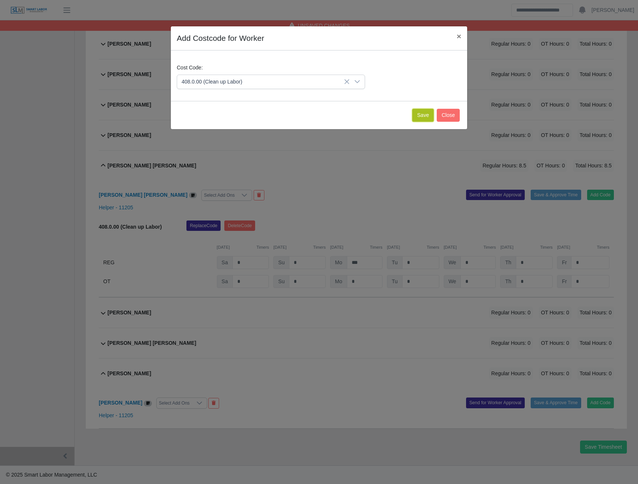
click at [420, 117] on button "Save" at bounding box center [423, 115] width 22 height 13
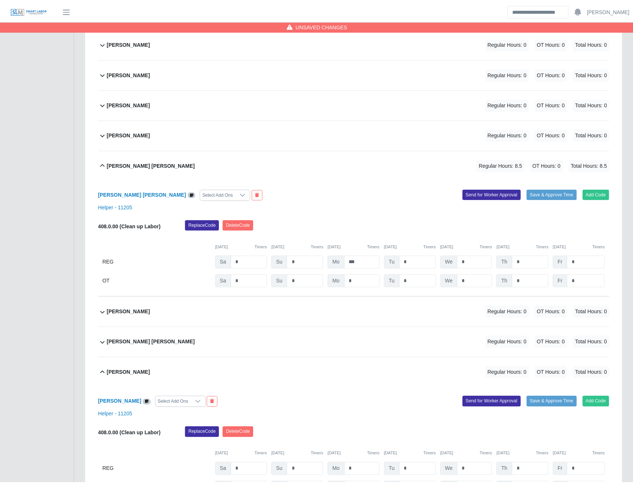
scroll to position [354, 0]
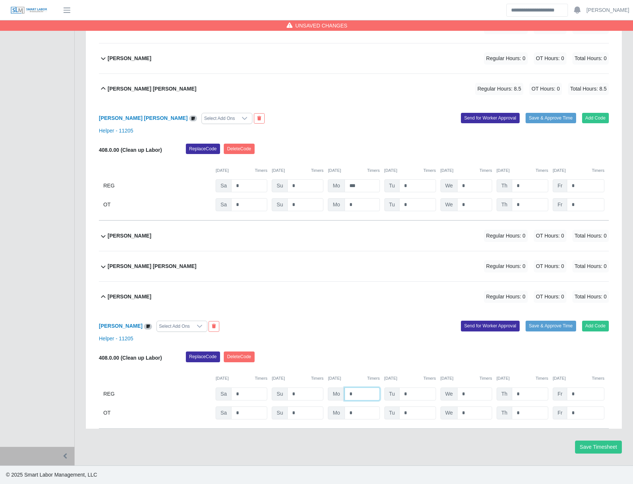
click at [365, 396] on input "*" at bounding box center [361, 394] width 35 height 13
type input "***"
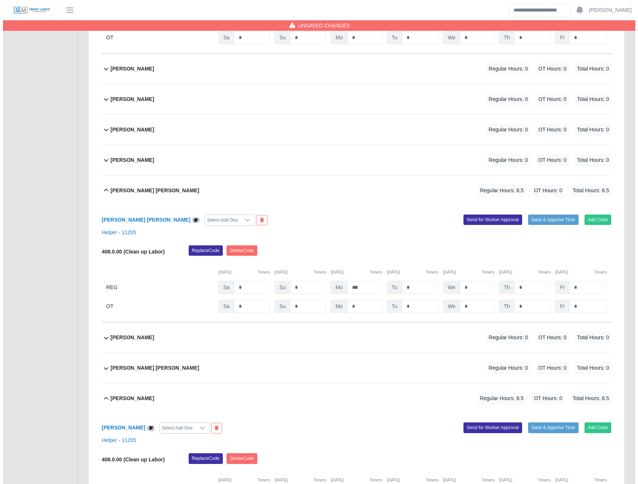
scroll to position [243, 0]
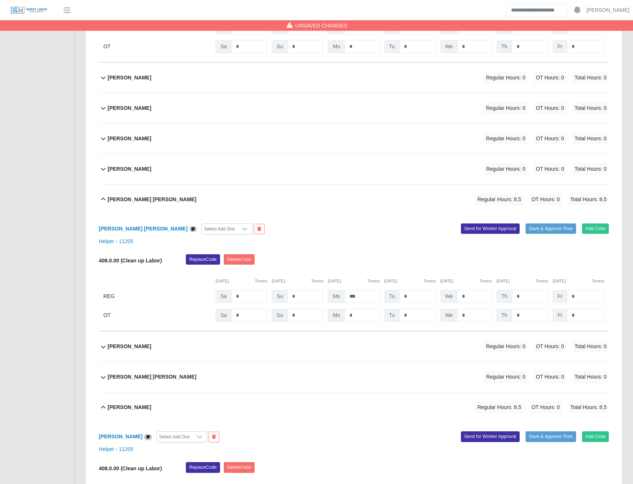
click at [132, 170] on b "Leandro Gonzalez Ramirez" at bounding box center [129, 169] width 43 height 8
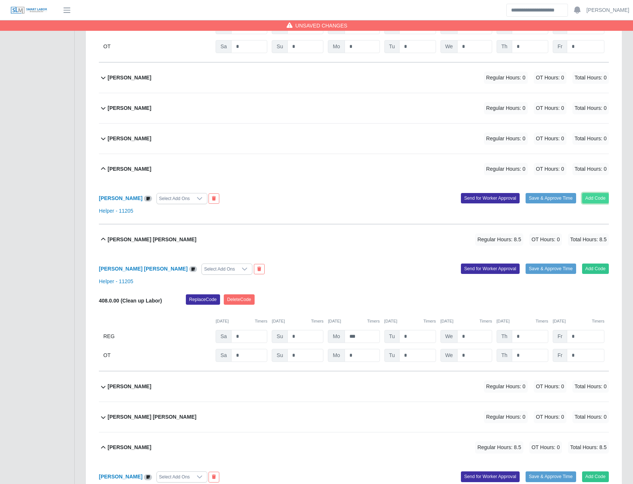
click at [598, 198] on button "Add Code" at bounding box center [595, 198] width 27 height 10
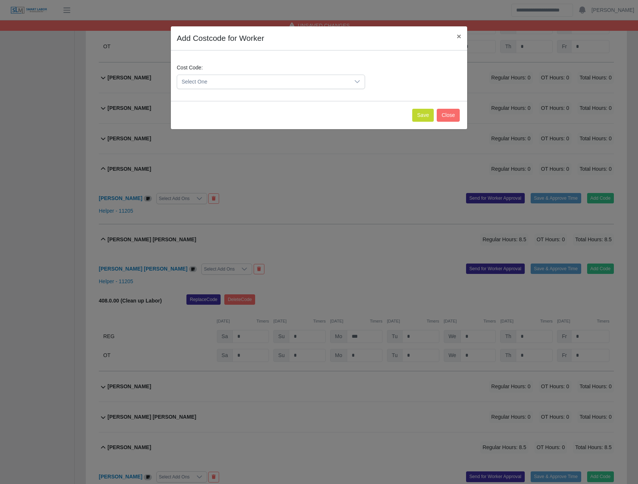
click at [360, 79] on icon at bounding box center [357, 82] width 6 height 6
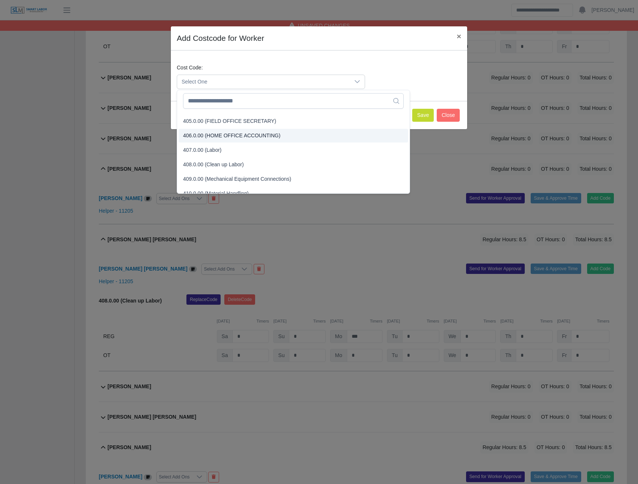
scroll to position [74, 0]
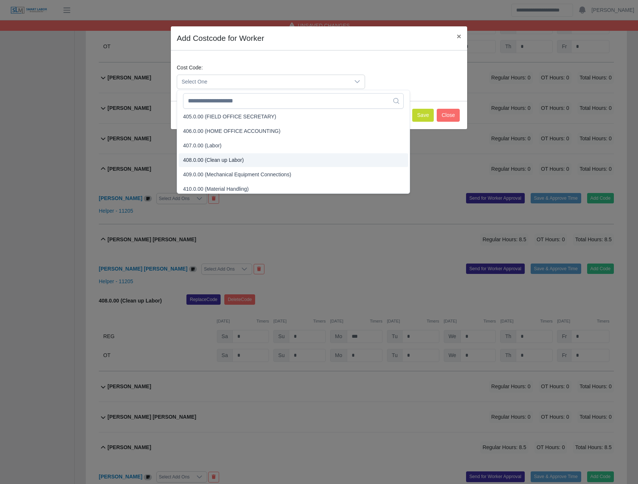
click at [216, 162] on span "408.0.00 (Clean up Labor)" at bounding box center [213, 160] width 61 height 8
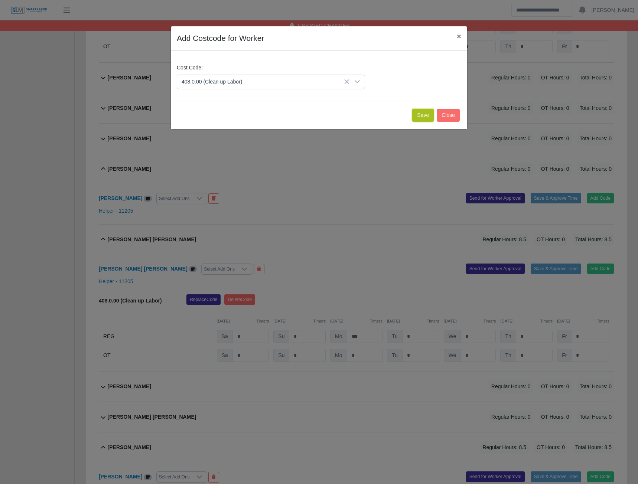
click at [421, 114] on button "Save" at bounding box center [423, 115] width 22 height 13
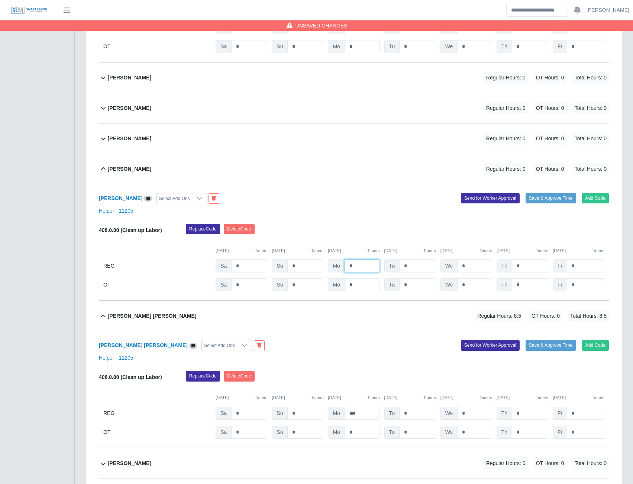
click at [360, 266] on input "*" at bounding box center [361, 266] width 35 height 13
type input "***"
click at [127, 76] on b "Izaiah Sandoval" at bounding box center [129, 78] width 43 height 8
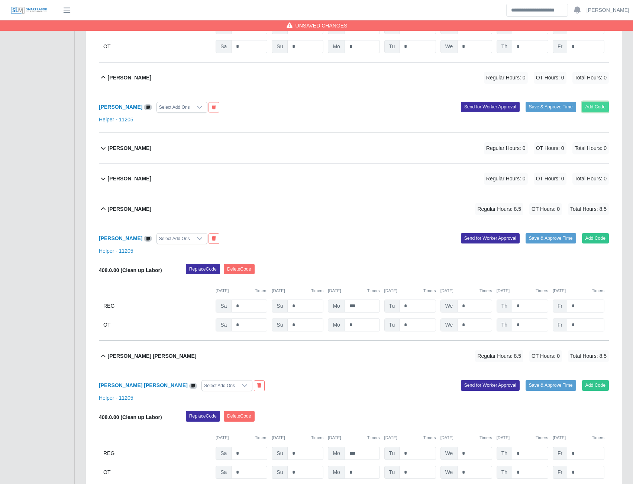
click at [585, 104] on button "Add Code" at bounding box center [595, 107] width 27 height 10
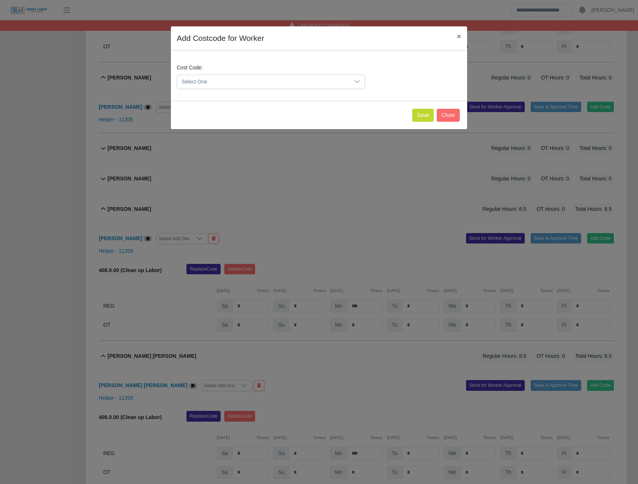
click at [355, 76] on div at bounding box center [357, 82] width 15 height 14
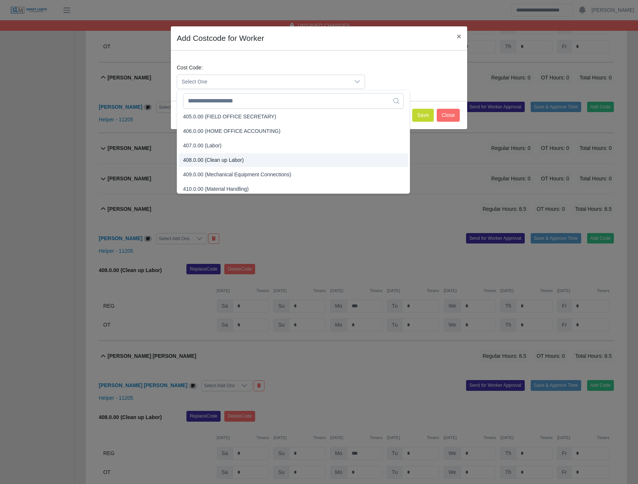
click at [216, 159] on span "408.0.00 (Clean up Labor)" at bounding box center [213, 160] width 61 height 8
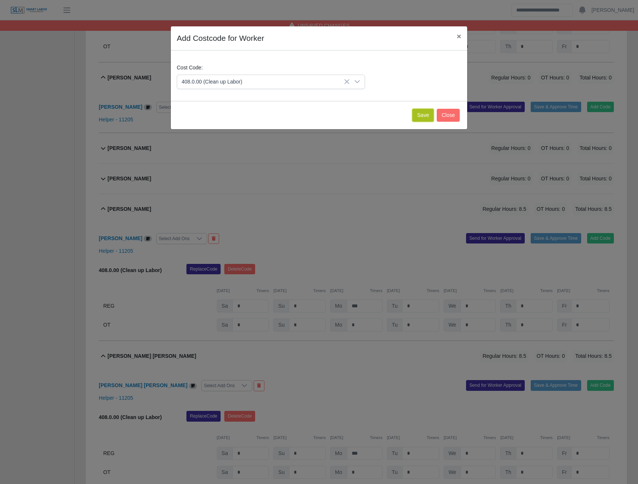
click at [423, 115] on button "Save" at bounding box center [423, 115] width 22 height 13
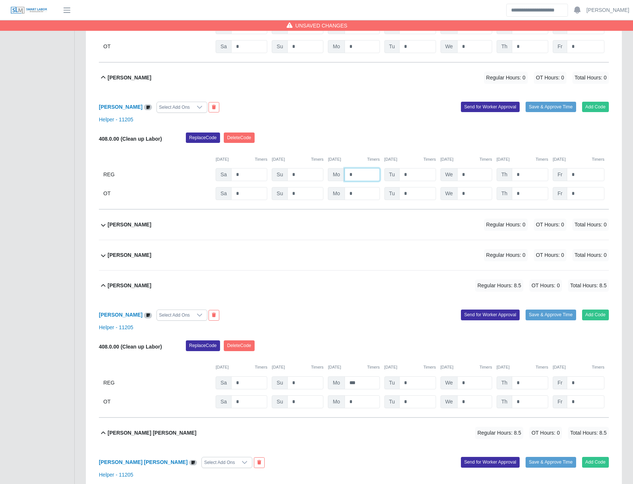
click at [352, 171] on input "*" at bounding box center [361, 174] width 35 height 13
type input "***"
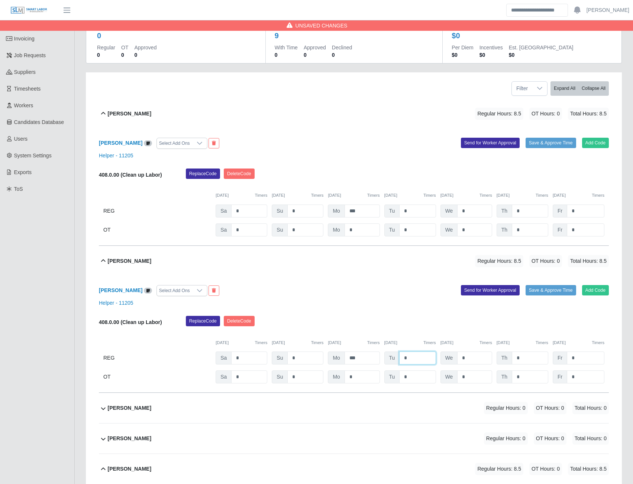
scroll to position [0, 0]
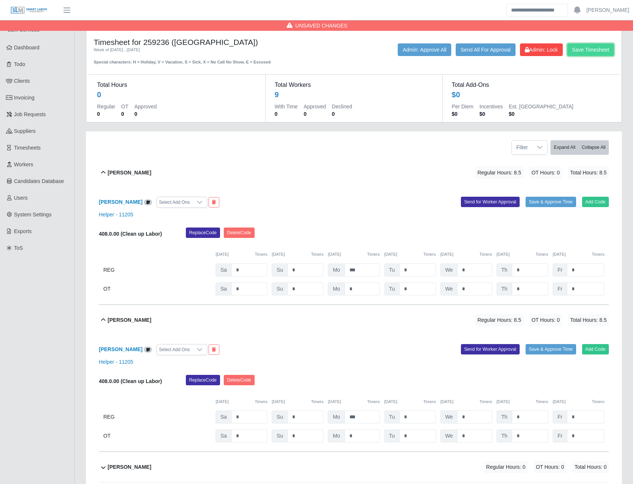
click at [578, 53] on button "Save Timesheet" at bounding box center [590, 49] width 47 height 13
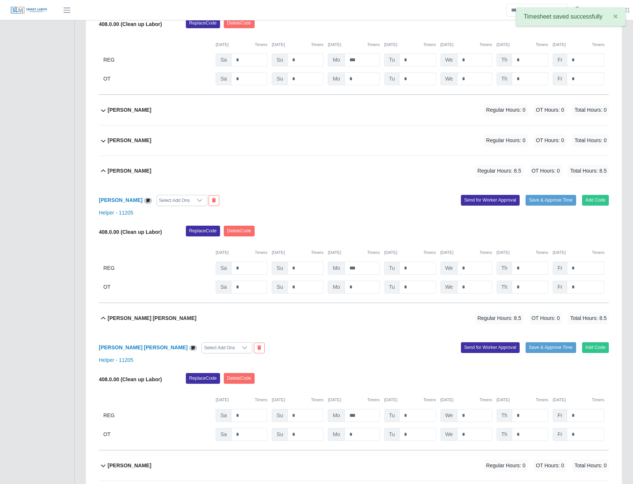
scroll to position [371, 0]
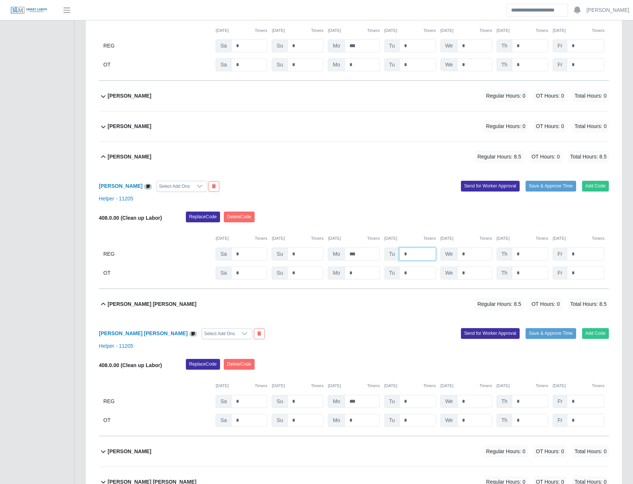
click at [404, 254] on input "*" at bounding box center [417, 254] width 36 height 13
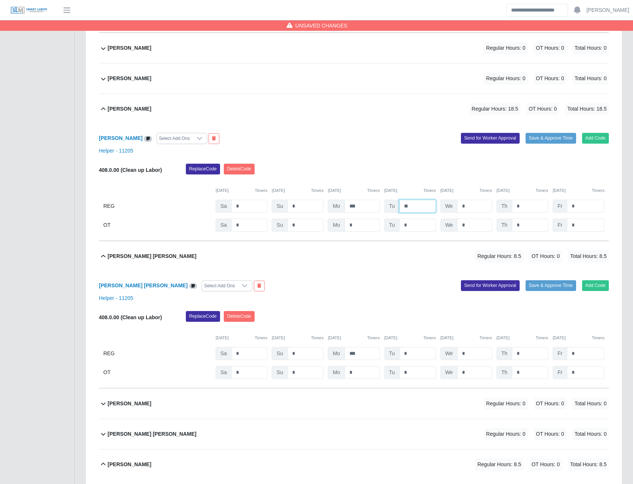
scroll to position [446, 0]
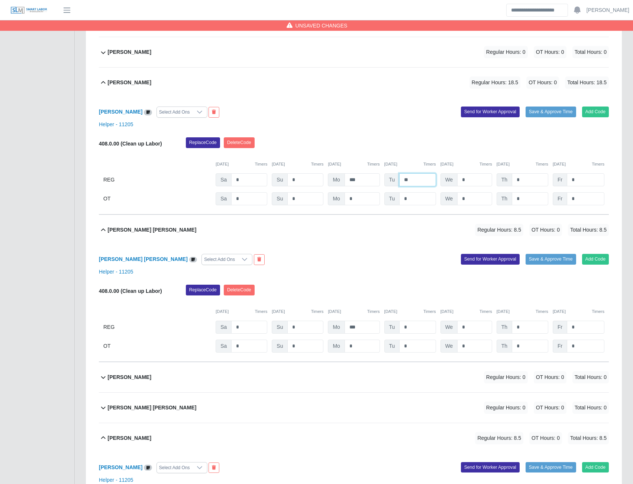
type input "**"
click at [400, 328] on input "*" at bounding box center [417, 327] width 36 height 13
click at [414, 331] on input "*" at bounding box center [417, 327] width 36 height 13
type input "****"
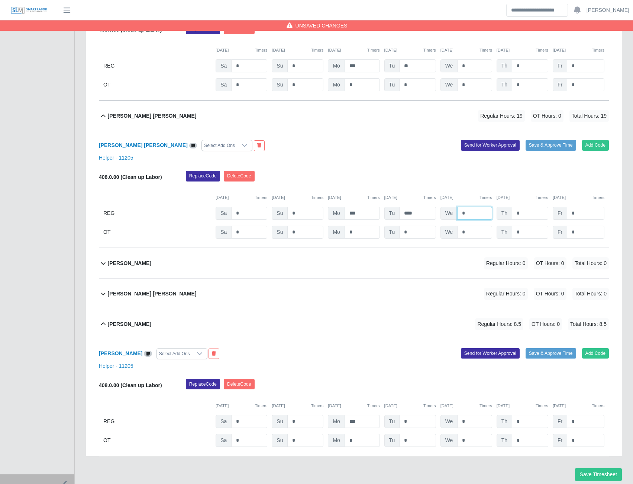
scroll to position [588, 0]
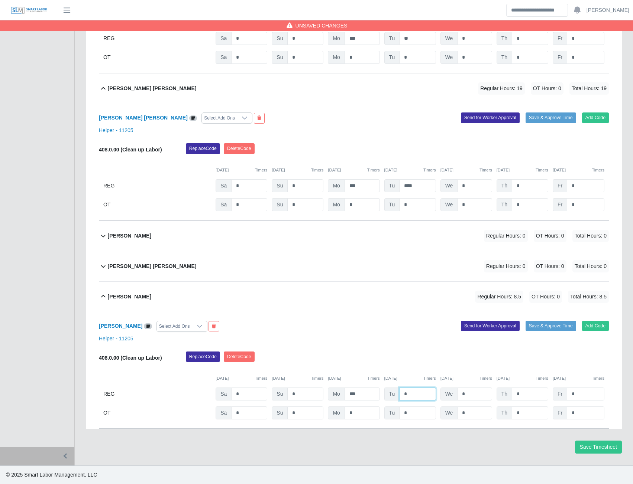
click at [403, 394] on input "*" at bounding box center [417, 394] width 36 height 13
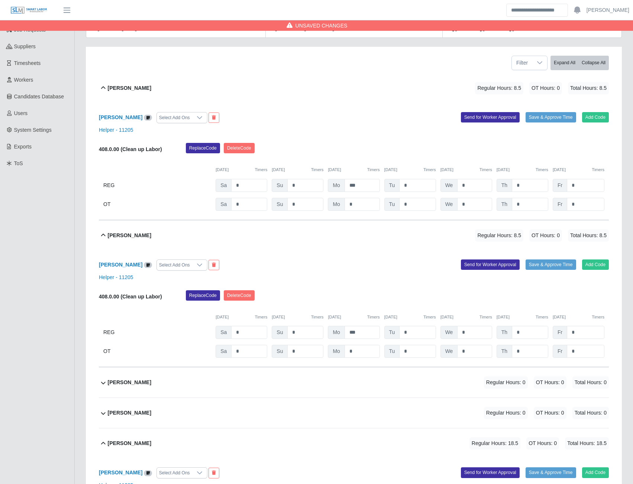
scroll to position [68, 0]
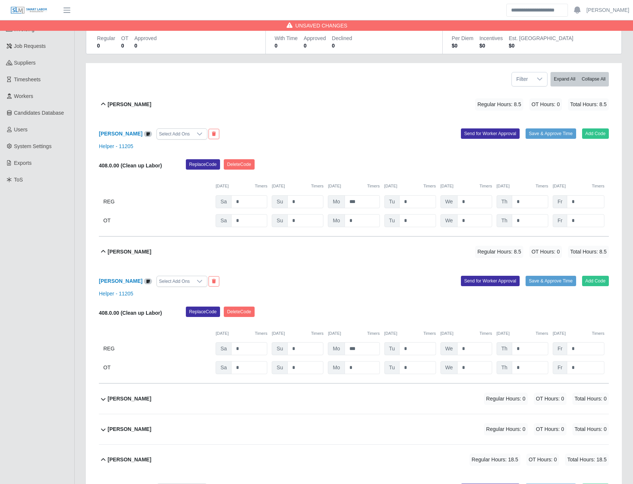
type input "**"
click at [401, 350] on input "*" at bounding box center [417, 348] width 36 height 13
type input "**"
click at [413, 201] on input "*" at bounding box center [417, 201] width 36 height 13
type input "****"
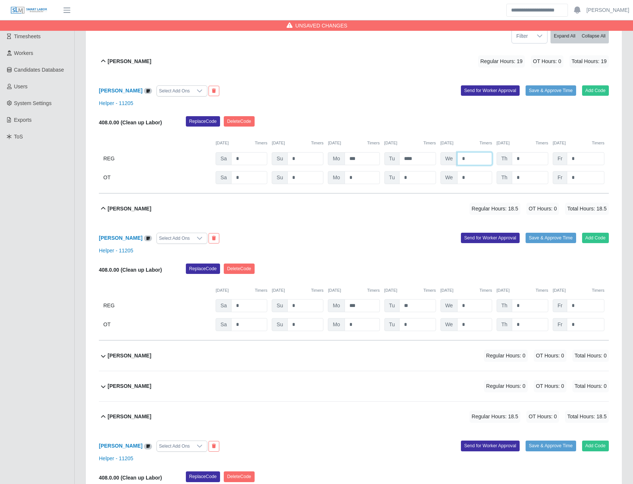
scroll to position [0, 0]
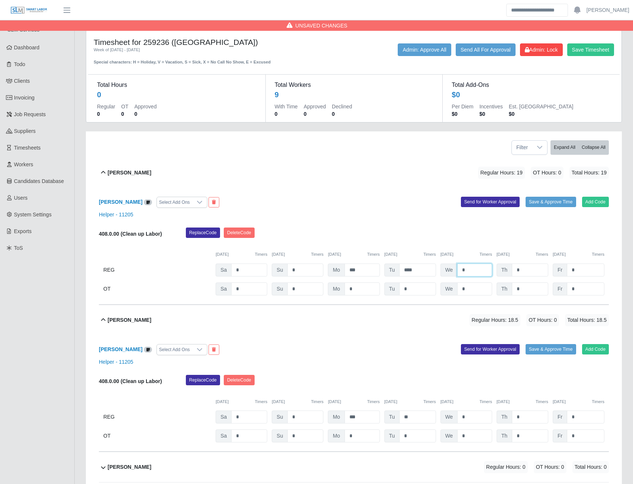
click at [472, 268] on input "*" at bounding box center [474, 270] width 35 height 13
type input "***"
type input "*"
drag, startPoint x: 582, startPoint y: 290, endPoint x: 572, endPoint y: 288, distance: 10.5
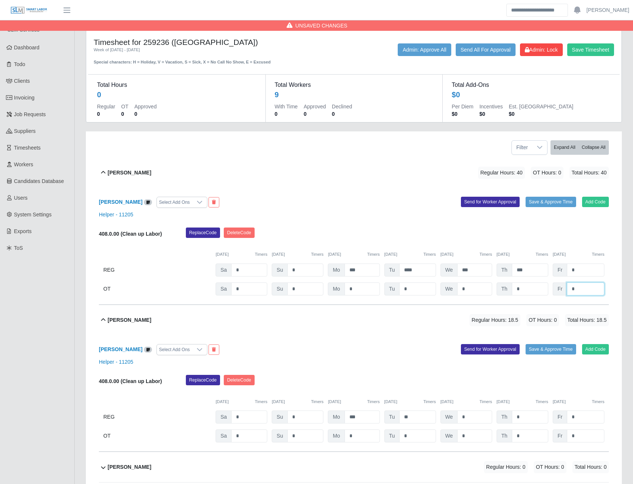
click at [582, 290] on input "*" at bounding box center [585, 289] width 38 height 13
type input "***"
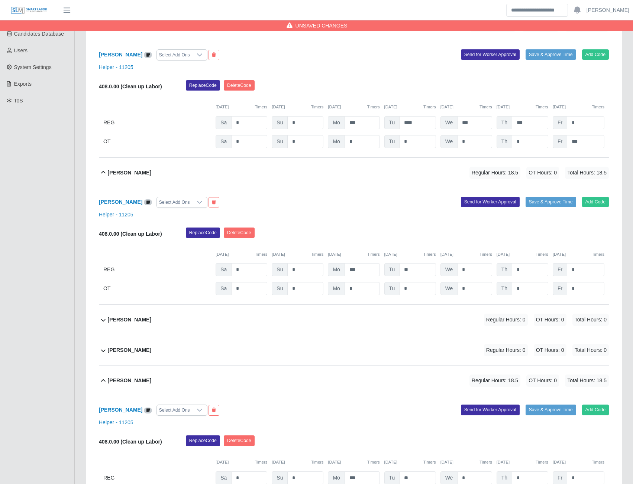
scroll to position [149, 0]
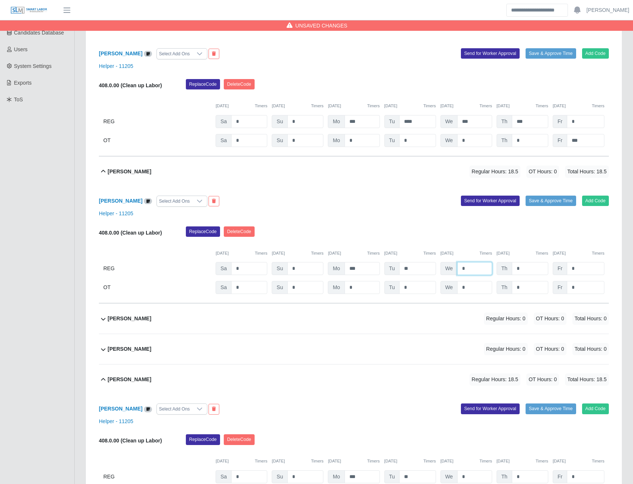
click at [475, 273] on input "*" at bounding box center [474, 268] width 35 height 13
type input "***"
click at [586, 273] on input "*" at bounding box center [585, 268] width 38 height 13
type input "***"
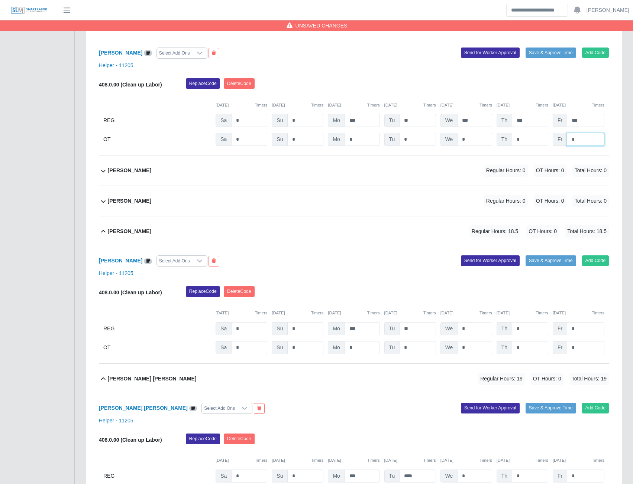
scroll to position [297, 0]
type input "*"
click at [471, 329] on input "*" at bounding box center [474, 328] width 35 height 13
type input "***"
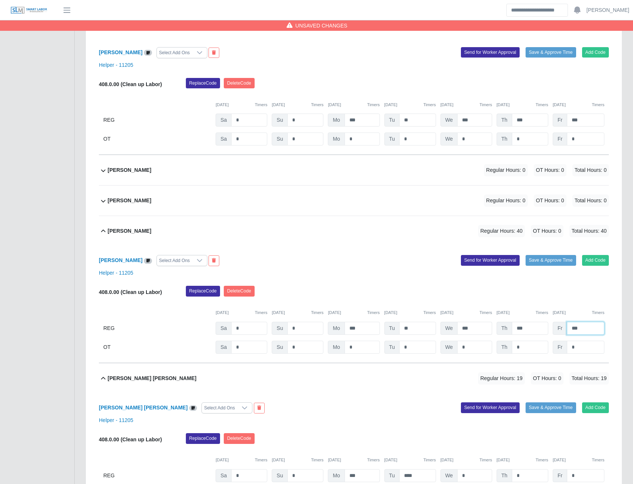
type input "***"
type input "*"
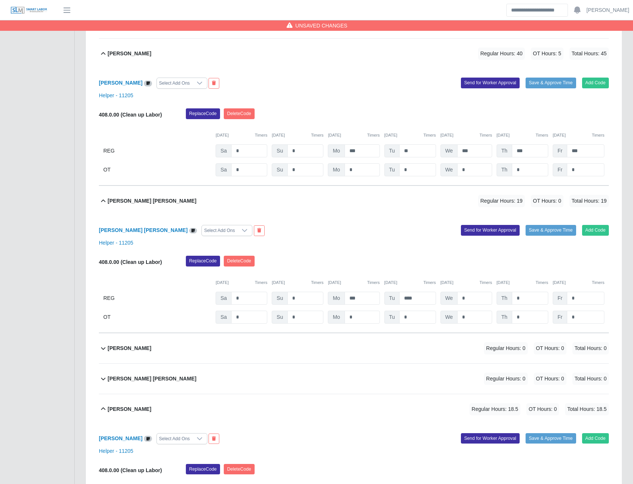
scroll to position [520, 0]
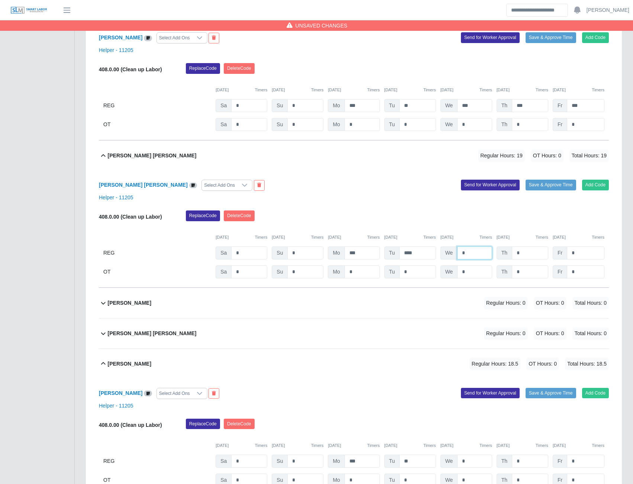
click at [475, 251] on input "*" at bounding box center [474, 253] width 35 height 13
type input "***"
type input "*"
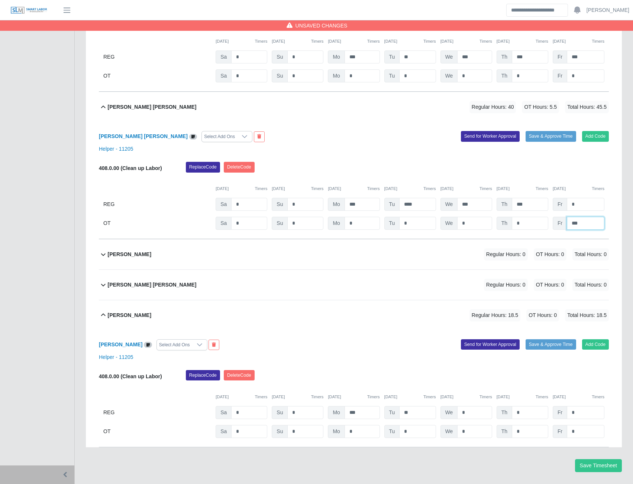
scroll to position [588, 0]
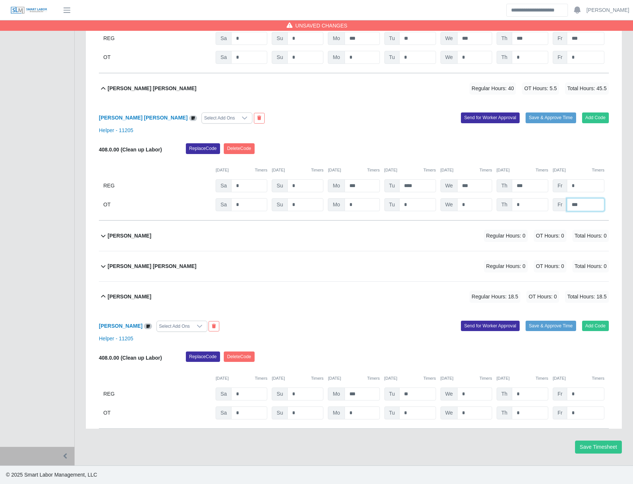
type input "***"
click at [468, 394] on input "*" at bounding box center [474, 394] width 35 height 13
type input "***"
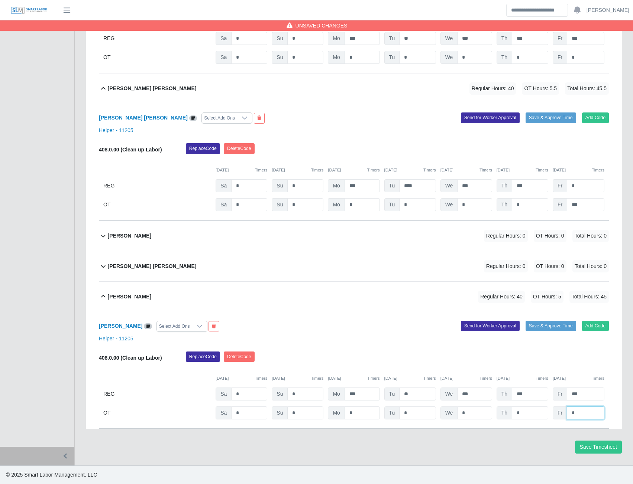
type input "*"
click at [585, 448] on button "Save Timesheet" at bounding box center [598, 447] width 47 height 13
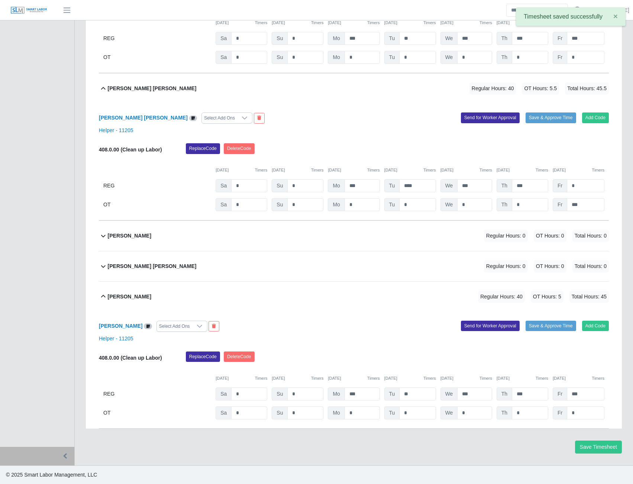
scroll to position [0, 0]
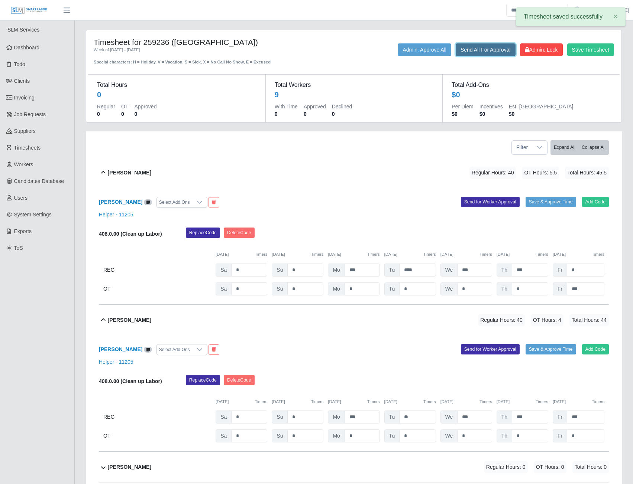
click at [473, 52] on button "Send All For Approval" at bounding box center [485, 49] width 60 height 13
click at [476, 51] on button "Send All For Approval" at bounding box center [485, 49] width 60 height 13
